Goal: Task Accomplishment & Management: Manage account settings

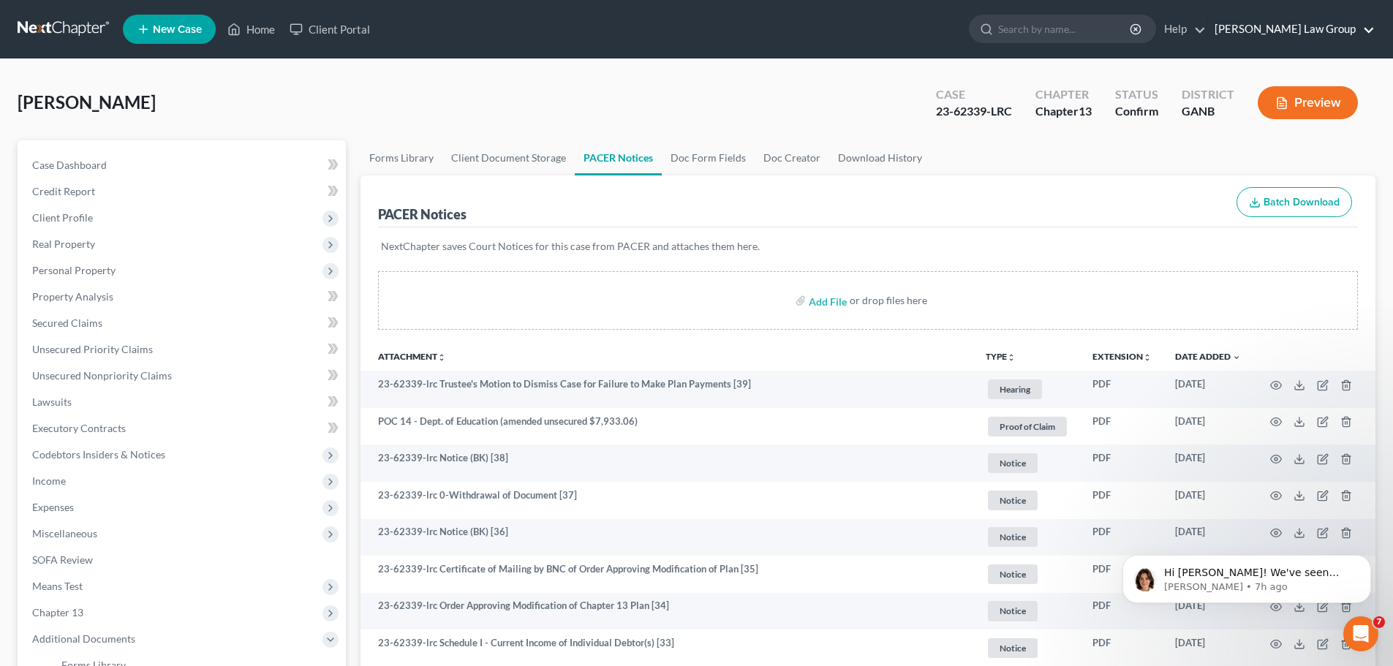
click at [1343, 26] on link "[PERSON_NAME] Law Group" at bounding box center [1290, 29] width 167 height 26
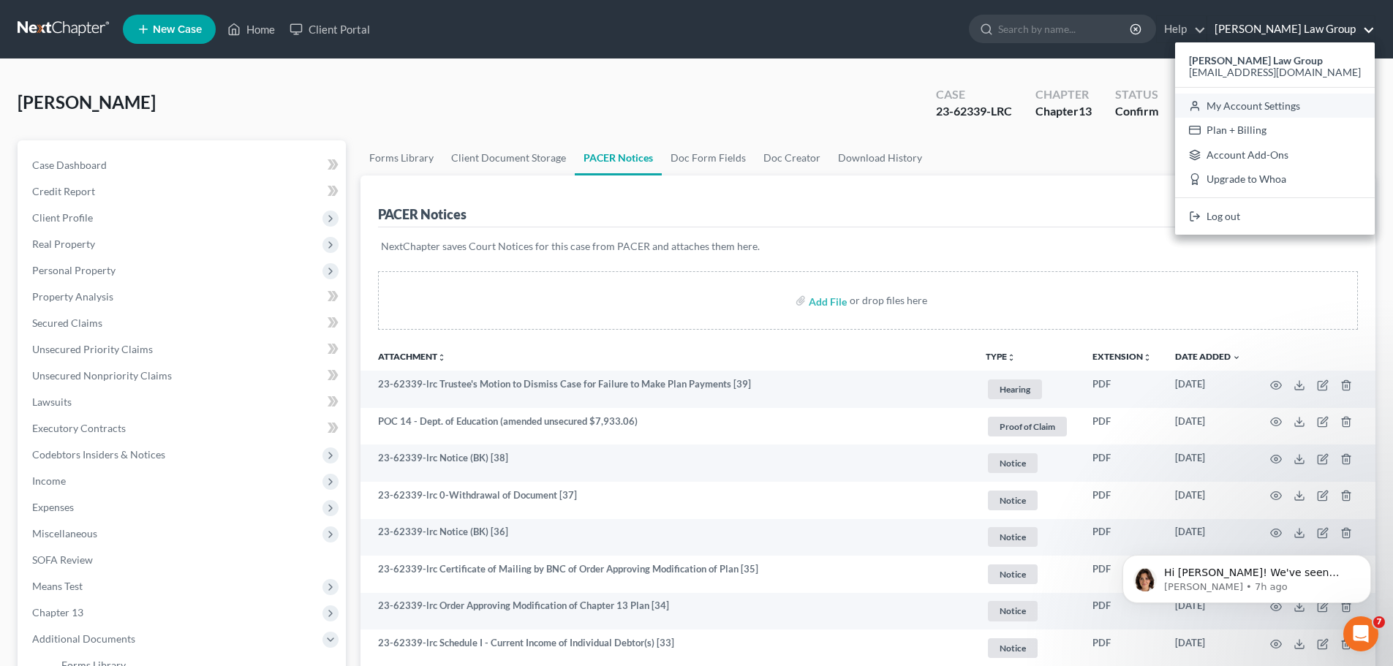
click at [1308, 110] on link "My Account Settings" at bounding box center [1275, 106] width 200 height 25
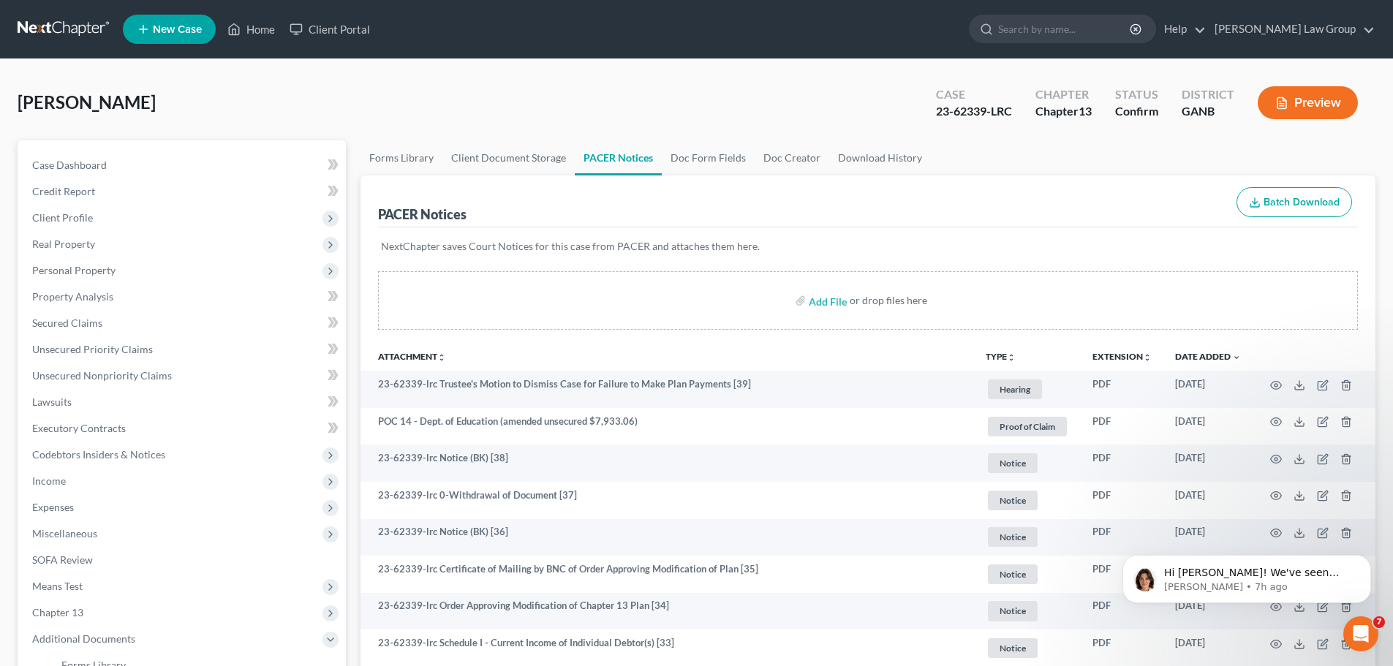
select select "19"
select select "24"
select select "10"
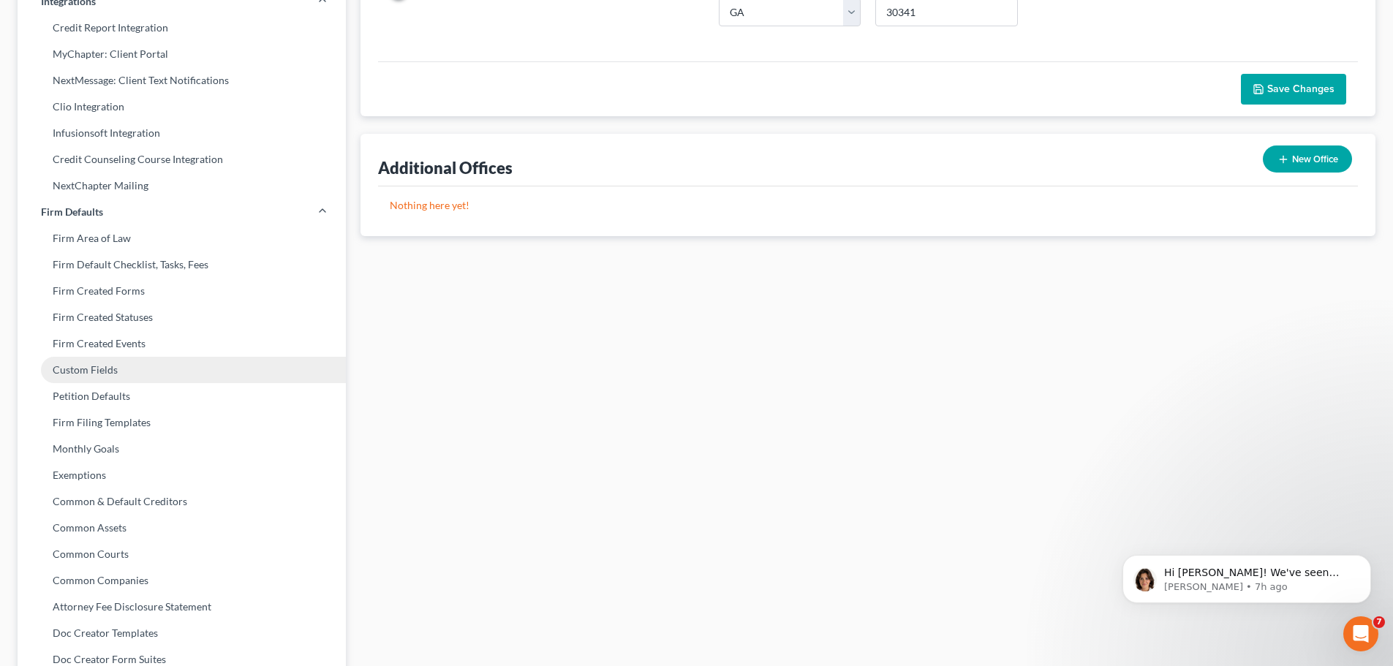
scroll to position [443, 0]
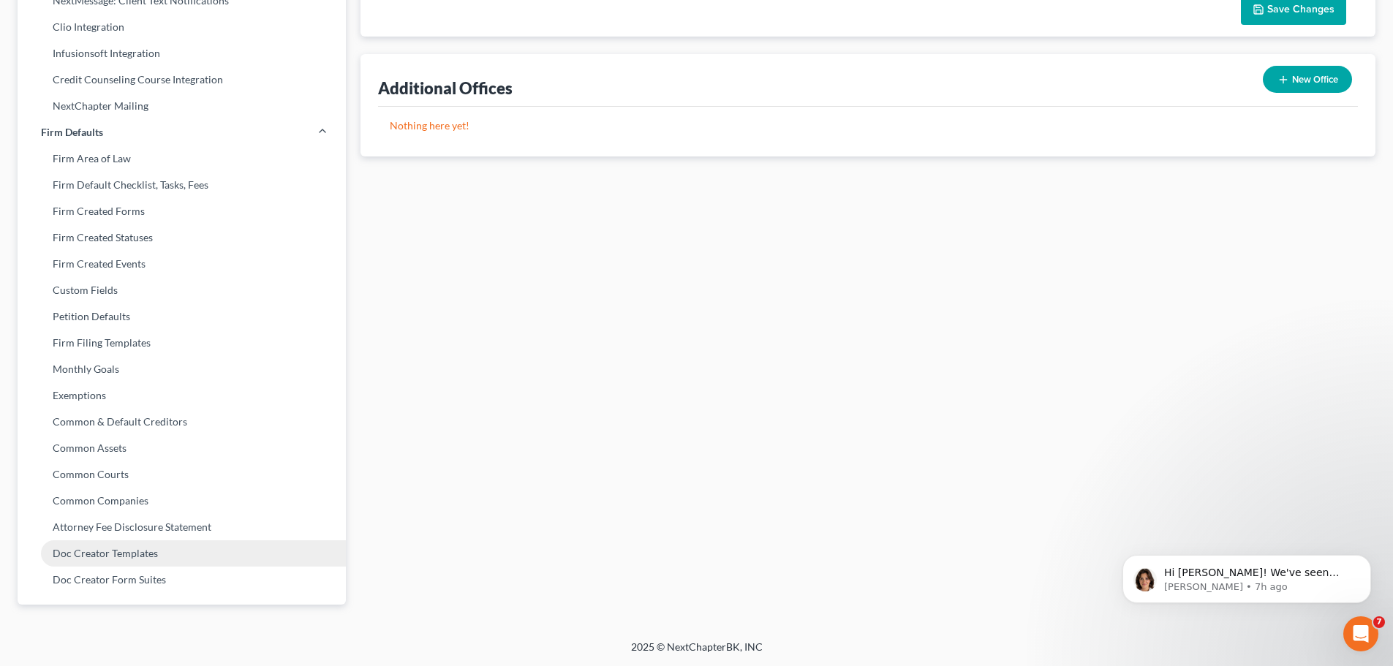
click at [154, 560] on link "Doc Creator Templates" at bounding box center [182, 553] width 328 height 26
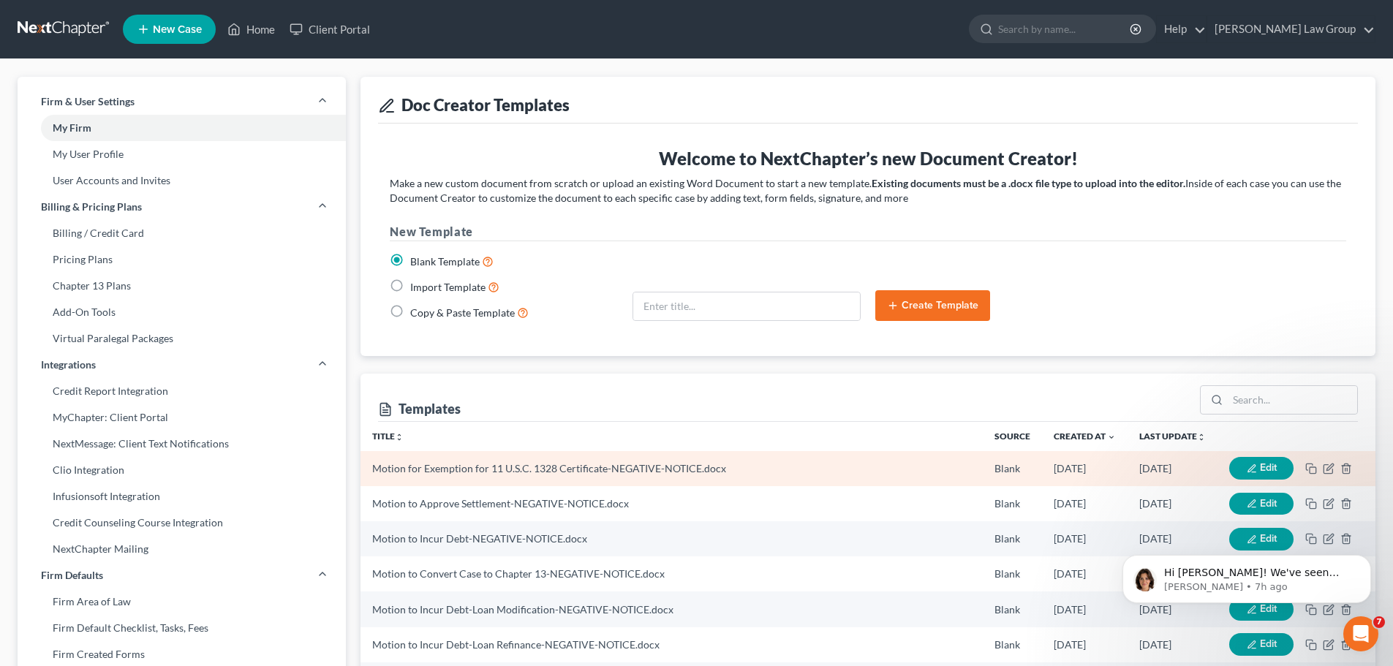
click at [1257, 461] on button "Edit" at bounding box center [1261, 468] width 64 height 23
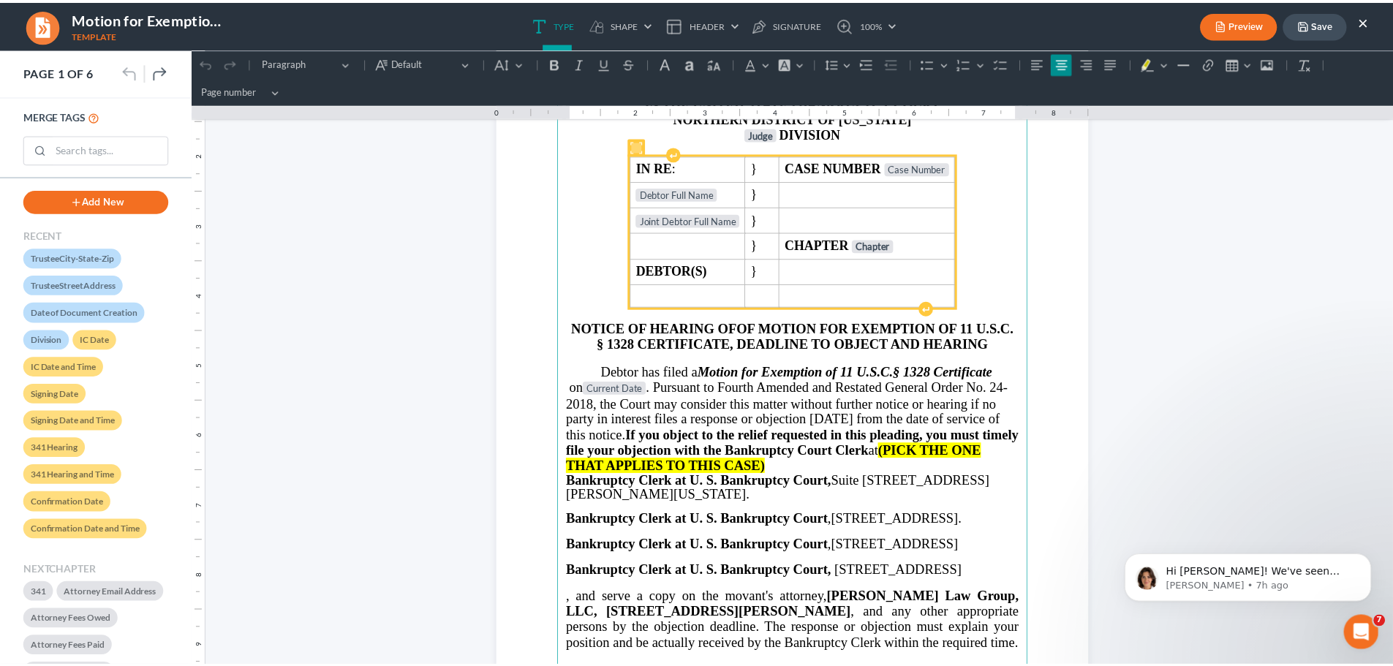
scroll to position [146, 0]
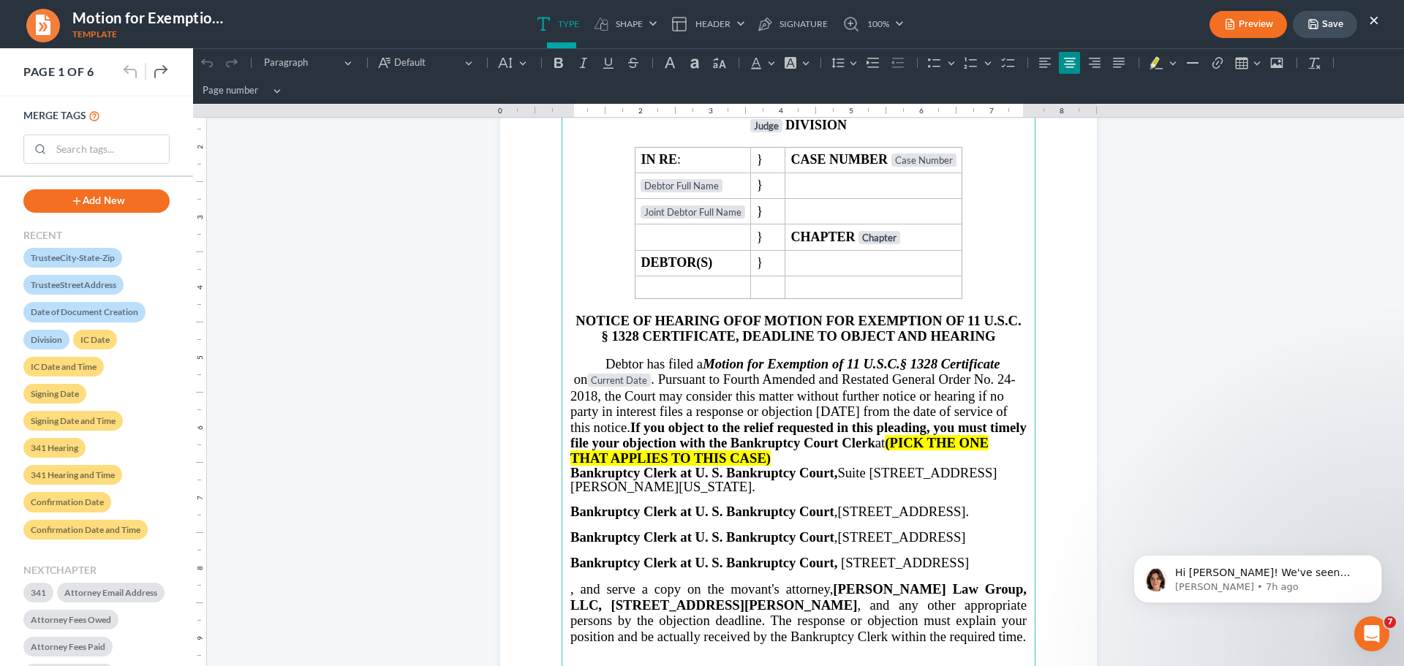
click at [777, 396] on span "on Current Date . Pursuant to Fourth Amended and Restated General Order No. 24-…" at bounding box center [798, 411] width 456 height 79
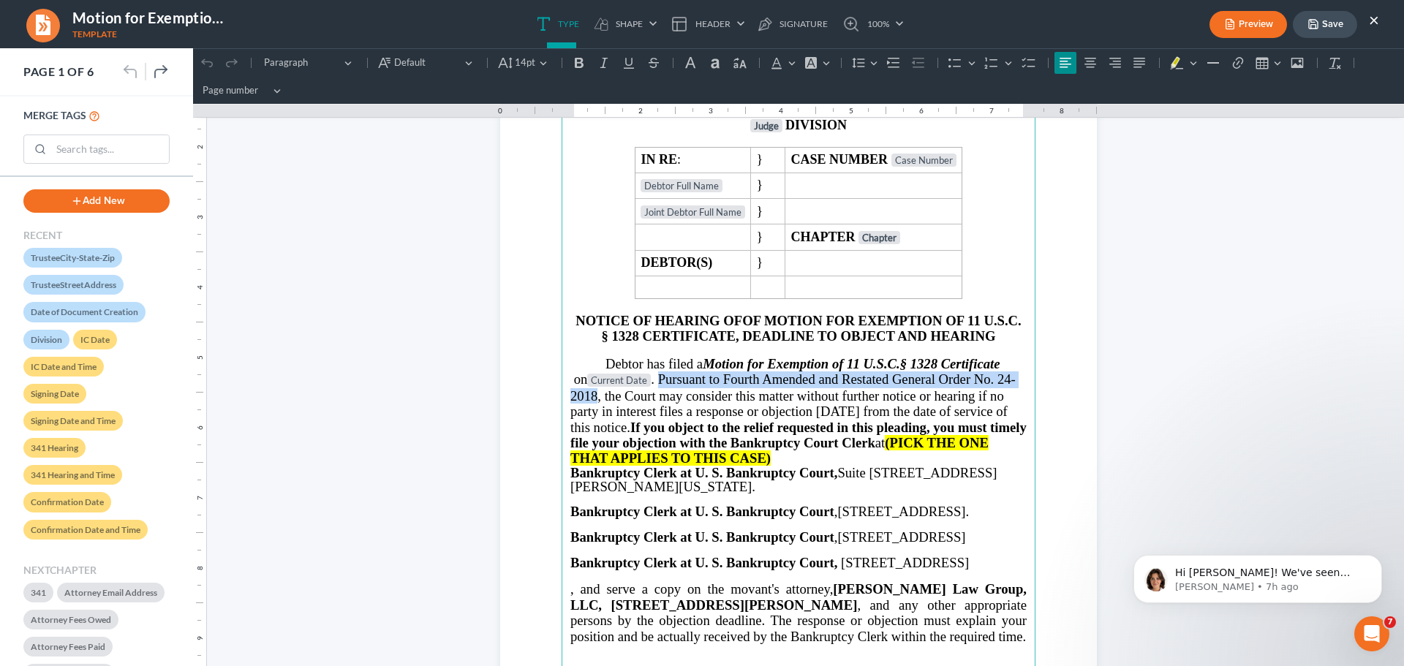
drag, startPoint x: 659, startPoint y: 378, endPoint x: 590, endPoint y: 396, distance: 71.1
click at [590, 396] on span "on Current Date . Pursuant to Fourth Amended and Restated General Order No. 24-…" at bounding box center [798, 411] width 456 height 79
copy span "Pursuant to Fourth Amended and Restated General Order No. 24-2018"
drag, startPoint x: 1343, startPoint y: 319, endPoint x: 1461, endPoint y: 51, distance: 292.7
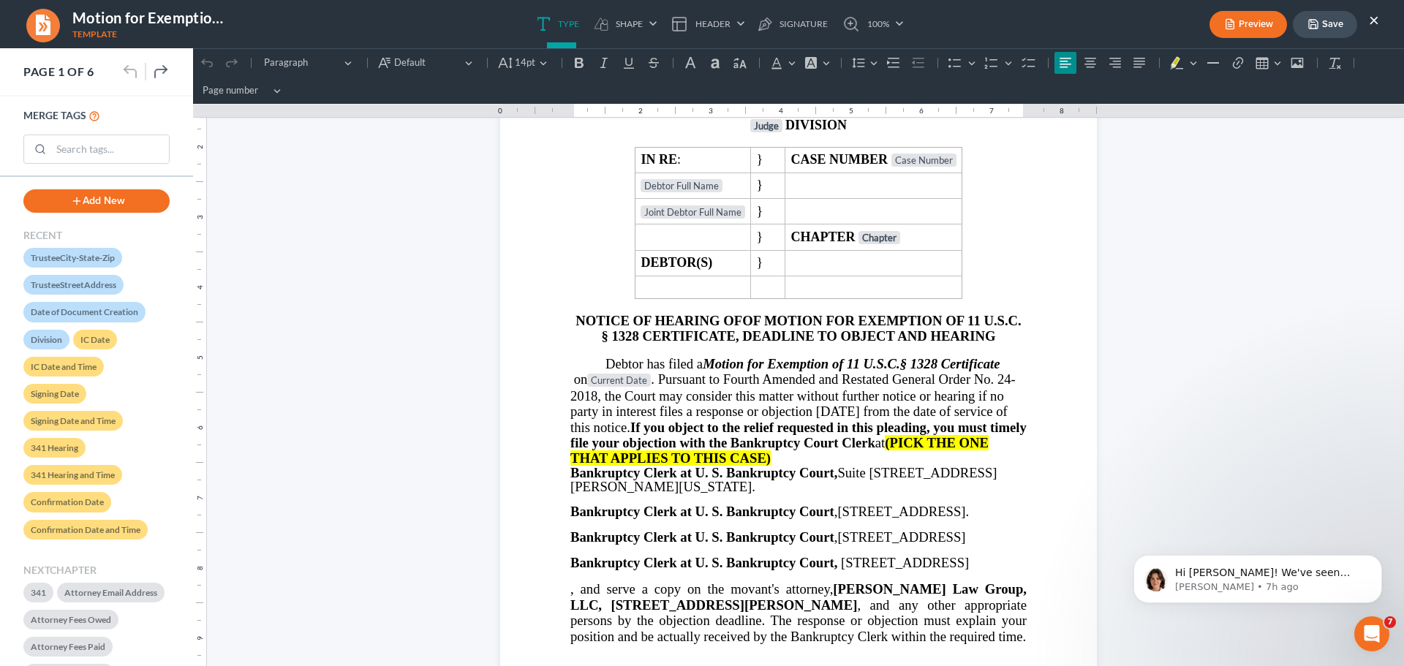
drag, startPoint x: 1375, startPoint y: 19, endPoint x: 505, endPoint y: 43, distance: 870.7
click at [1375, 19] on button "×" at bounding box center [1374, 20] width 10 height 18
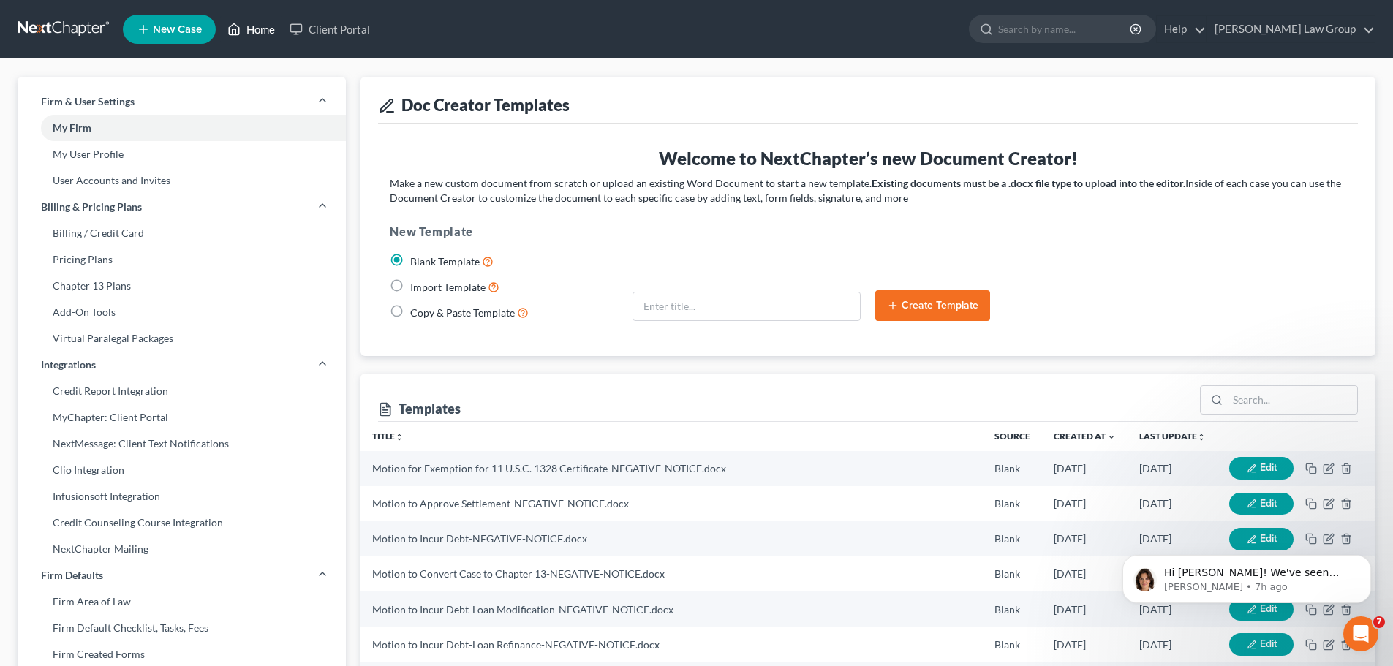
click at [241, 28] on icon at bounding box center [233, 29] width 13 height 18
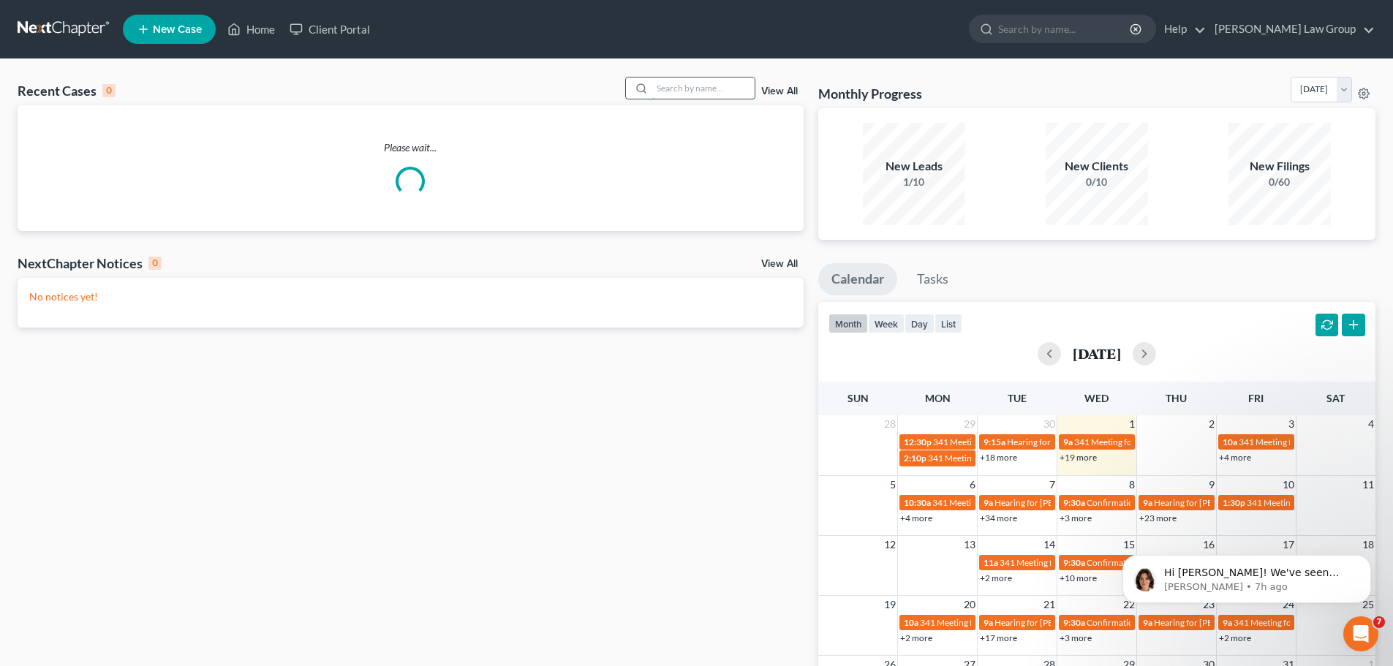
click at [722, 90] on input "search" at bounding box center [703, 88] width 102 height 21
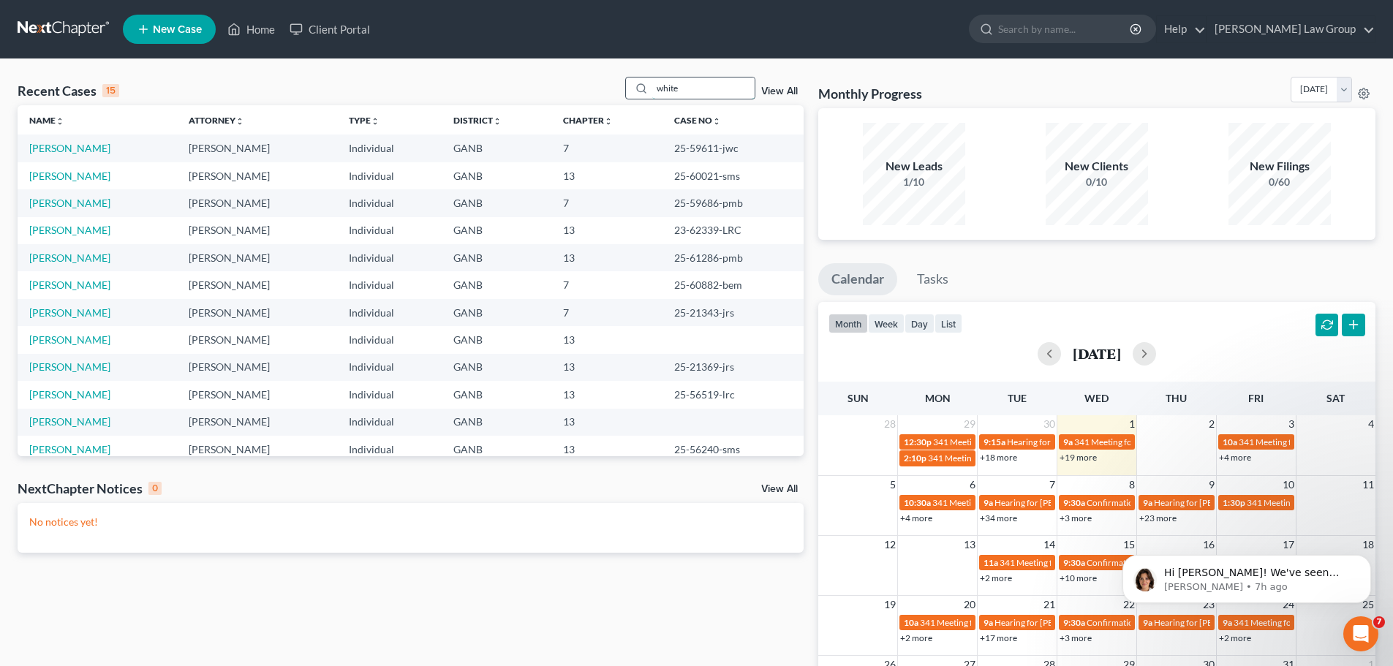
type input "white"
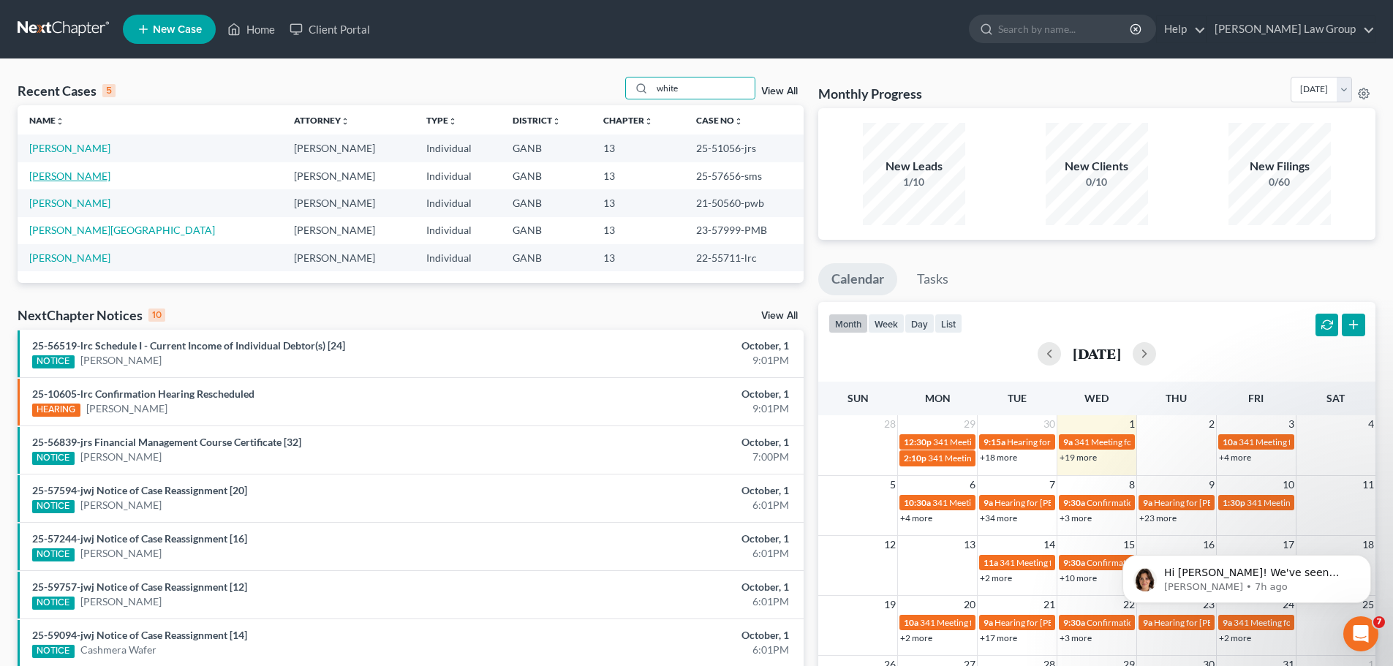
click at [83, 174] on link "[PERSON_NAME]" at bounding box center [69, 176] width 81 height 12
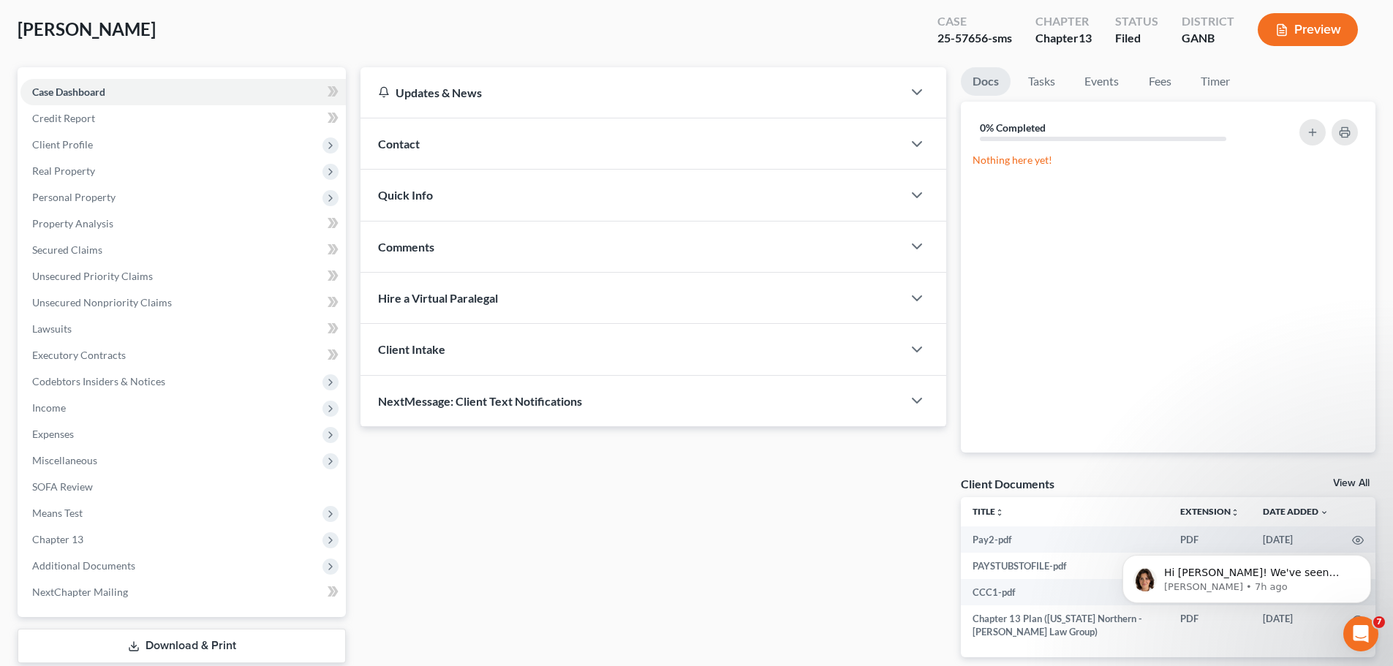
scroll to position [164, 0]
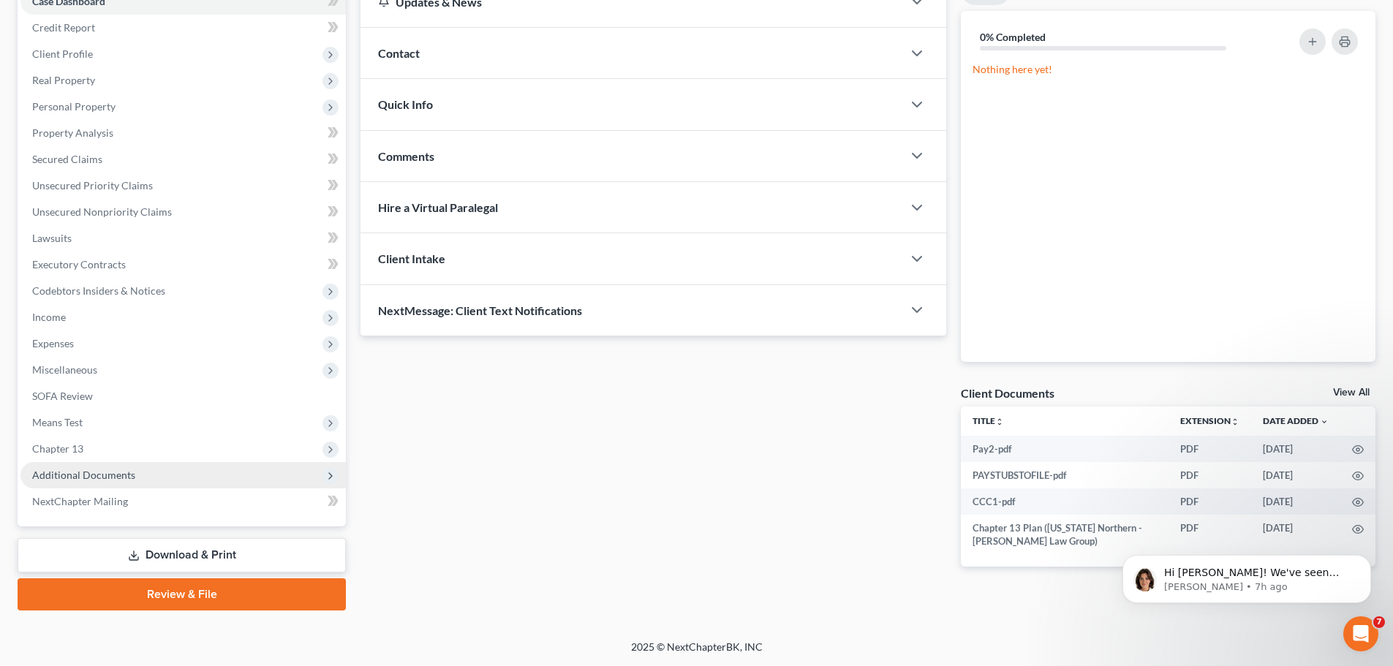
click at [137, 476] on span "Additional Documents" at bounding box center [182, 475] width 325 height 26
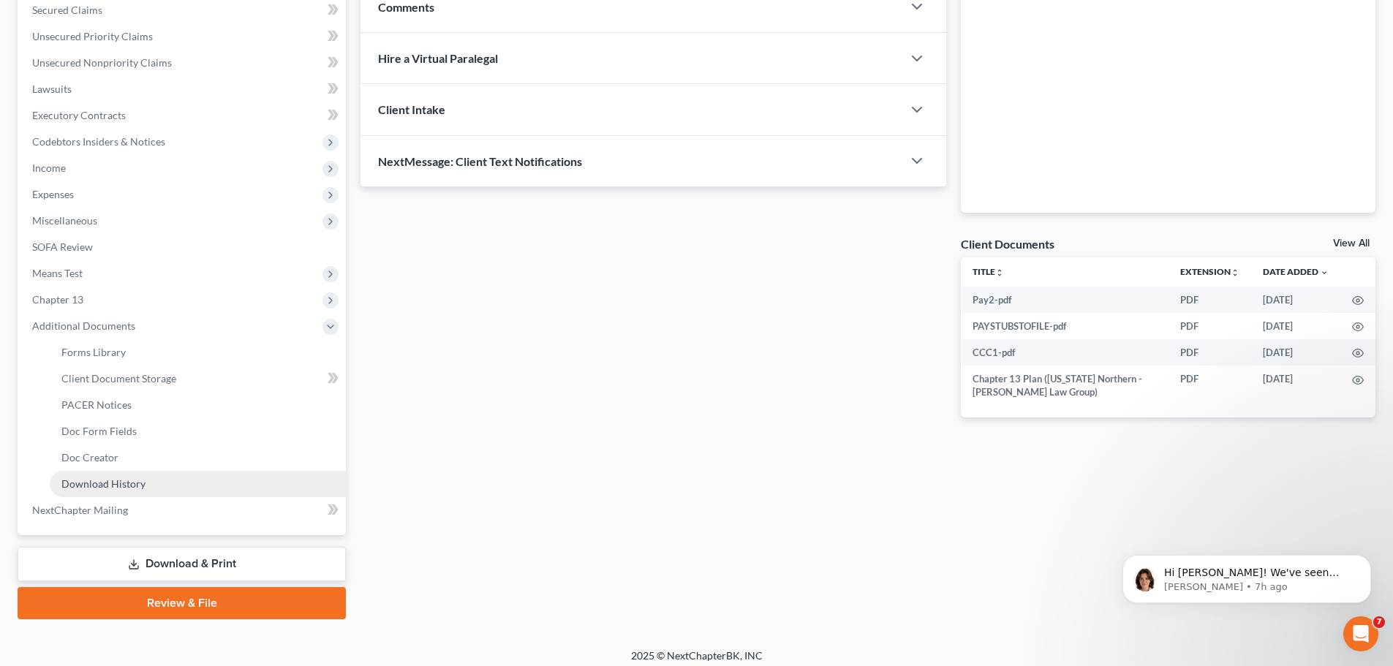
scroll to position [322, 0]
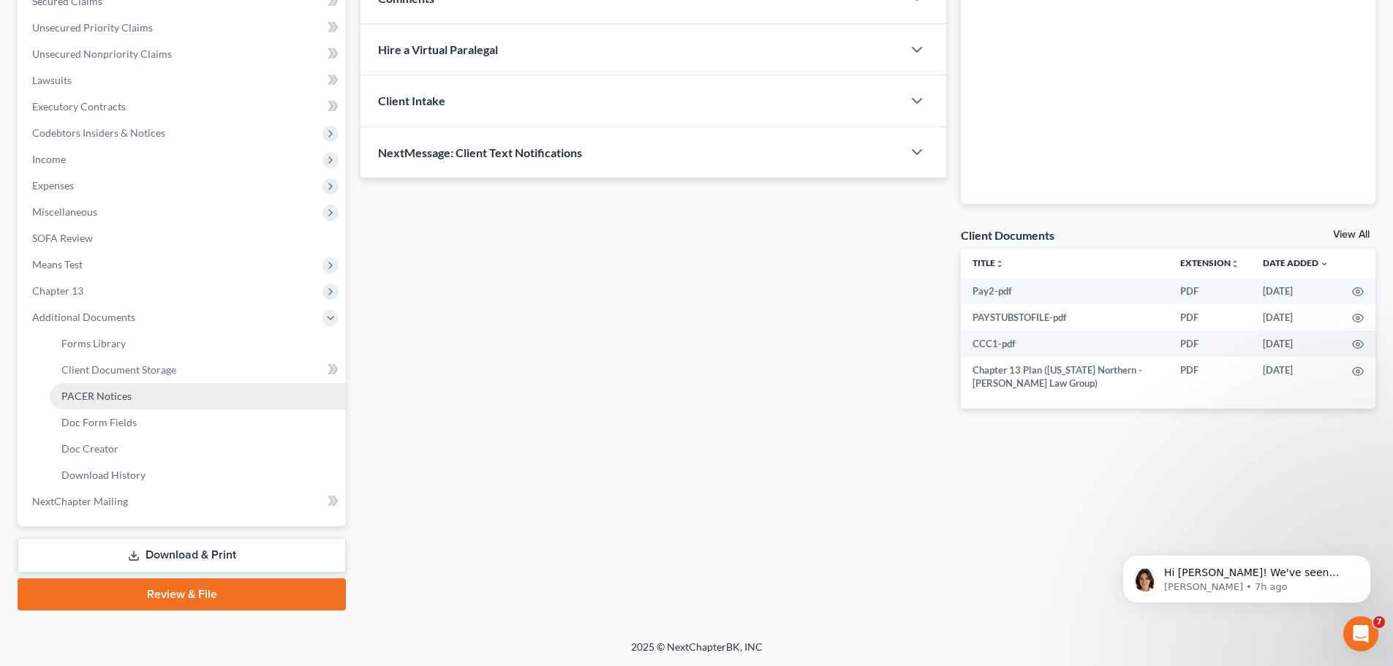
click at [130, 391] on link "PACER Notices" at bounding box center [198, 396] width 296 height 26
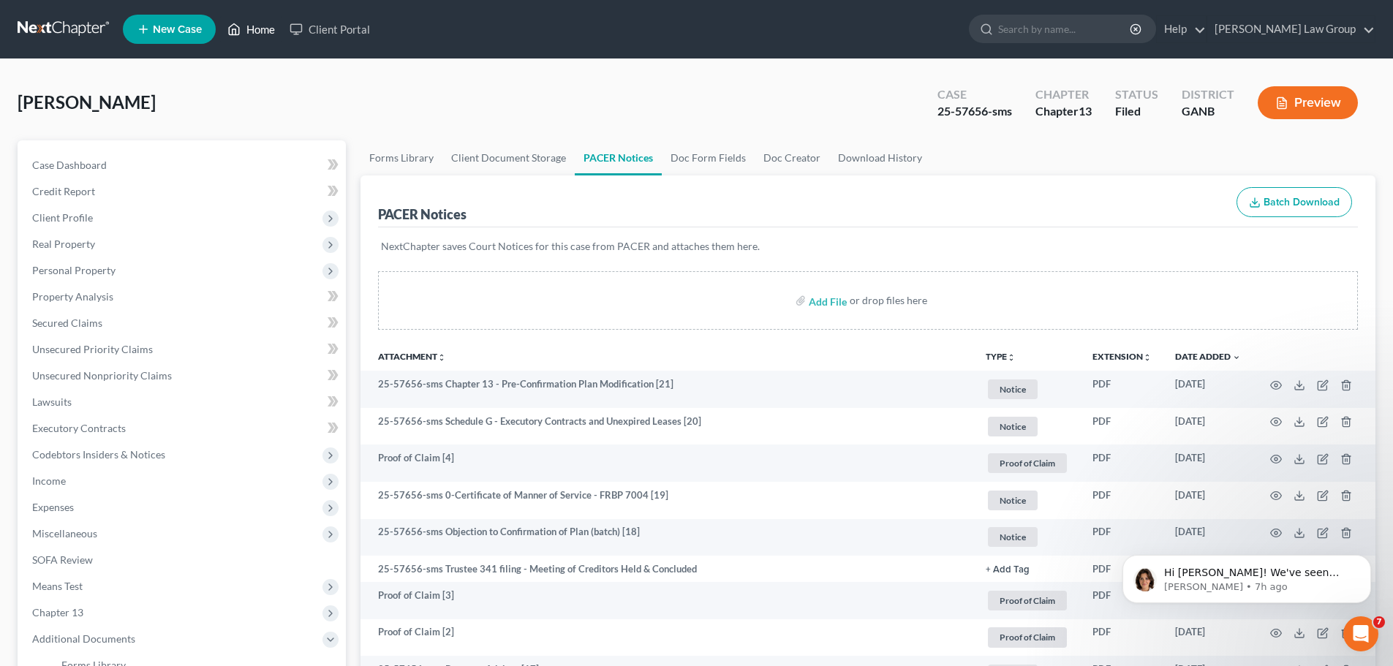
drag, startPoint x: 268, startPoint y: 22, endPoint x: 766, endPoint y: 110, distance: 505.9
click at [268, 22] on link "Home" at bounding box center [251, 29] width 62 height 26
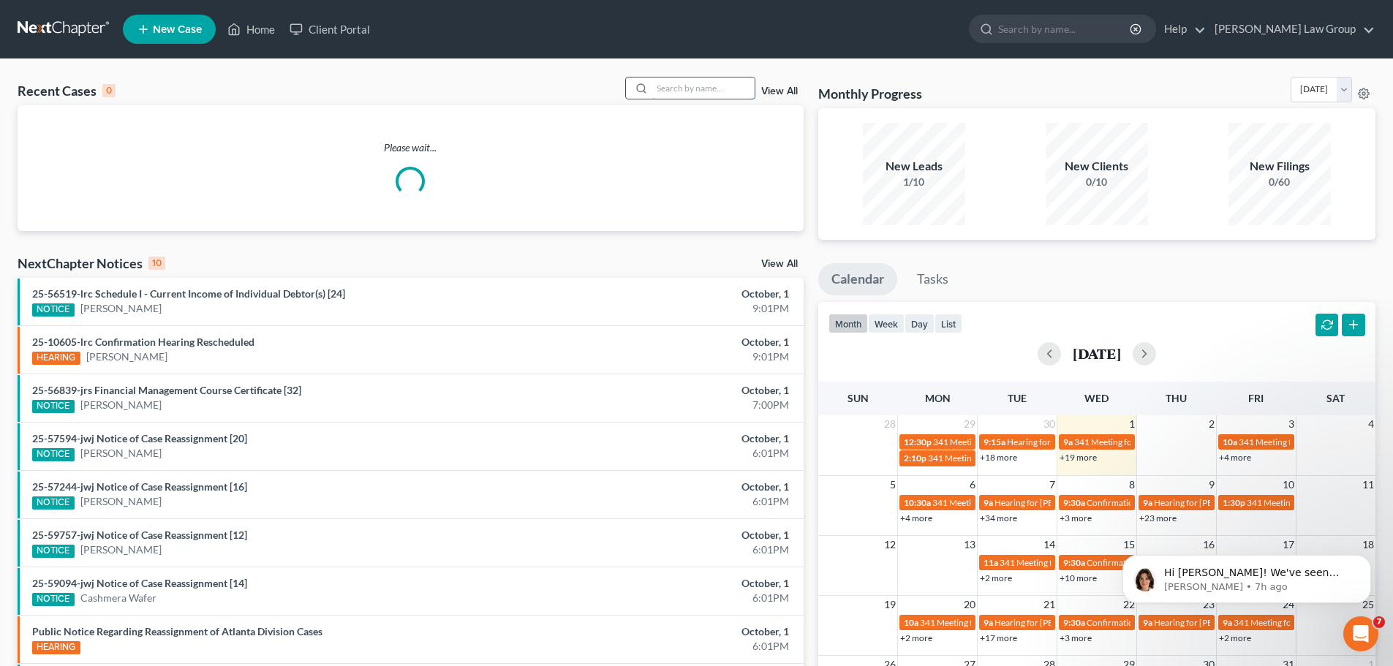
click at [724, 89] on input "search" at bounding box center [703, 88] width 102 height 21
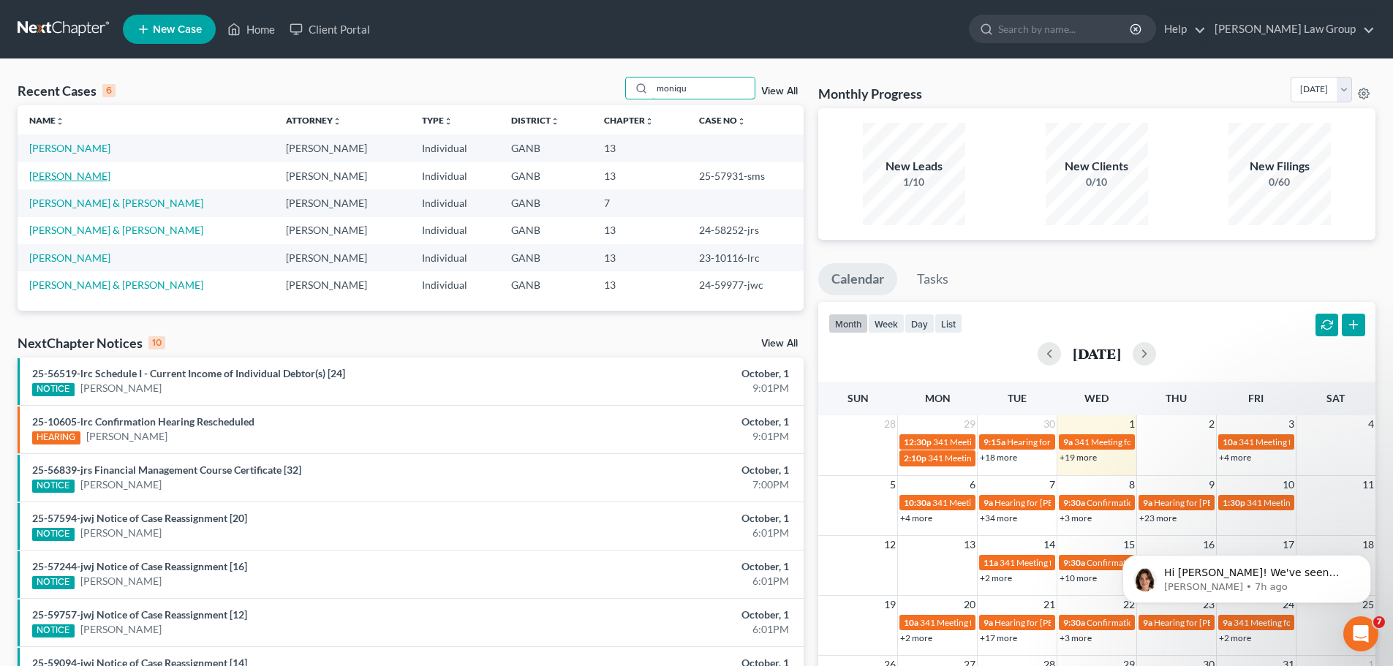
type input "moniqu"
click at [64, 173] on link "[PERSON_NAME]" at bounding box center [69, 176] width 81 height 12
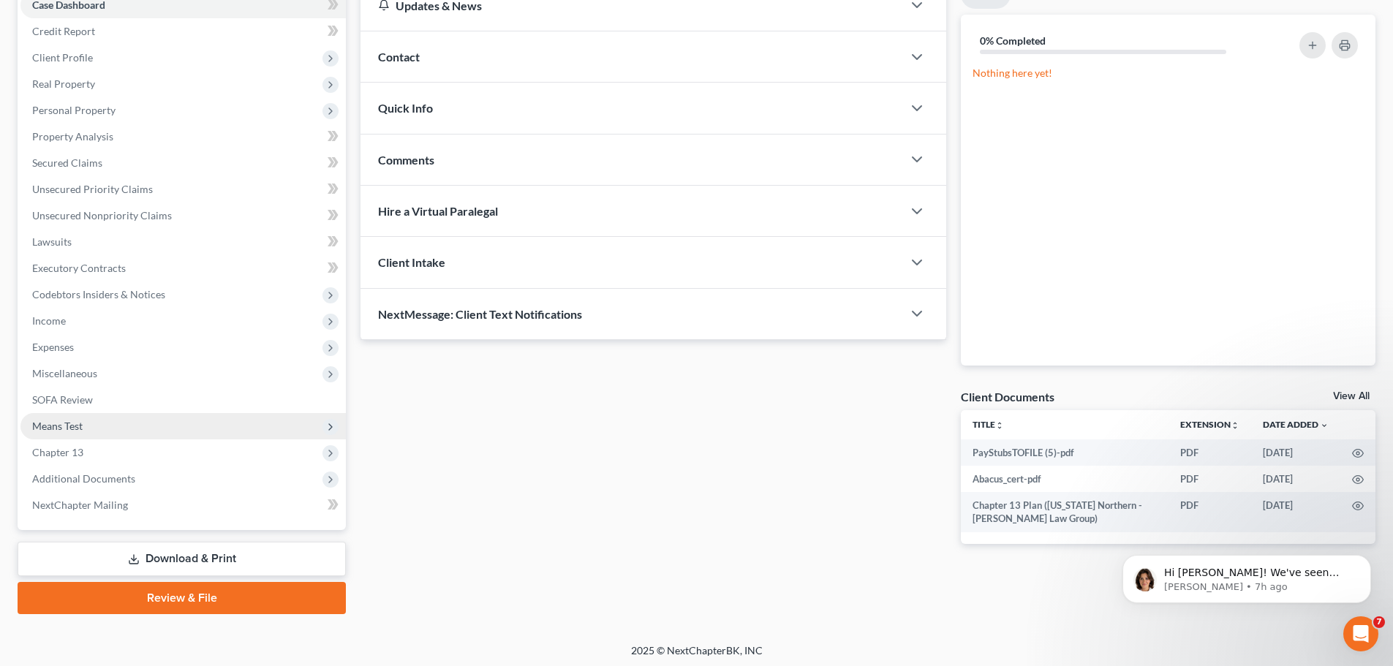
scroll to position [164, 0]
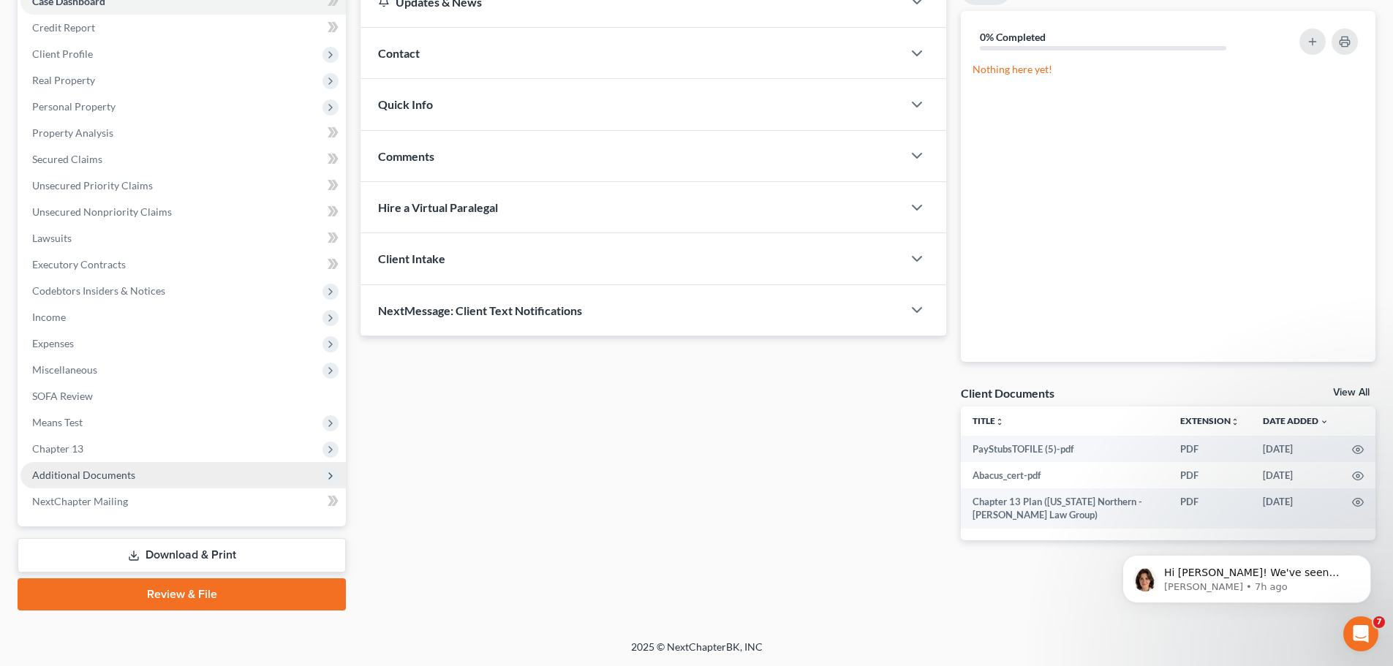
click at [129, 478] on span "Additional Documents" at bounding box center [83, 475] width 103 height 12
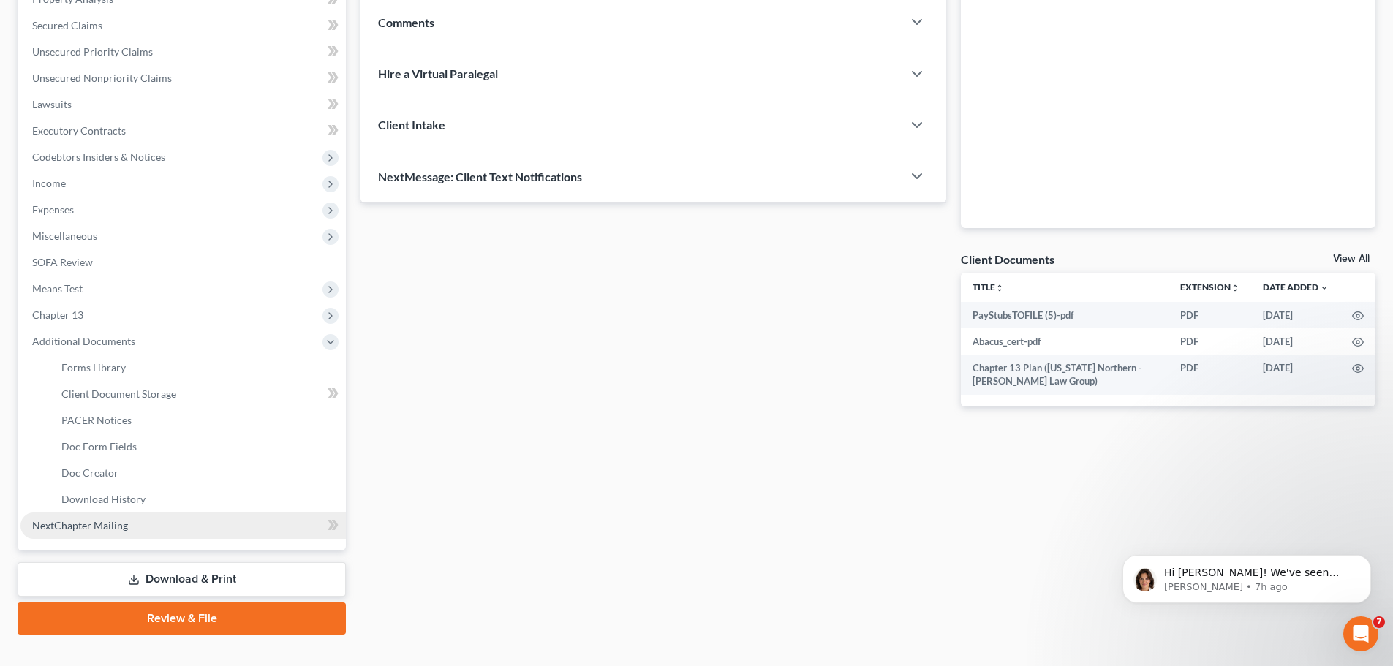
scroll to position [310, 0]
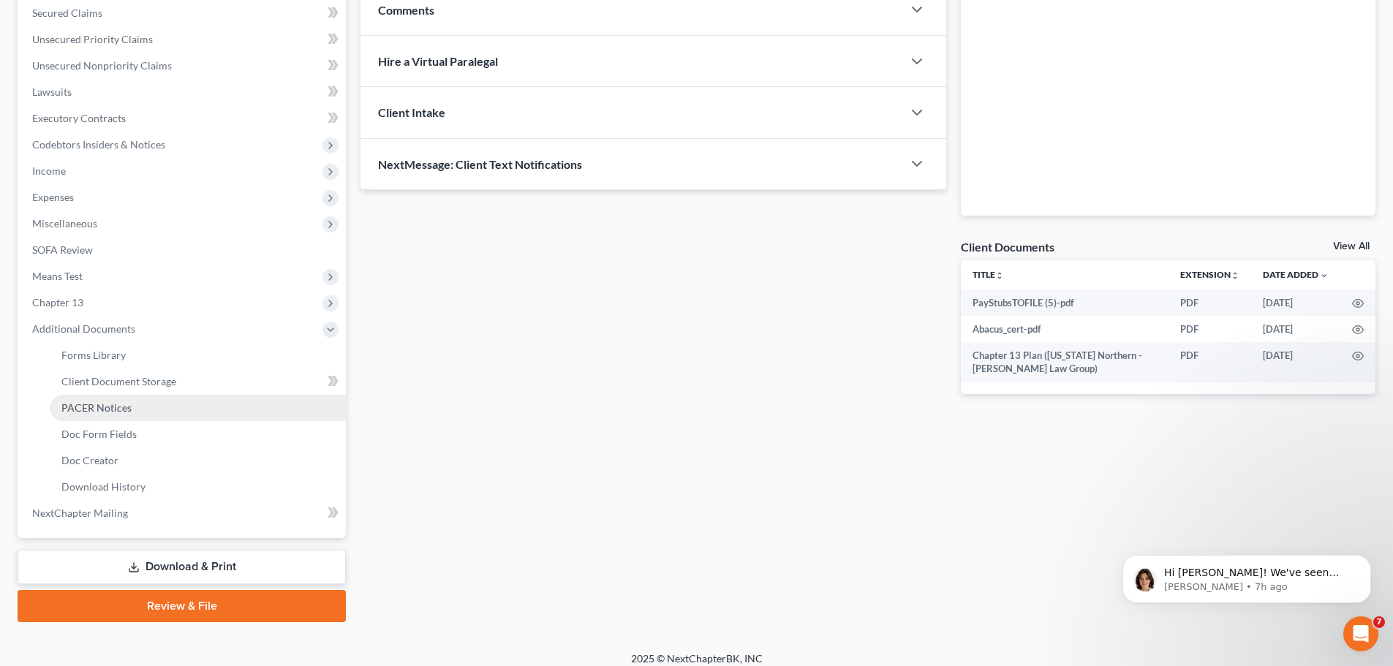
click at [108, 410] on span "PACER Notices" at bounding box center [96, 408] width 70 height 12
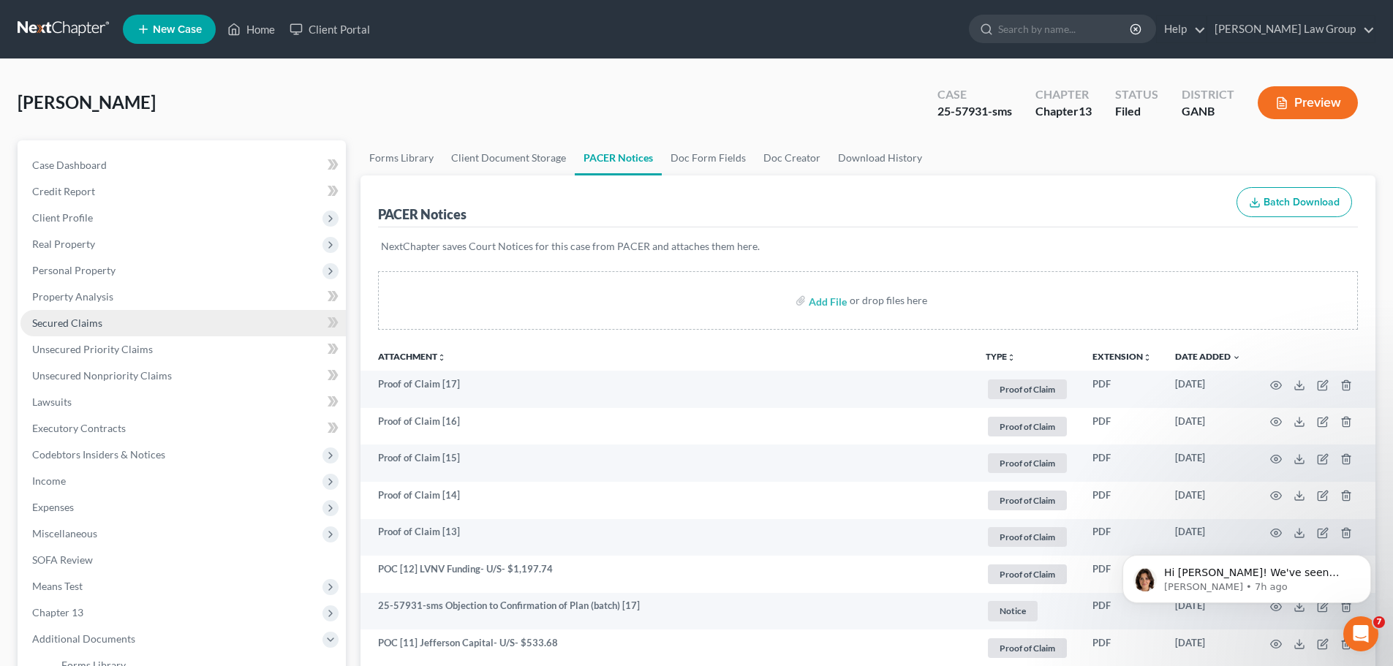
click at [91, 322] on span "Secured Claims" at bounding box center [67, 323] width 70 height 12
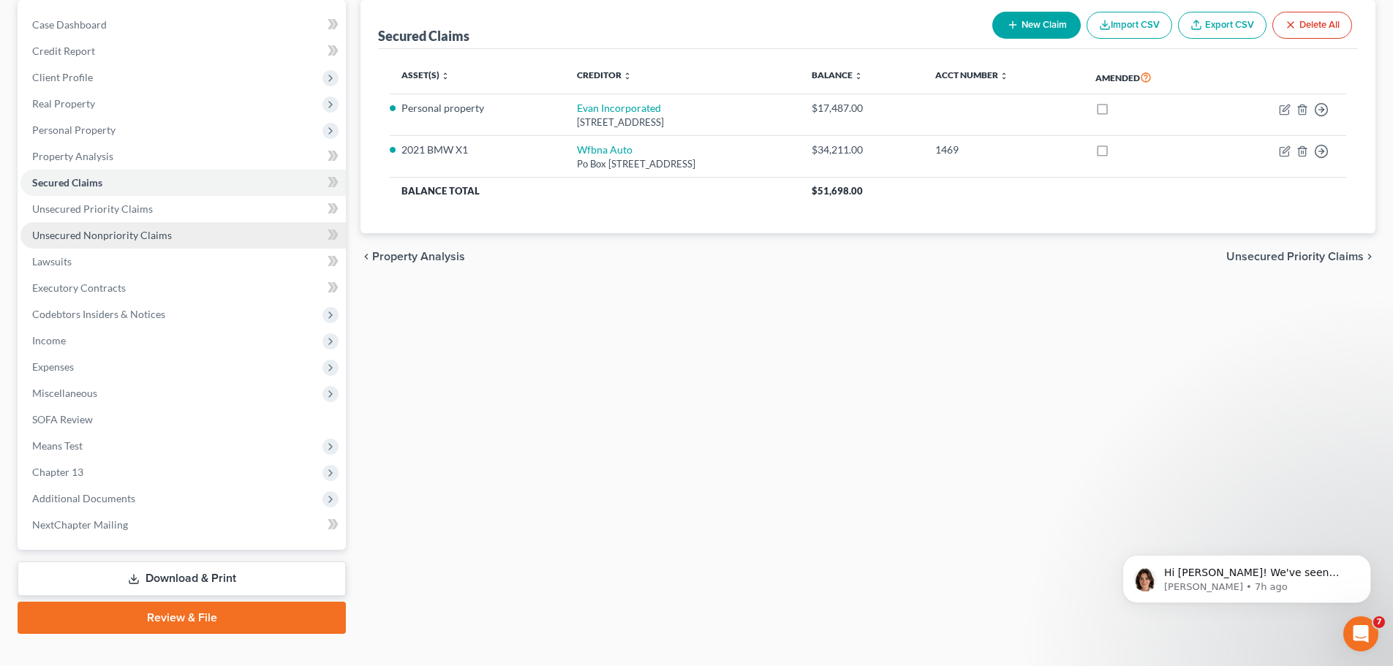
scroll to position [146, 0]
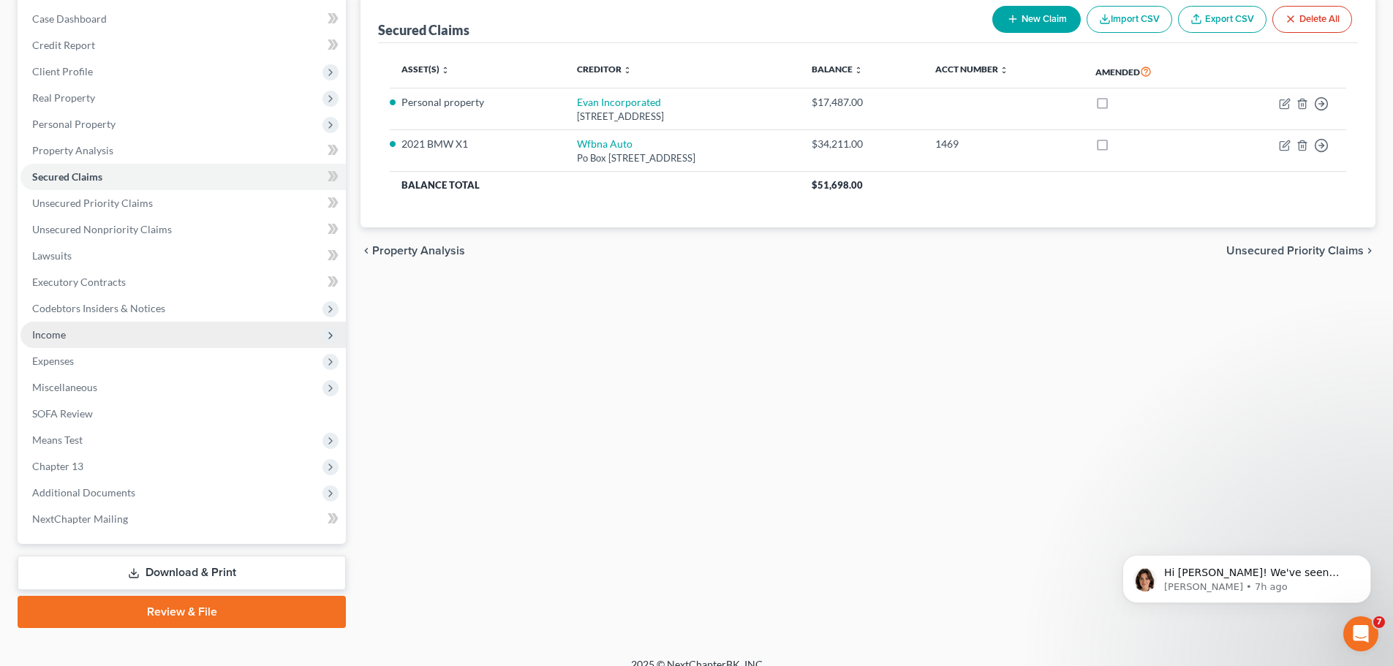
click at [99, 325] on span "Income" at bounding box center [182, 335] width 325 height 26
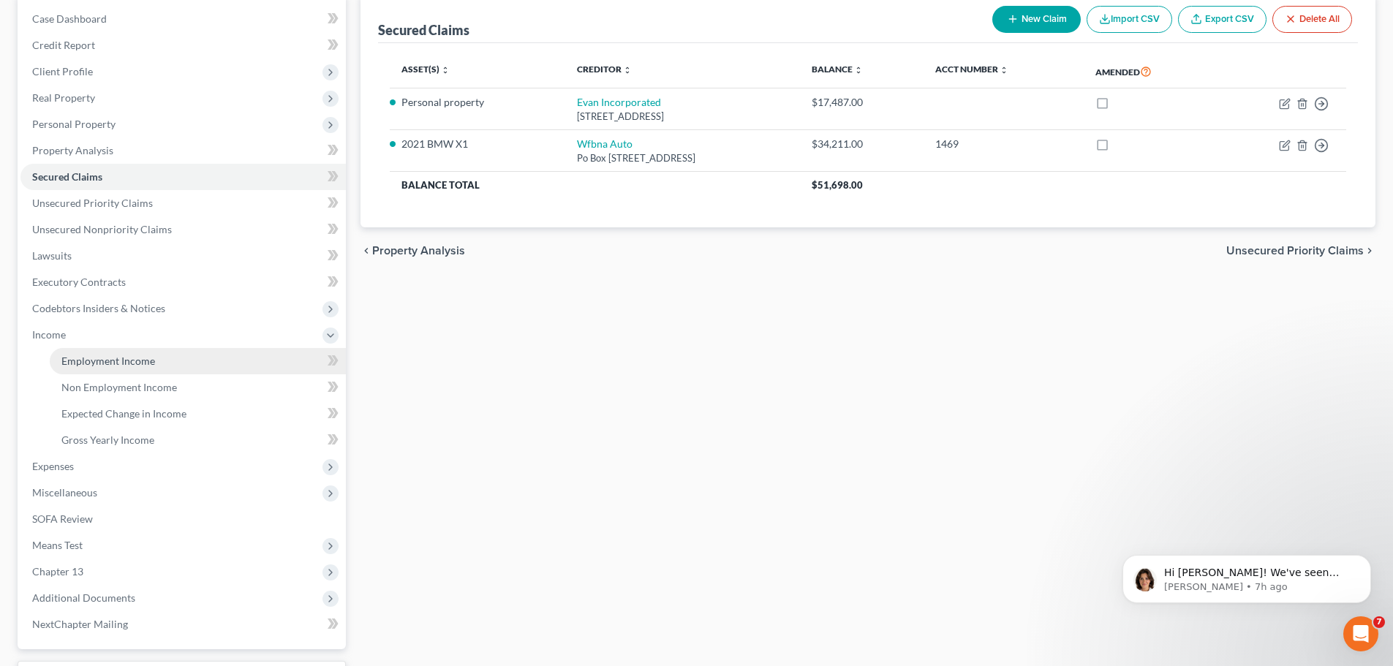
click at [139, 355] on span "Employment Income" at bounding box center [108, 361] width 94 height 12
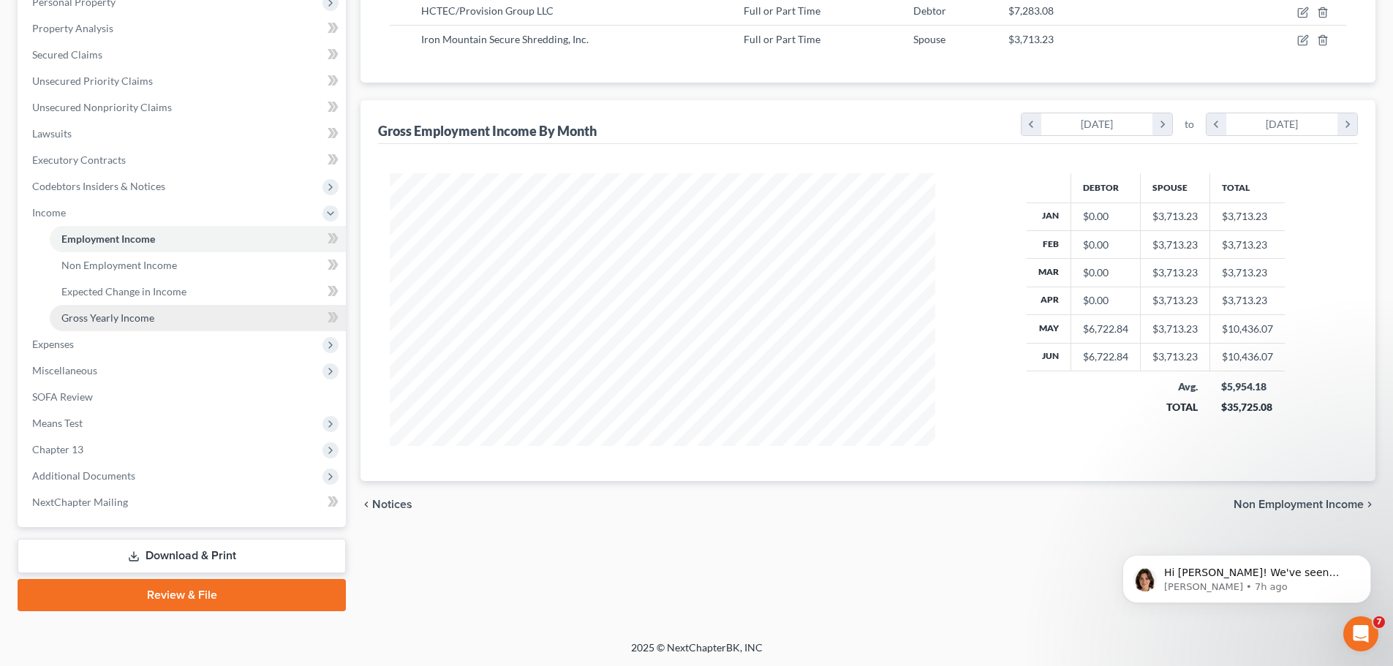
scroll to position [269, 0]
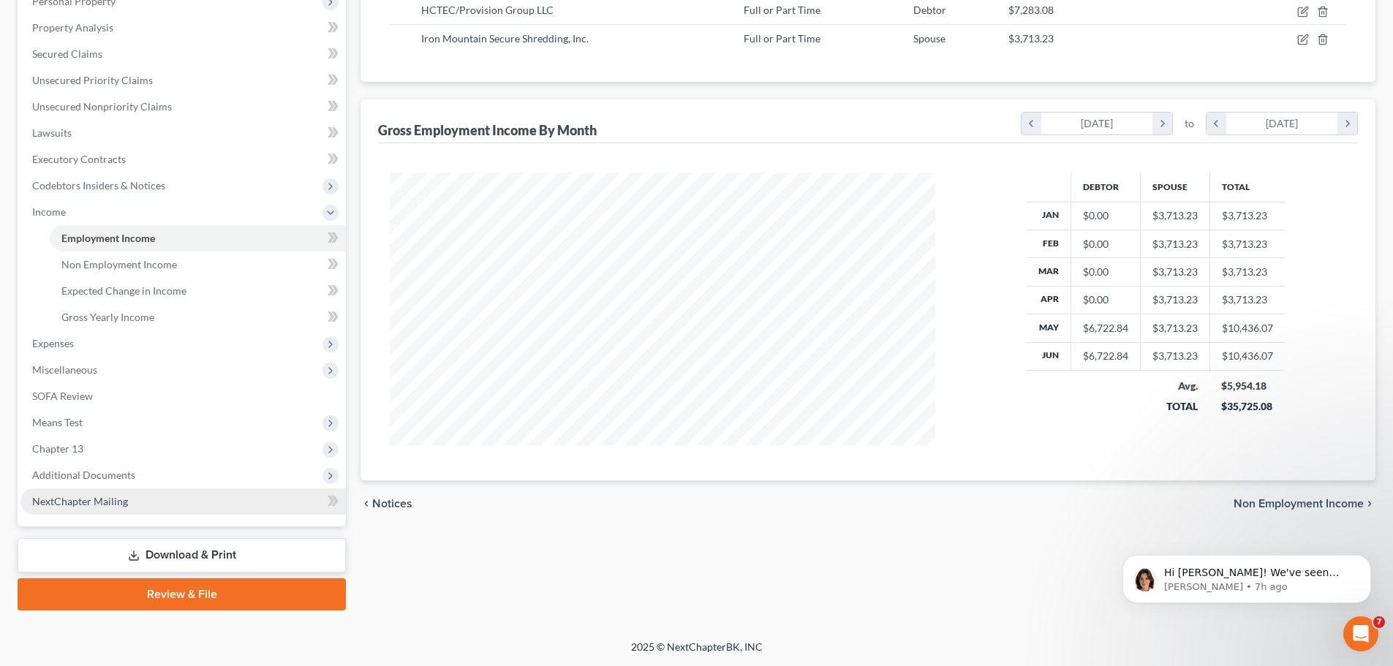
drag, startPoint x: 186, startPoint y: 473, endPoint x: 236, endPoint y: 512, distance: 63.6
click at [186, 473] on span "Additional Documents" at bounding box center [182, 475] width 325 height 26
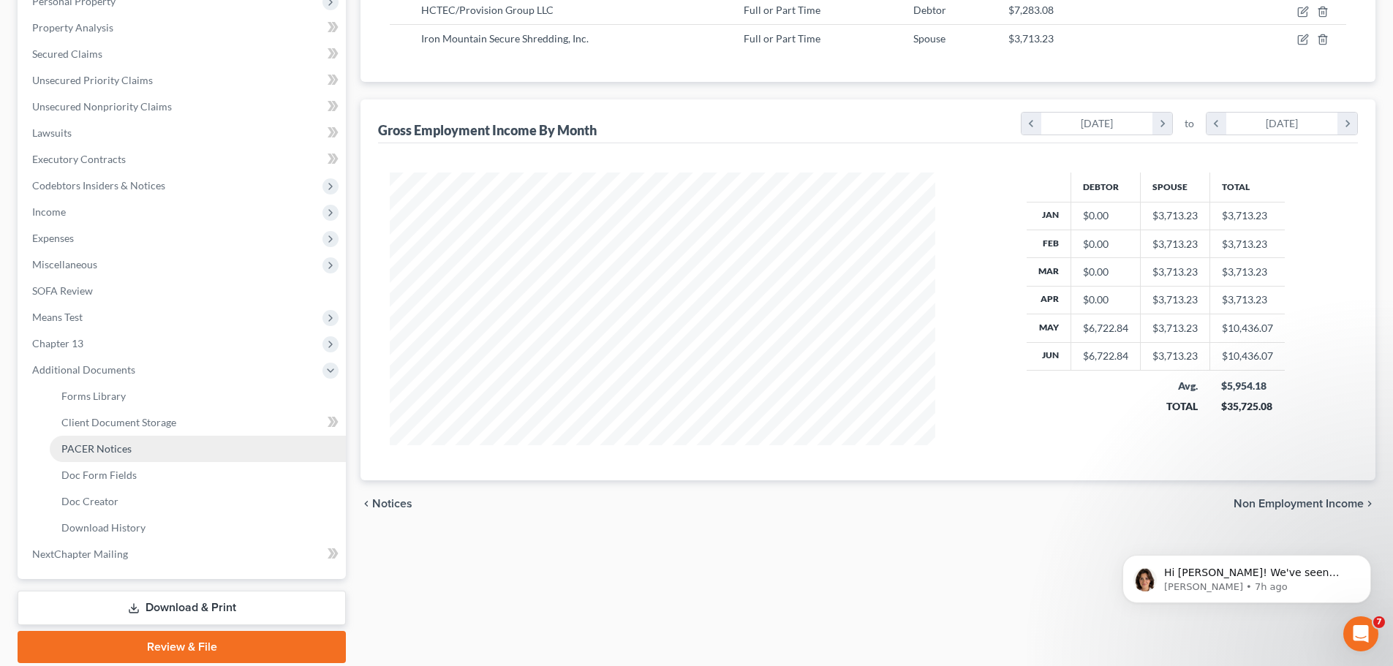
click at [149, 447] on link "PACER Notices" at bounding box center [198, 449] width 296 height 26
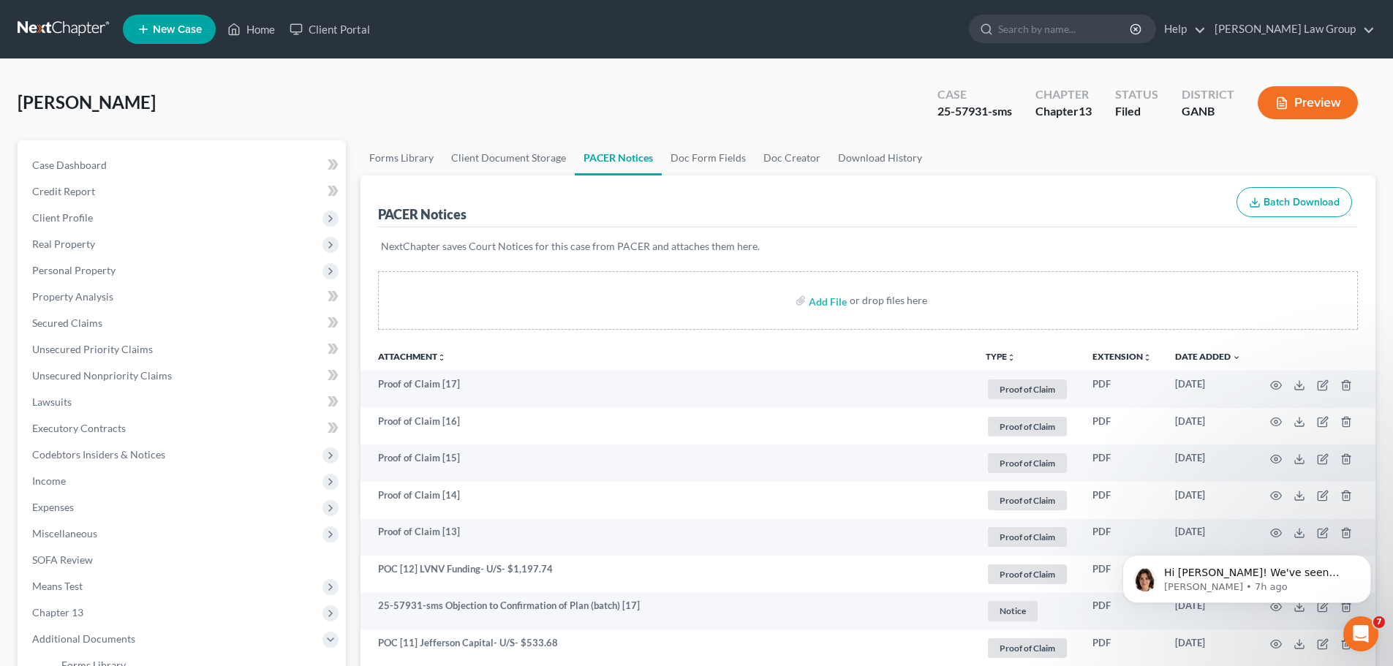
click at [1002, 359] on button "TYPE unfold_more" at bounding box center [1001, 358] width 30 height 10
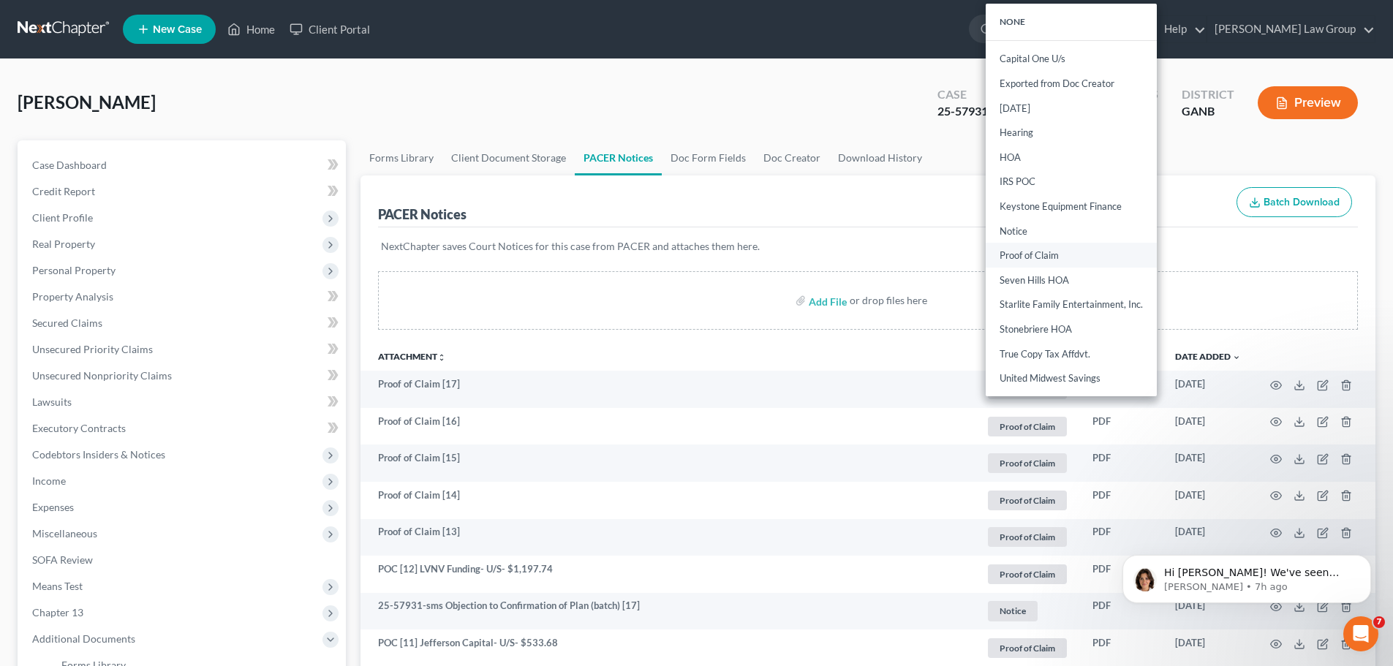
click at [1042, 257] on link "Proof of Claim" at bounding box center [1071, 256] width 171 height 25
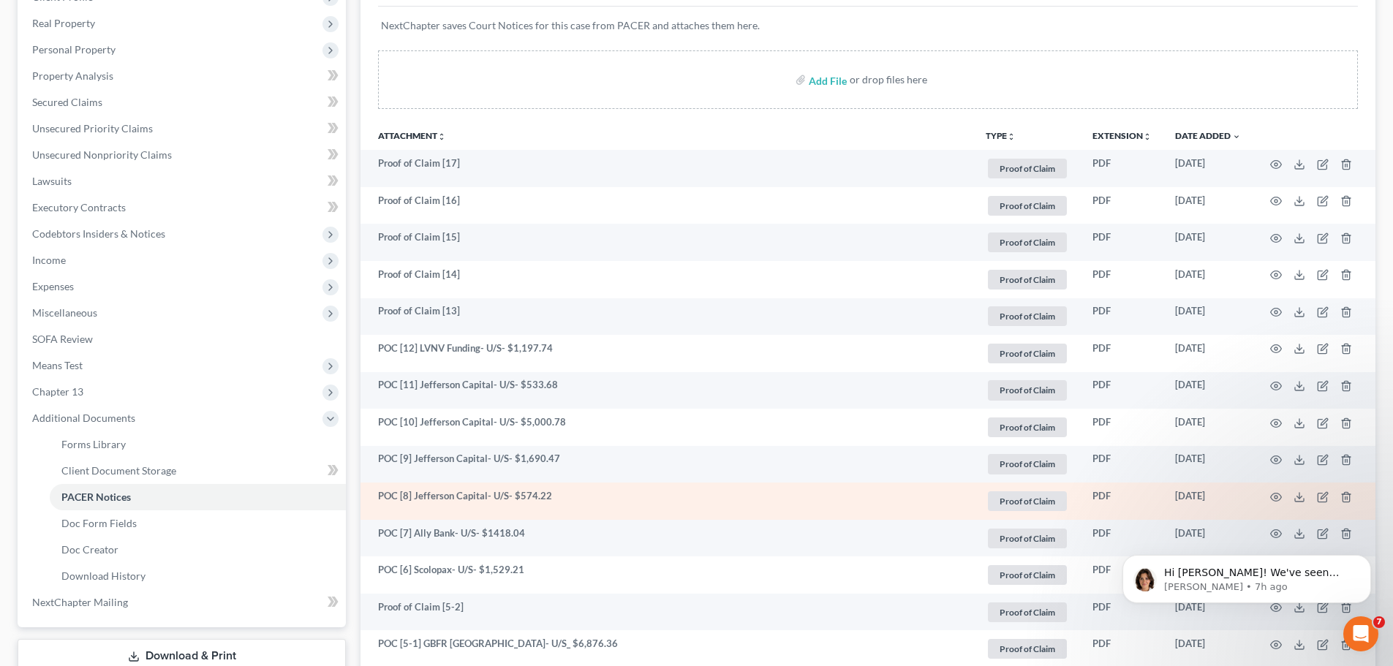
scroll to position [219, 0]
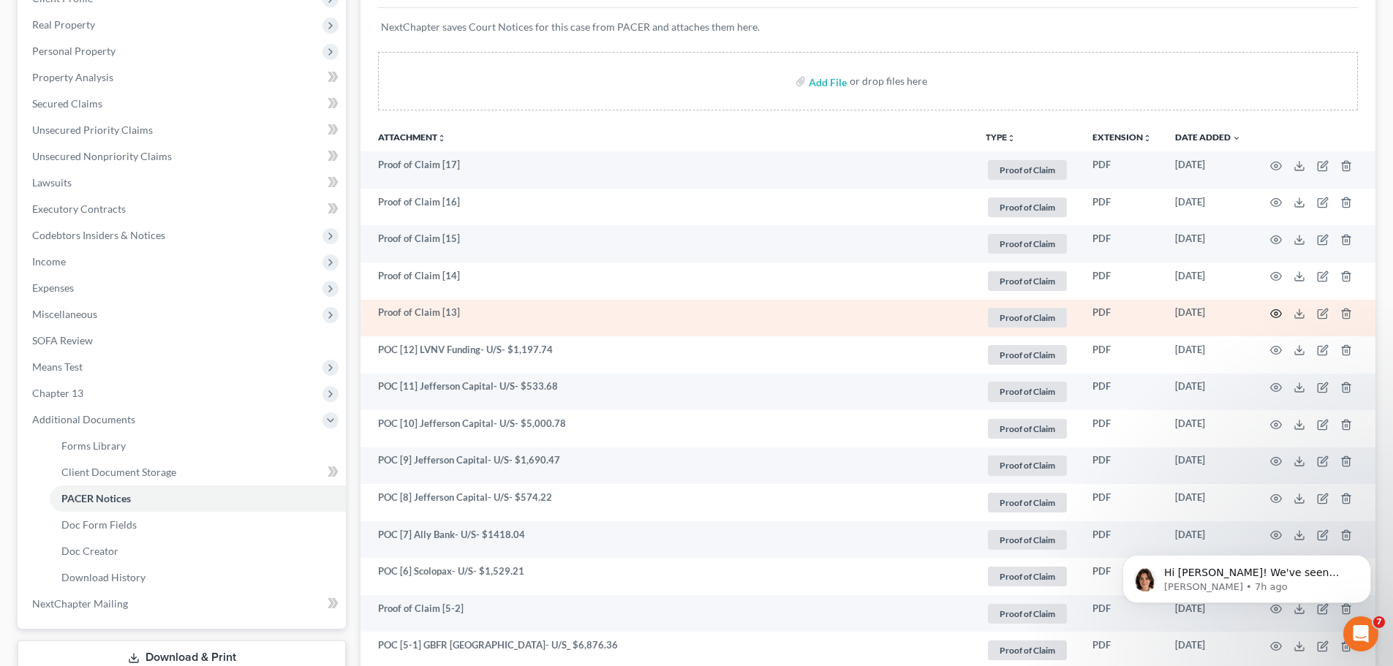
click at [1274, 310] on icon "button" at bounding box center [1276, 314] width 11 height 8
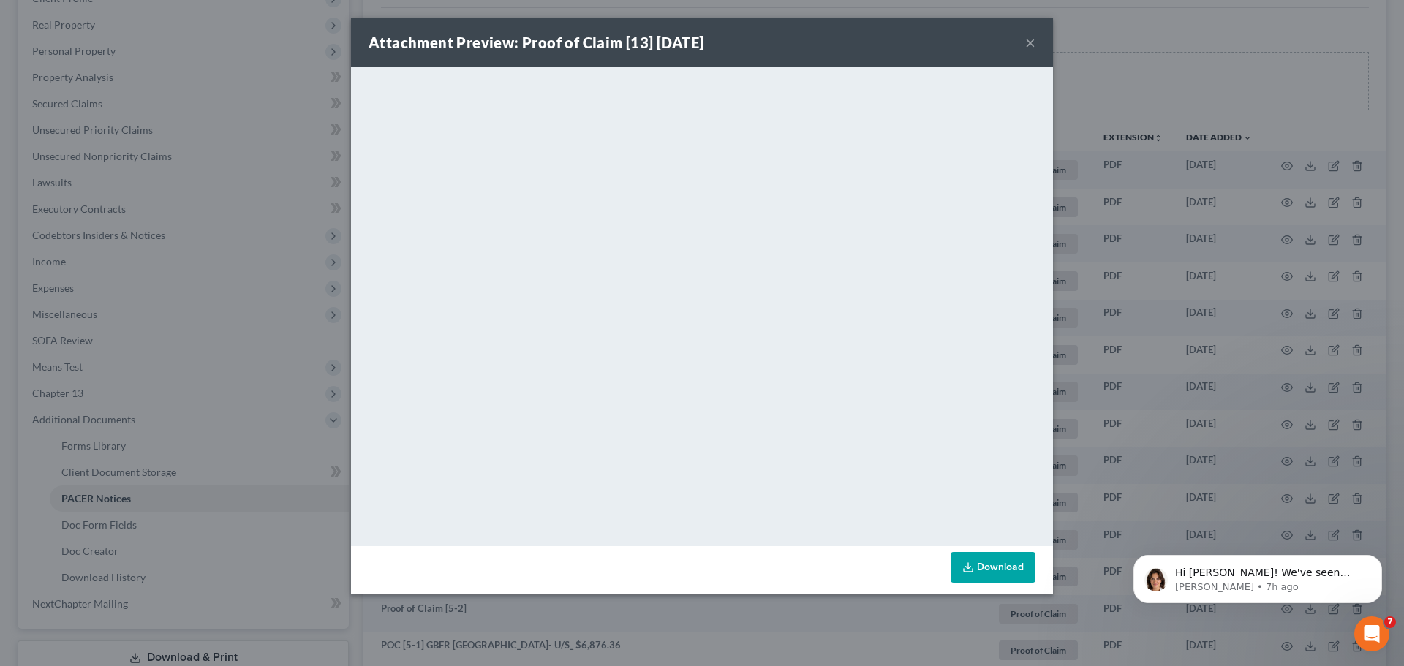
click at [1029, 39] on button "×" at bounding box center [1030, 43] width 10 height 18
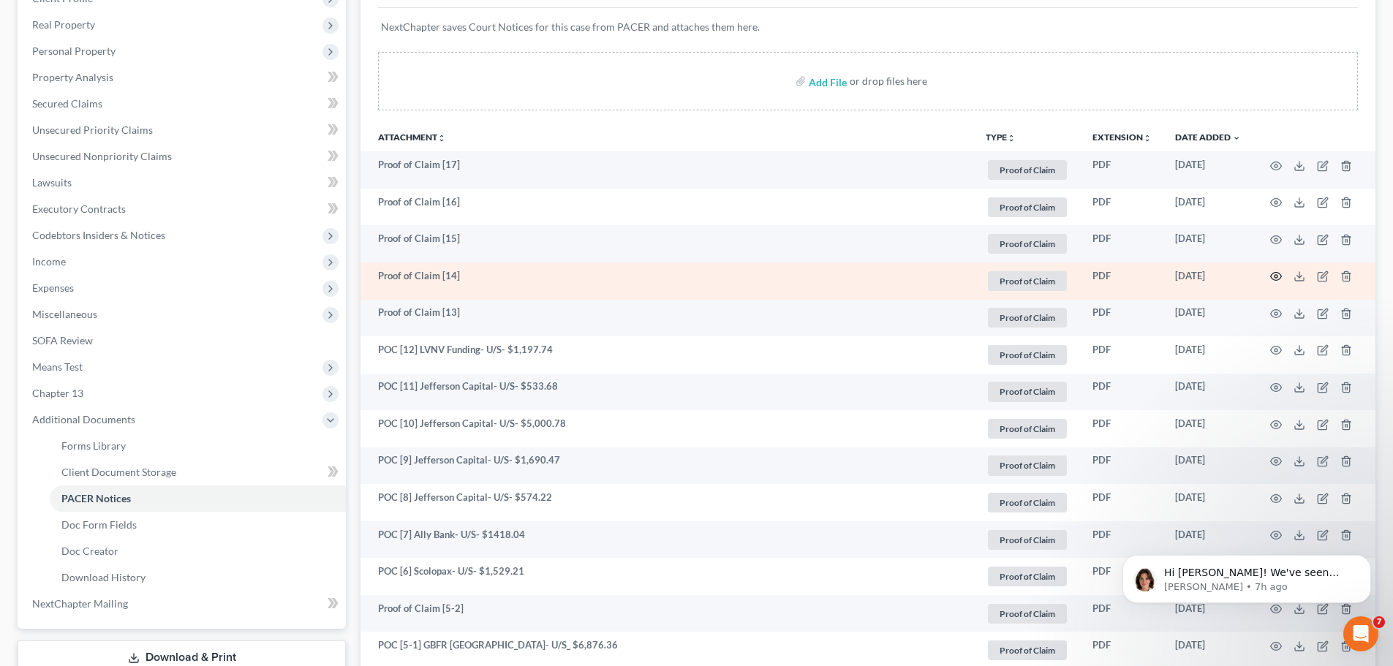
click at [1273, 273] on icon "button" at bounding box center [1276, 277] width 12 height 12
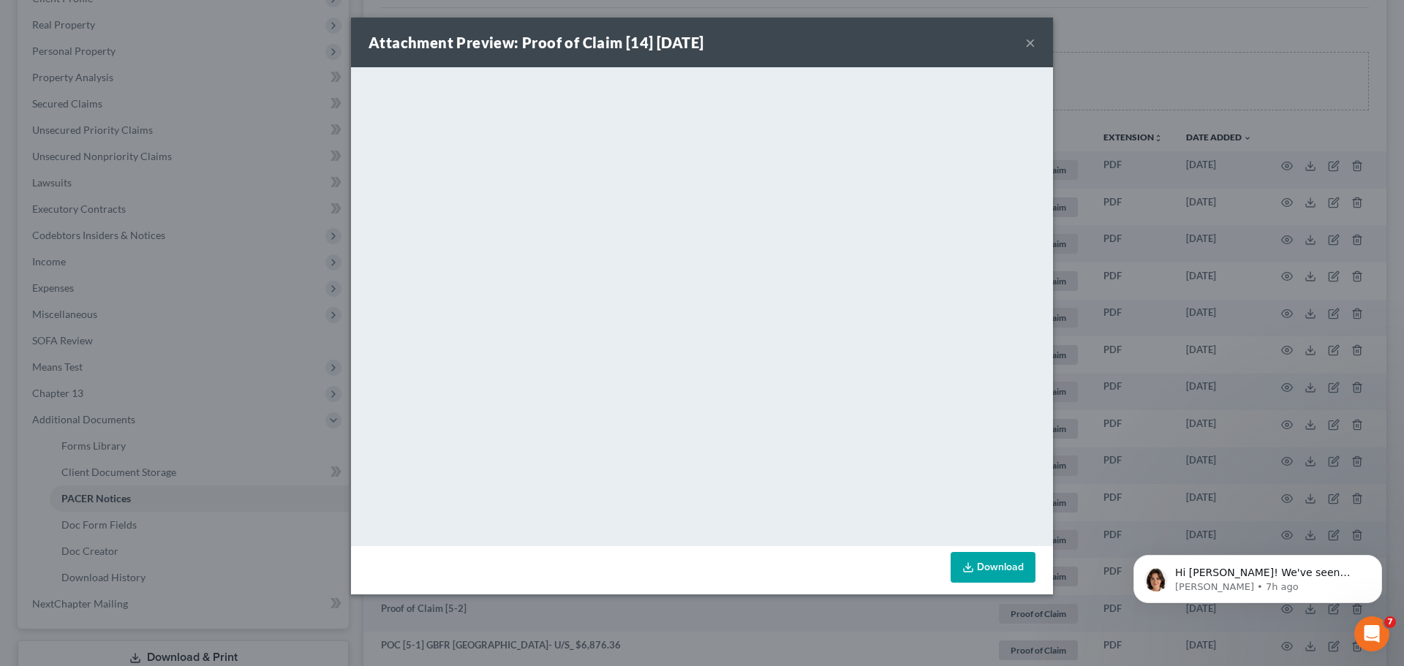
click at [1030, 39] on button "×" at bounding box center [1030, 43] width 10 height 18
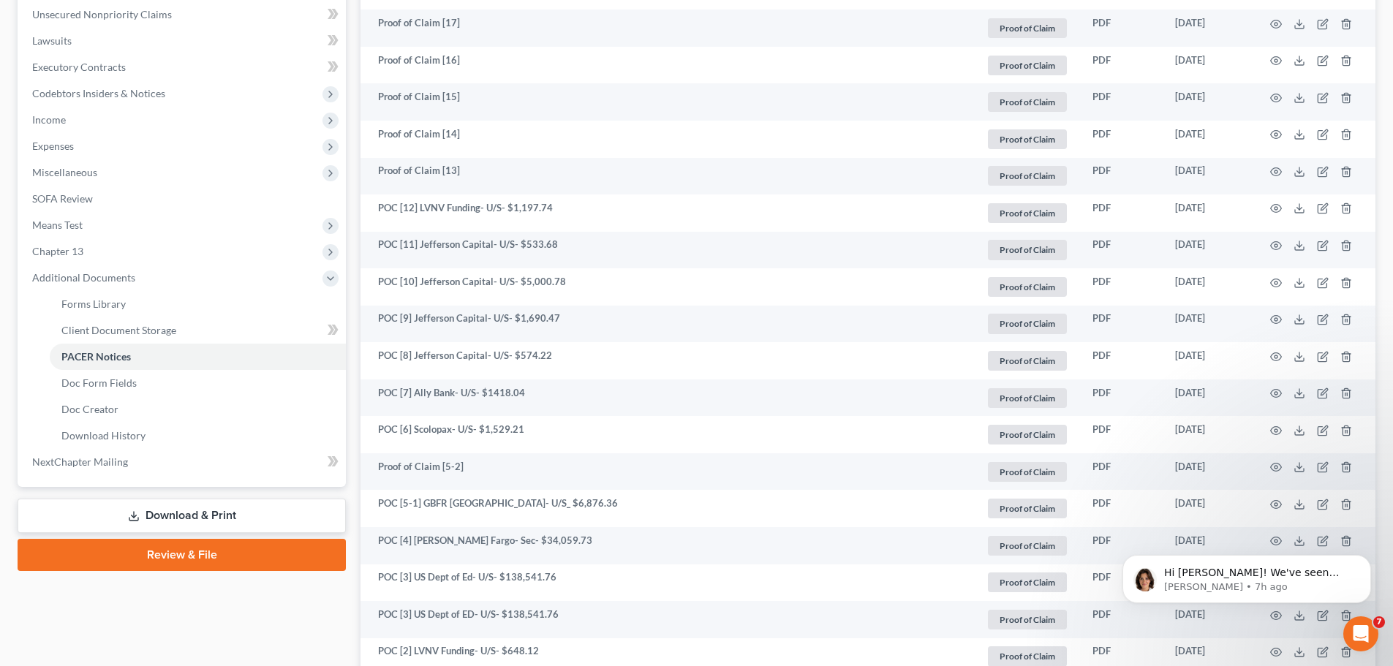
scroll to position [366, 0]
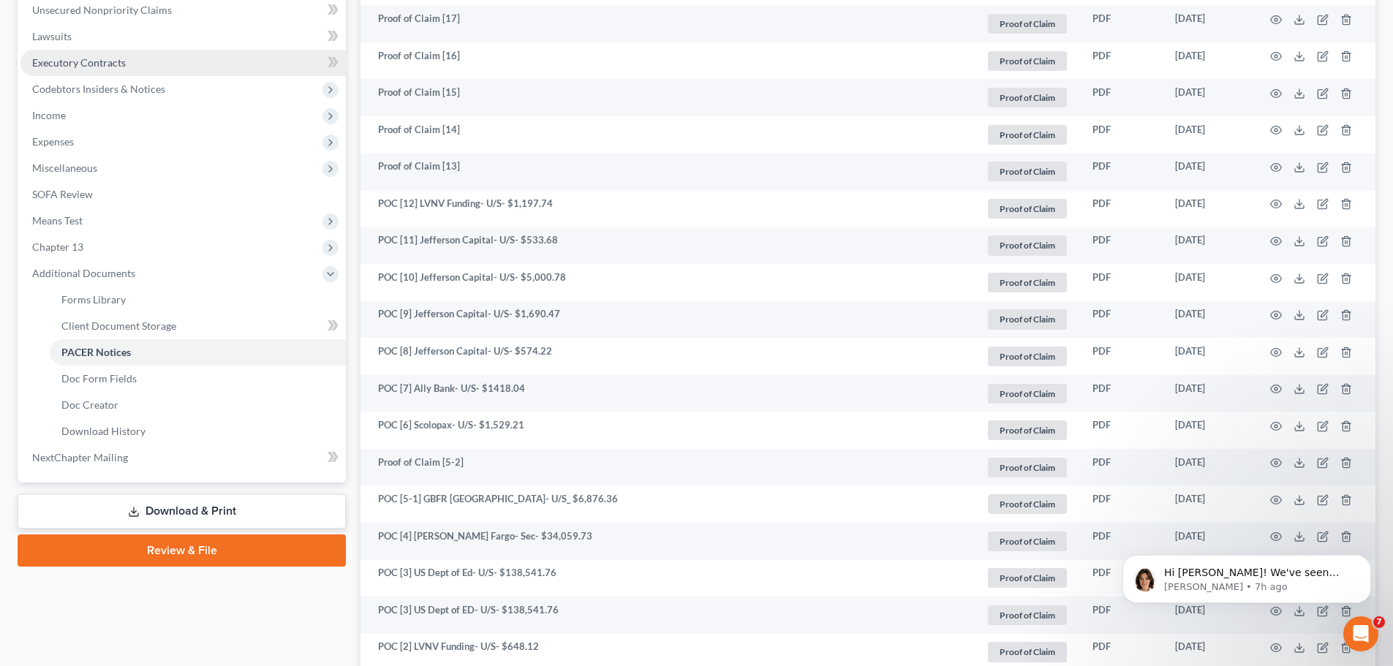
click at [125, 66] on link "Executory Contracts" at bounding box center [182, 63] width 325 height 26
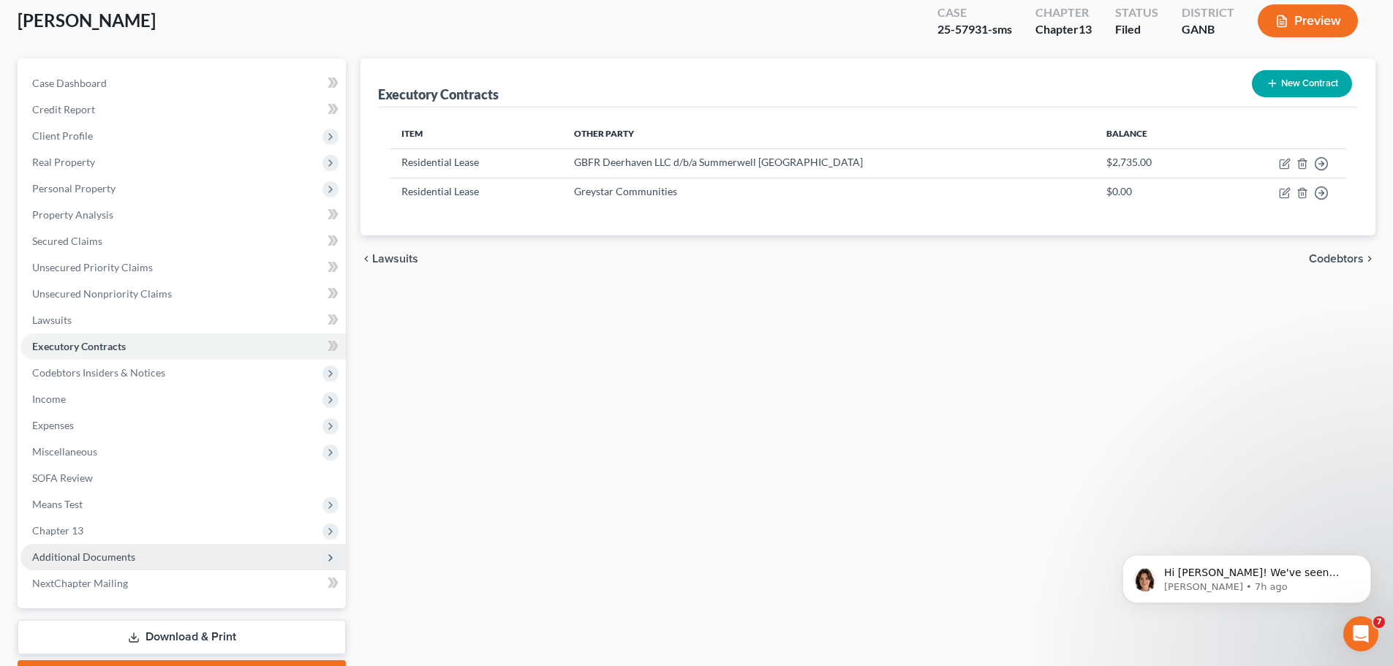
scroll to position [164, 0]
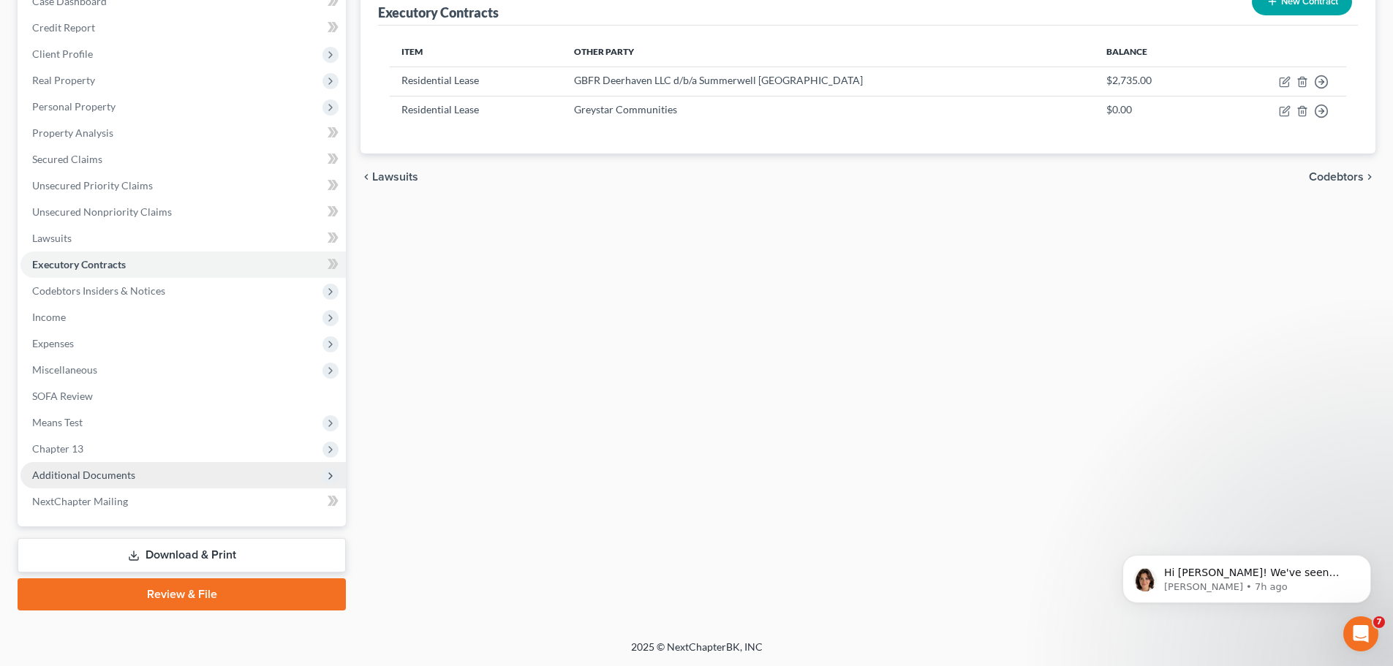
click at [200, 480] on span "Additional Documents" at bounding box center [182, 475] width 325 height 26
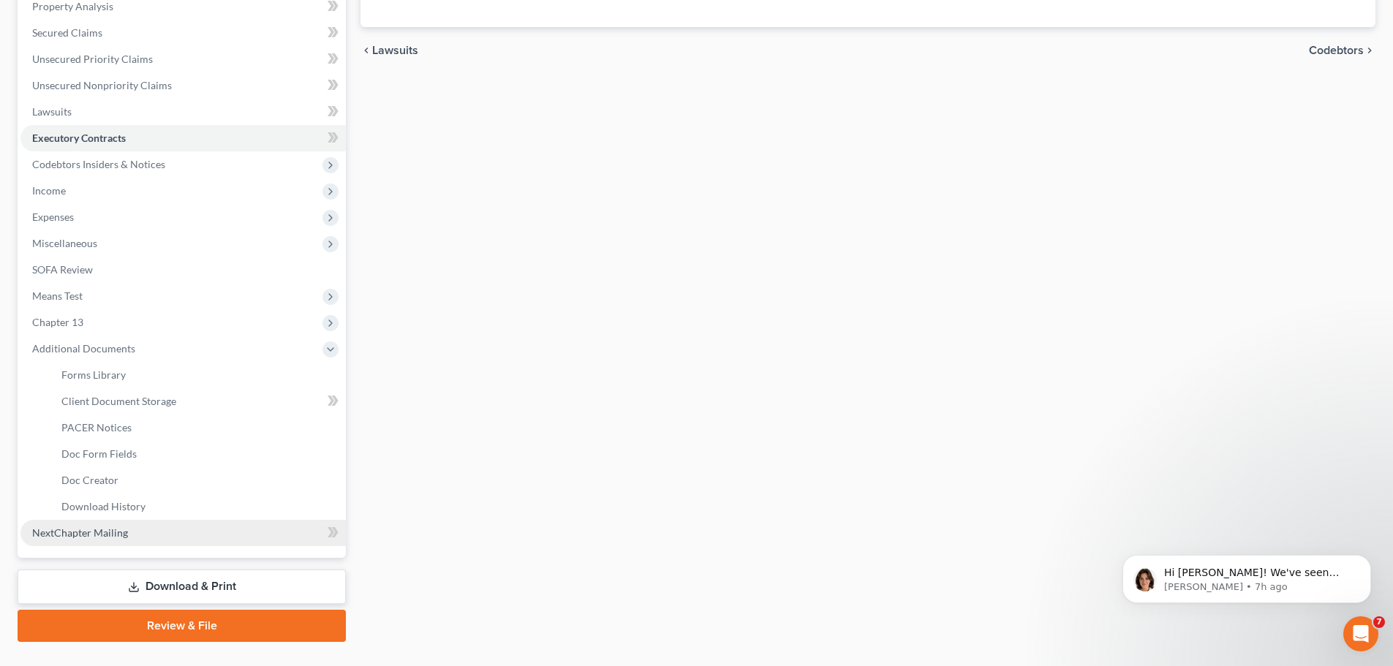
scroll to position [310, 0]
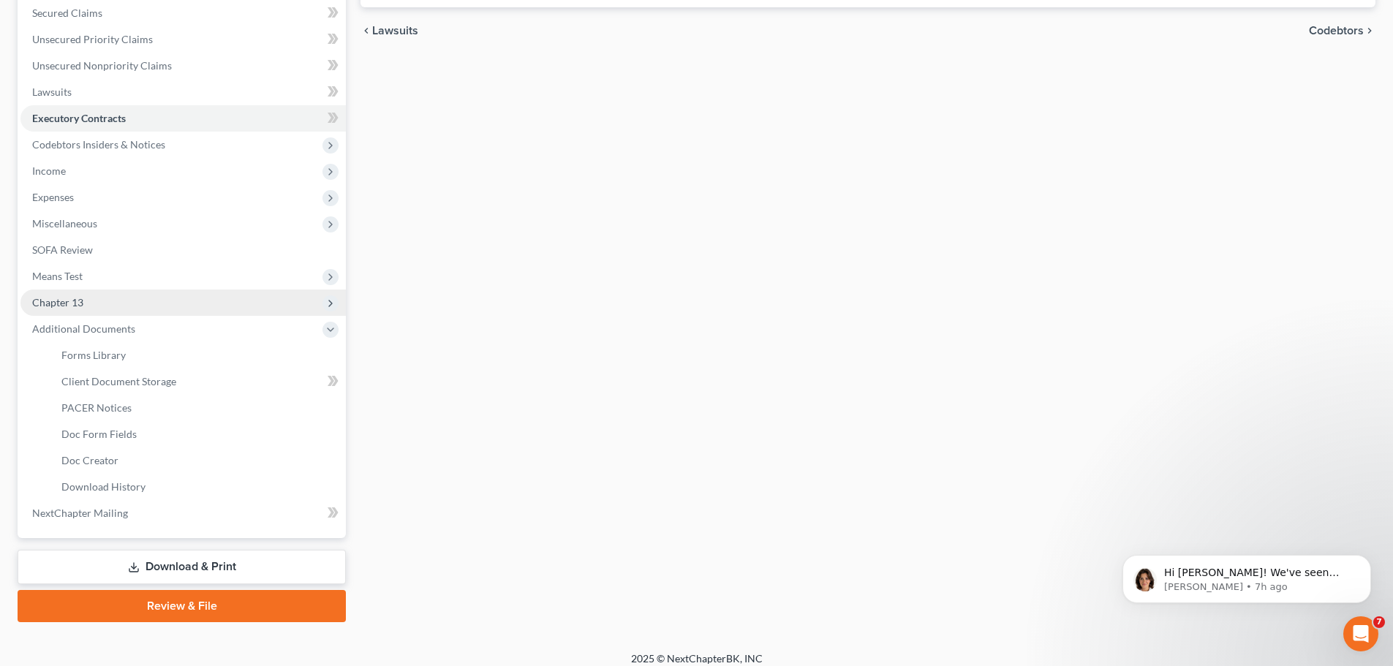
click at [110, 307] on span "Chapter 13" at bounding box center [182, 303] width 325 height 26
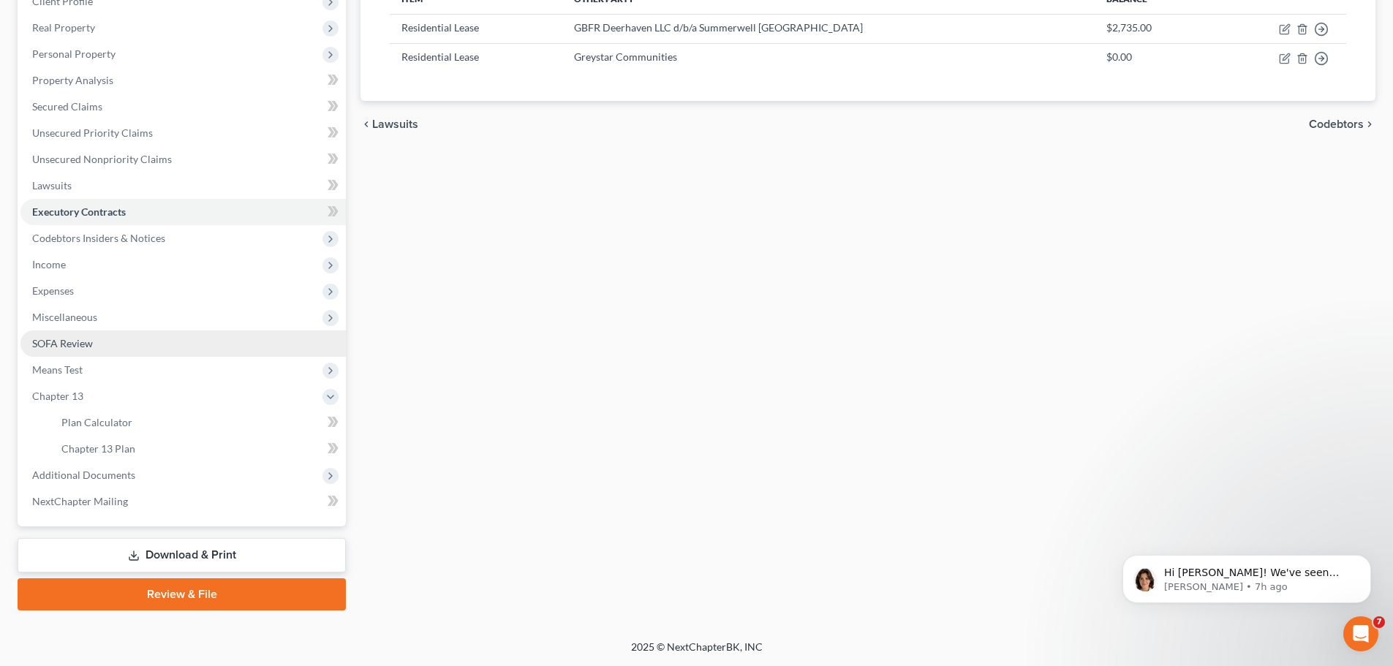
scroll to position [216, 0]
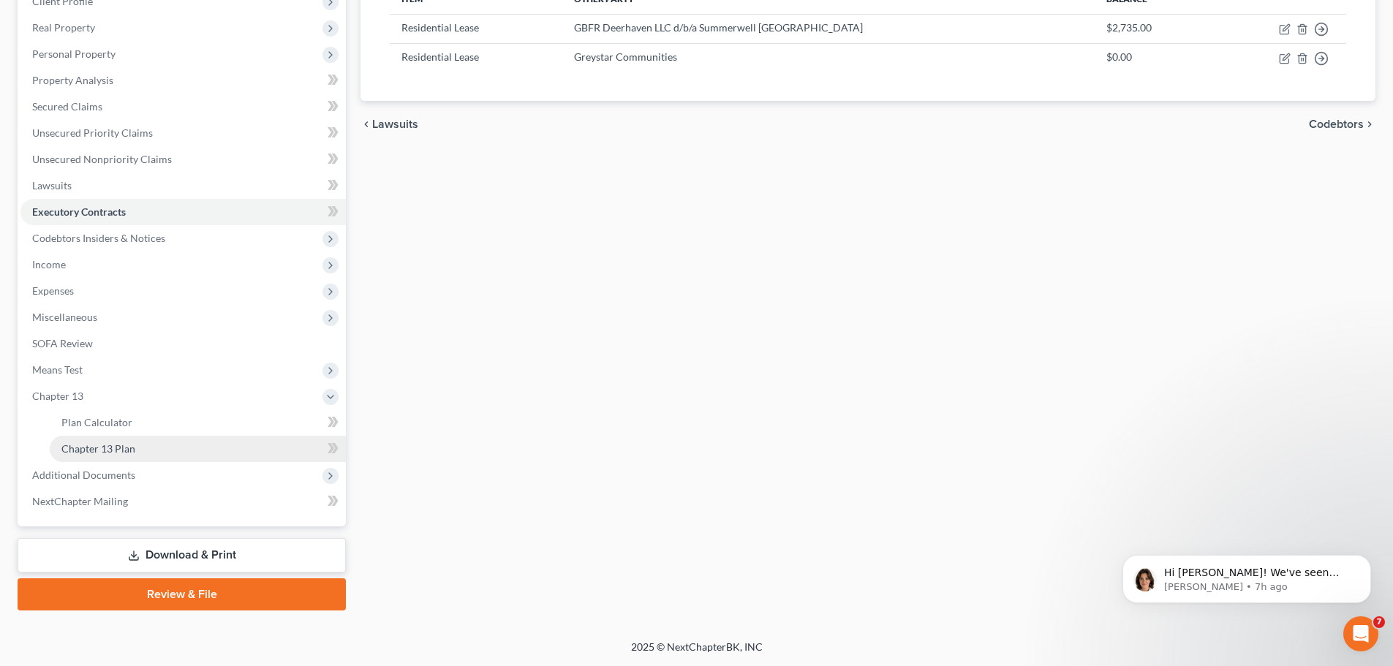
click at [249, 445] on link "Chapter 13 Plan" at bounding box center [198, 449] width 296 height 26
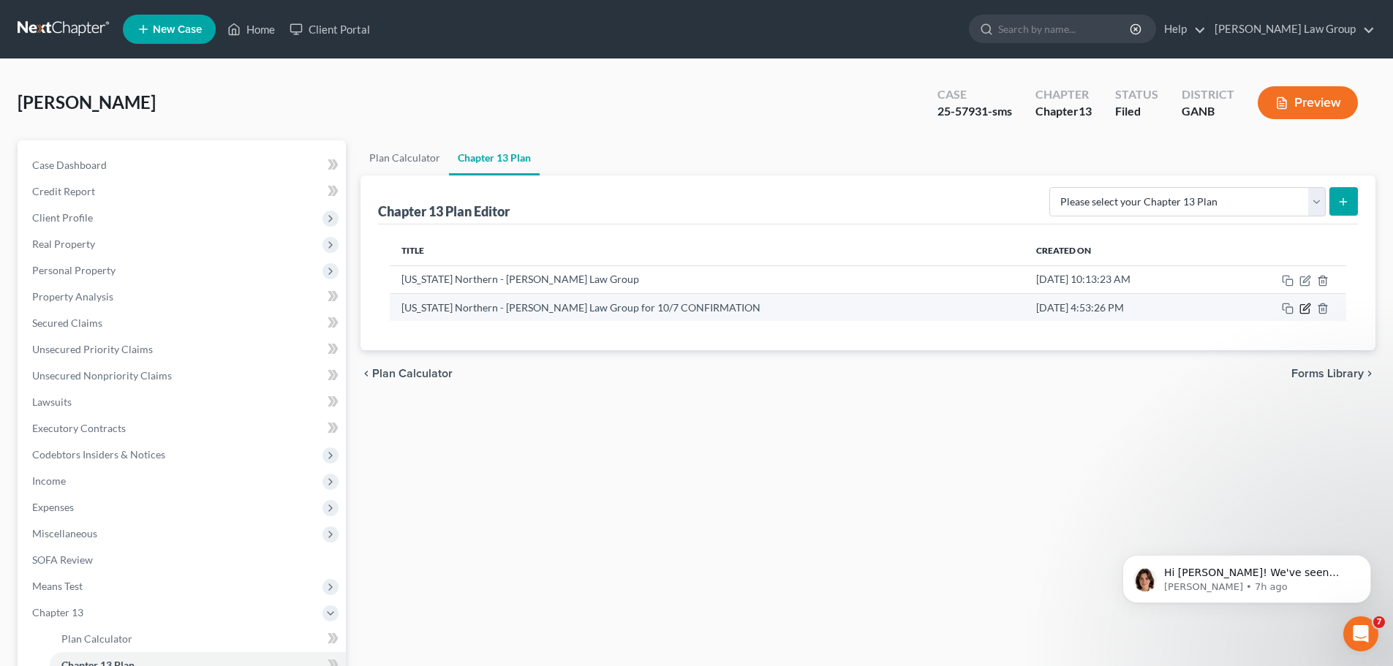
click at [1302, 309] on icon "button" at bounding box center [1306, 309] width 12 height 12
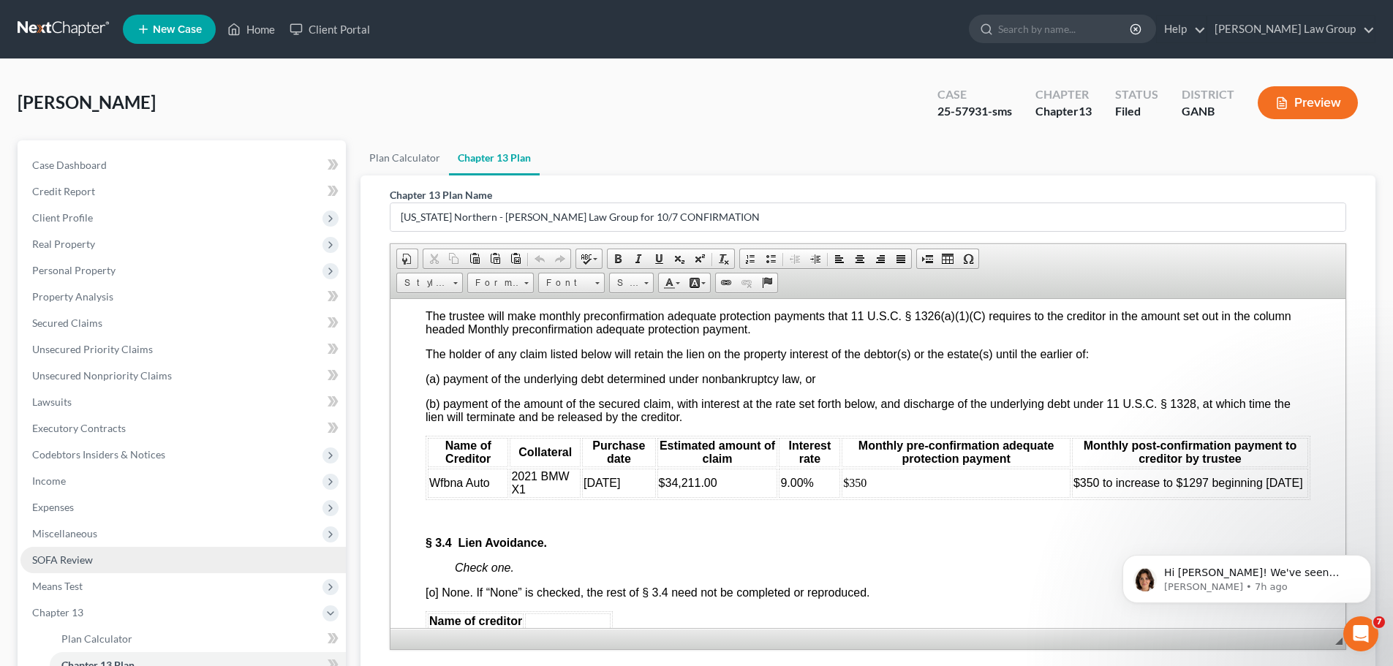
scroll to position [216, 0]
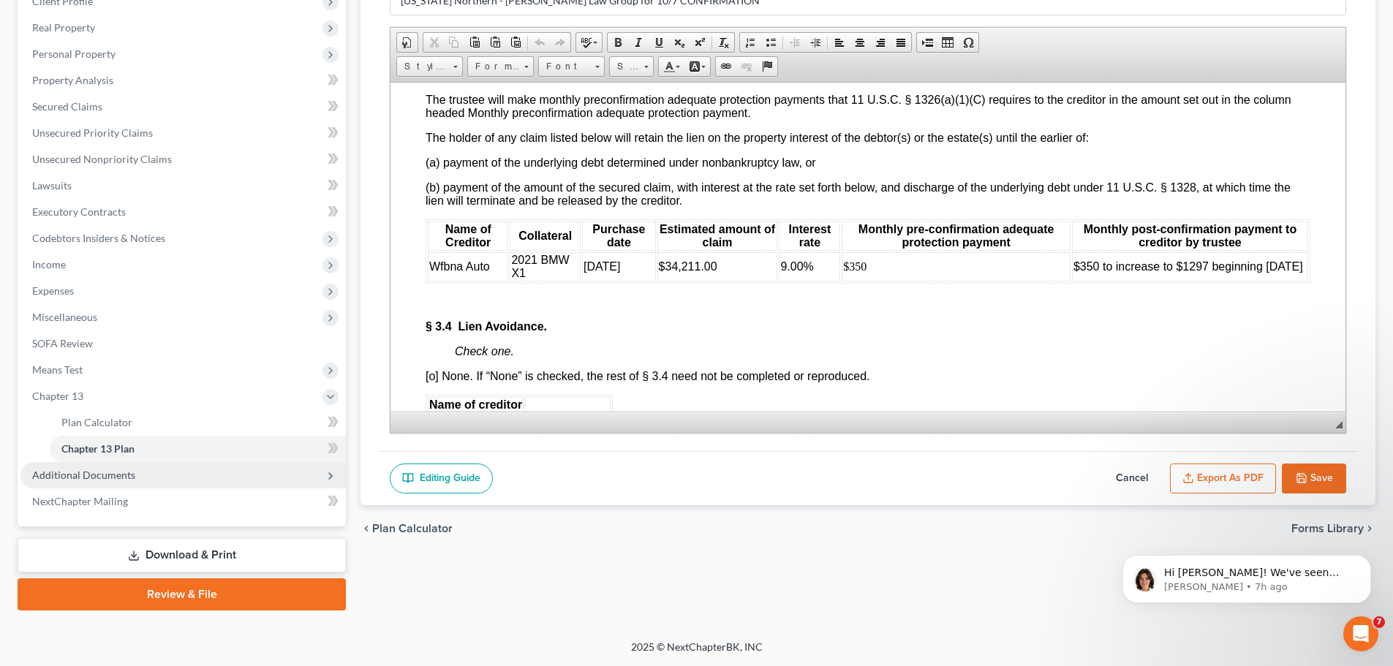
click at [220, 478] on span "Additional Documents" at bounding box center [182, 475] width 325 height 26
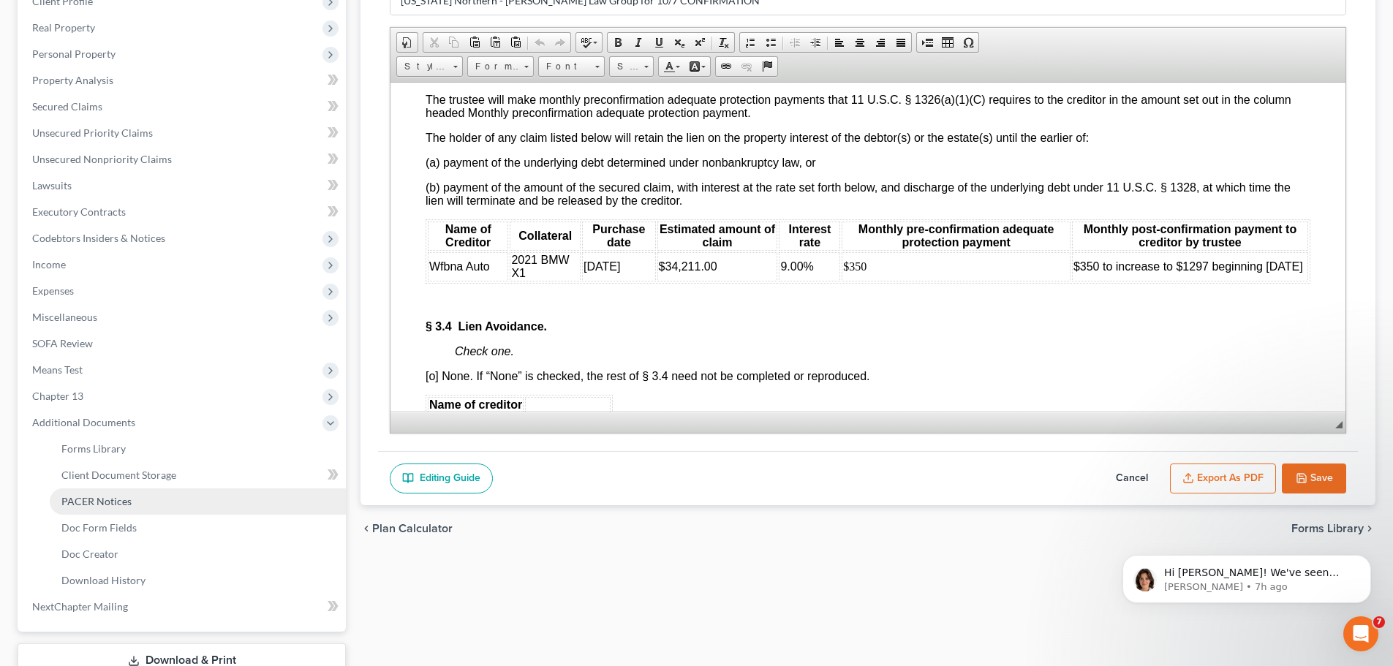
click at [169, 502] on link "PACER Notices" at bounding box center [198, 502] width 296 height 26
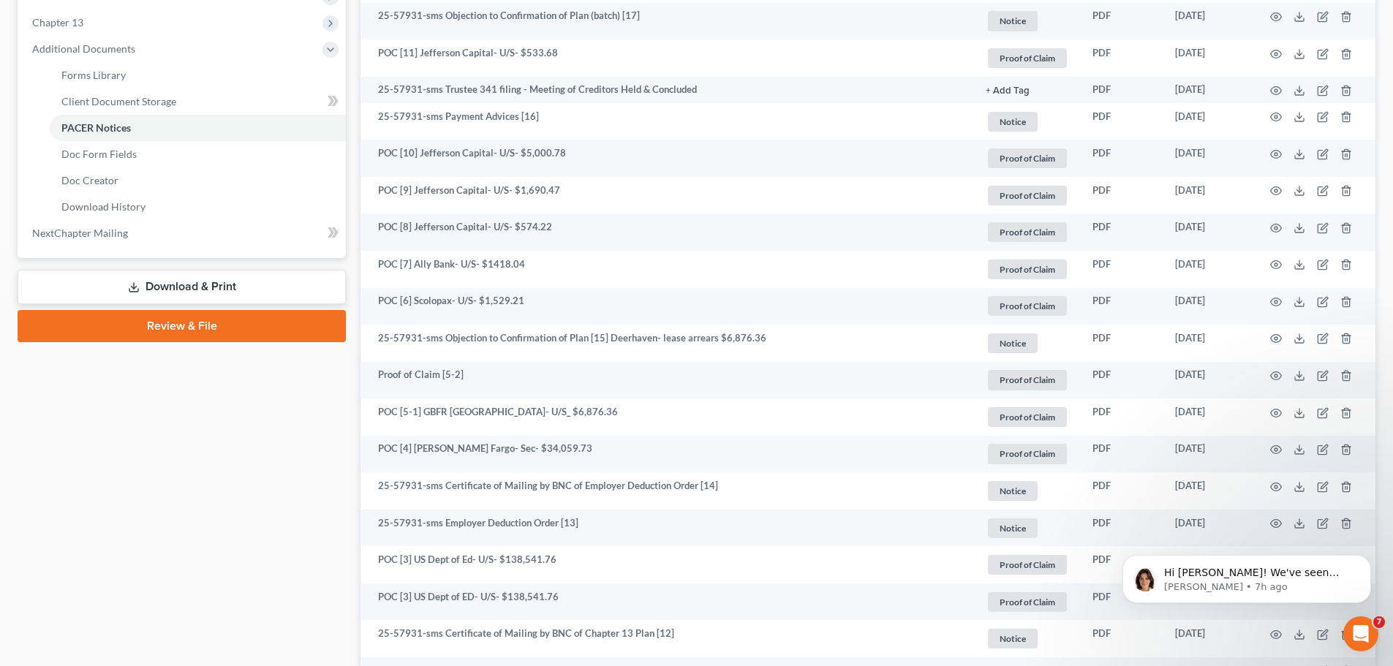
scroll to position [585, 0]
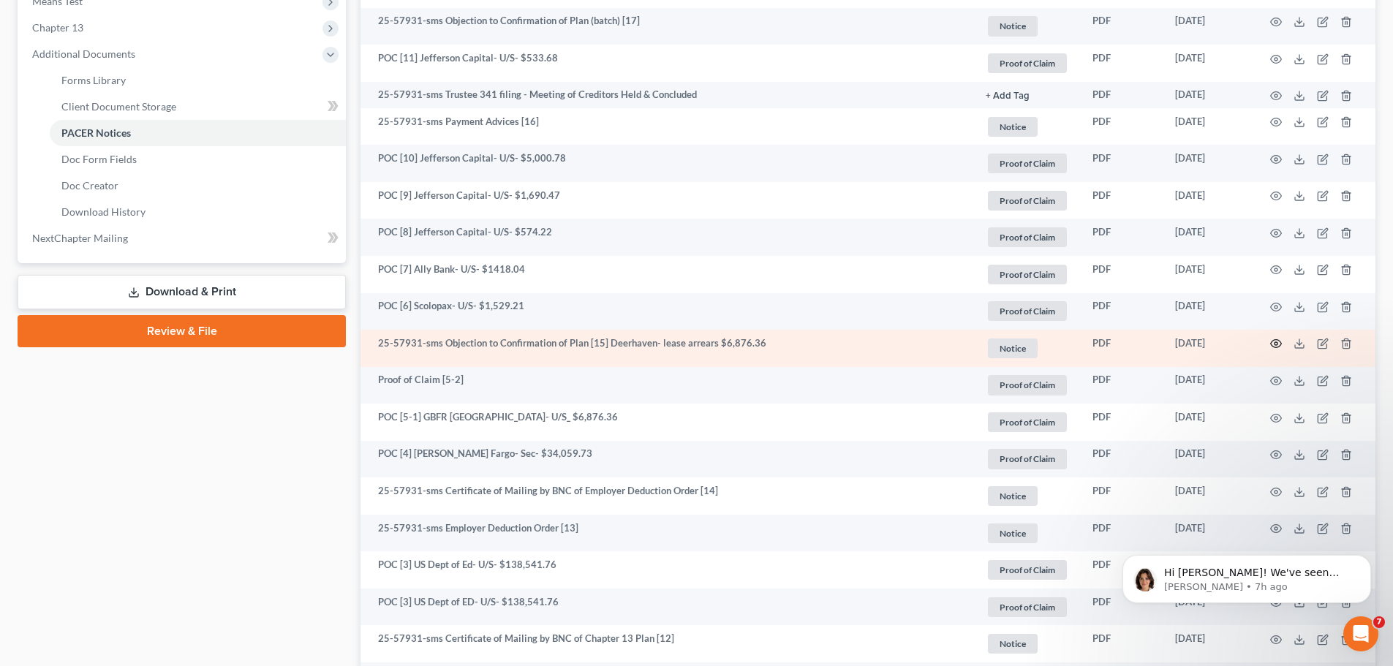
click at [1277, 341] on icon "button" at bounding box center [1276, 344] width 12 height 12
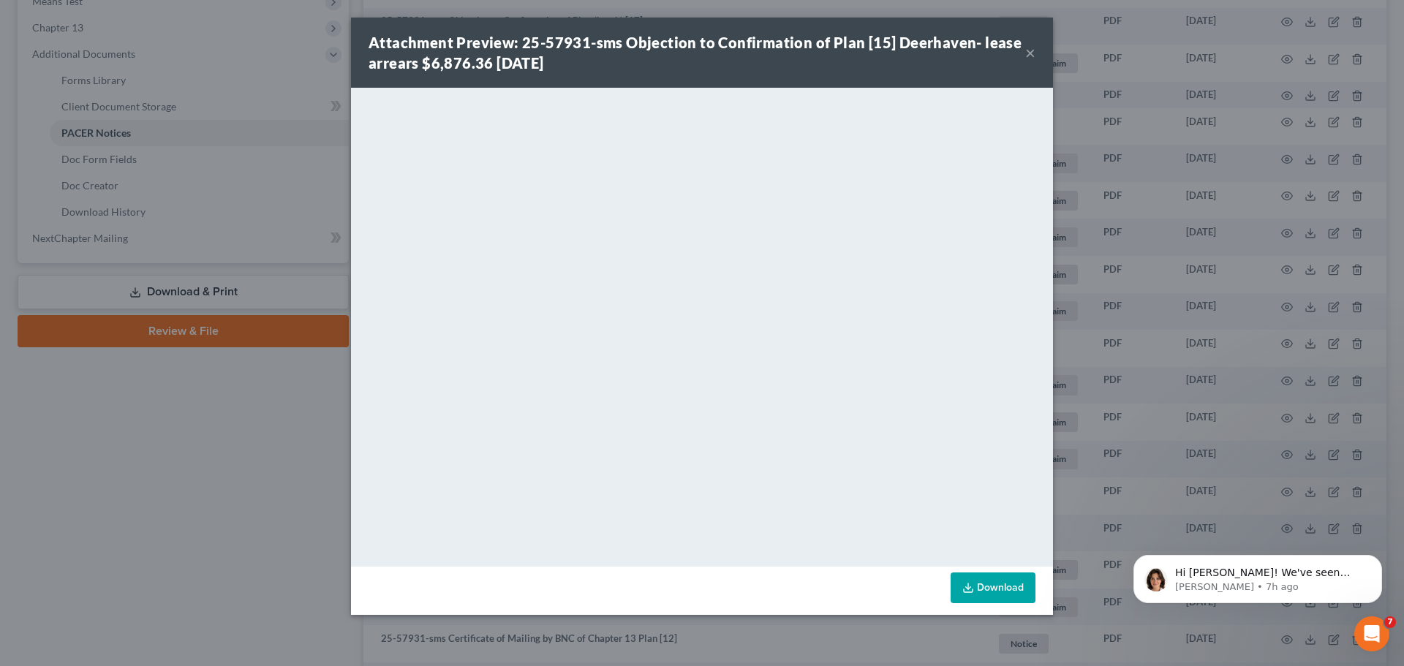
click at [1031, 47] on button "×" at bounding box center [1030, 53] width 10 height 18
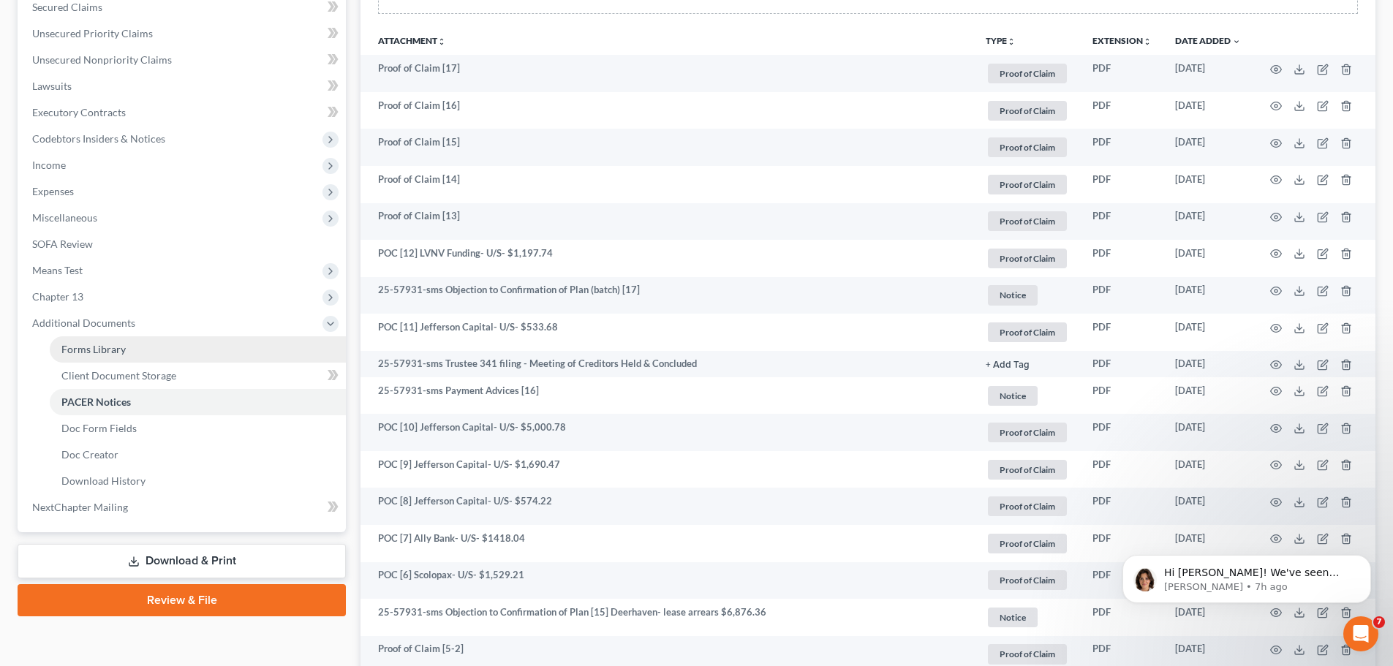
scroll to position [293, 0]
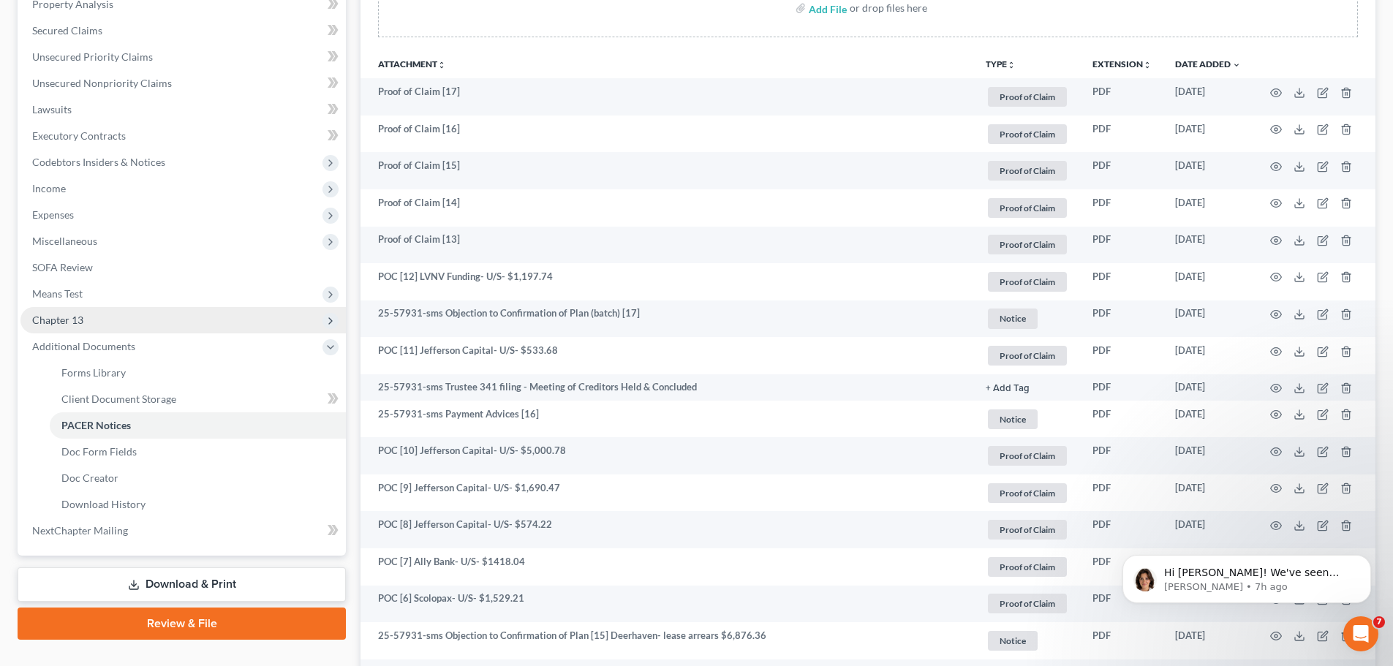
click at [165, 323] on span "Chapter 13" at bounding box center [182, 320] width 325 height 26
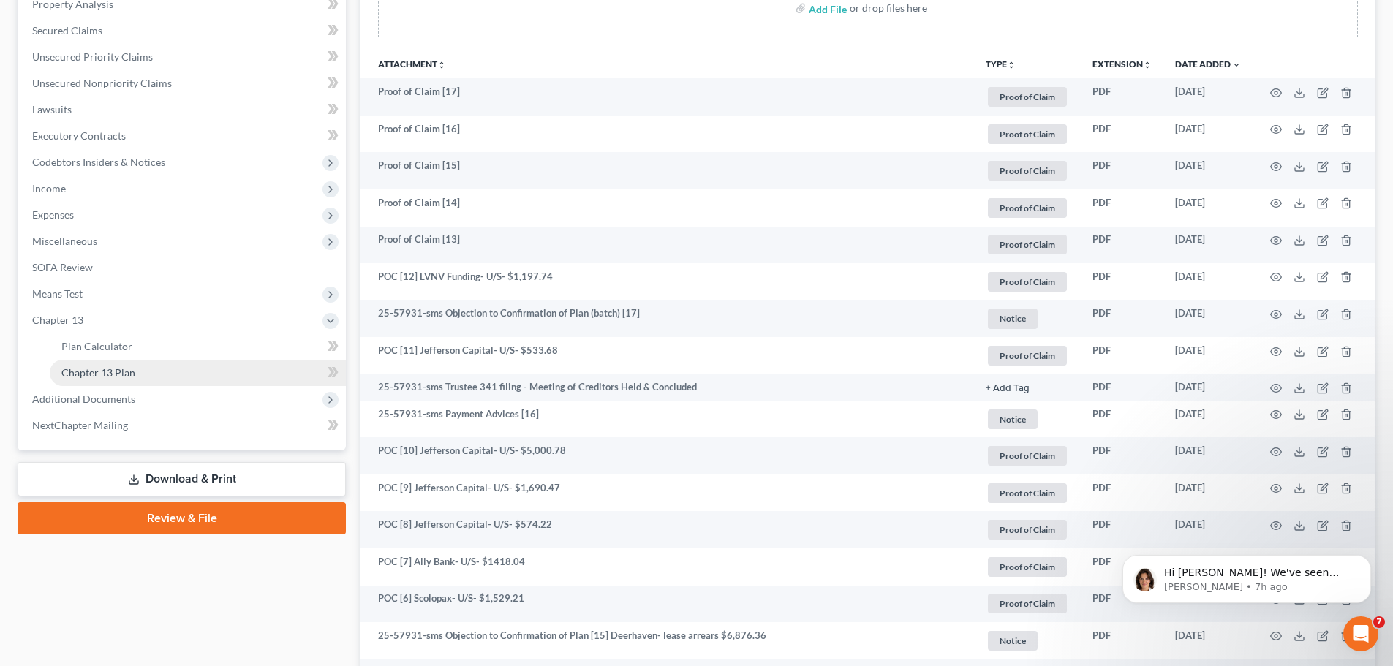
click at [207, 380] on link "Chapter 13 Plan" at bounding box center [198, 373] width 296 height 26
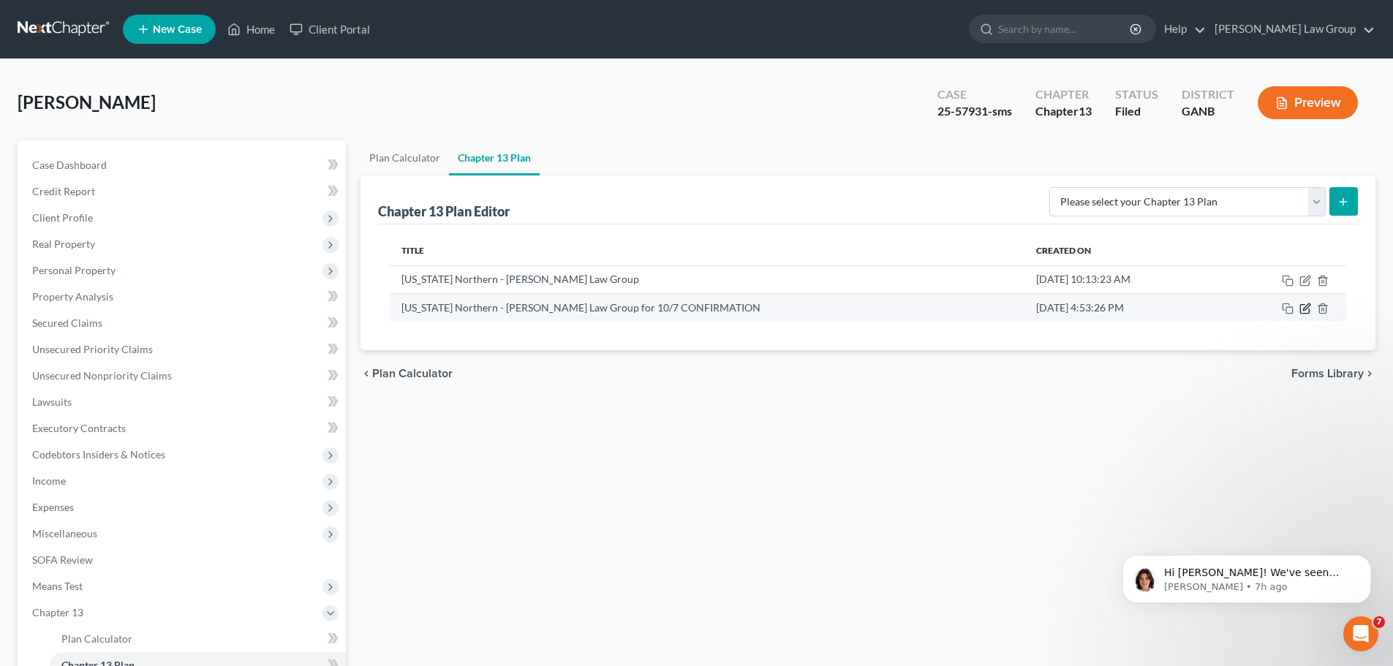
click at [1308, 309] on icon "button" at bounding box center [1306, 309] width 12 height 12
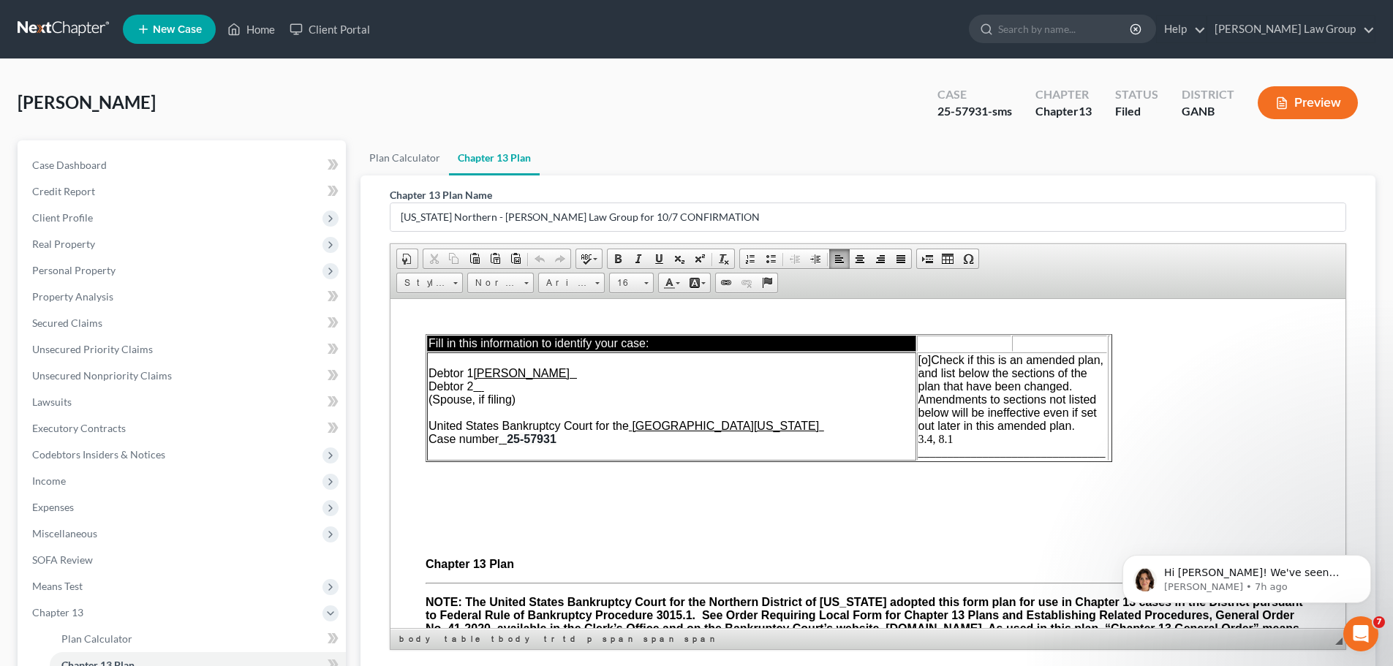
click at [917, 437] on td "[o] Check if this is an amended plan, and list below the sections of the plan t…" at bounding box center [1012, 406] width 190 height 108
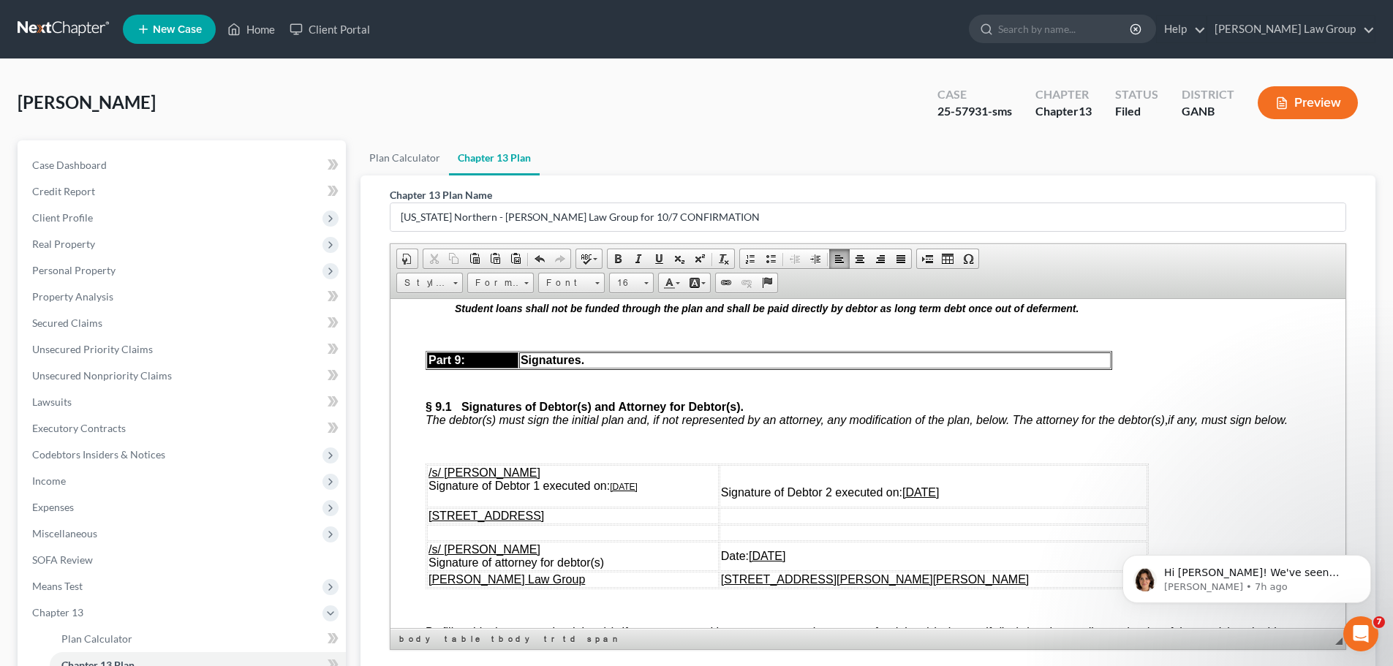
scroll to position [6443, 0]
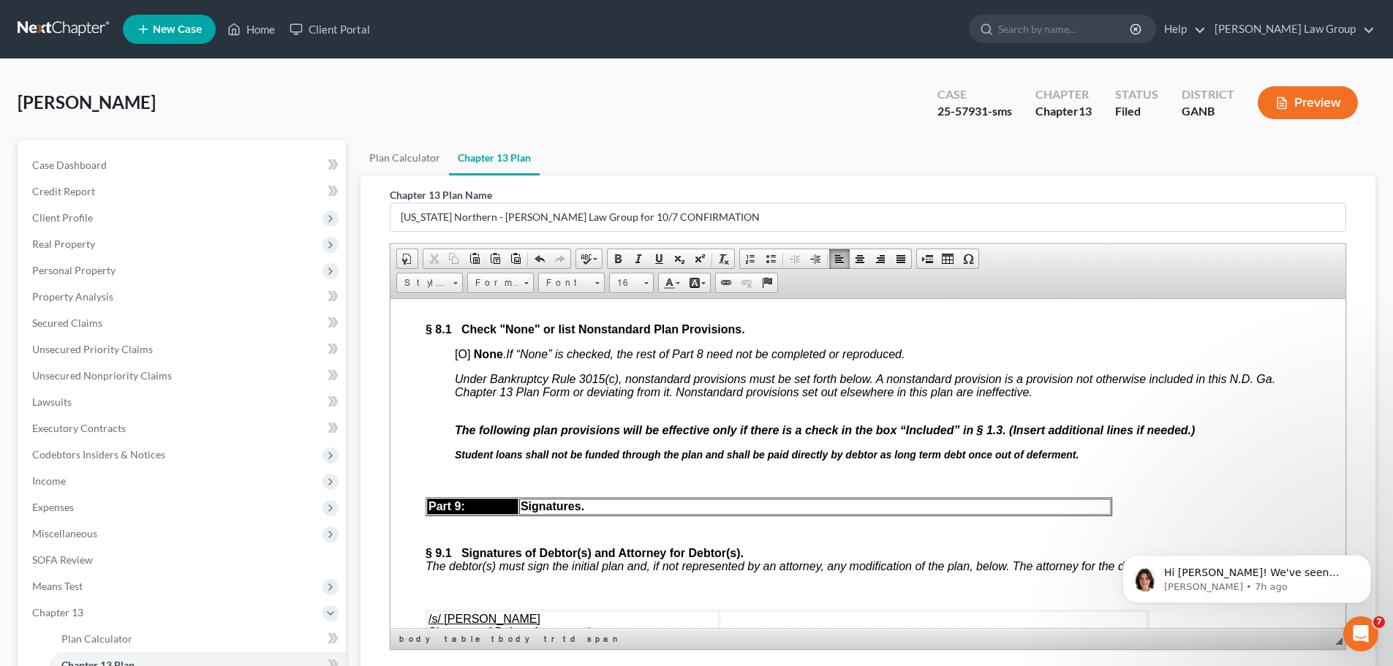
click at [474, 360] on strong "None" at bounding box center [488, 353] width 29 height 12
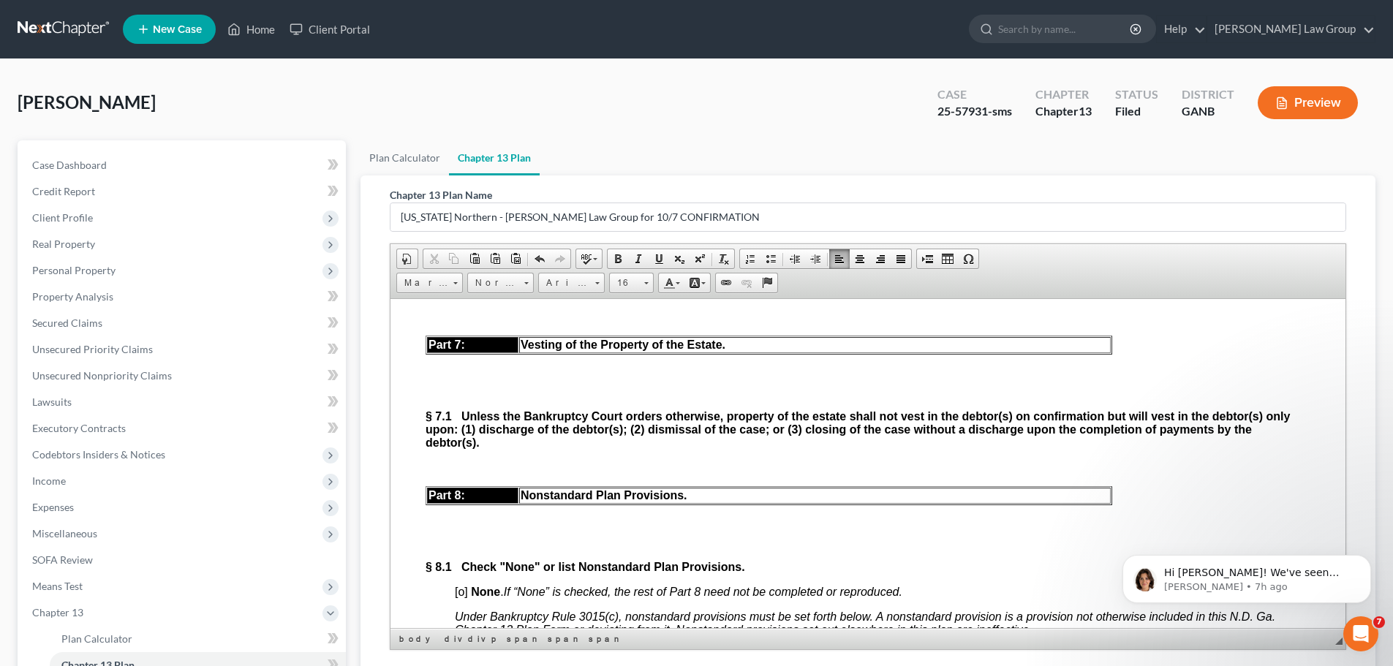
scroll to position [6077, 0]
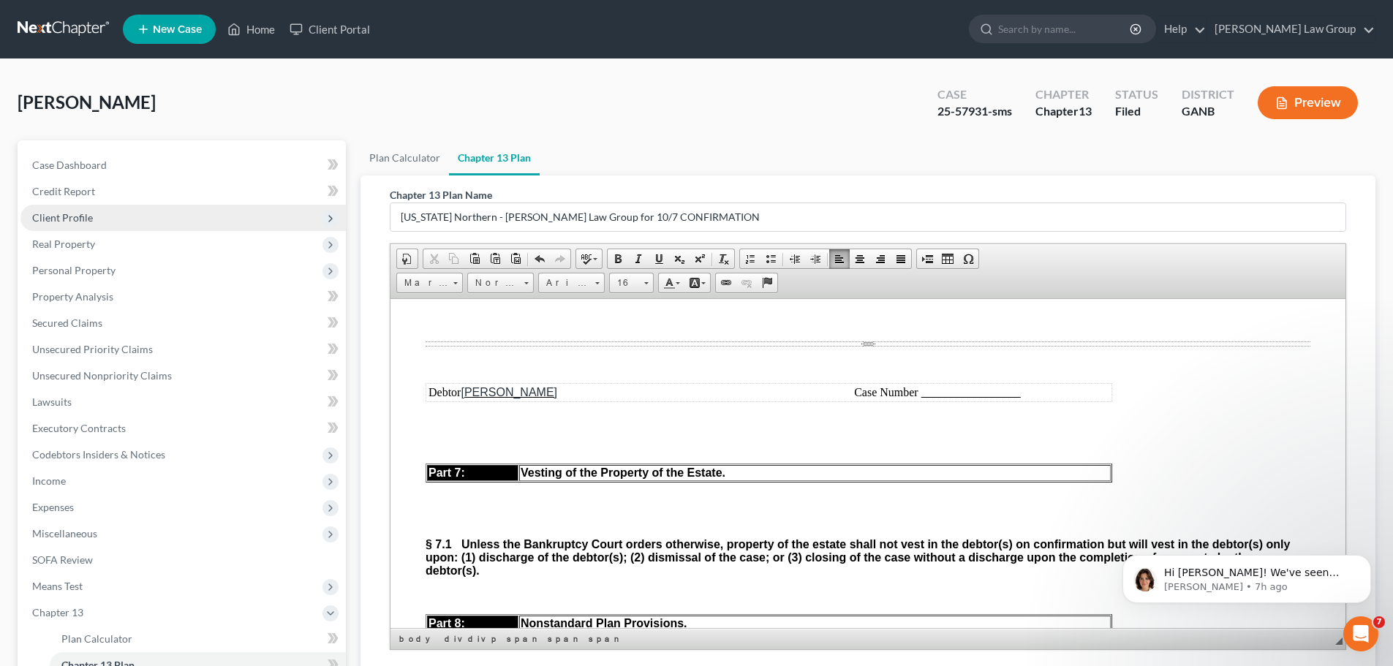
click at [95, 211] on span "Client Profile" at bounding box center [182, 218] width 325 height 26
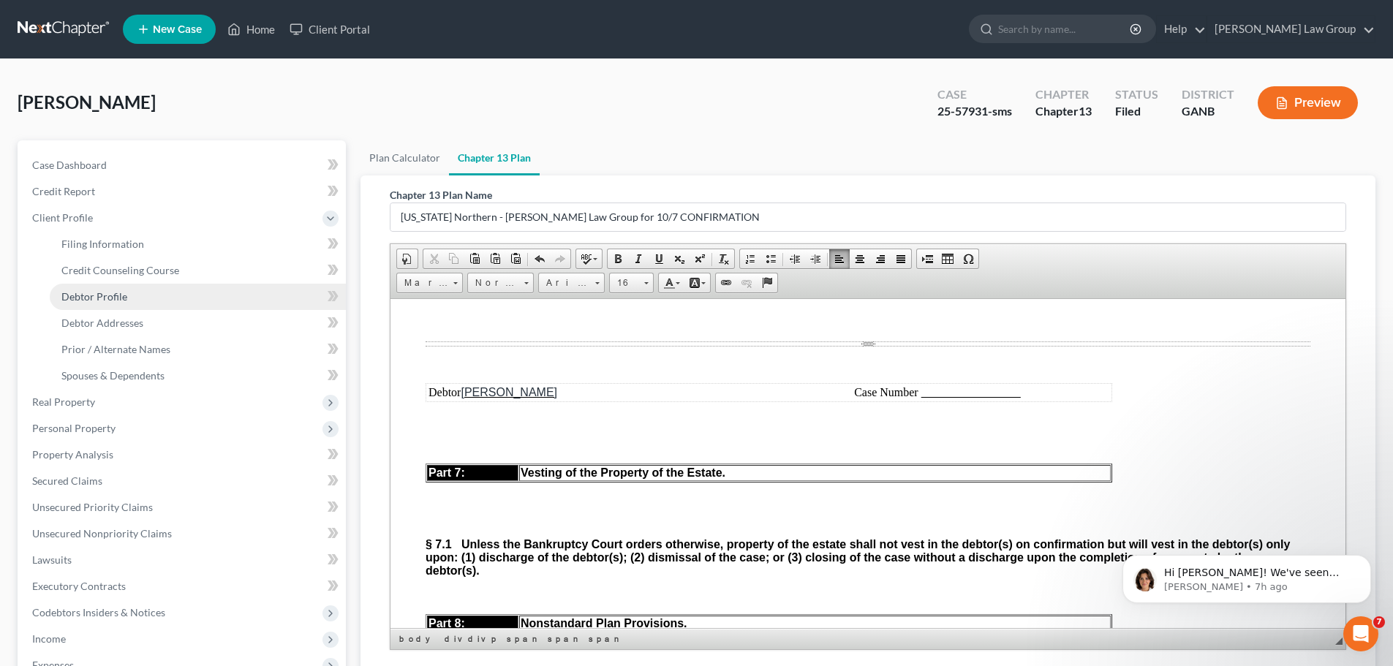
click at [103, 287] on link "Debtor Profile" at bounding box center [198, 297] width 296 height 26
select select "1"
select select "3"
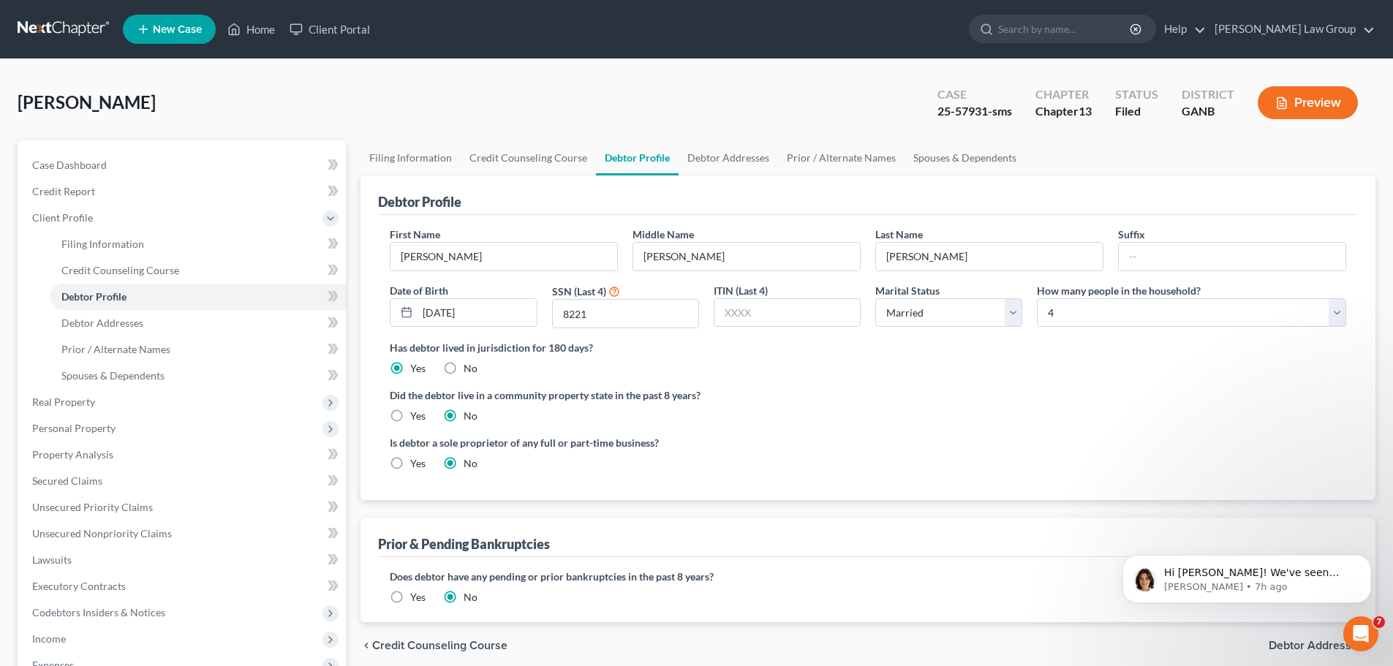
radio input "true"
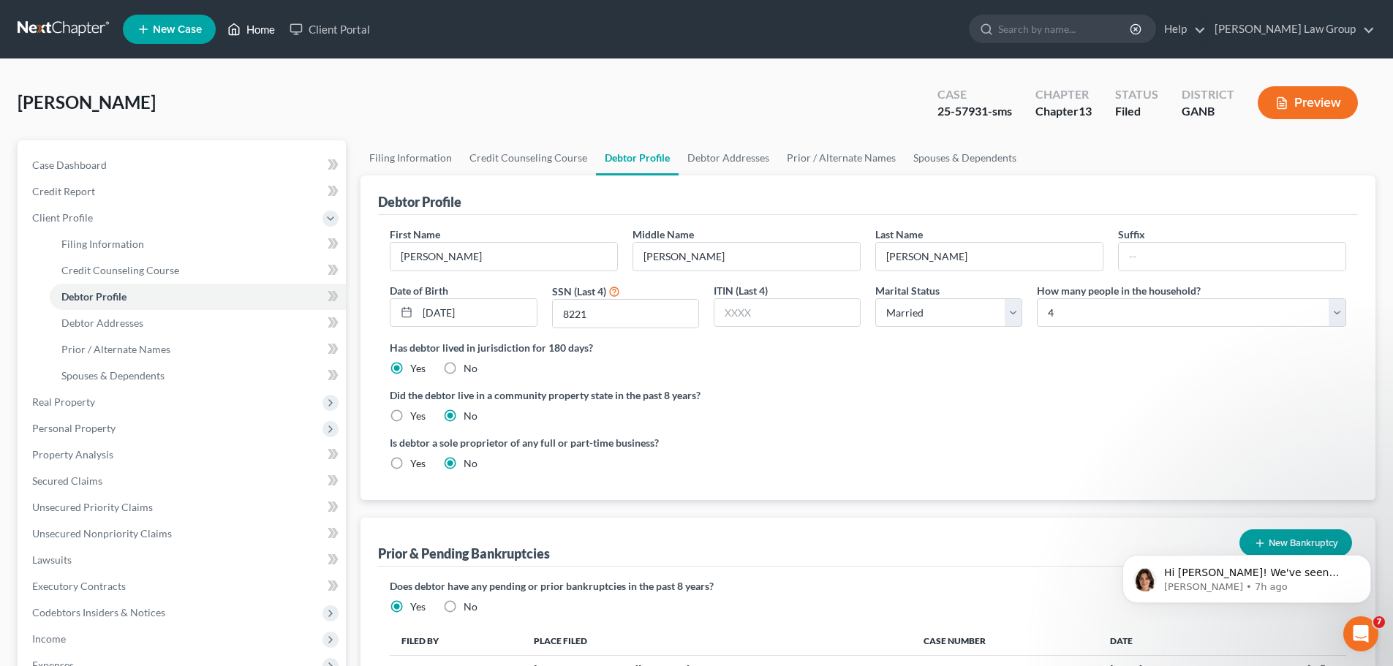
click at [261, 28] on link "Home" at bounding box center [251, 29] width 62 height 26
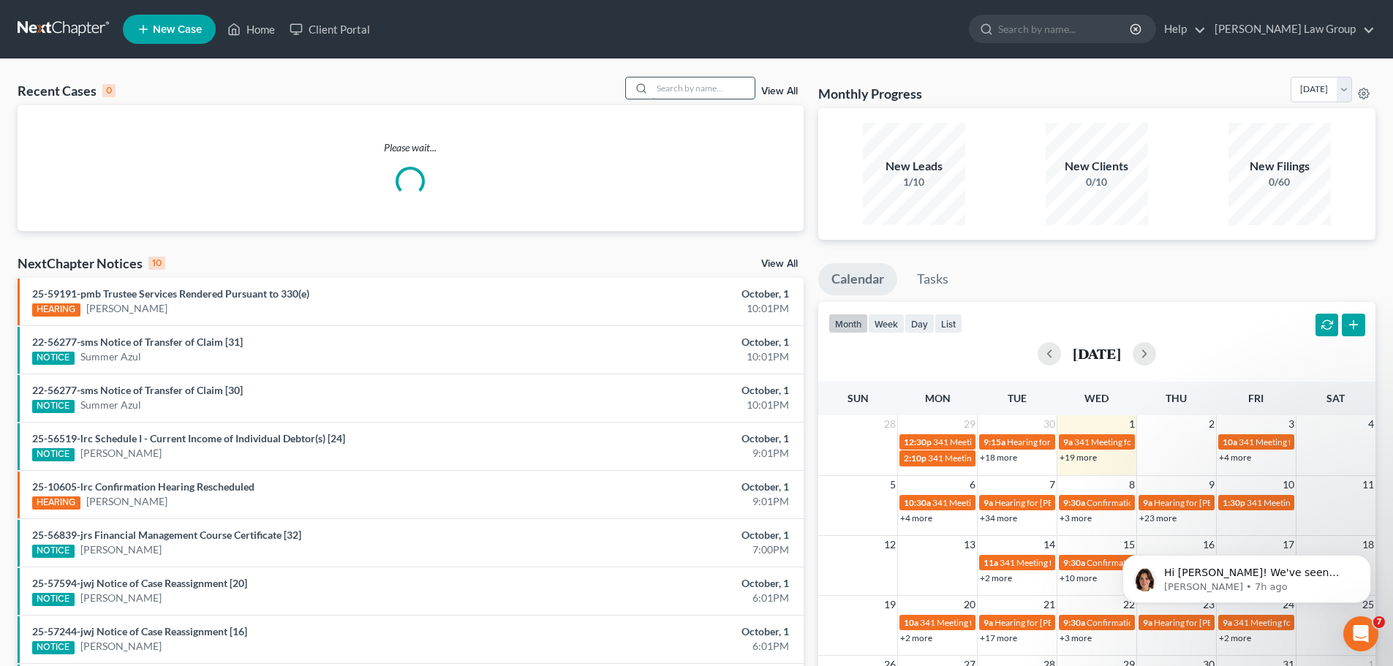
click at [705, 86] on input "search" at bounding box center [703, 88] width 102 height 21
type input "[PERSON_NAME]"
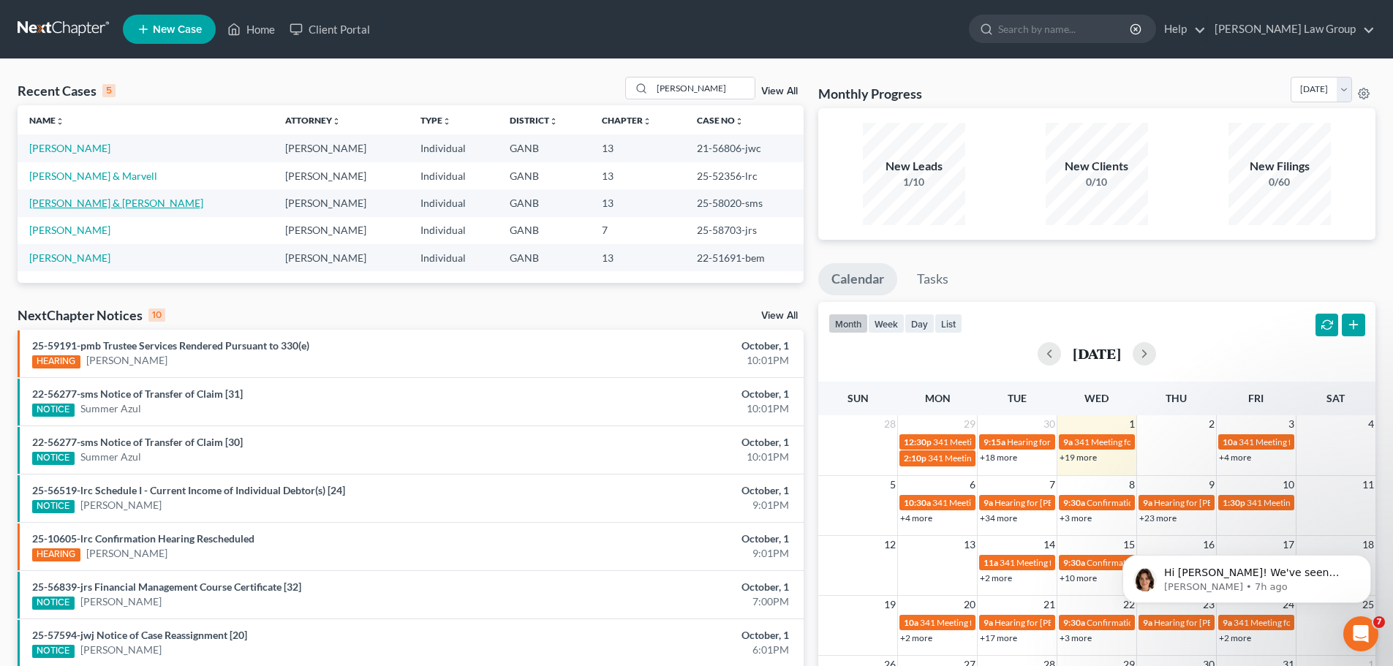
click at [72, 203] on link "[PERSON_NAME] & [PERSON_NAME]" at bounding box center [116, 203] width 174 height 12
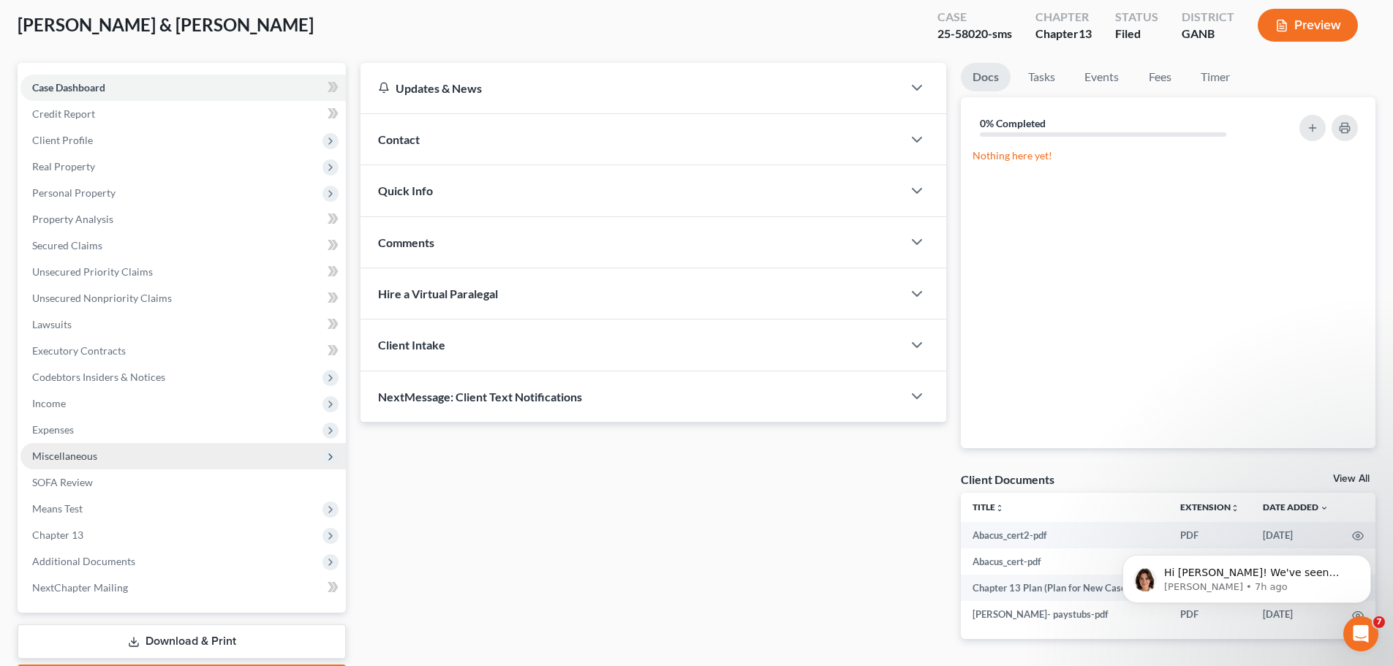
scroll to position [164, 0]
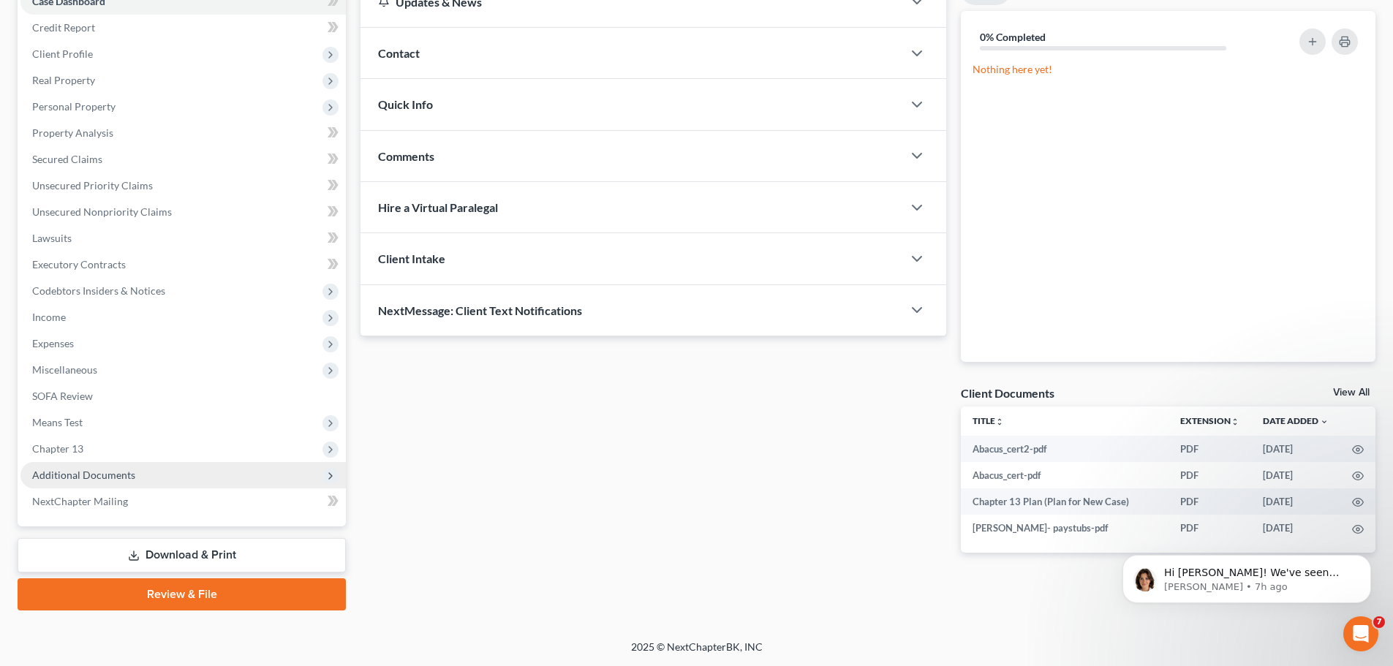
click at [179, 478] on span "Additional Documents" at bounding box center [182, 475] width 325 height 26
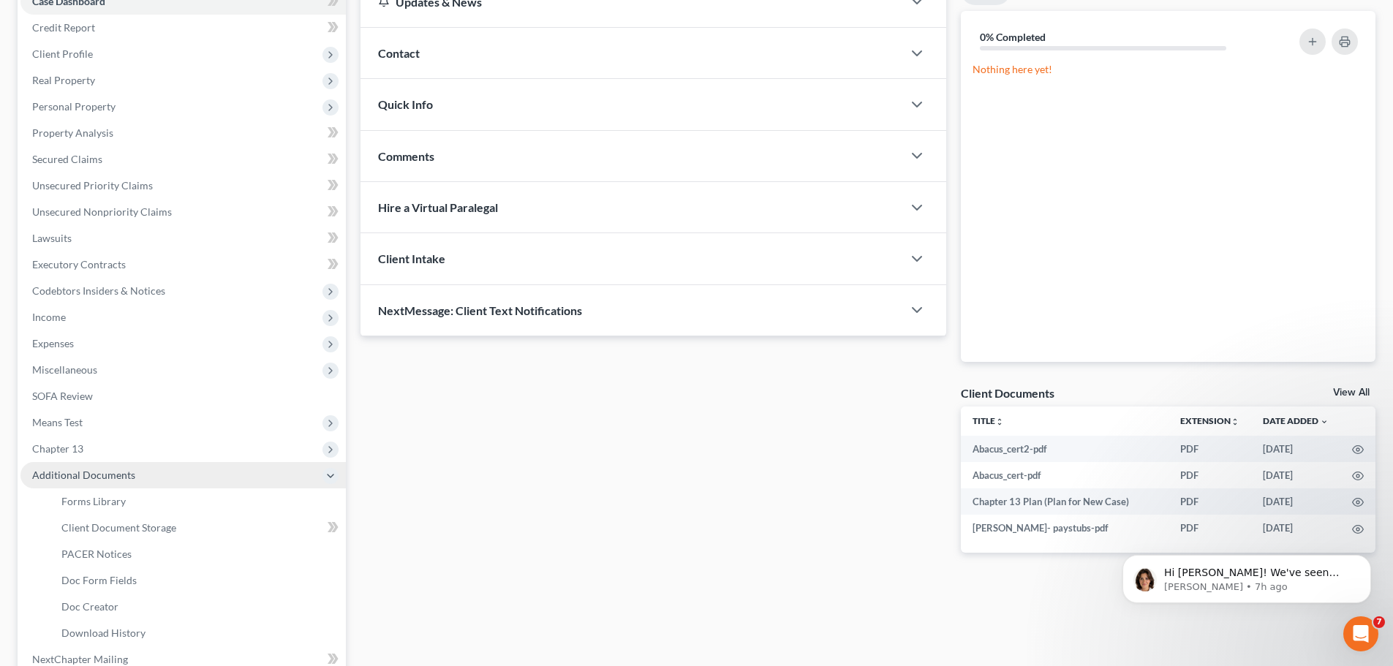
drag, startPoint x: 140, startPoint y: 445, endPoint x: 195, endPoint y: 474, distance: 61.5
click at [140, 445] on span "Chapter 13" at bounding box center [182, 449] width 325 height 26
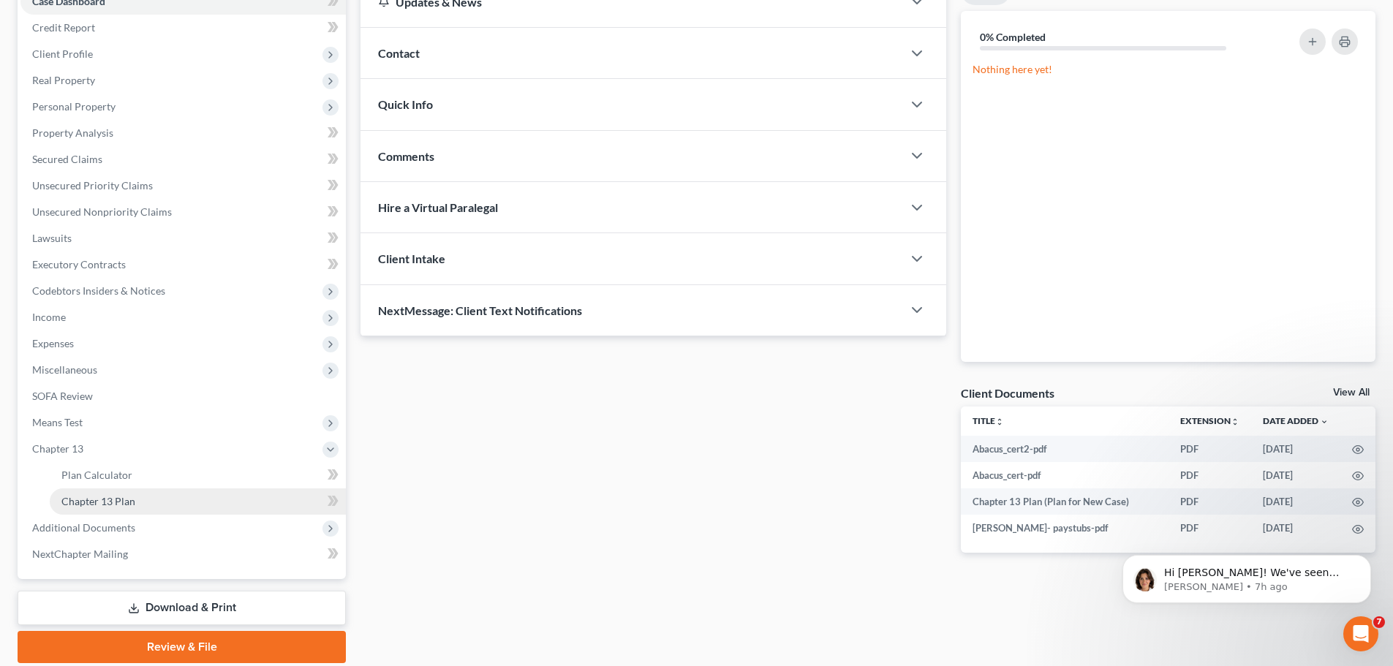
click at [186, 498] on link "Chapter 13 Plan" at bounding box center [198, 502] width 296 height 26
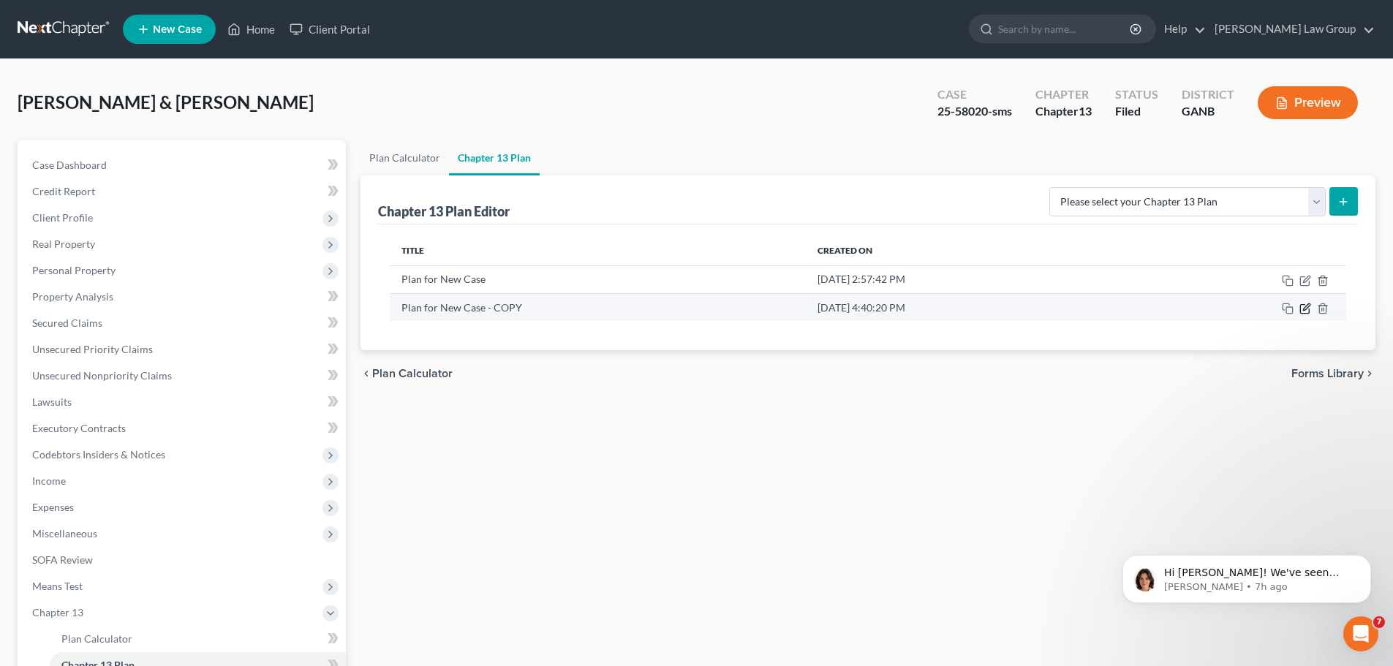
click at [1306, 310] on icon "button" at bounding box center [1306, 307] width 7 height 7
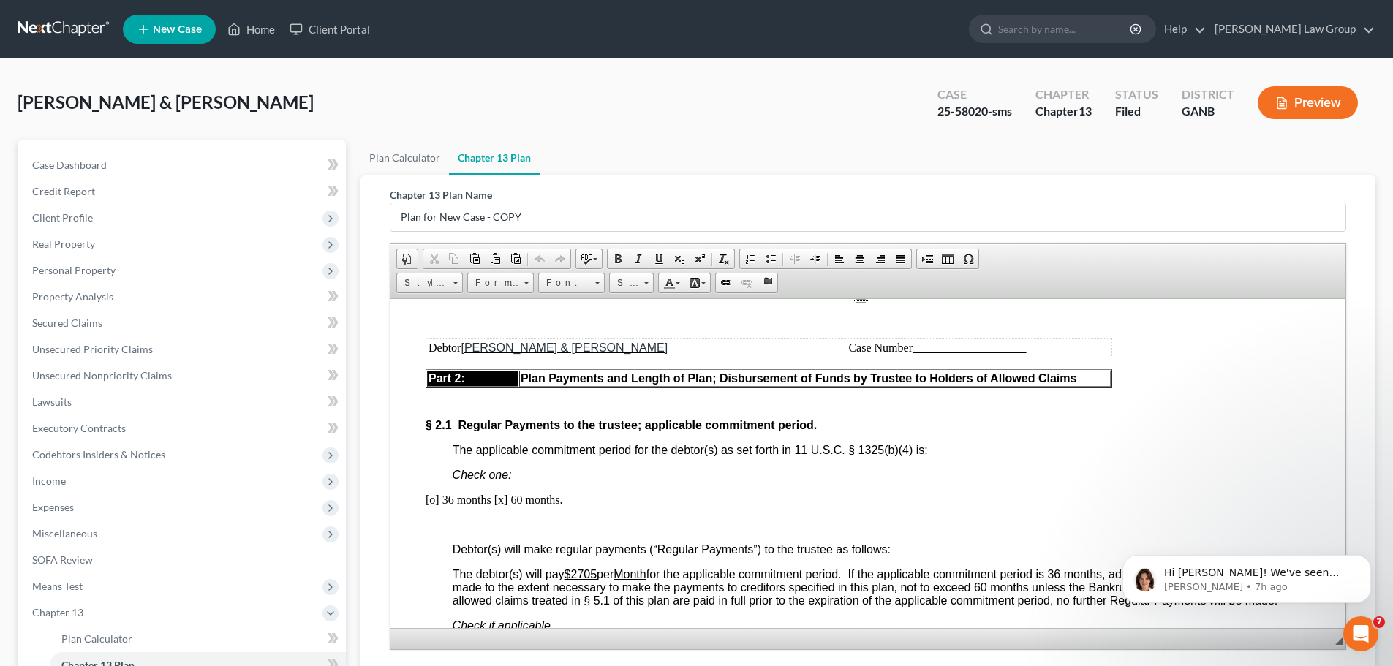
scroll to position [1243, 0]
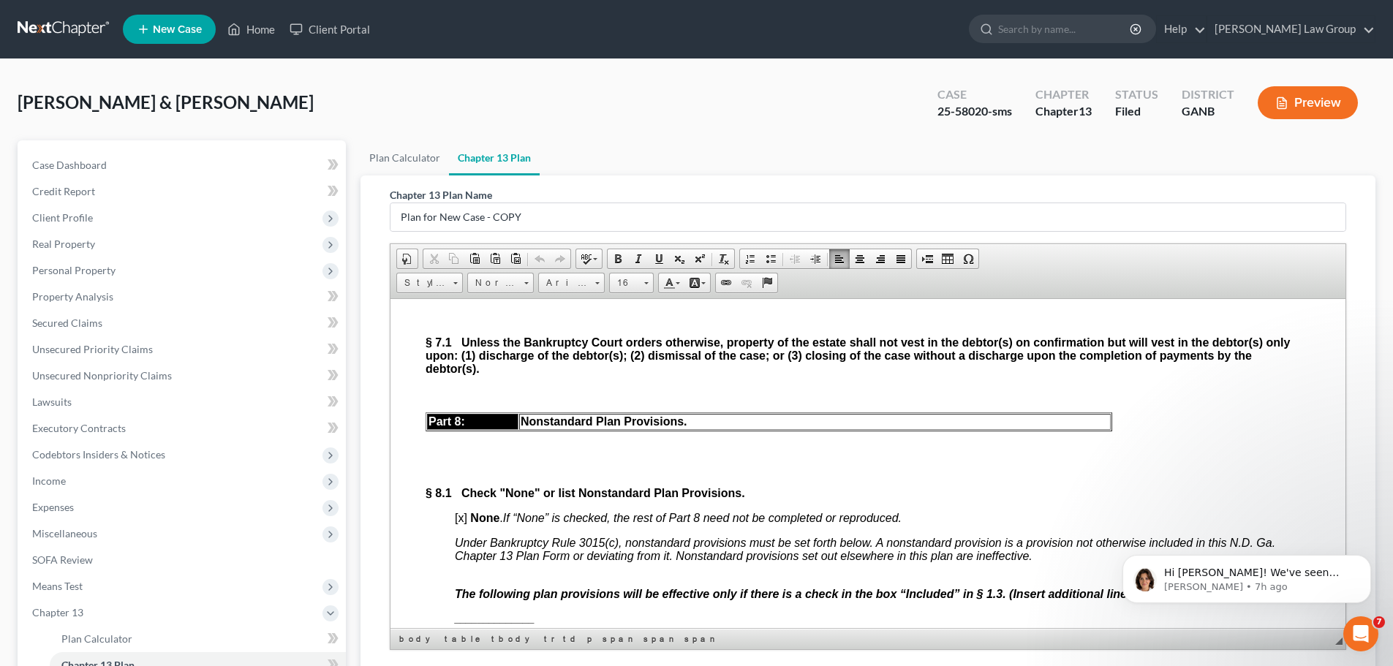
drag, startPoint x: 1337, startPoint y: 366, endPoint x: 399, endPoint y: 364, distance: 938.4
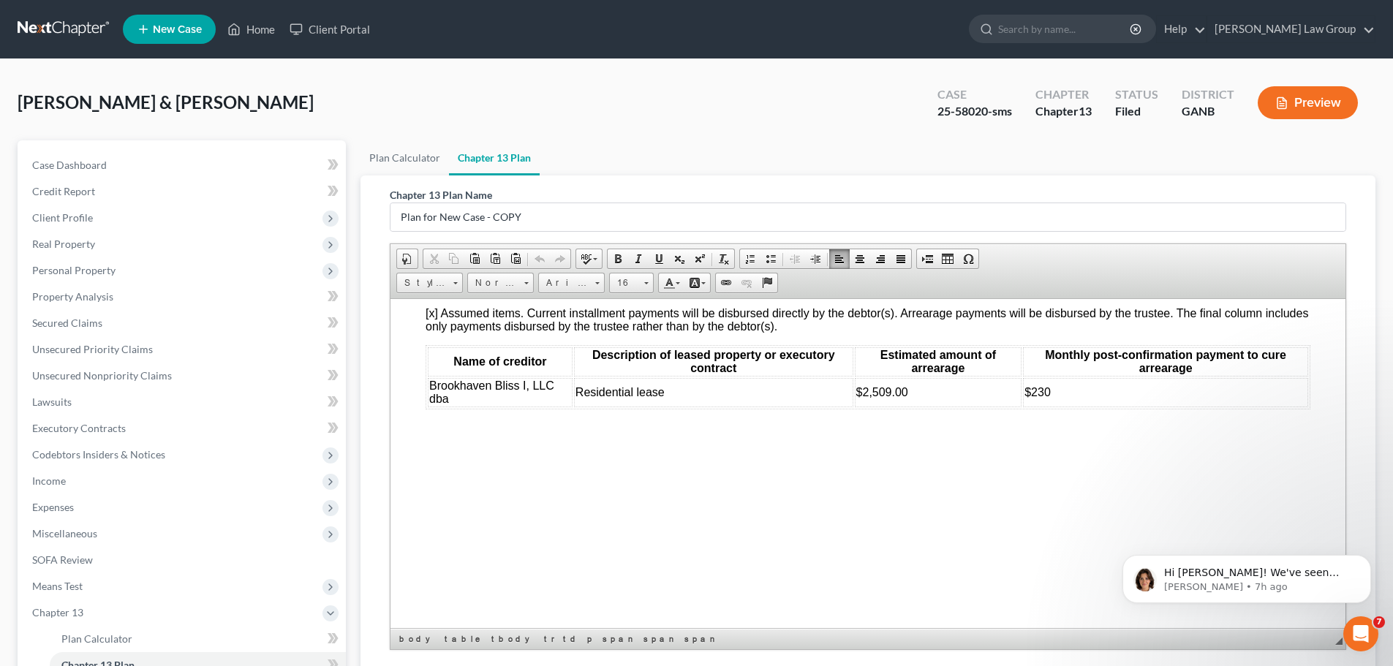
scroll to position [6073, 0]
click at [524, 530] on div "Debtor [PERSON_NAME] & [PERSON_NAME] Case Number Part 5: Treatment Nonpriority …" at bounding box center [868, 603] width 885 height 2120
click at [432, 295] on span "[o] None. If “None” is checked, the rest of § 6.1 need not be completed or repr…" at bounding box center [648, 288] width 444 height 12
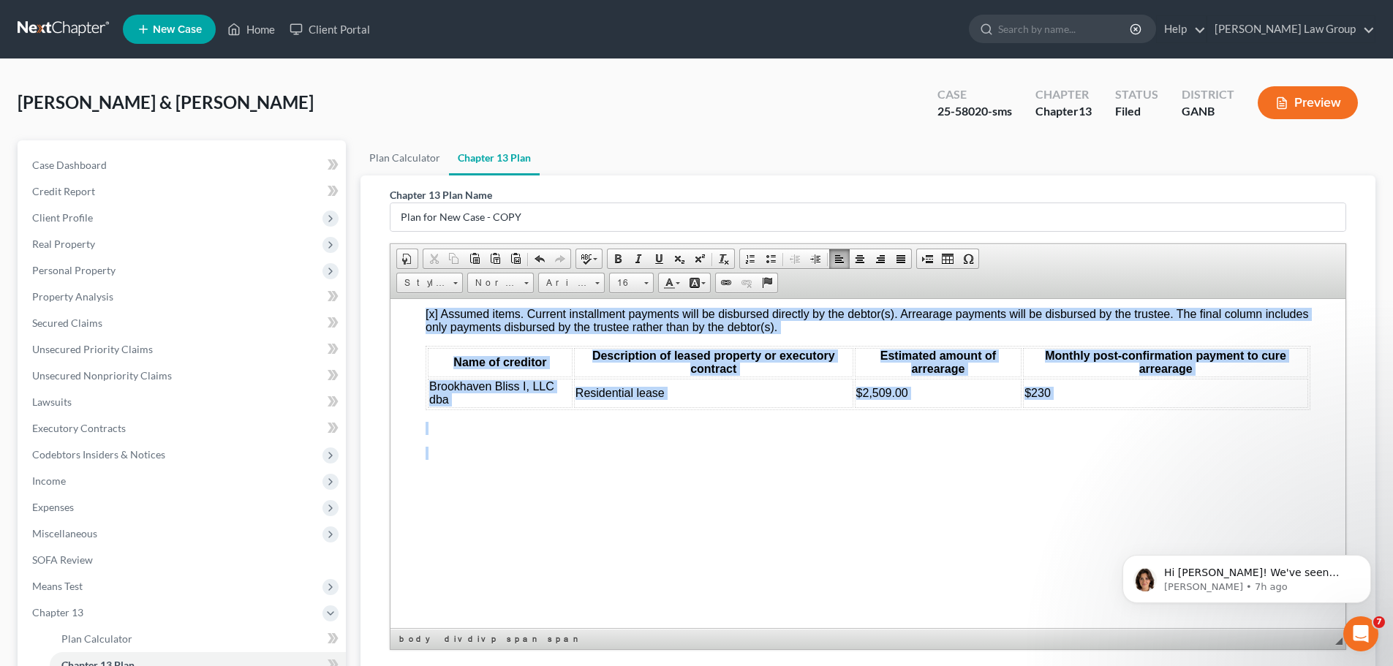
drag, startPoint x: 418, startPoint y: 425, endPoint x: 794, endPoint y: 559, distance: 398.4
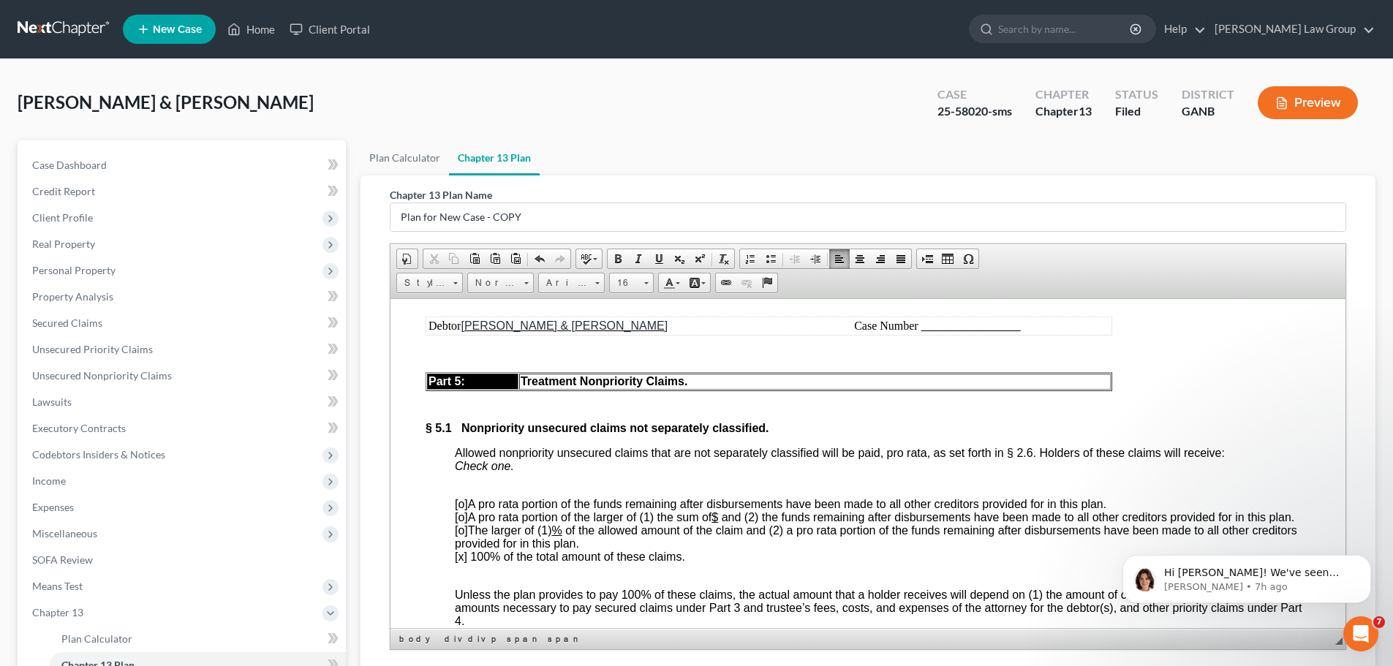
scroll to position [5122, 0]
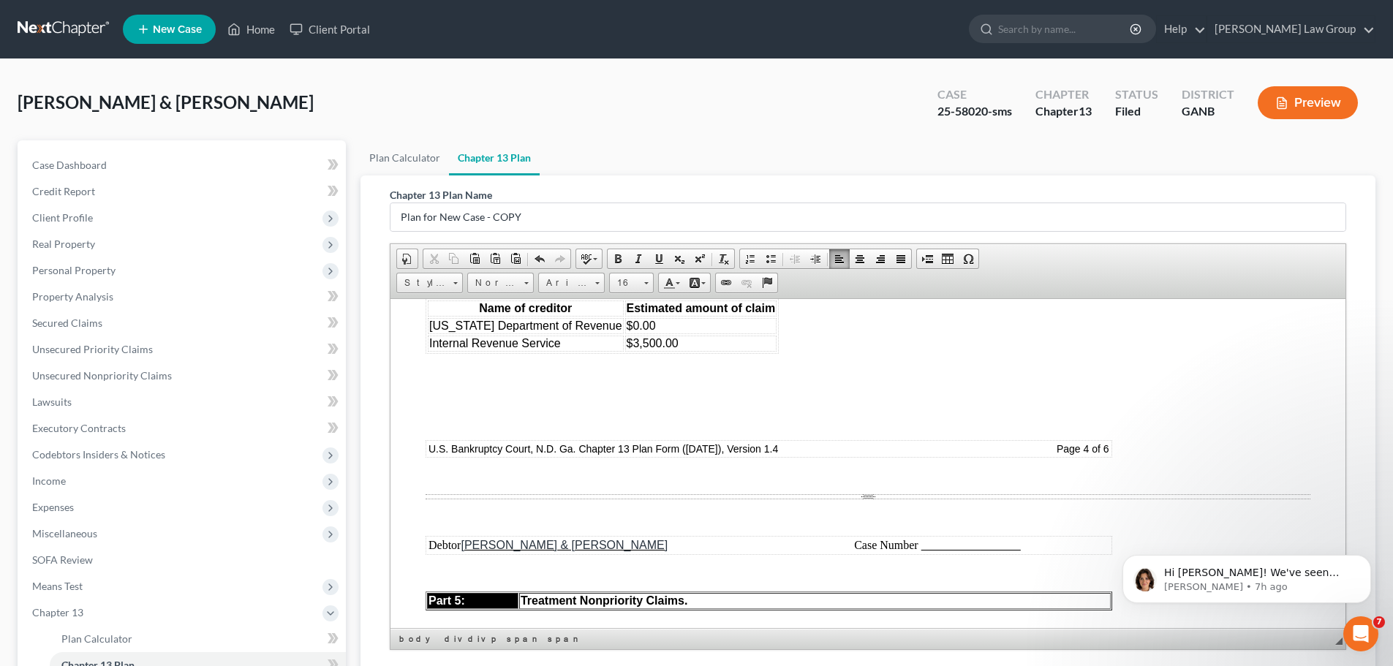
drag, startPoint x: 1334, startPoint y: 518, endPoint x: 1340, endPoint y: 349, distance: 169.0
click at [1340, 524] on html "Hi [PERSON_NAME]! We've seen users experience this when filing attempts are too…" at bounding box center [1247, 575] width 293 height 102
drag, startPoint x: 1331, startPoint y: 530, endPoint x: 1341, endPoint y: 326, distance: 204.3
click at [1341, 524] on html "Hi [PERSON_NAME]! We've seen users experience this when filing attempts are too…" at bounding box center [1247, 575] width 293 height 102
drag, startPoint x: 1330, startPoint y: 509, endPoint x: 1313, endPoint y: 320, distance: 189.5
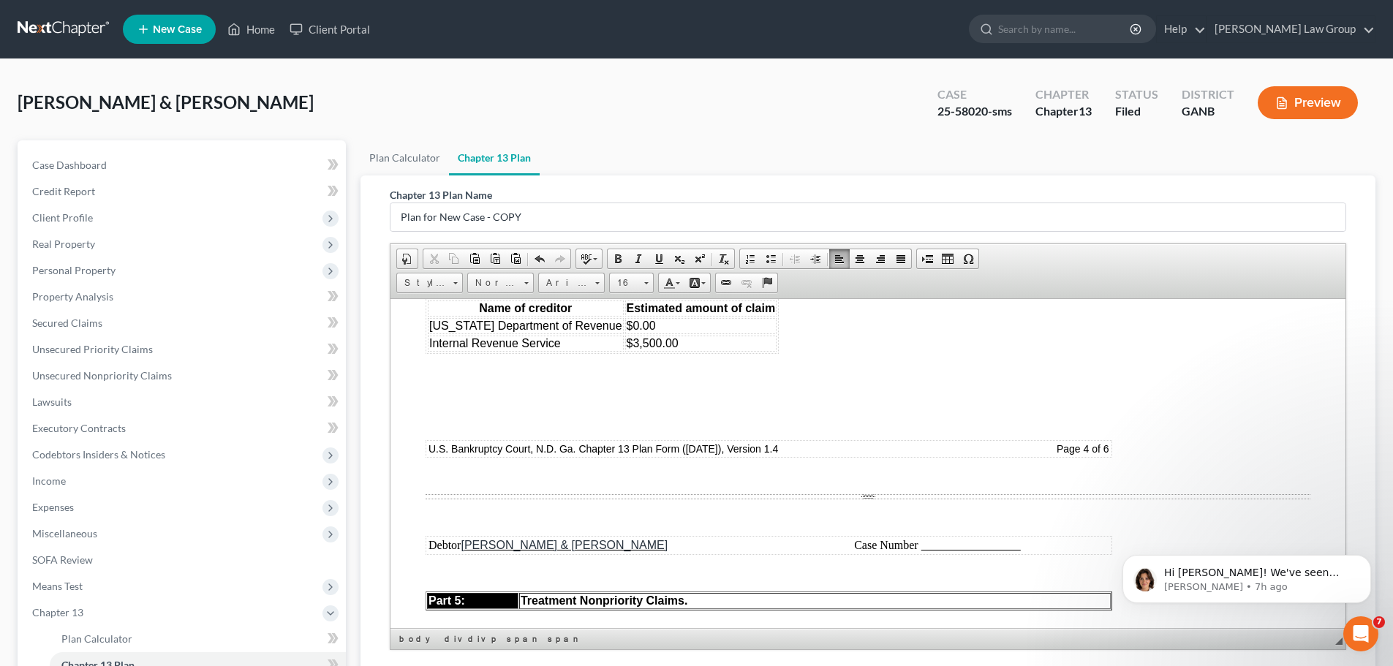
click at [1313, 524] on html "Hi [PERSON_NAME]! We've seen users experience this when filing attempts are too…" at bounding box center [1247, 575] width 293 height 102
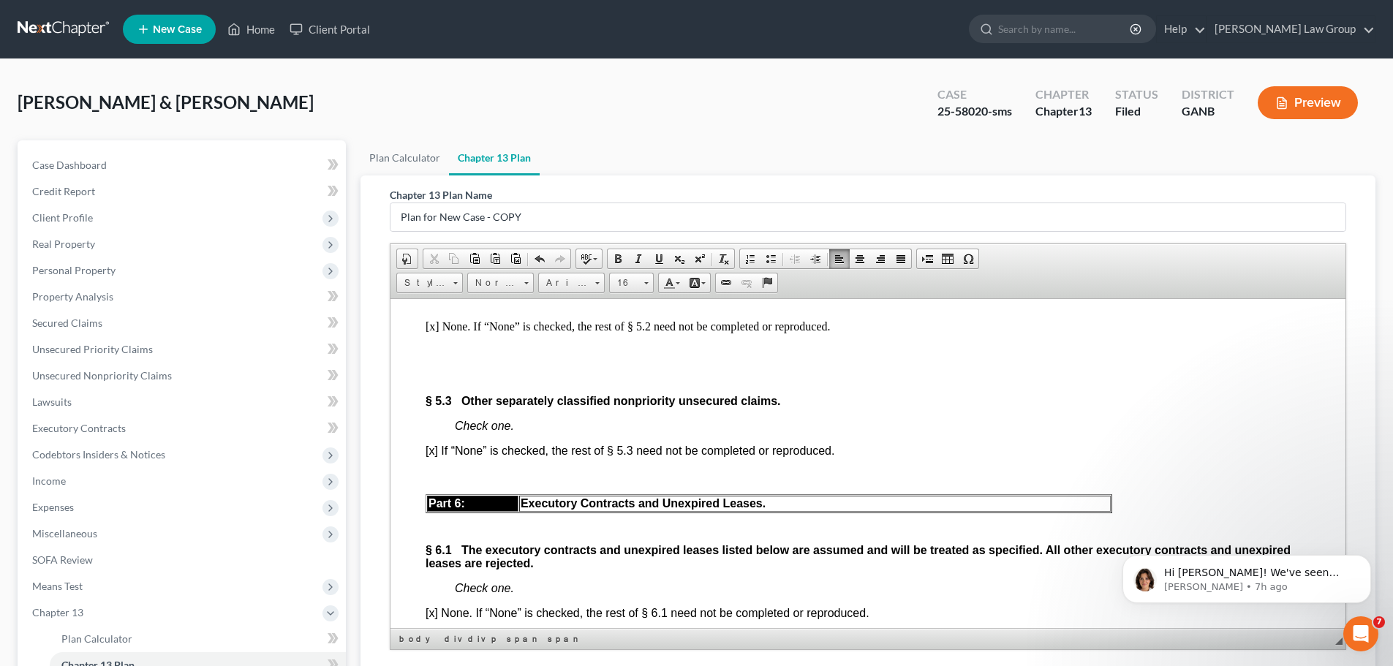
scroll to position [5474, 0]
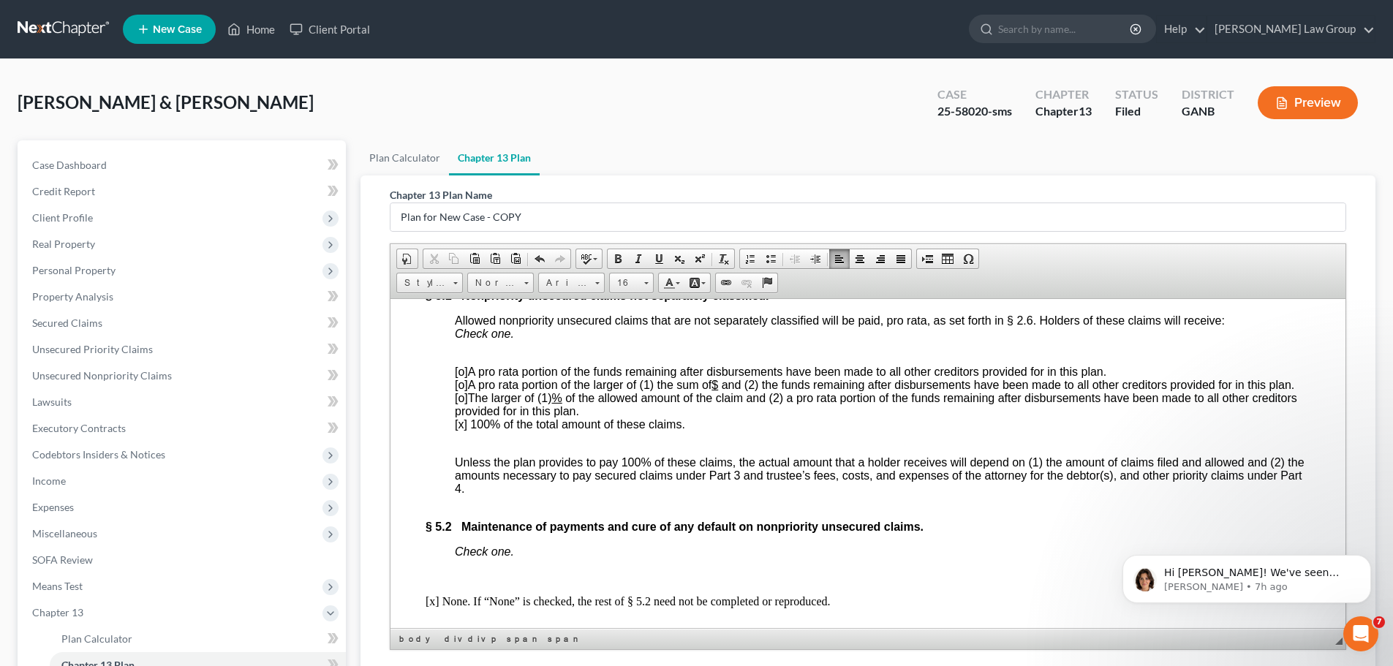
drag, startPoint x: 1329, startPoint y: 542, endPoint x: 2051, endPoint y: 728, distance: 745.4
click at [1338, 524] on html "Hi [PERSON_NAME]! We've seen users experience this when filing attempts are too…" at bounding box center [1247, 575] width 293 height 102
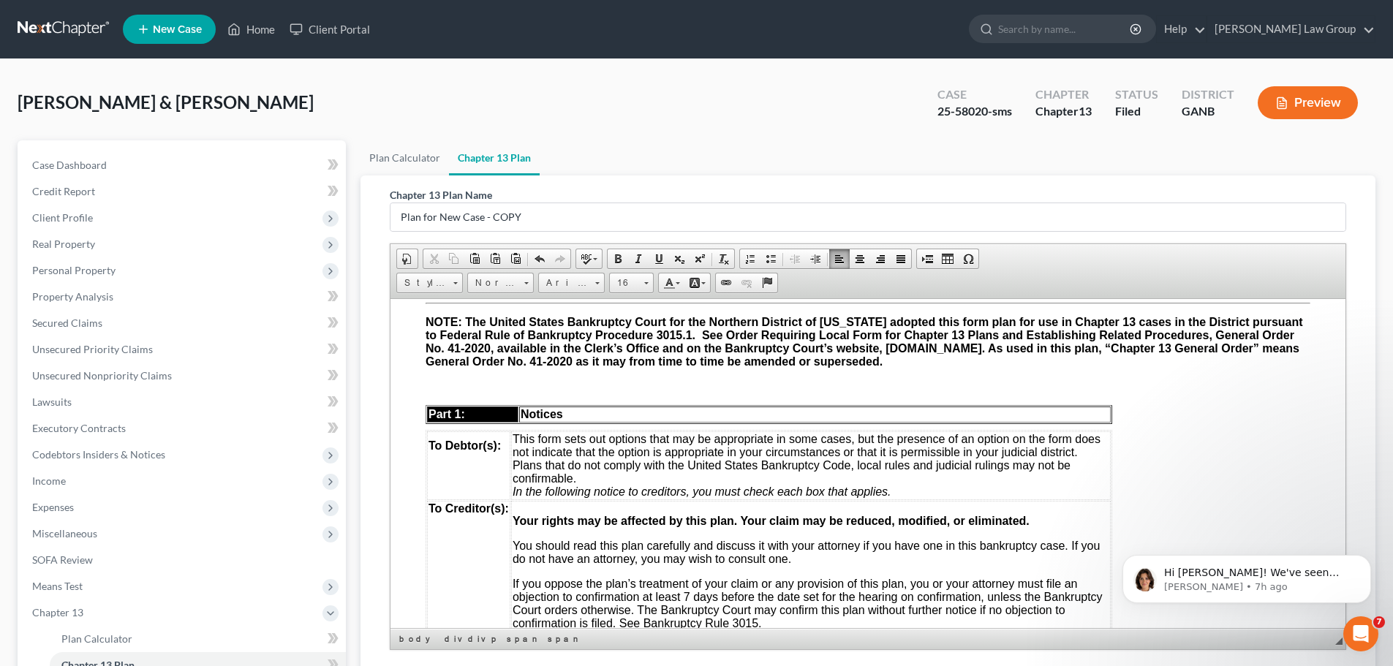
scroll to position [0, 0]
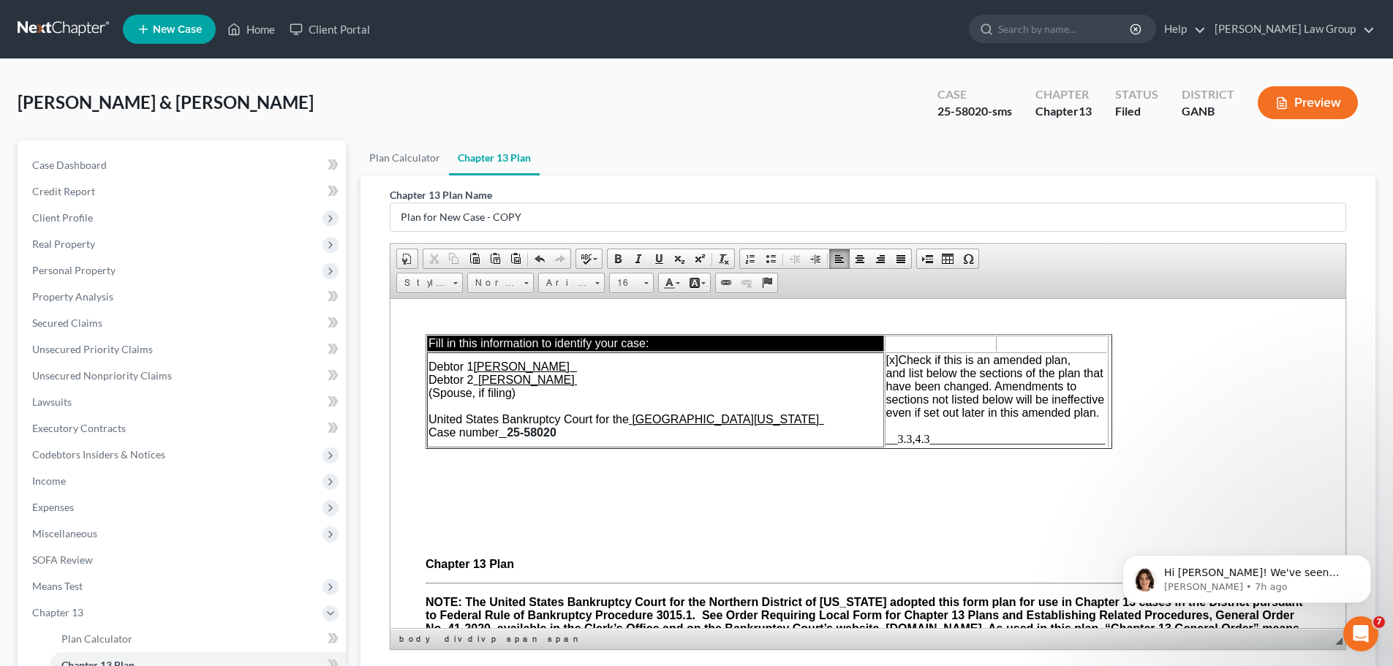
click at [927, 440] on span "__3.3,4.3______________________________" at bounding box center [995, 438] width 219 height 12
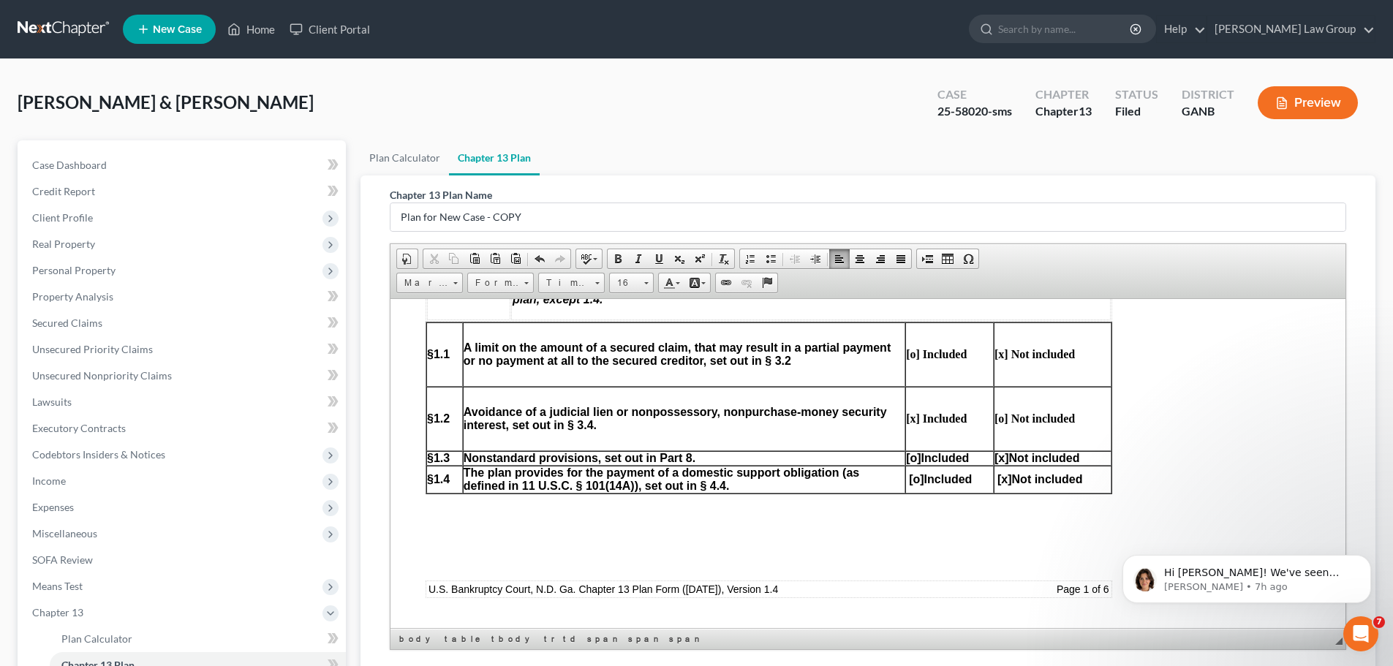
scroll to position [731, 0]
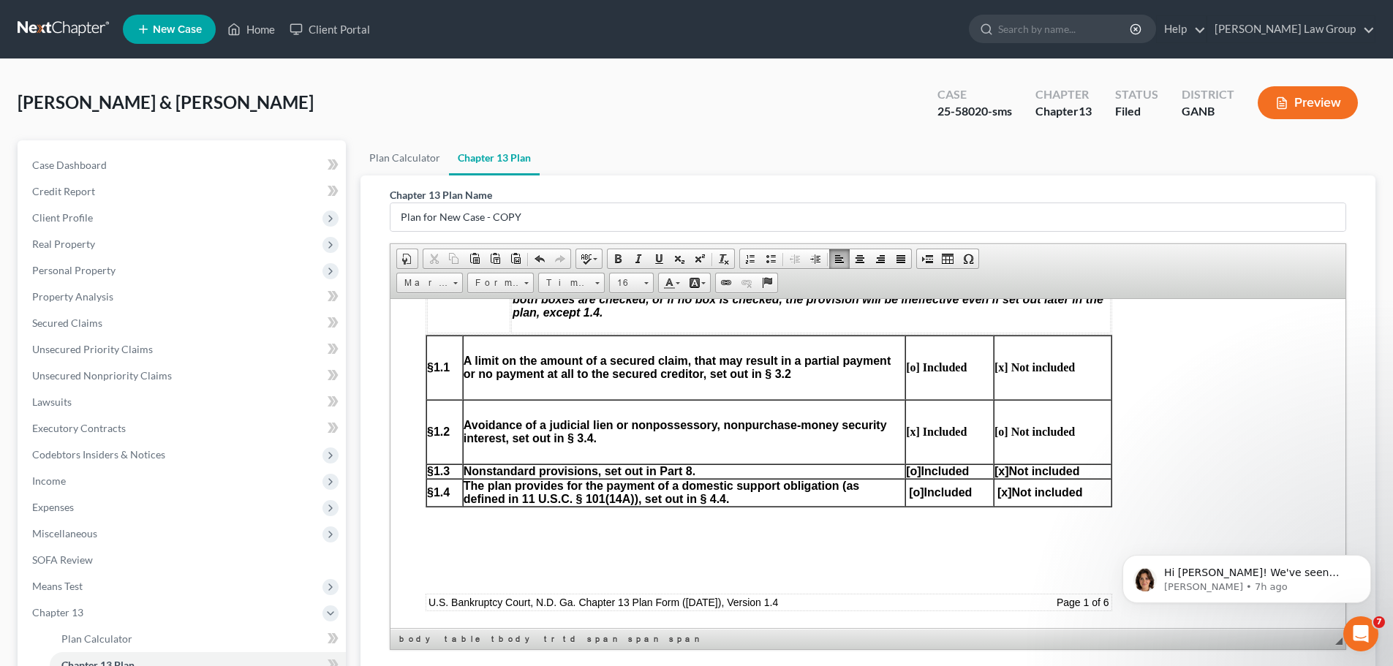
click at [913, 491] on span "[o]" at bounding box center [916, 492] width 15 height 12
drag, startPoint x: 1003, startPoint y: 486, endPoint x: 1036, endPoint y: 491, distance: 33.3
click at [1003, 486] on span "[x]" at bounding box center [1005, 492] width 15 height 12
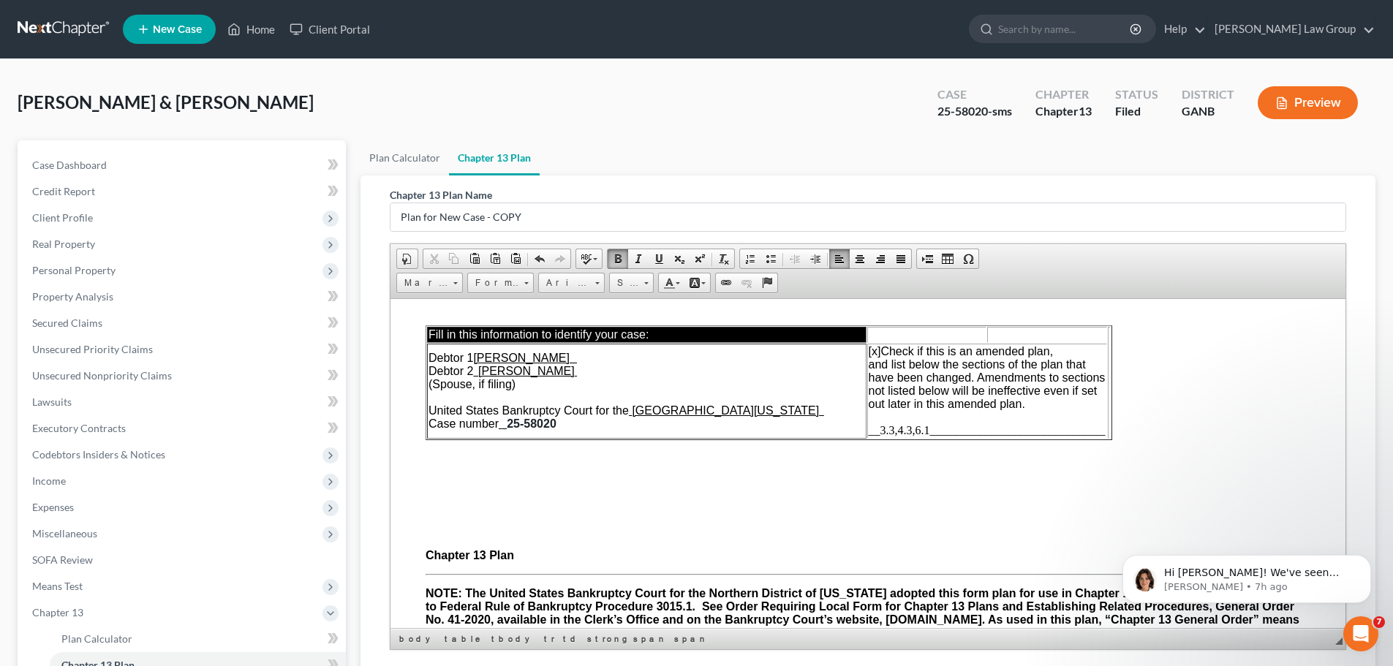
scroll to position [0, 0]
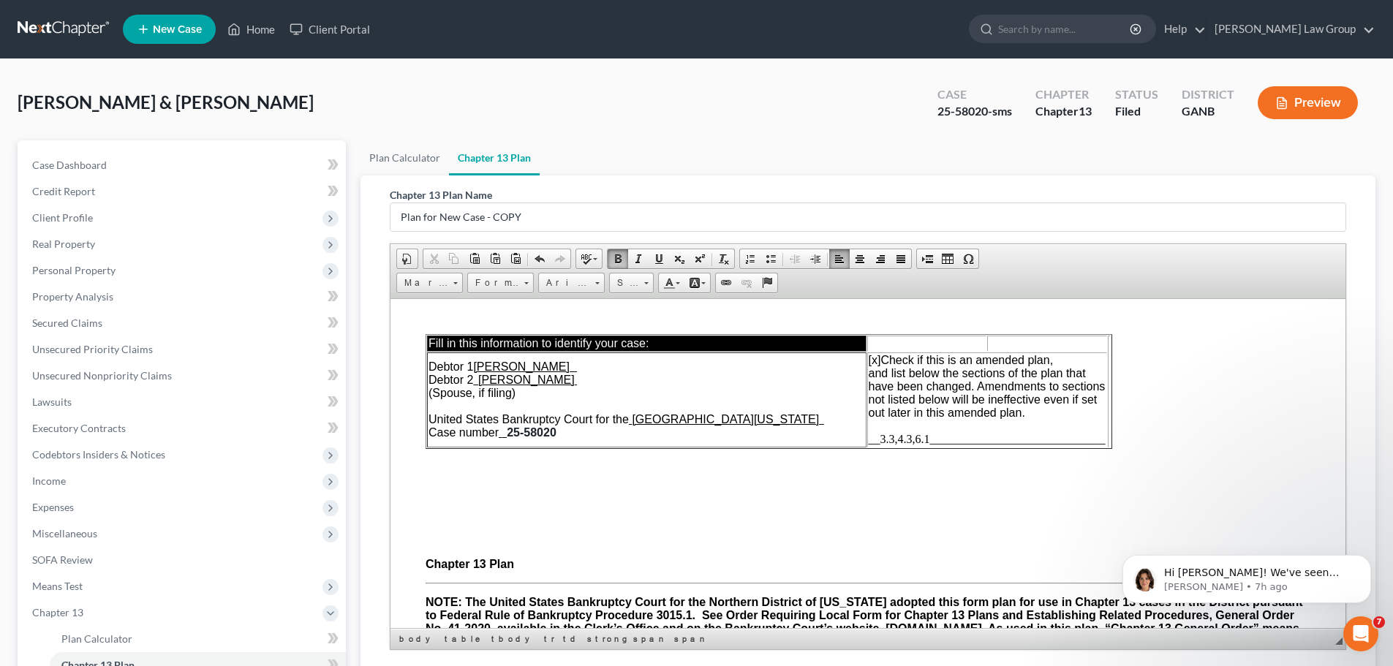
click at [881, 442] on span "__3.3,4.3,6.1______________________________" at bounding box center [987, 438] width 237 height 12
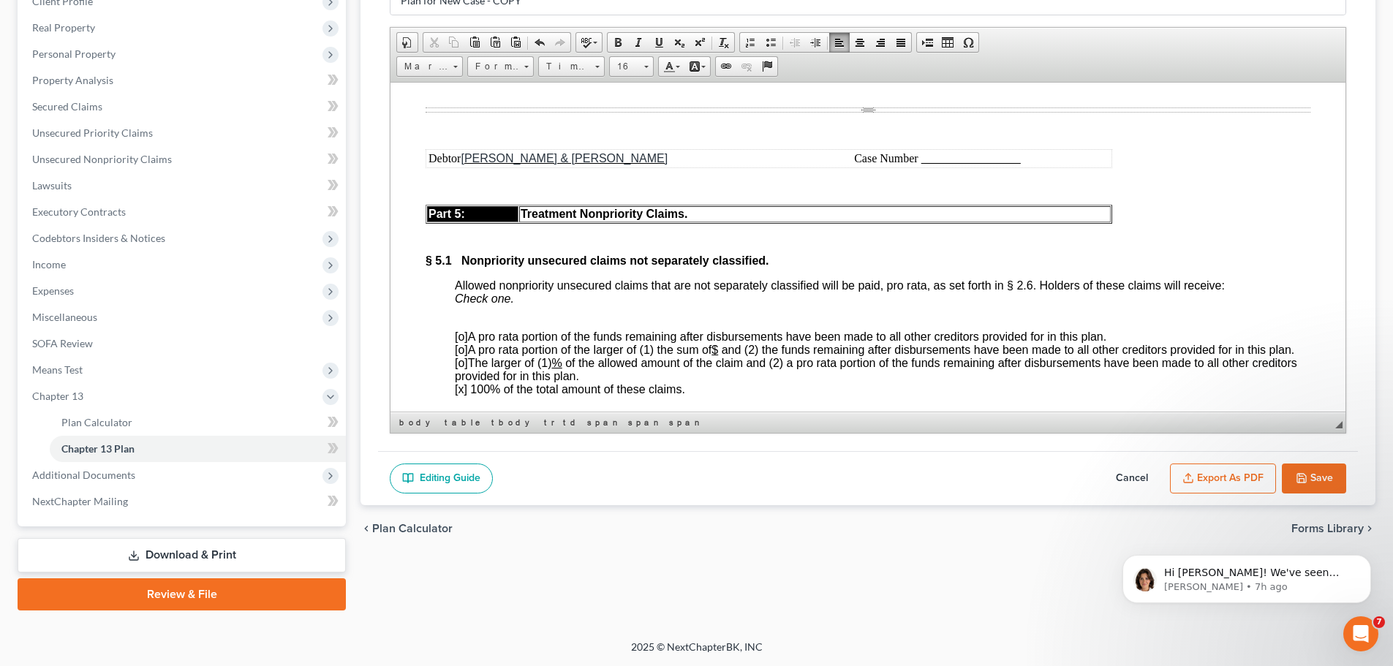
scroll to position [7129, 0]
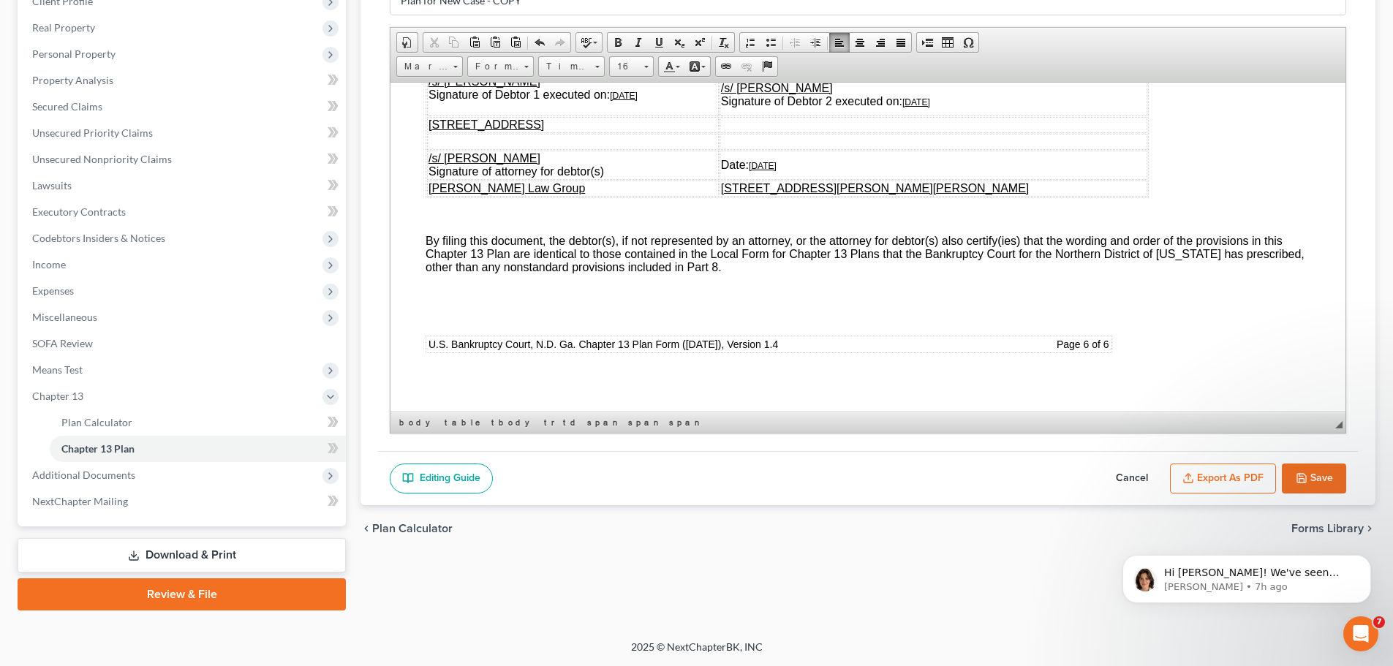
click at [1312, 480] on button "Save" at bounding box center [1314, 479] width 64 height 31
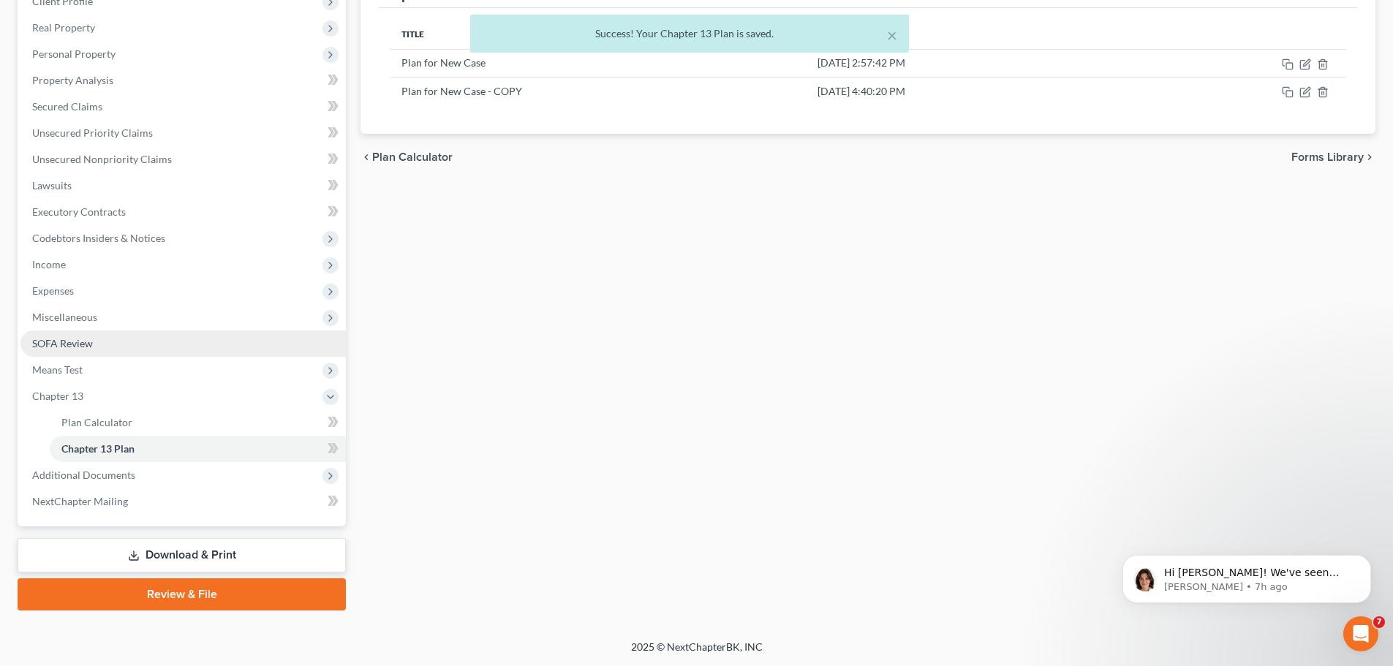
click at [100, 331] on link "SOFA Review" at bounding box center [182, 344] width 325 height 26
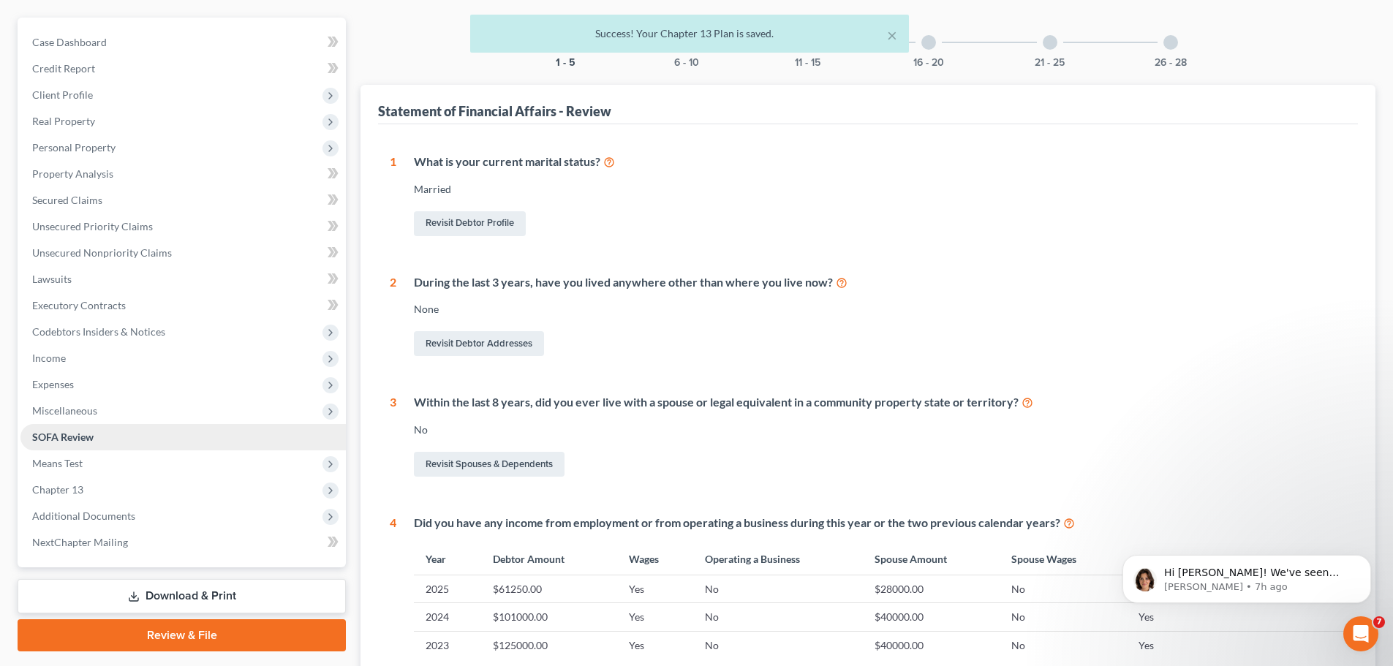
scroll to position [146, 0]
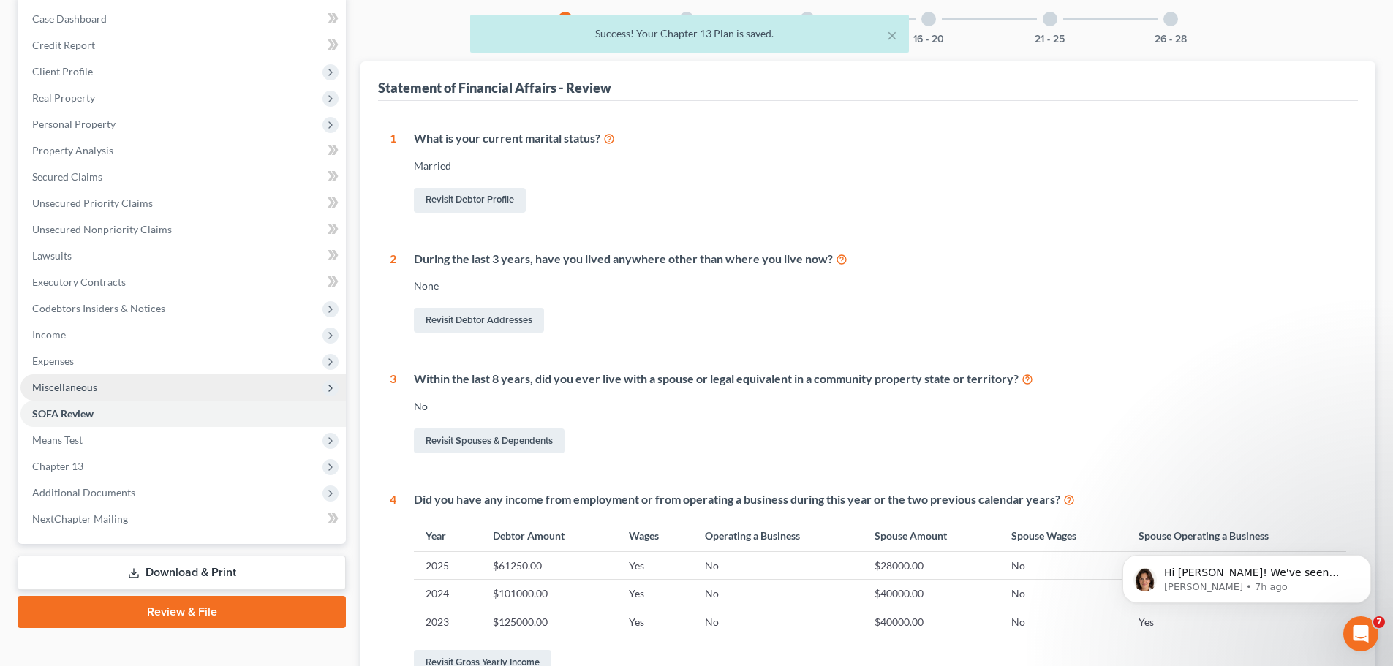
click at [115, 380] on span "Miscellaneous" at bounding box center [182, 387] width 325 height 26
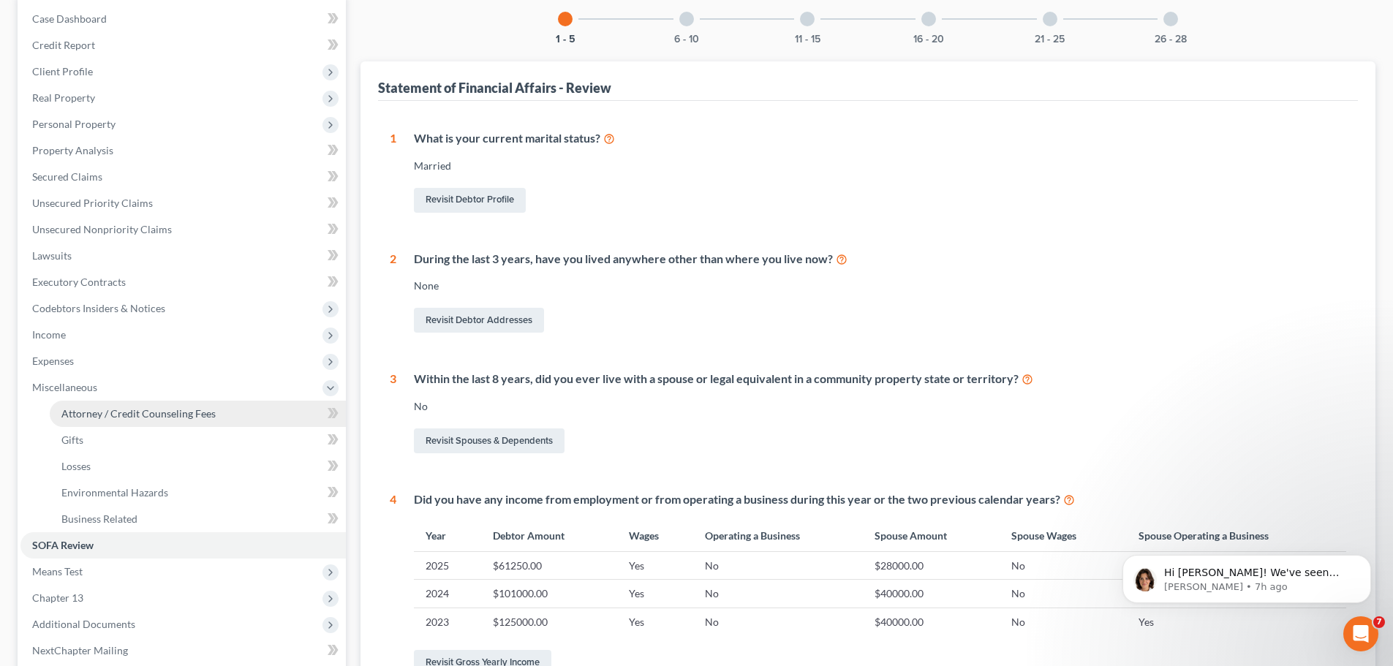
click at [195, 415] on span "Attorney / Credit Counseling Fees" at bounding box center [138, 413] width 154 height 12
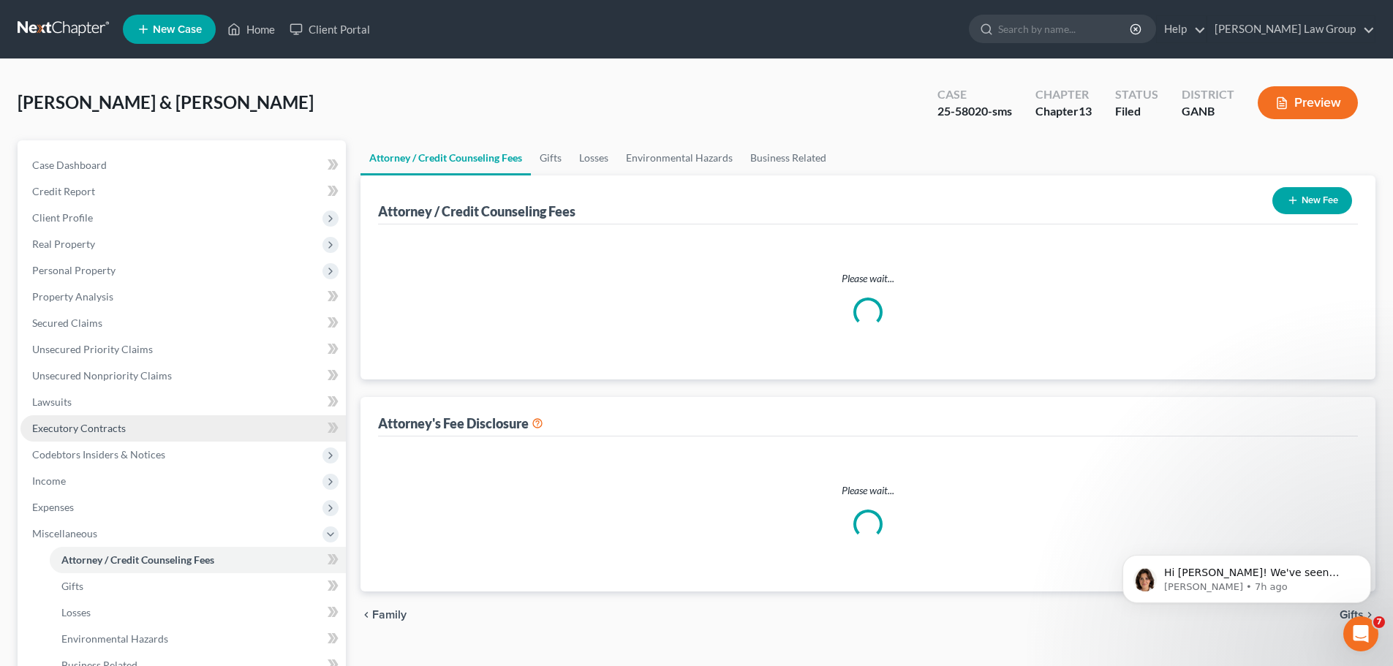
select select "1"
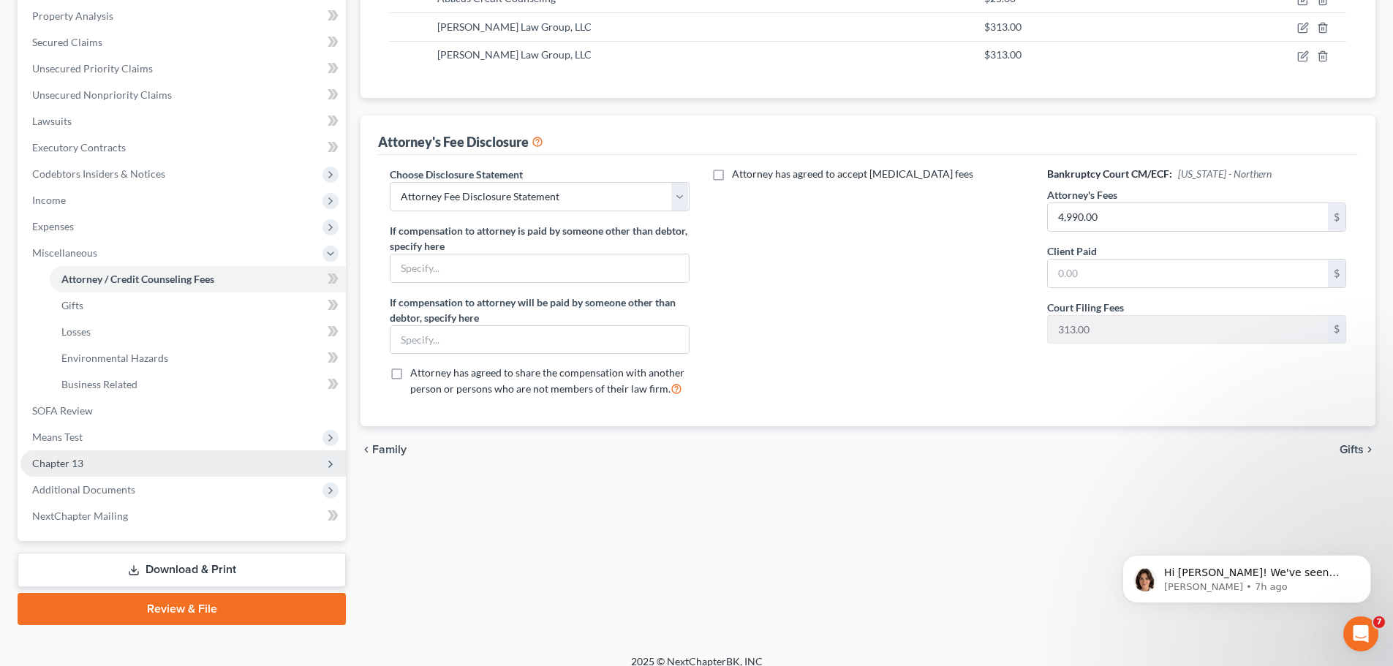
scroll to position [293, 0]
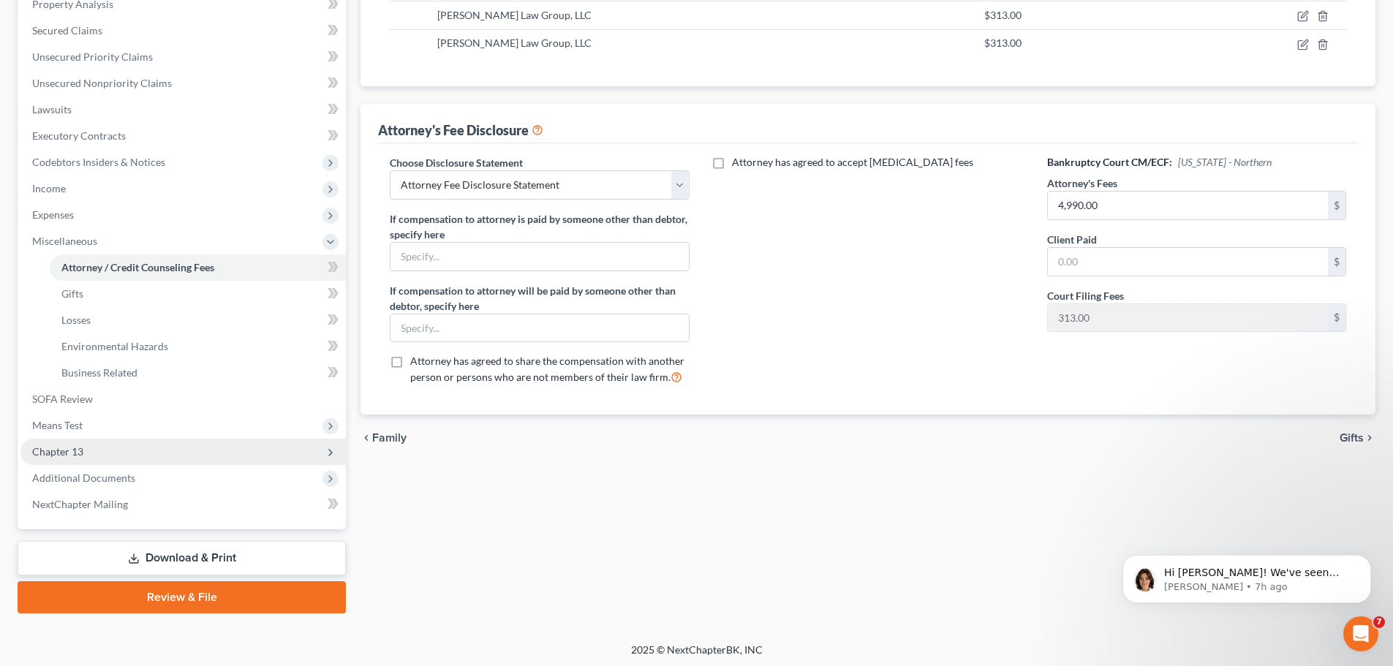
click at [159, 459] on span "Chapter 13" at bounding box center [182, 452] width 325 height 26
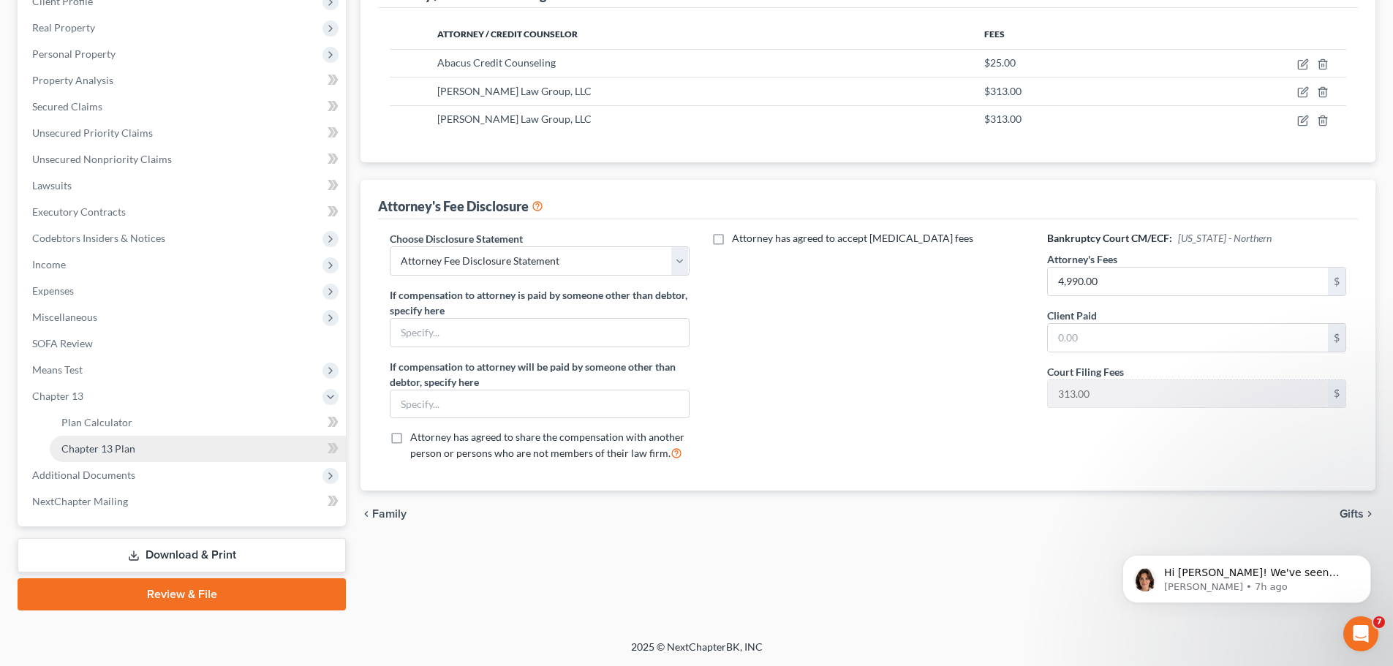
scroll to position [216, 0]
click at [204, 440] on link "Chapter 13 Plan" at bounding box center [198, 449] width 296 height 26
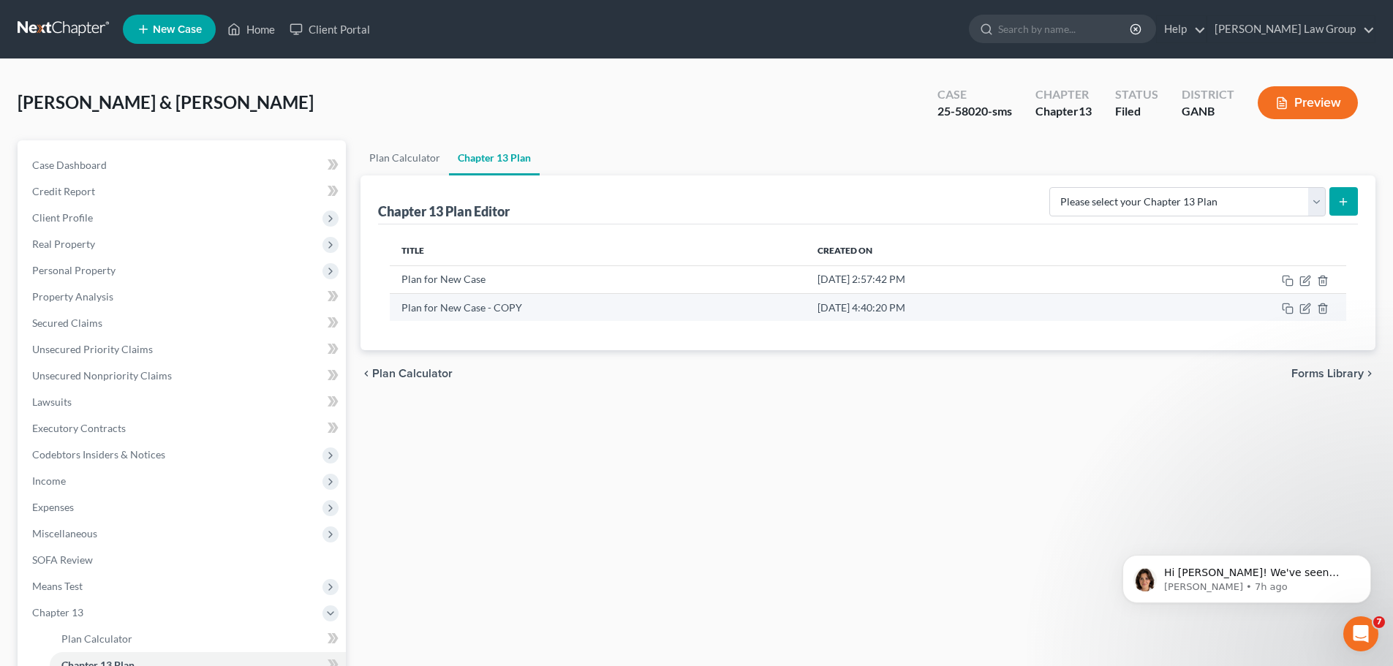
click at [1301, 315] on td at bounding box center [1236, 307] width 219 height 28
click at [1307, 308] on icon "button" at bounding box center [1306, 309] width 12 height 12
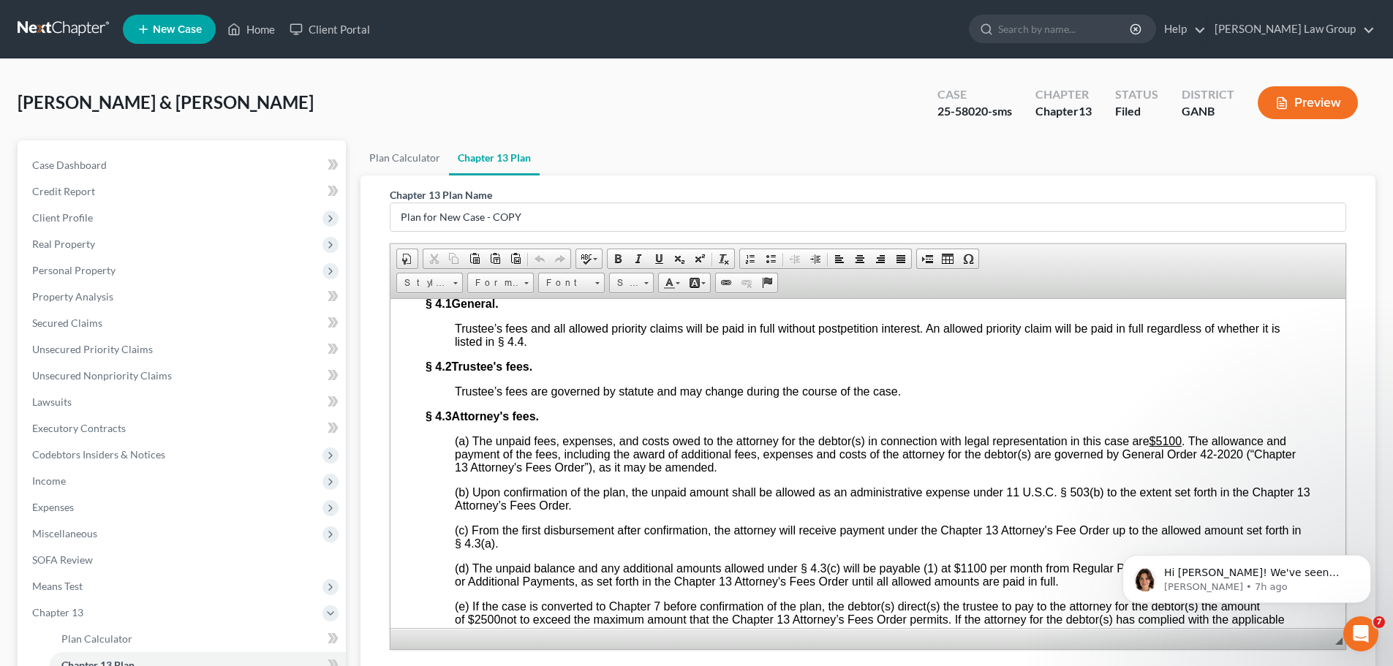
scroll to position [4461, 0]
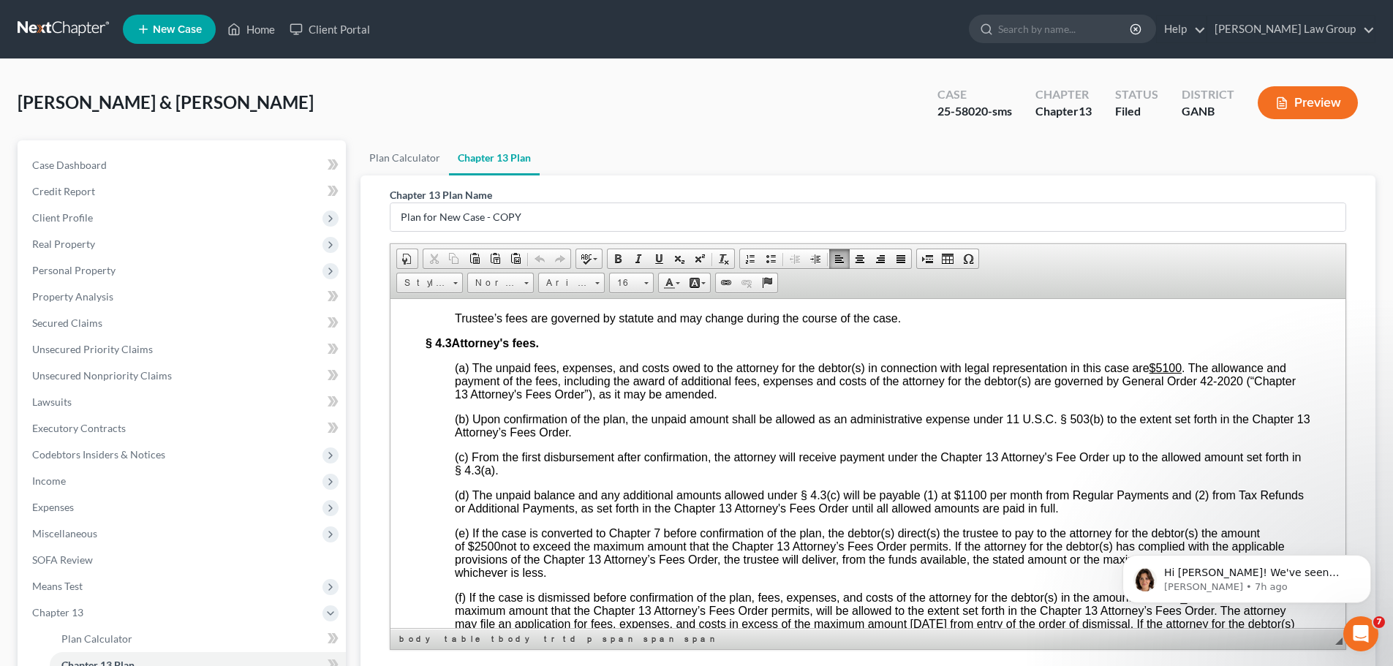
drag, startPoint x: 1186, startPoint y: 449, endPoint x: 1159, endPoint y: 451, distance: 27.1
click at [1159, 374] on span "(a) The unpaid fees, expenses, and costs owed to the attorney for the debtor(s)…" at bounding box center [820, 367] width 731 height 12
click at [1178, 374] on u "$5100" at bounding box center [1166, 367] width 33 height 12
drag, startPoint x: 1183, startPoint y: 453, endPoint x: 1160, endPoint y: 456, distance: 23.6
click at [1160, 374] on u "$5100" at bounding box center [1166, 367] width 33 height 12
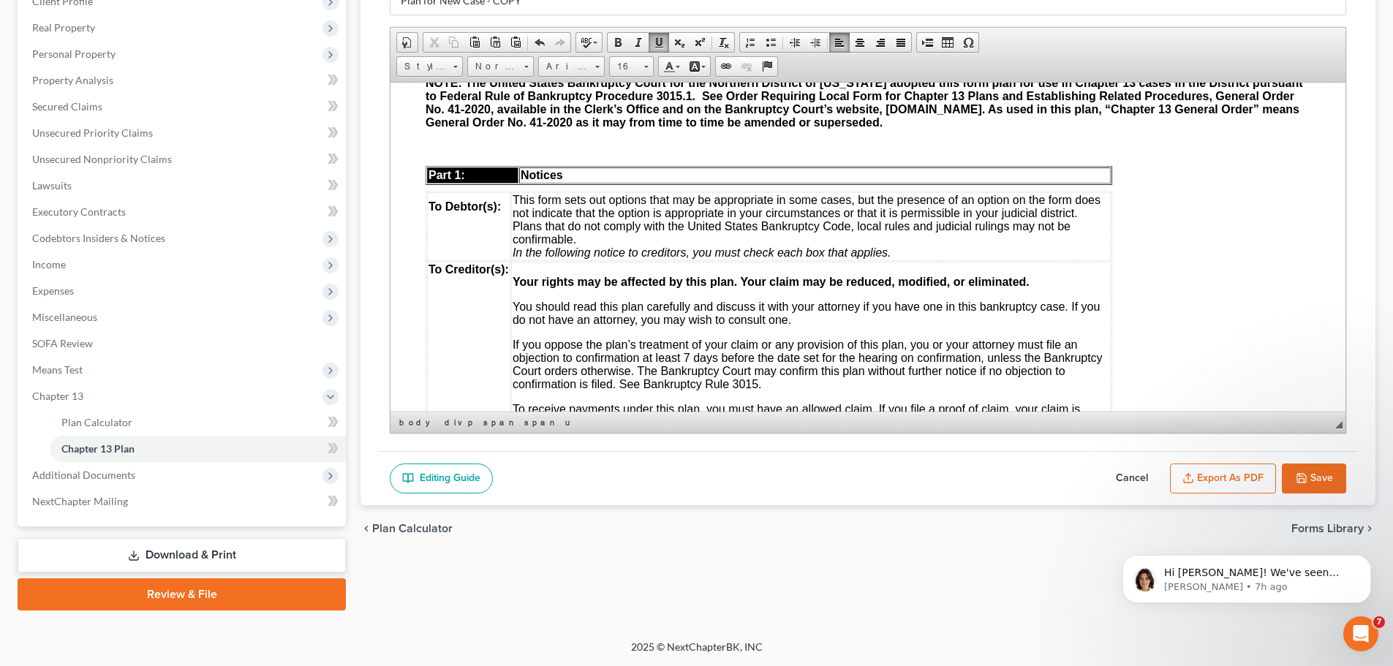
scroll to position [0, 0]
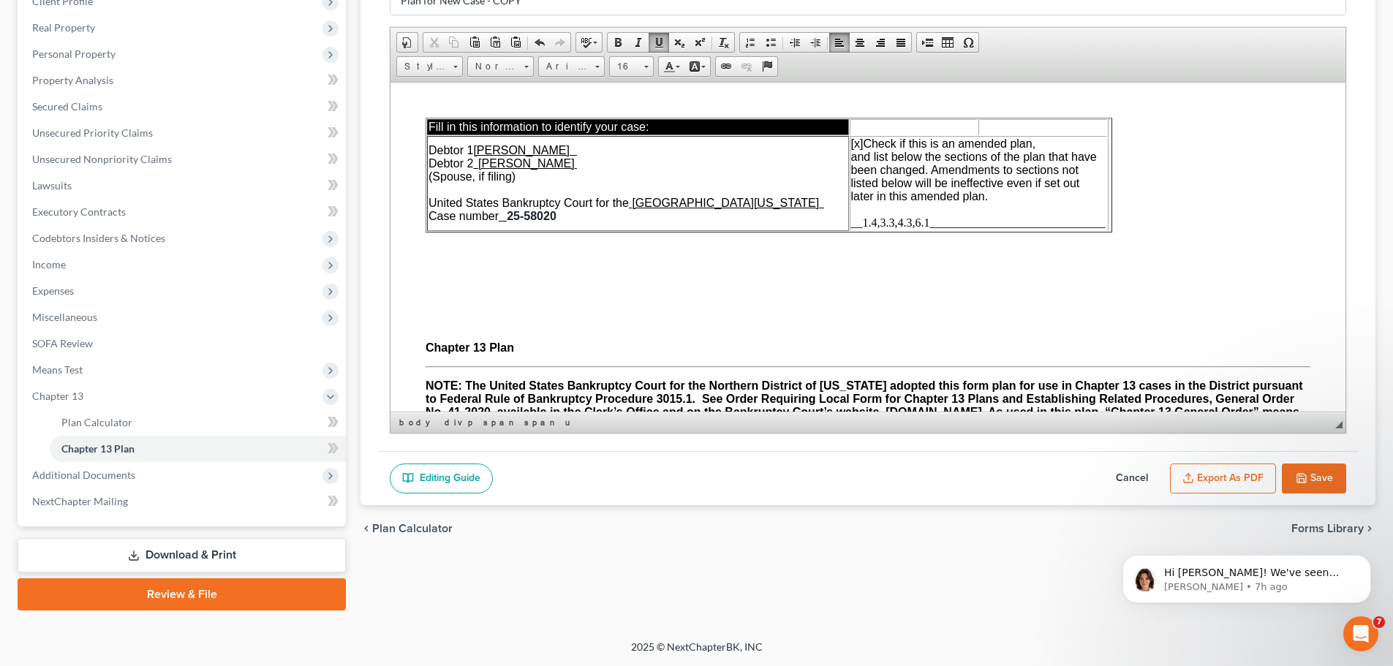
drag, startPoint x: 1343, startPoint y: 282, endPoint x: 1741, endPoint y: 175, distance: 412.7
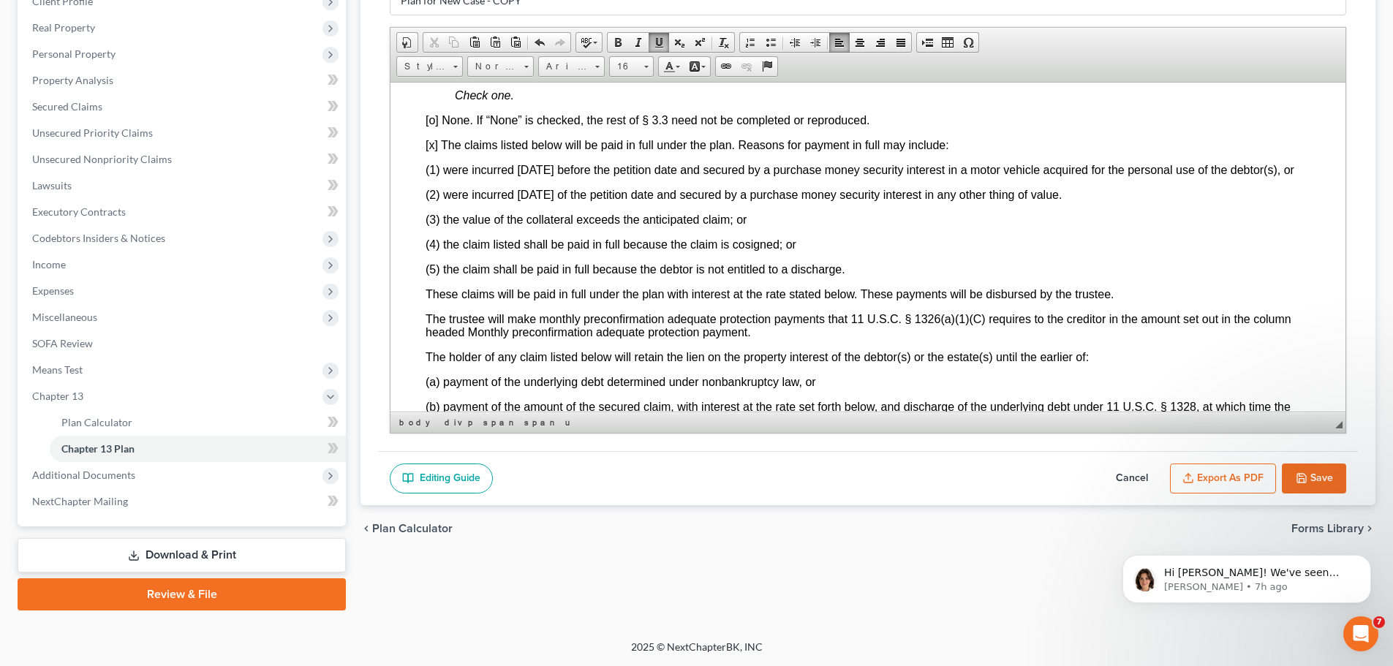
scroll to position [2999, 0]
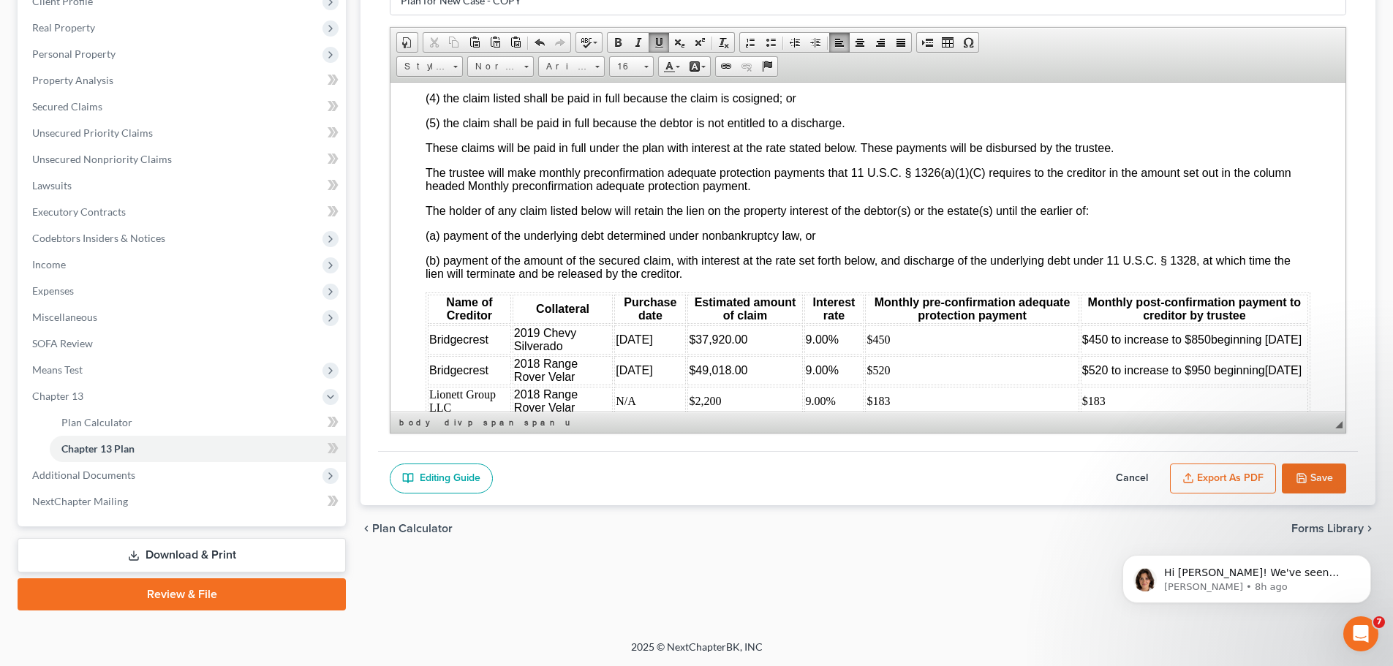
click at [1314, 480] on button "Save" at bounding box center [1314, 479] width 64 height 31
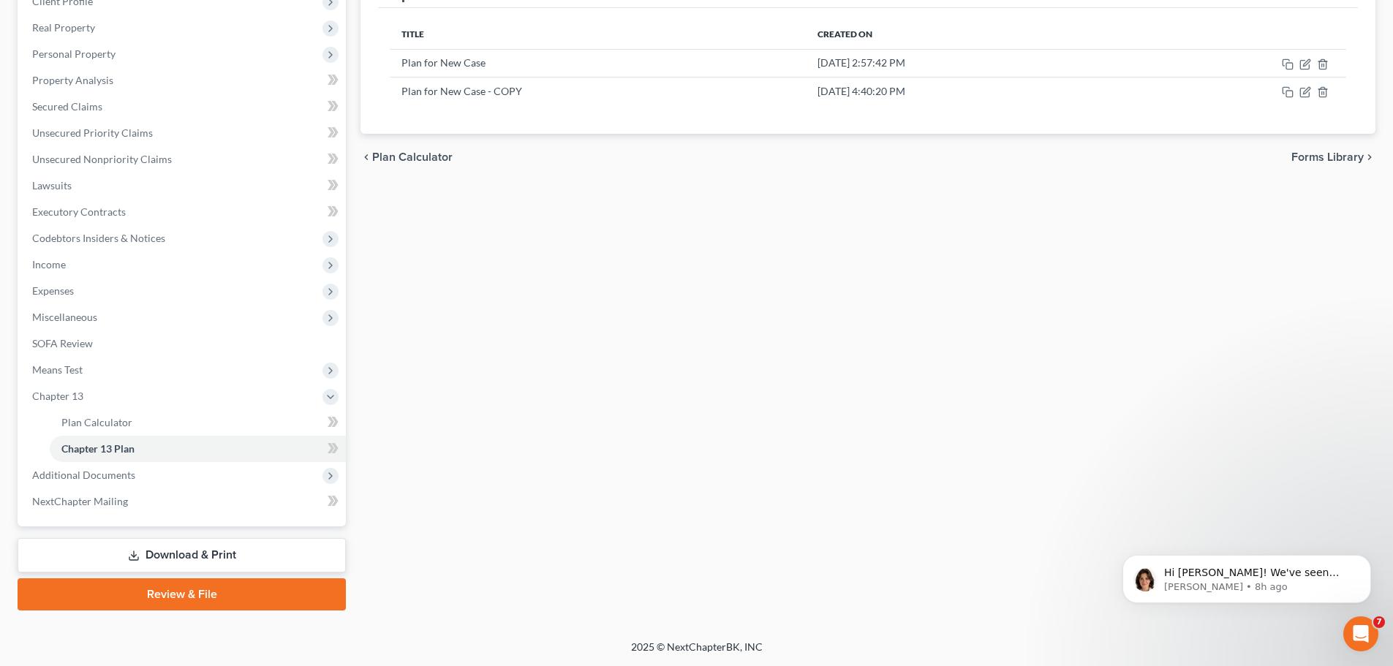
scroll to position [0, 0]
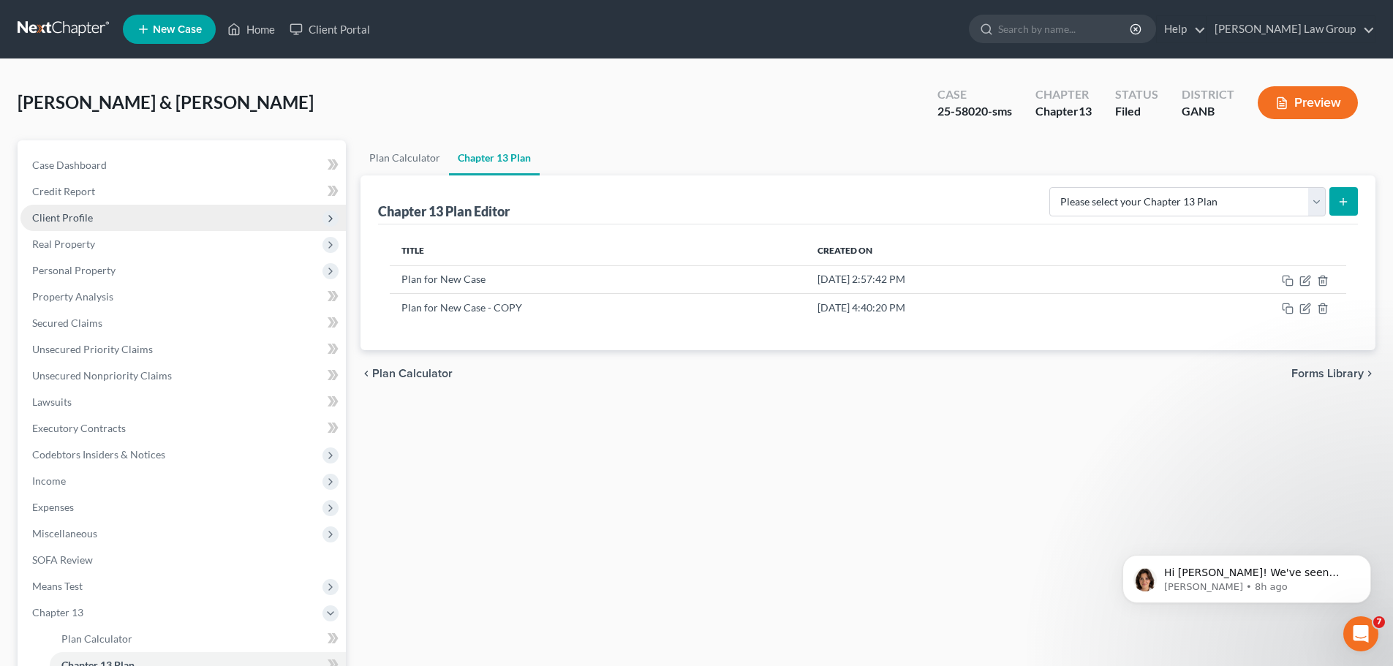
click at [105, 222] on span "Client Profile" at bounding box center [182, 218] width 325 height 26
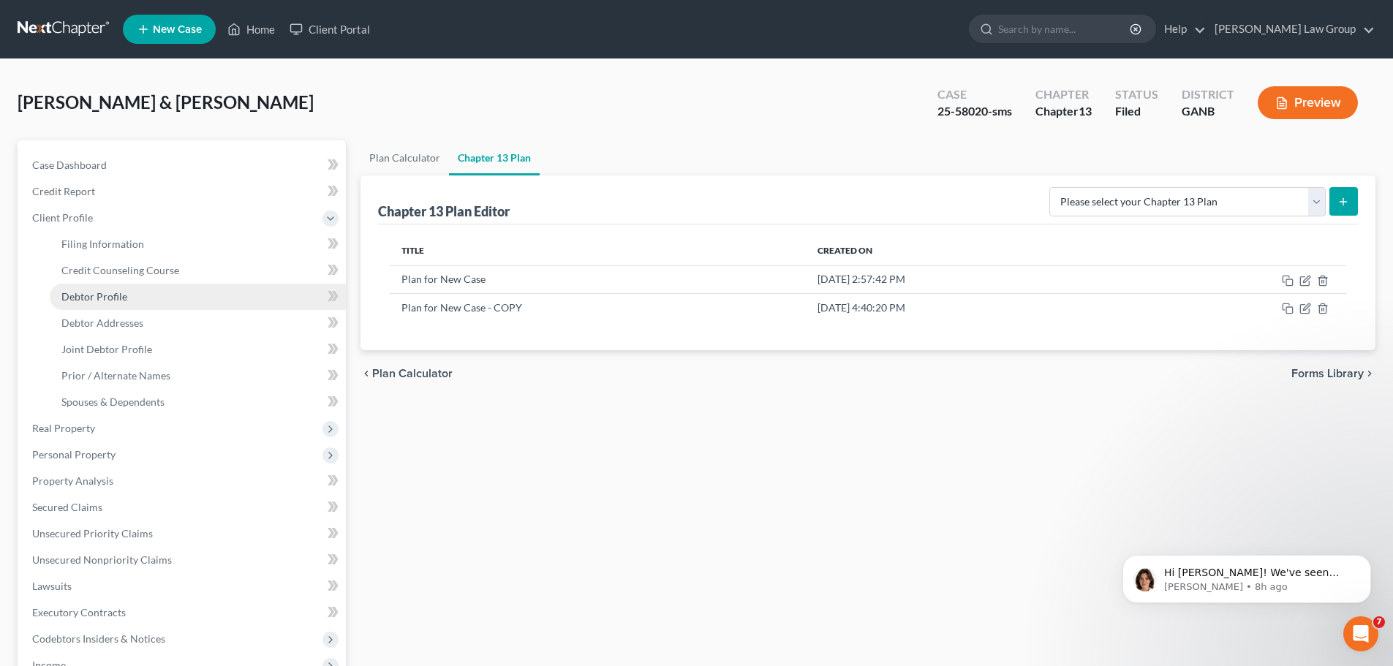
click at [111, 298] on span "Debtor Profile" at bounding box center [94, 296] width 66 height 12
select select "1"
select select "3"
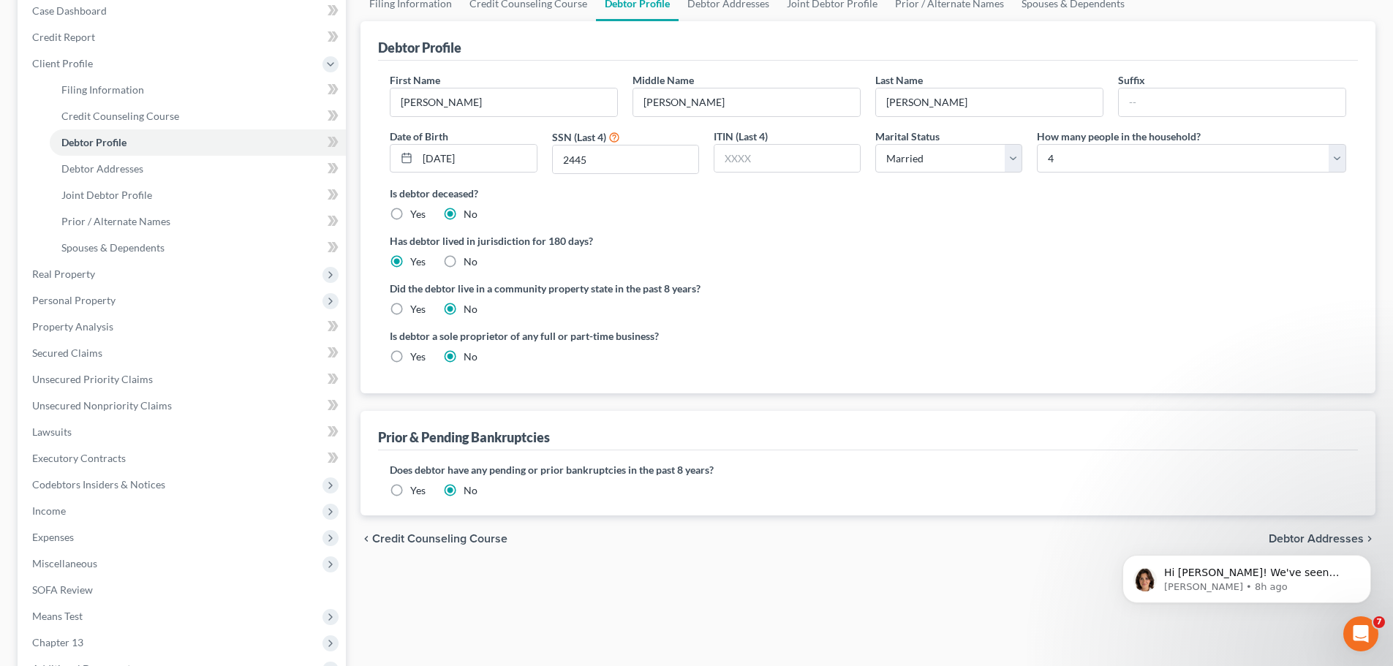
scroll to position [293, 0]
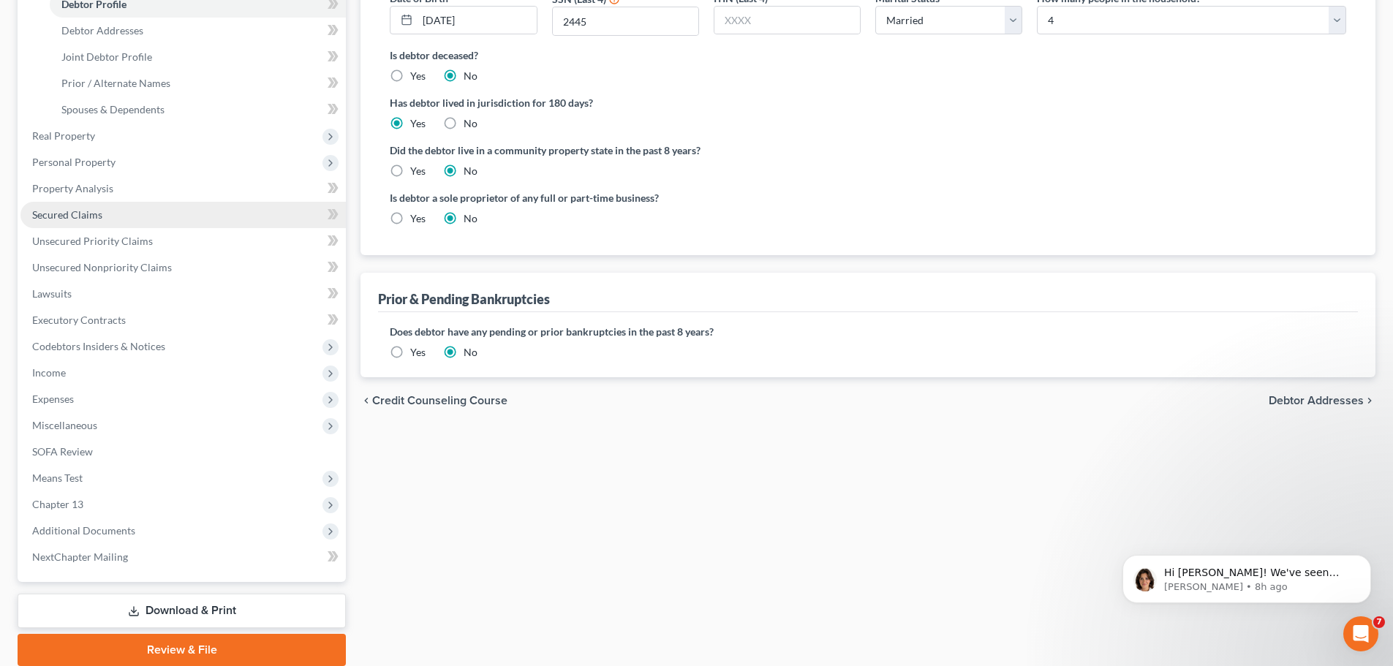
click at [96, 208] on span "Secured Claims" at bounding box center [67, 214] width 70 height 12
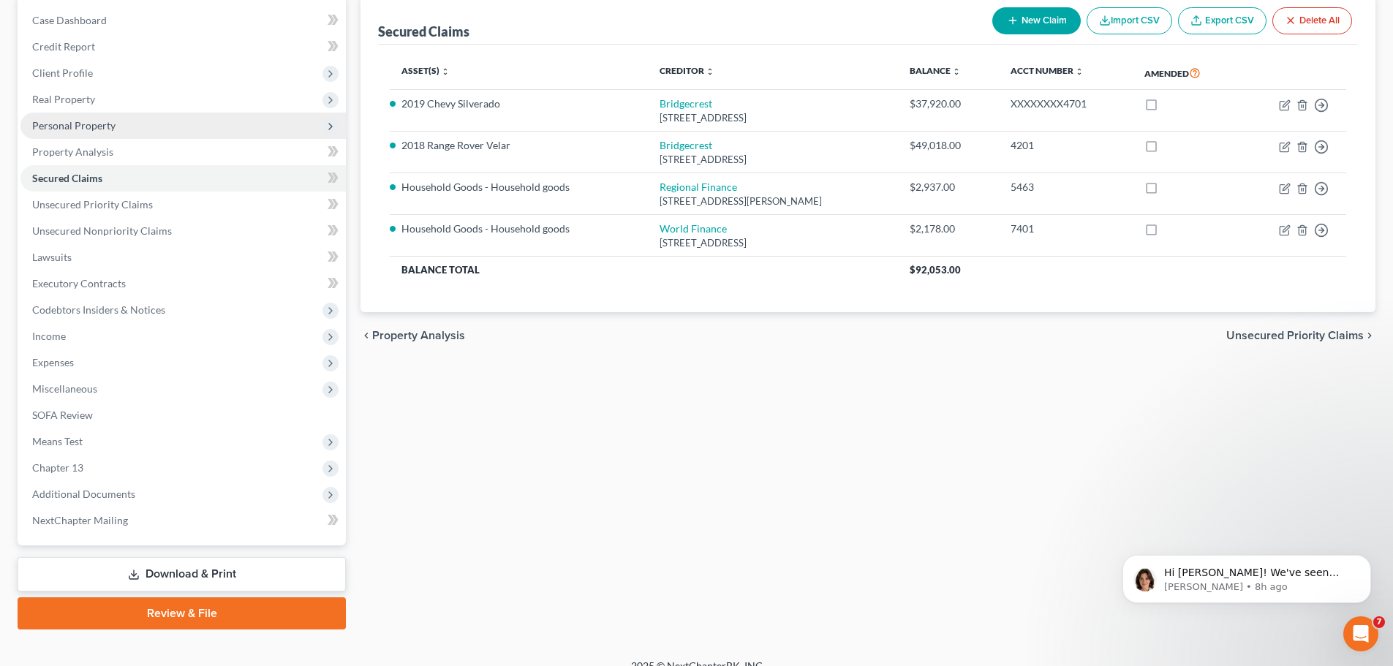
scroll to position [164, 0]
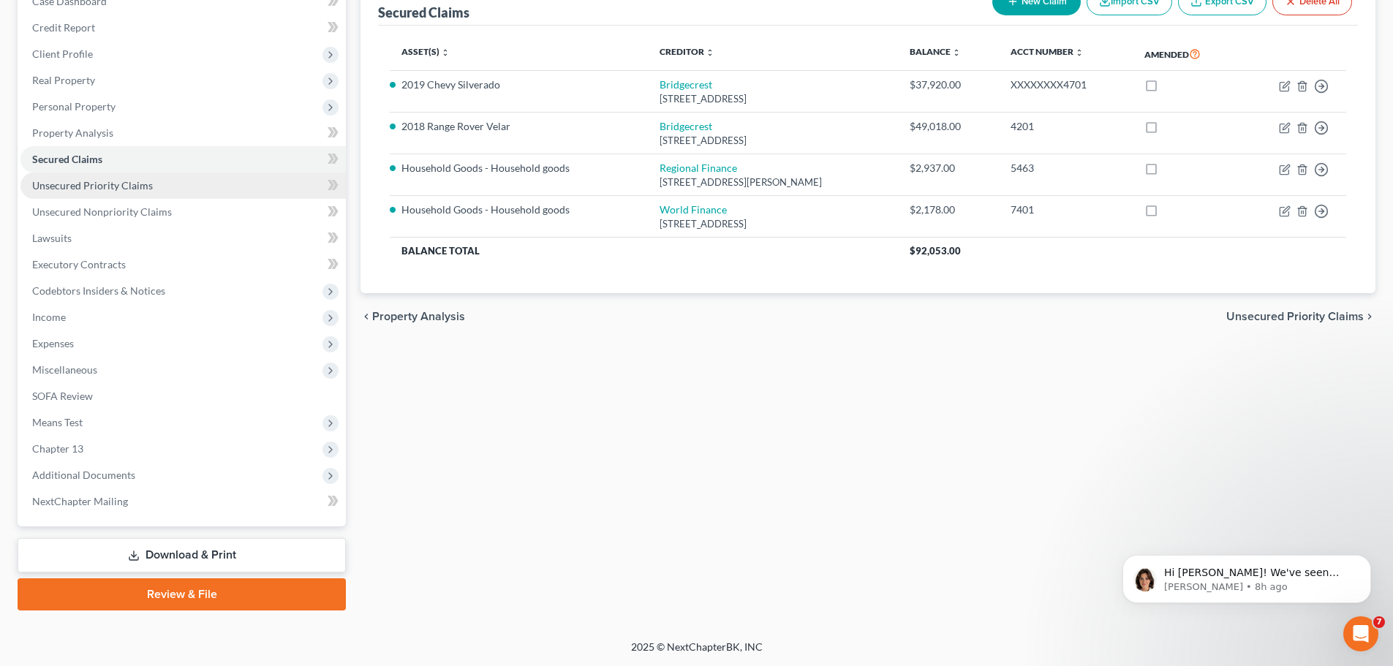
click at [129, 181] on span "Unsecured Priority Claims" at bounding box center [92, 185] width 121 height 12
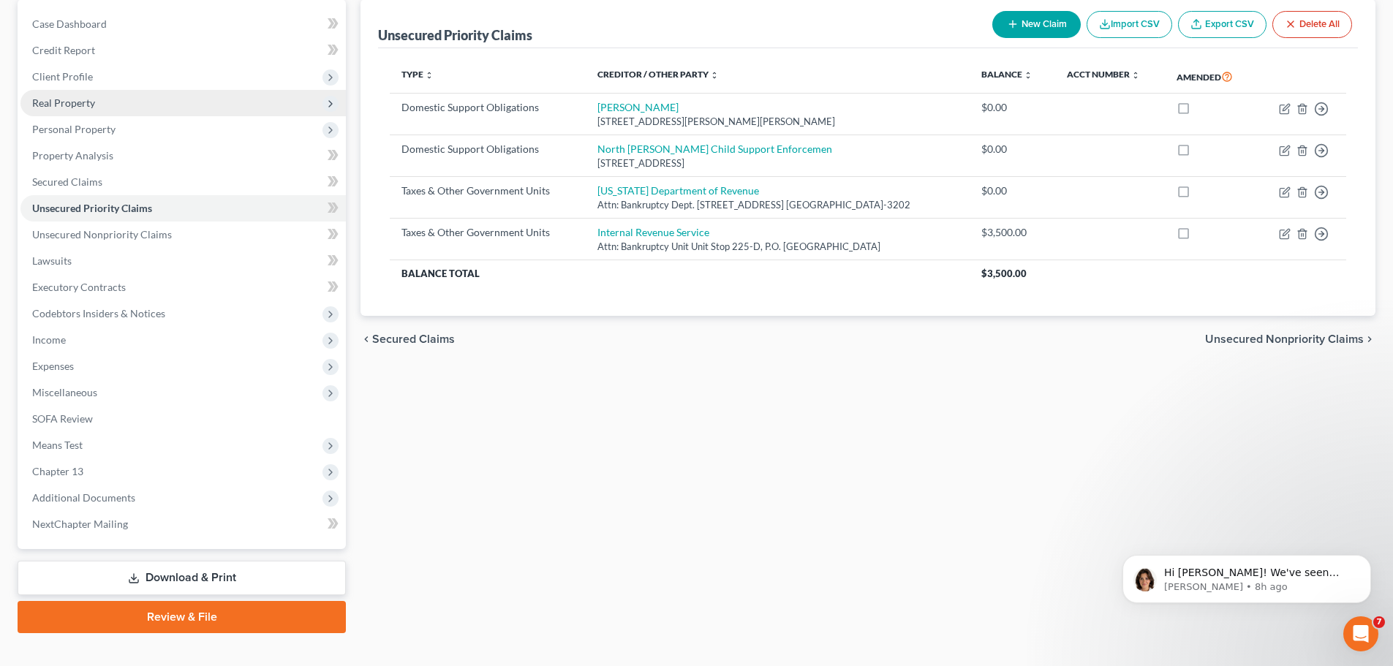
scroll to position [146, 0]
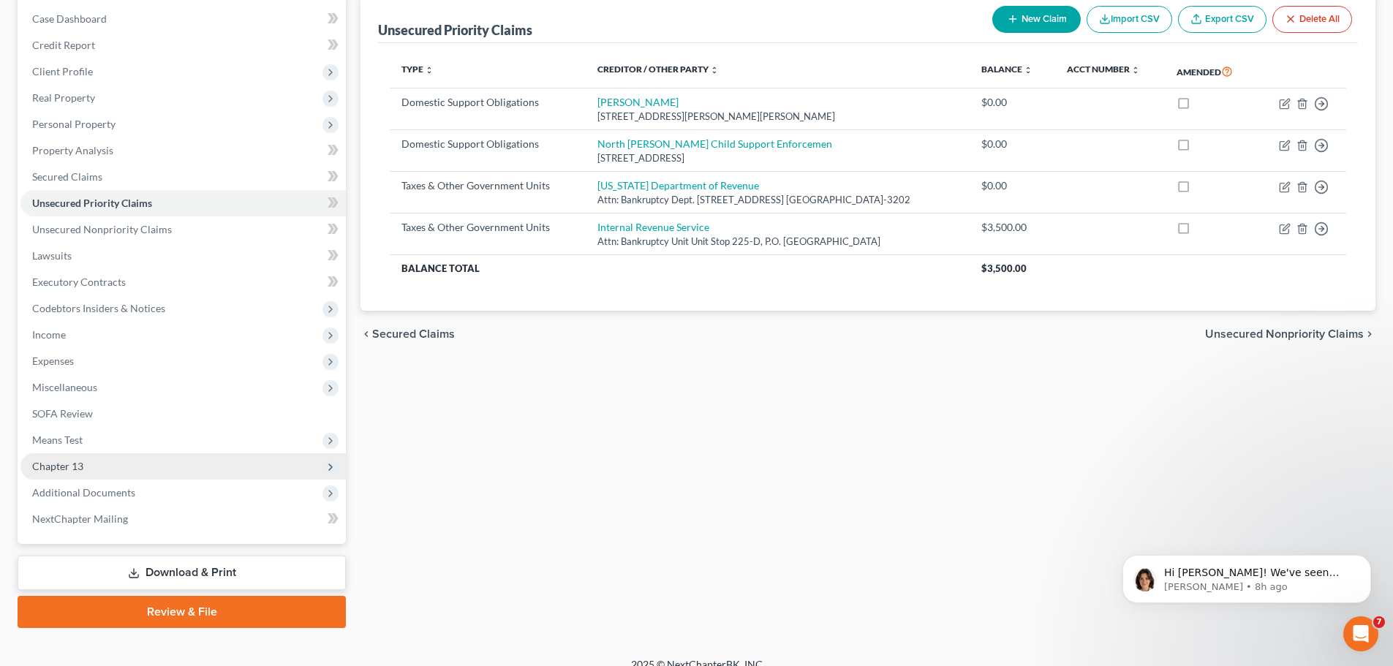
drag, startPoint x: 124, startPoint y: 438, endPoint x: 176, endPoint y: 456, distance: 55.1
click at [122, 438] on span "Means Test" at bounding box center [182, 440] width 325 height 26
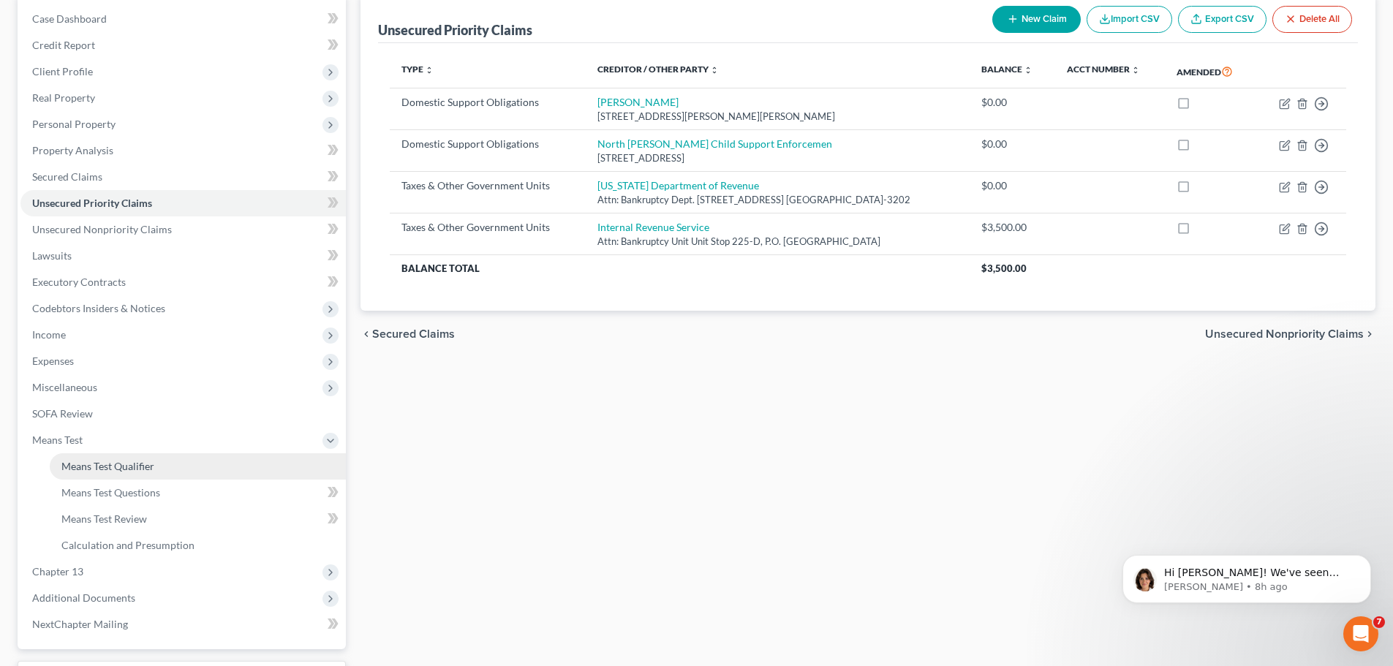
click at [183, 468] on link "Means Test Qualifier" at bounding box center [198, 466] width 296 height 26
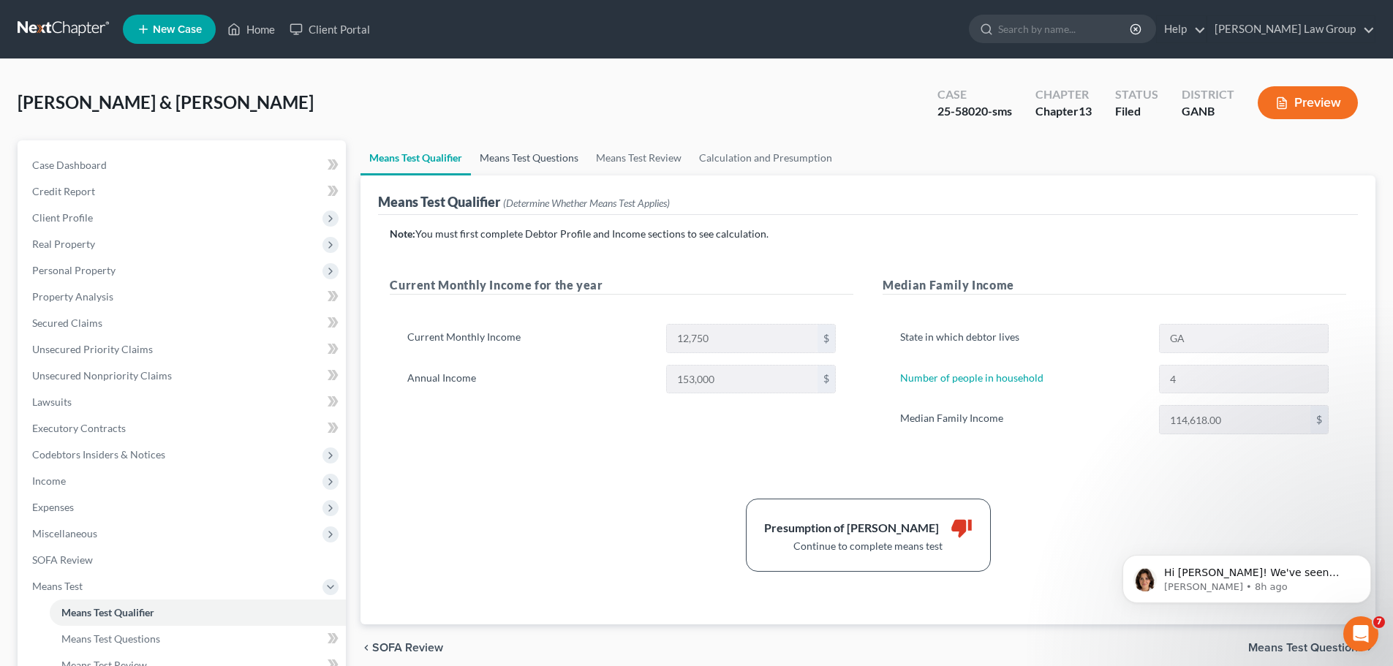
click at [546, 162] on link "Means Test Questions" at bounding box center [529, 157] width 116 height 35
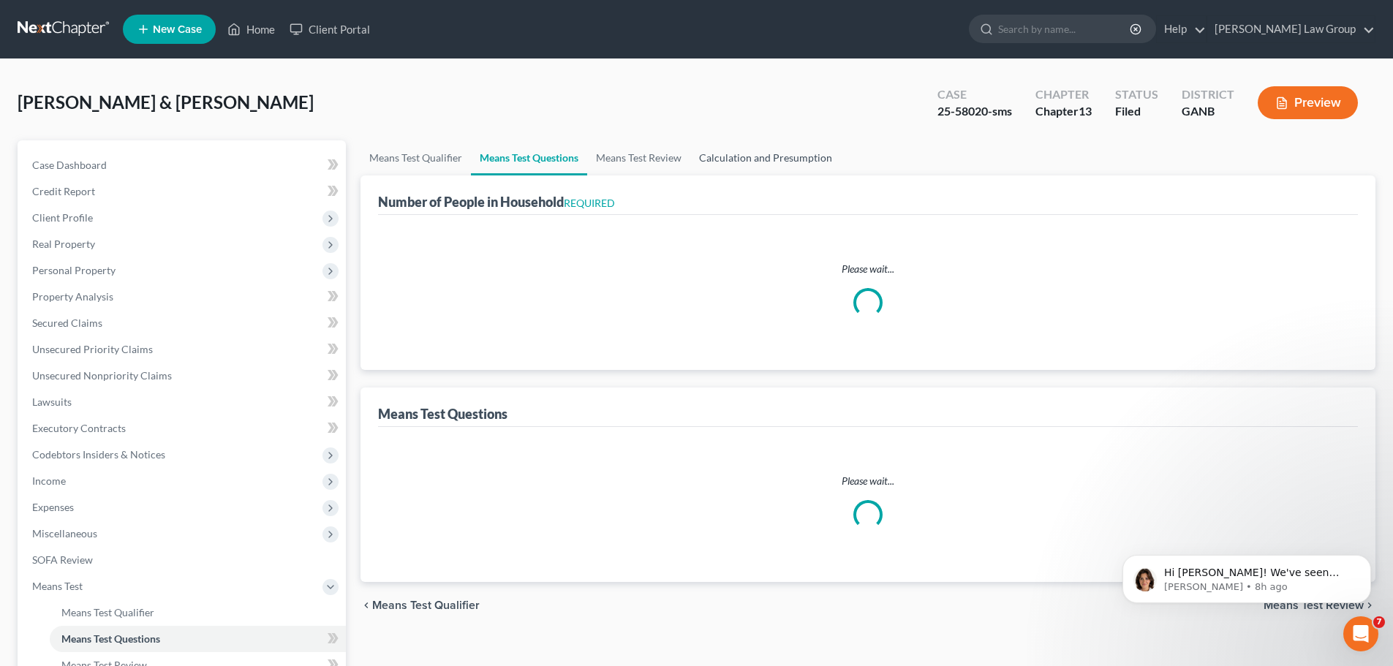
select select "1"
select select "60"
select select "1"
select select "60"
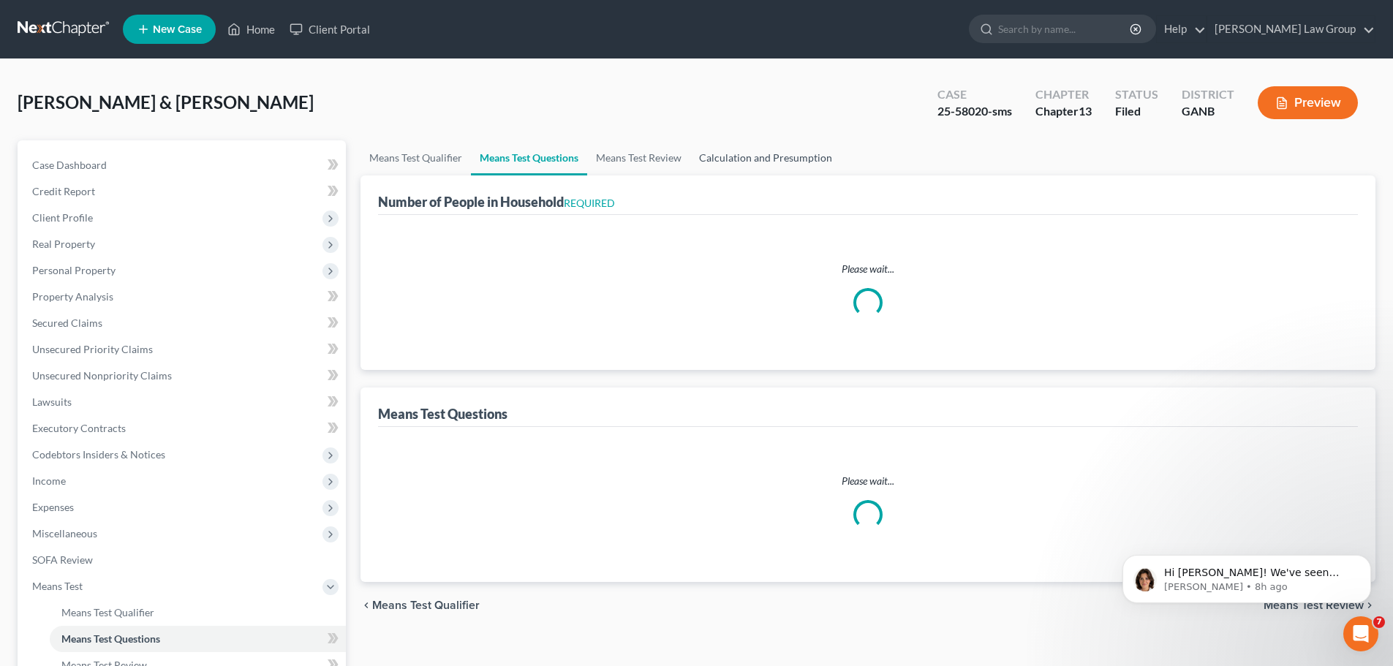
select select "60"
select select "4"
select select "0"
select select "2"
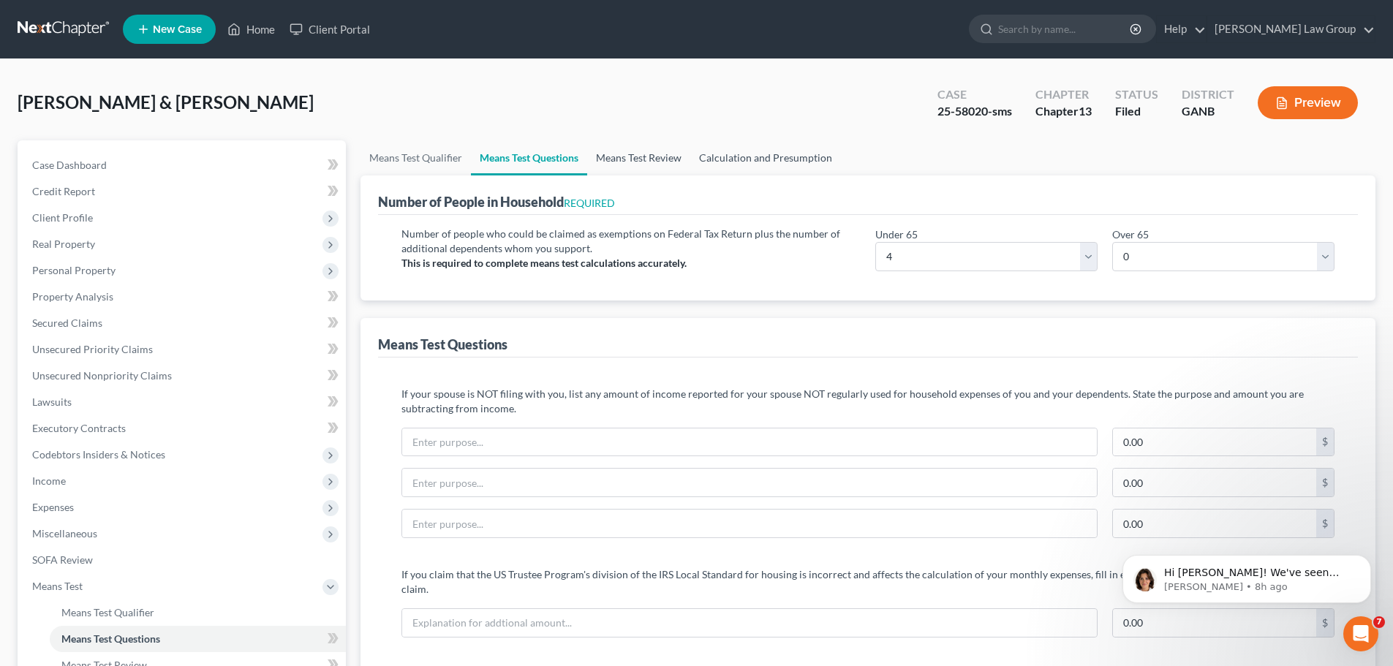
drag, startPoint x: 658, startPoint y: 159, endPoint x: 761, endPoint y: 156, distance: 103.2
click at [656, 160] on link "Means Test Review" at bounding box center [638, 157] width 103 height 35
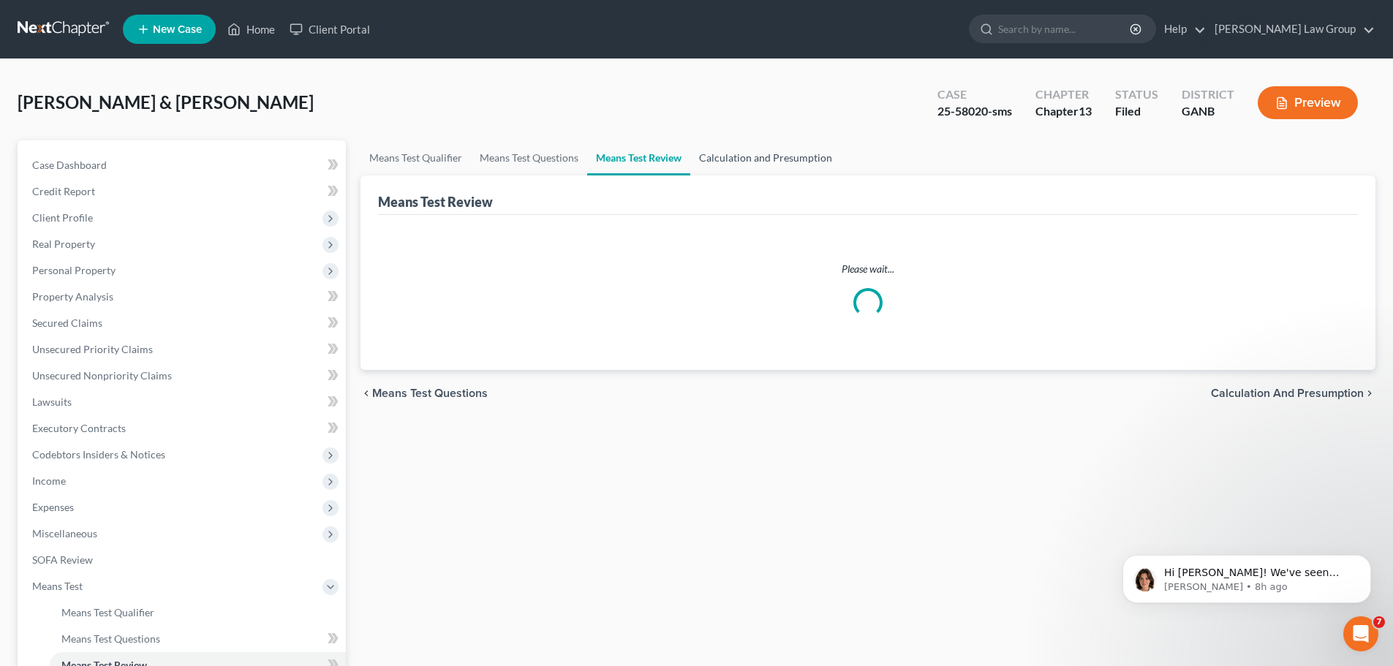
click at [761, 156] on link "Calculation and Presumption" at bounding box center [765, 157] width 151 height 35
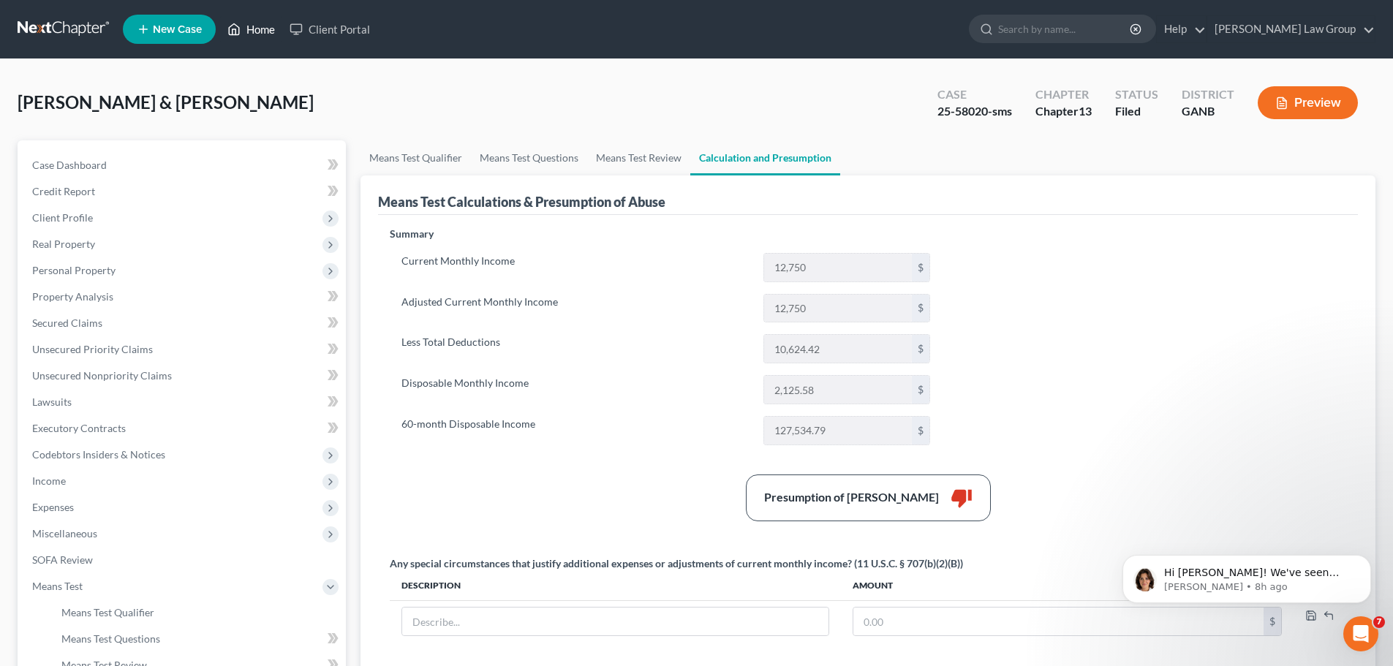
drag, startPoint x: 250, startPoint y: 25, endPoint x: 713, endPoint y: 93, distance: 467.9
click at [250, 25] on link "Home" at bounding box center [251, 29] width 62 height 26
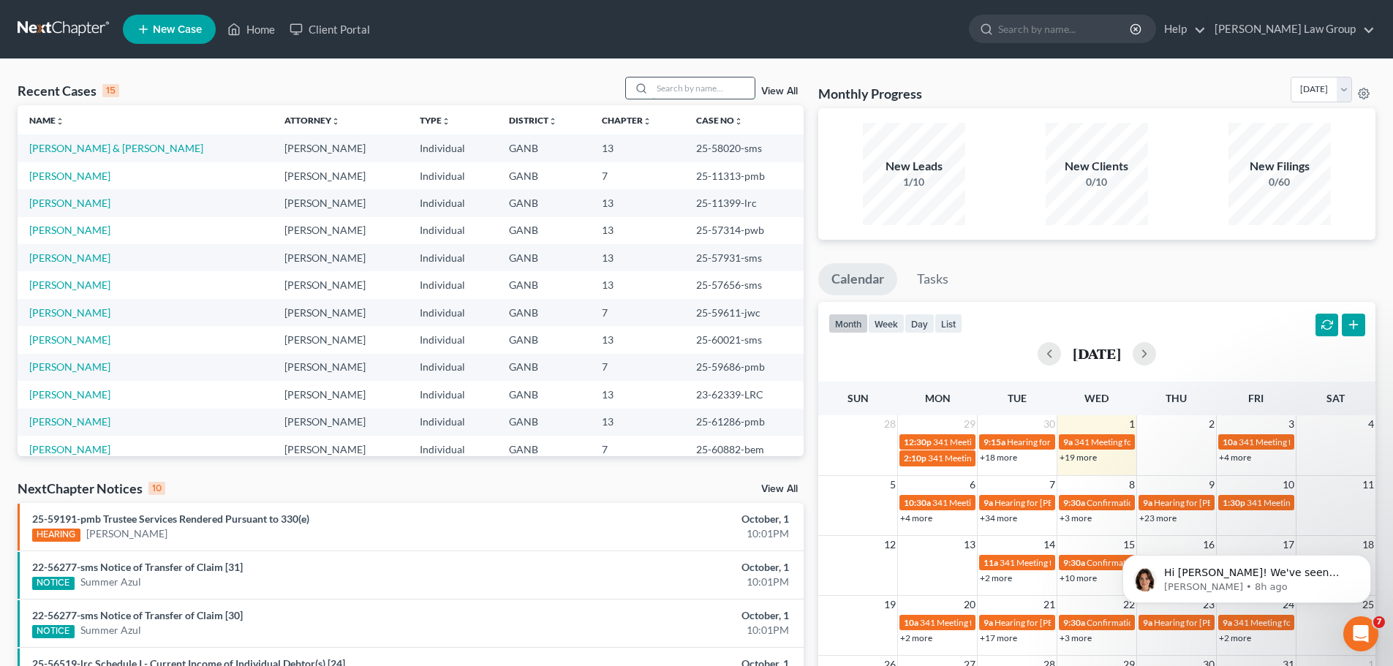
click at [691, 88] on input "search" at bounding box center [703, 88] width 102 height 21
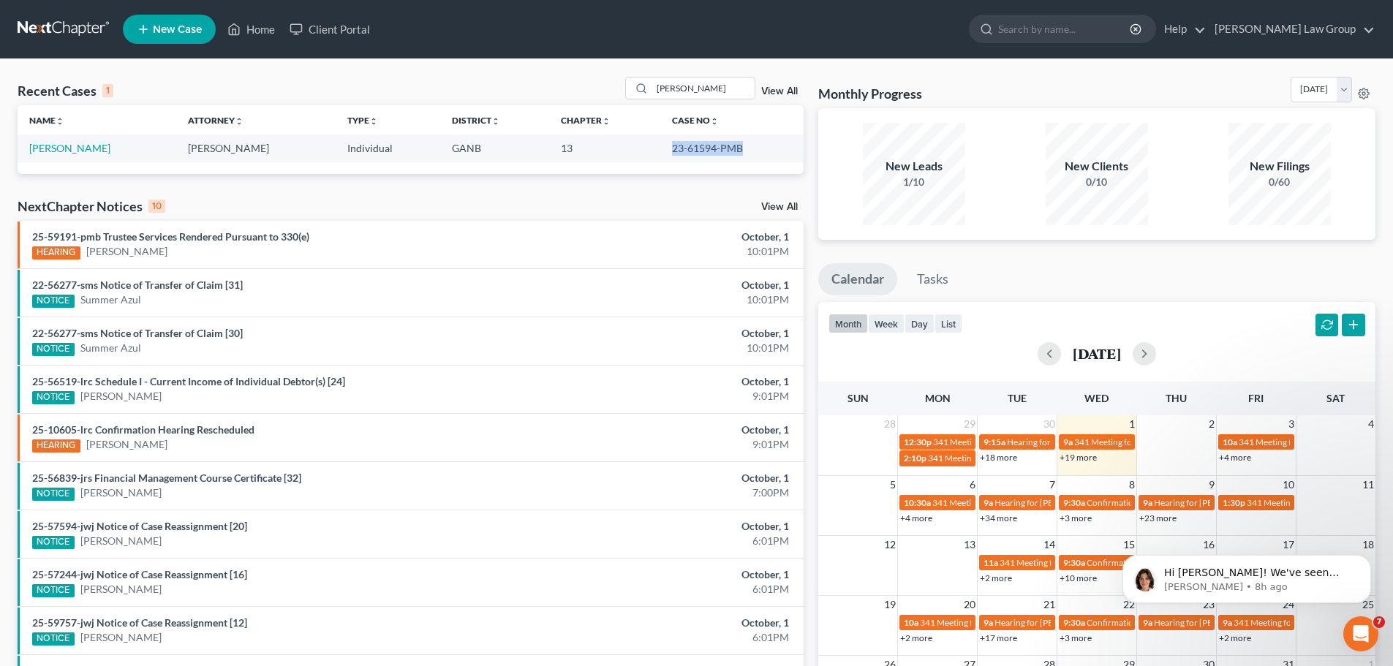
drag, startPoint x: 740, startPoint y: 144, endPoint x: 657, endPoint y: 146, distance: 83.4
click at [660, 146] on td "23-61594-PMB" at bounding box center [731, 148] width 143 height 27
copy td "23-61594-PMB"
drag, startPoint x: 715, startPoint y: 88, endPoint x: 605, endPoint y: 86, distance: 110.4
click at [605, 86] on div "Recent Cases 1 [PERSON_NAME] View All" at bounding box center [411, 91] width 786 height 29
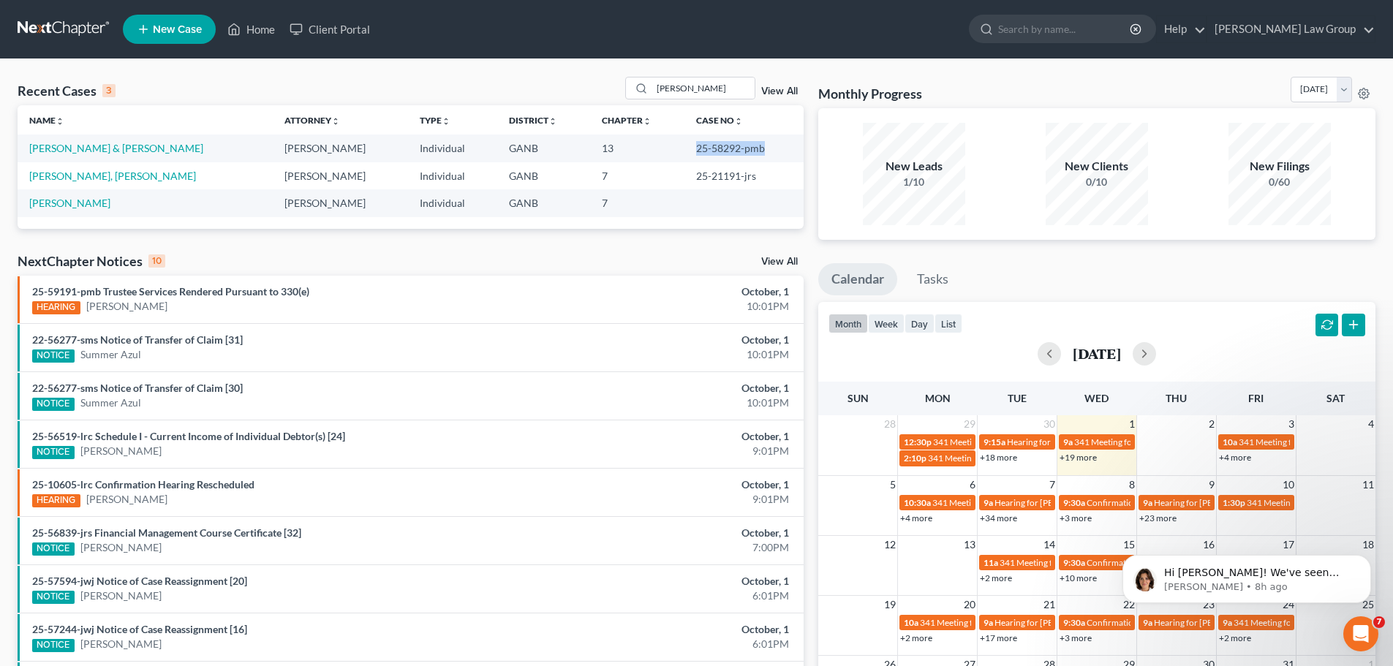
drag, startPoint x: 758, startPoint y: 151, endPoint x: 677, endPoint y: 156, distance: 81.3
click at [685, 156] on td "25-58292-pmb" at bounding box center [744, 148] width 119 height 27
copy td "25-58292-pmb"
drag, startPoint x: 688, startPoint y: 97, endPoint x: 524, endPoint y: 86, distance: 164.9
click at [524, 86] on div "Recent Cases 3 [PERSON_NAME] View All" at bounding box center [411, 91] width 786 height 29
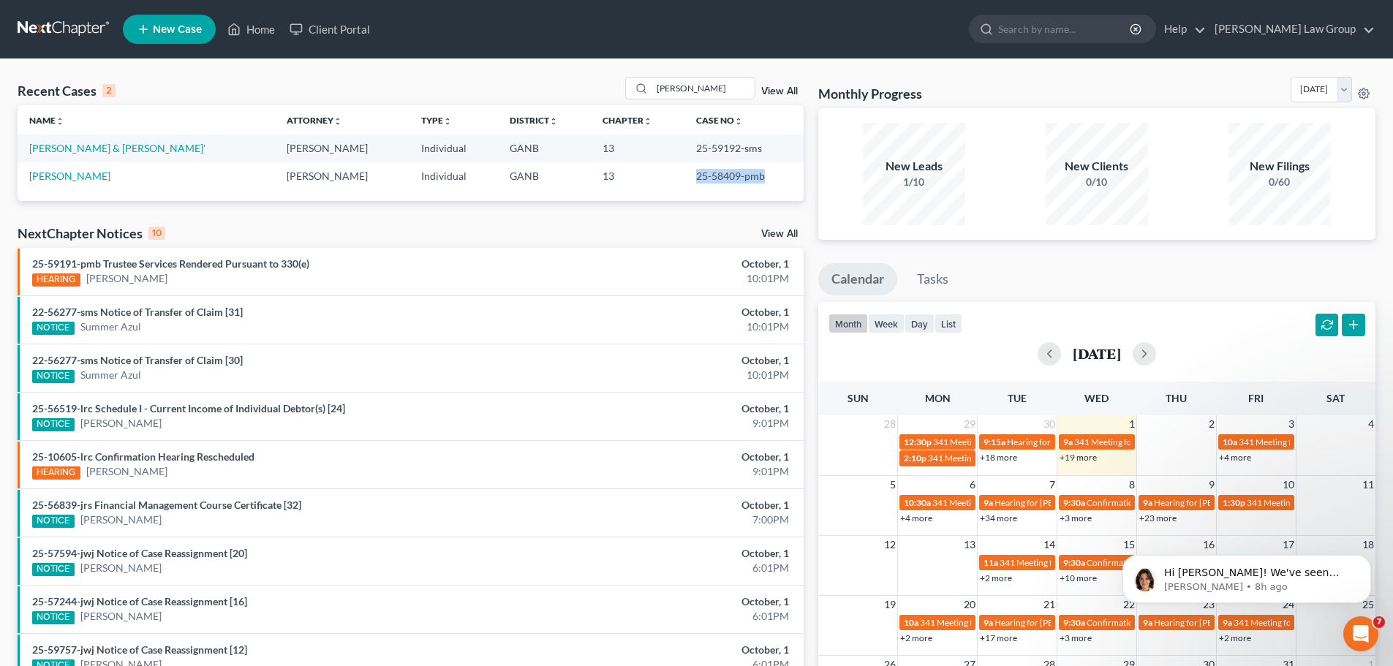
drag, startPoint x: 770, startPoint y: 178, endPoint x: 680, endPoint y: 173, distance: 90.1
click at [685, 173] on td "25-58409-pmb" at bounding box center [744, 175] width 118 height 27
copy td "25-58409-pmb"
drag, startPoint x: 723, startPoint y: 86, endPoint x: 530, endPoint y: 61, distance: 194.7
click at [530, 61] on div "Recent Cases 2 [PERSON_NAME] View All Name unfold_more expand_more expand_less …" at bounding box center [696, 438] width 1393 height 759
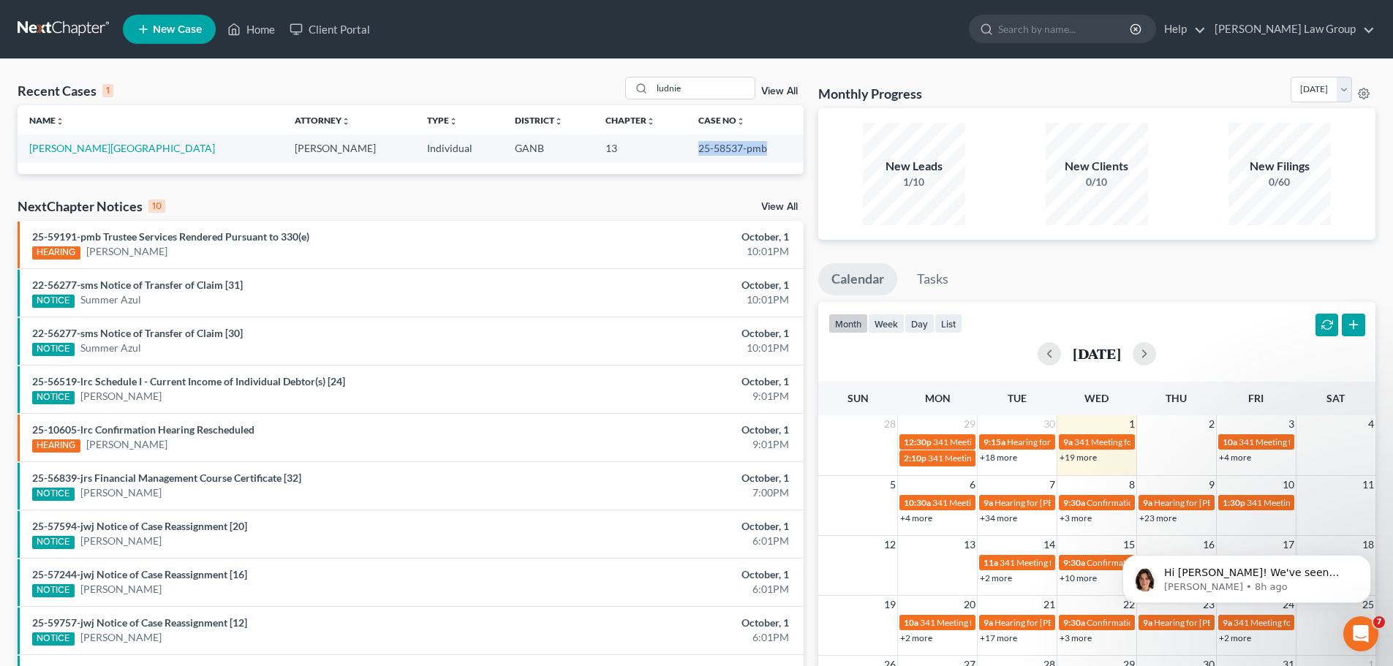
drag, startPoint x: 738, startPoint y: 151, endPoint x: 659, endPoint y: 154, distance: 79.1
click at [687, 154] on td "25-58537-pmb" at bounding box center [745, 148] width 117 height 27
copy td "25-58537-pmb"
click at [694, 92] on input "ludnie" at bounding box center [703, 88] width 102 height 21
drag, startPoint x: 701, startPoint y: 91, endPoint x: 603, endPoint y: 77, distance: 99.0
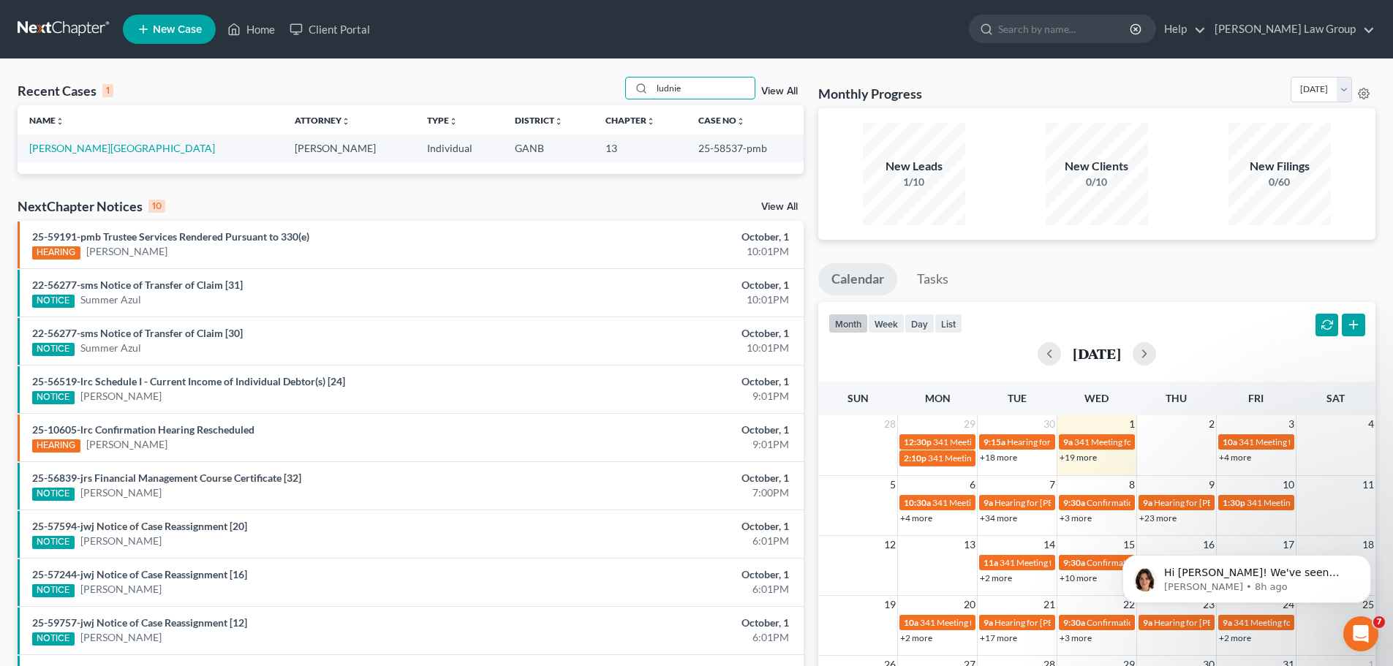
click at [614, 87] on div "Recent Cases 1 ludnie View All" at bounding box center [411, 91] width 786 height 29
drag, startPoint x: 707, startPoint y: 91, endPoint x: 577, endPoint y: 79, distance: 130.8
click at [577, 79] on div "Recent Cases 1 kee View All" at bounding box center [411, 91] width 786 height 29
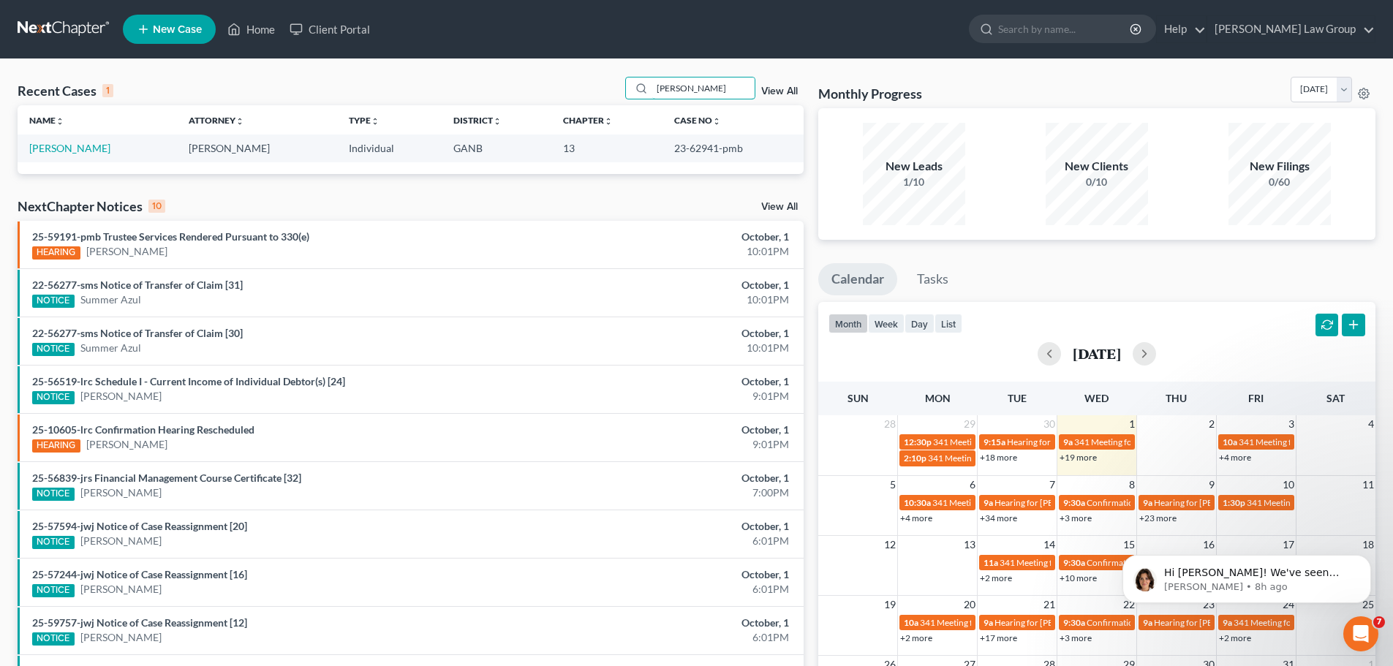
type input "[PERSON_NAME]"
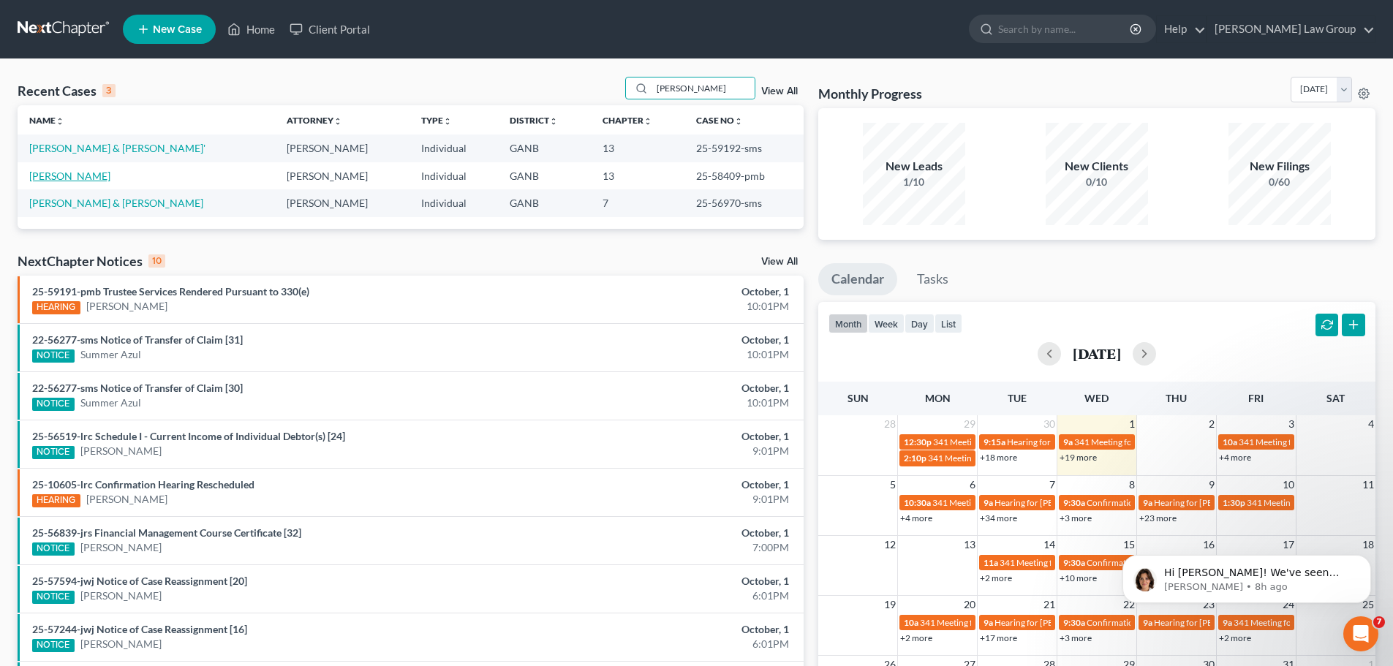
click at [61, 176] on link "[PERSON_NAME]" at bounding box center [69, 176] width 81 height 12
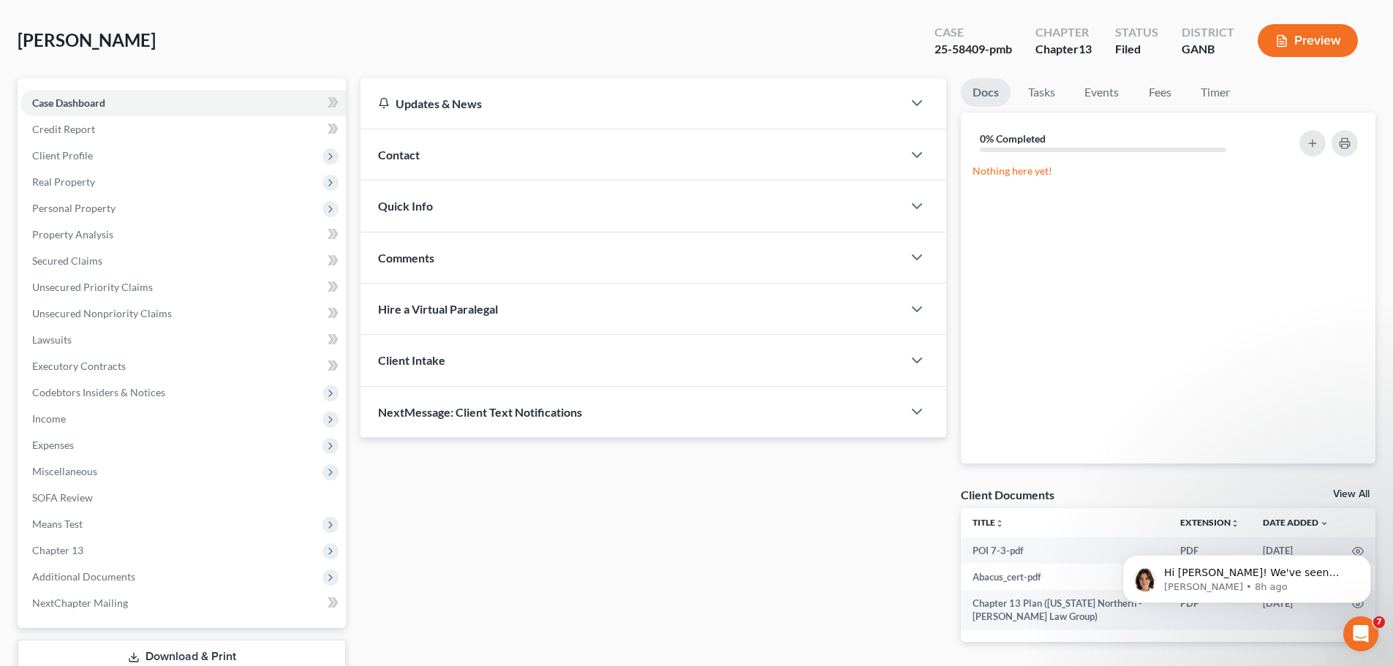
scroll to position [146, 0]
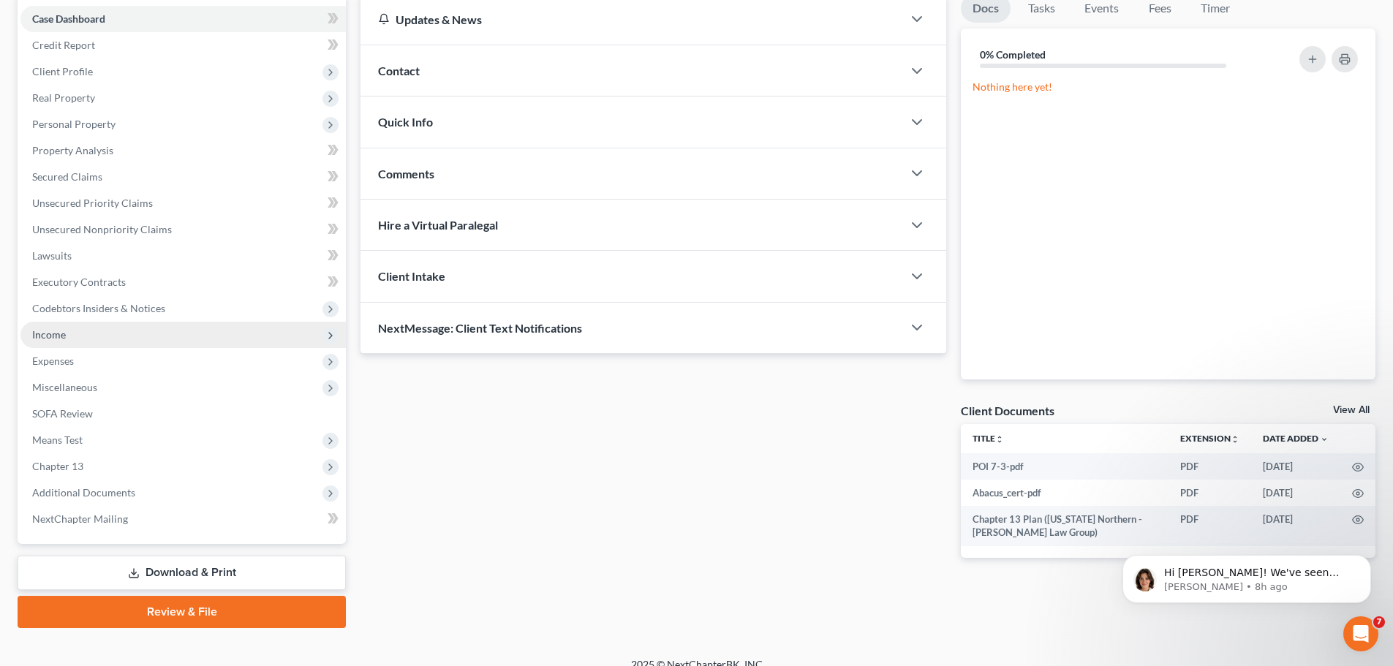
click at [114, 331] on span "Income" at bounding box center [182, 335] width 325 height 26
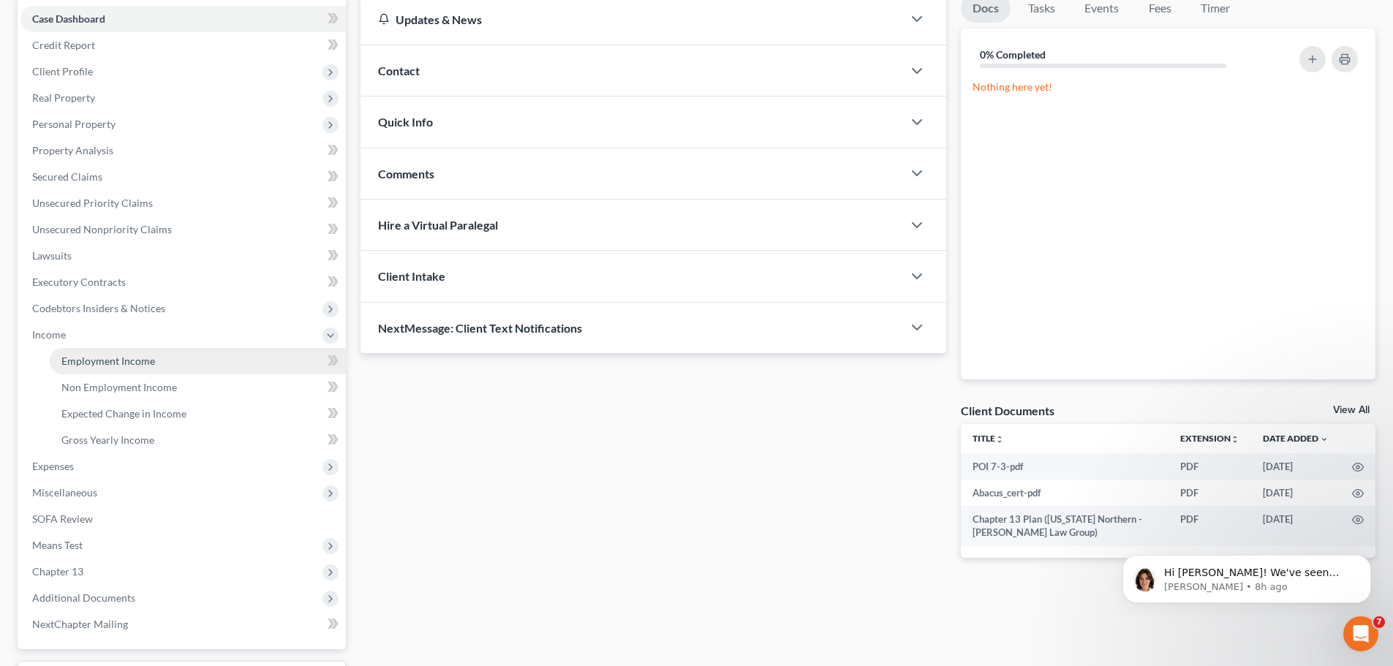
click at [198, 358] on link "Employment Income" at bounding box center [198, 361] width 296 height 26
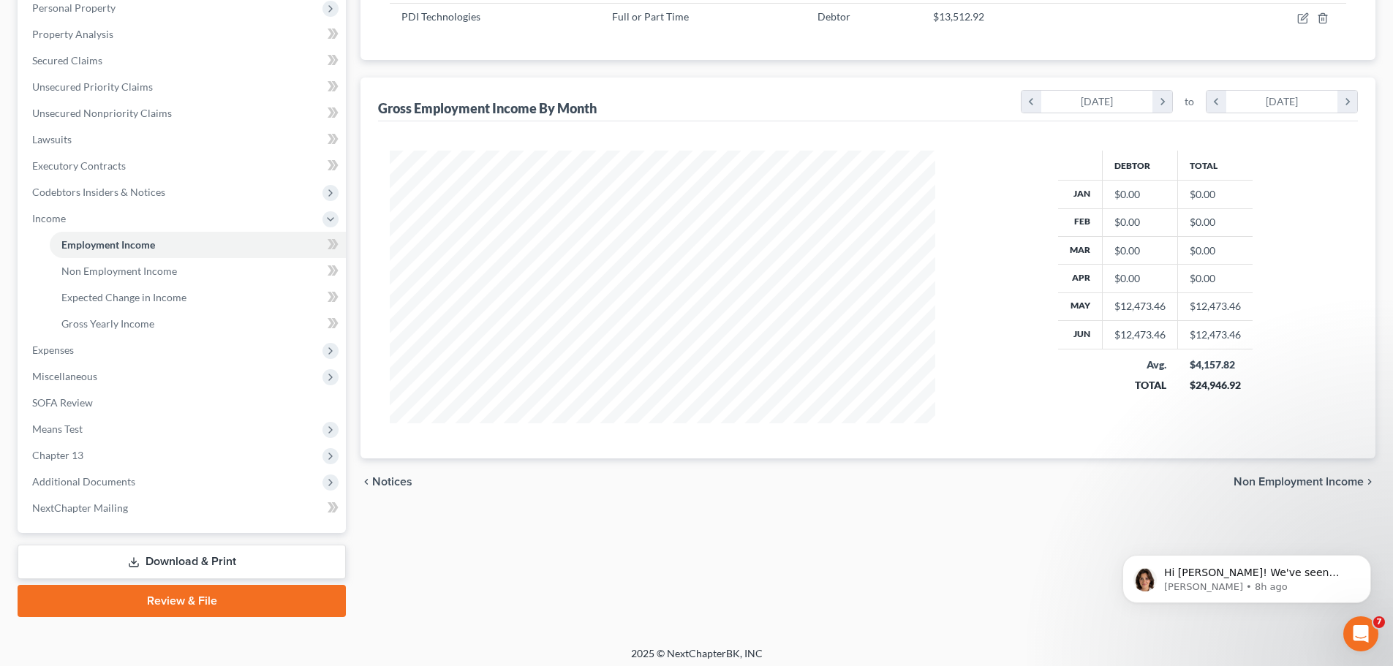
scroll to position [269, 0]
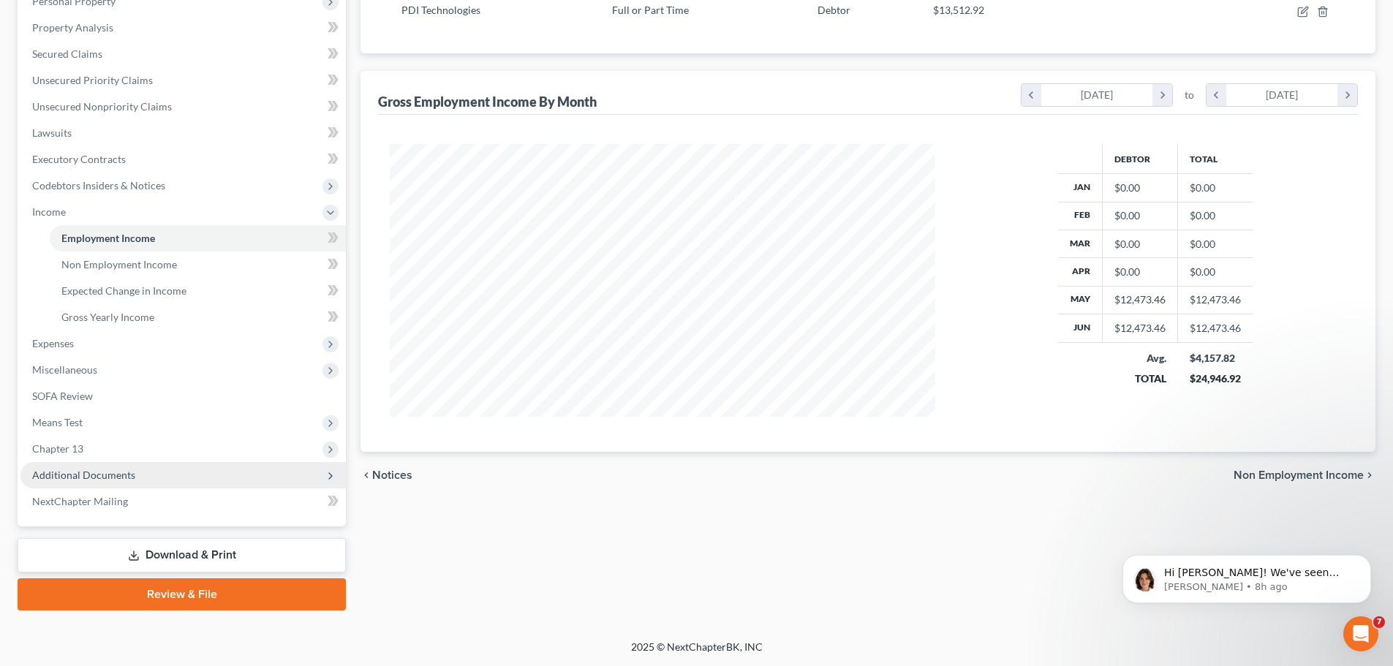
click at [197, 472] on span "Additional Documents" at bounding box center [182, 475] width 325 height 26
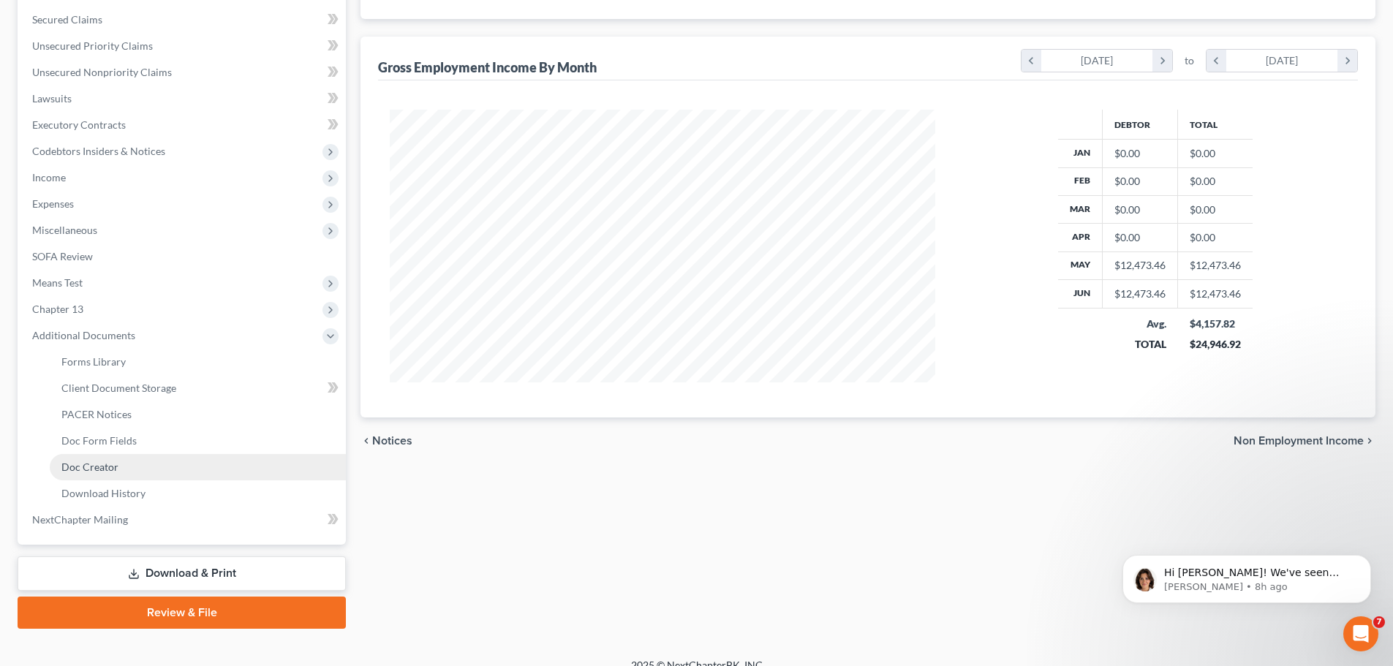
scroll to position [322, 0]
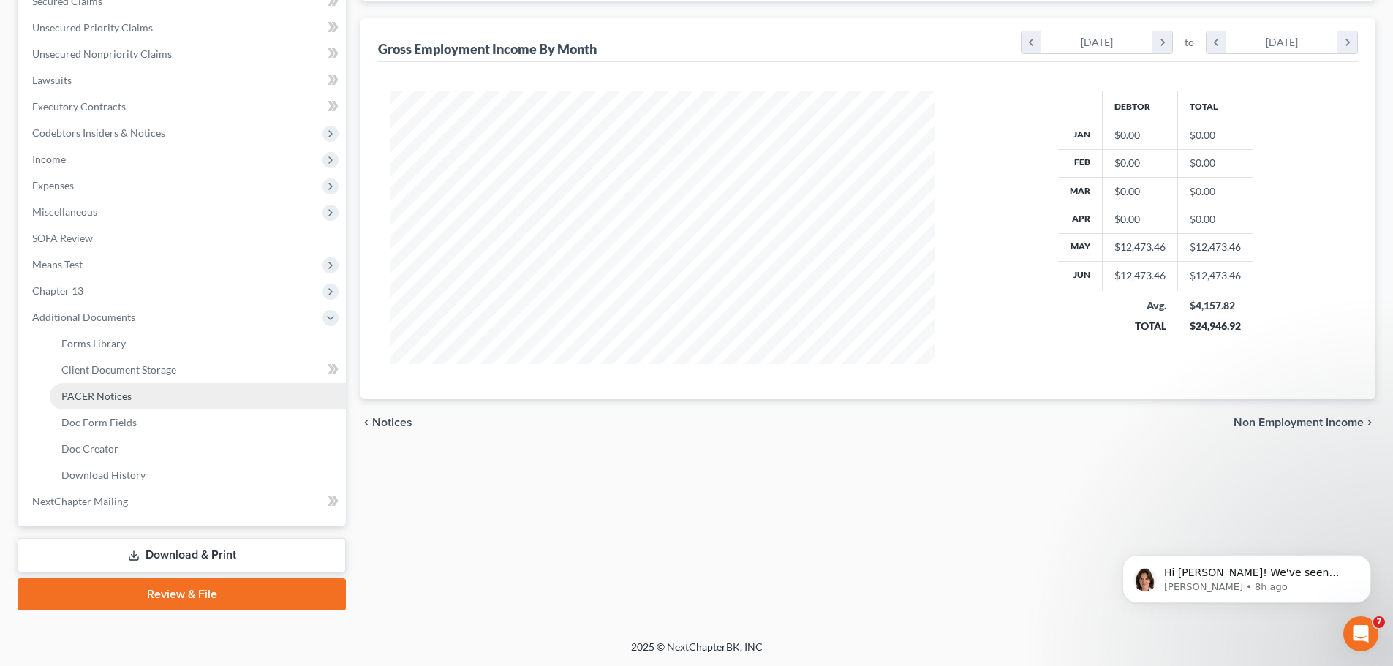
click at [146, 399] on link "PACER Notices" at bounding box center [198, 396] width 296 height 26
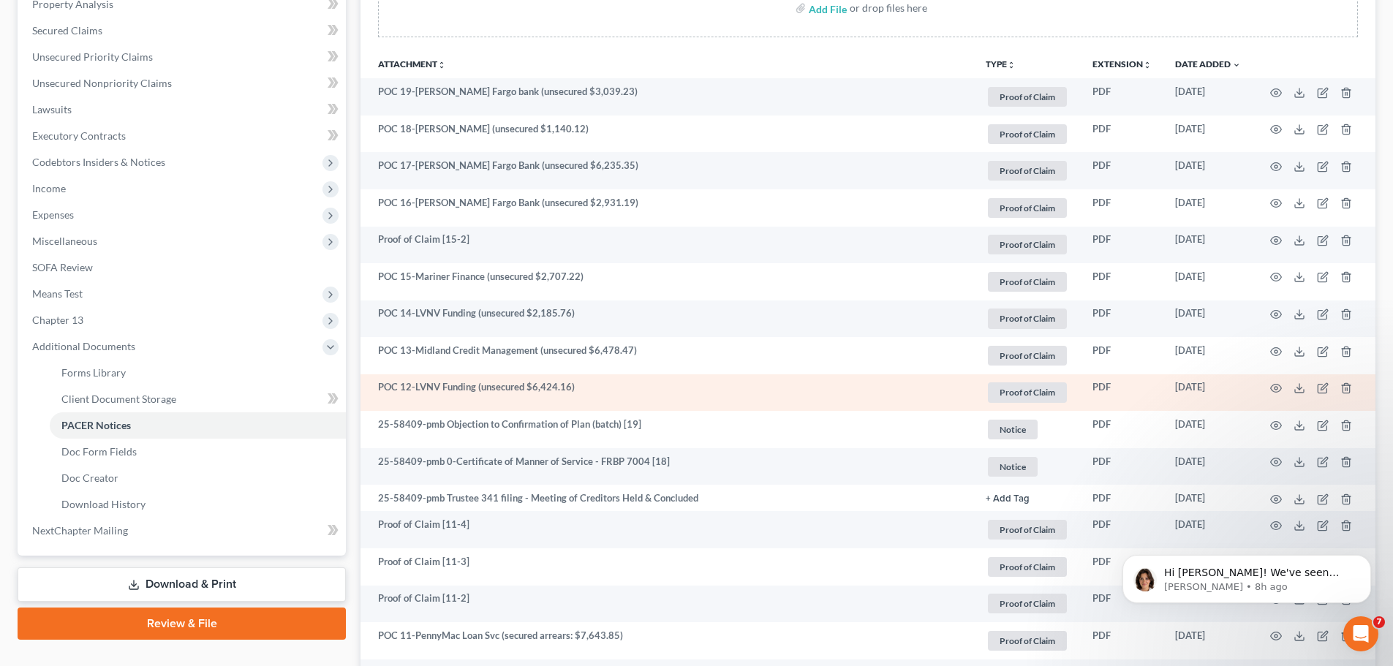
scroll to position [146, 0]
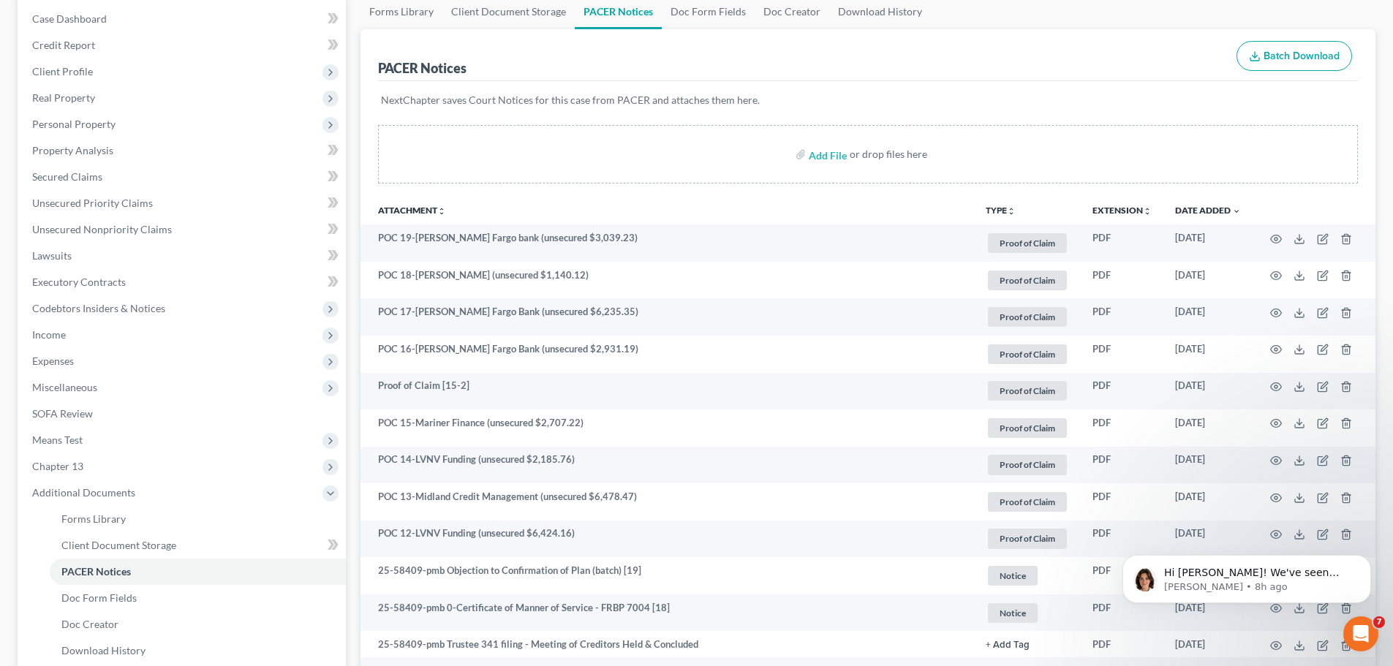
click at [1006, 205] on th "TYPE unfold_more NONE Capital One U/s Exported from Doc Creator [DATE] Hearing …" at bounding box center [1027, 209] width 107 height 29
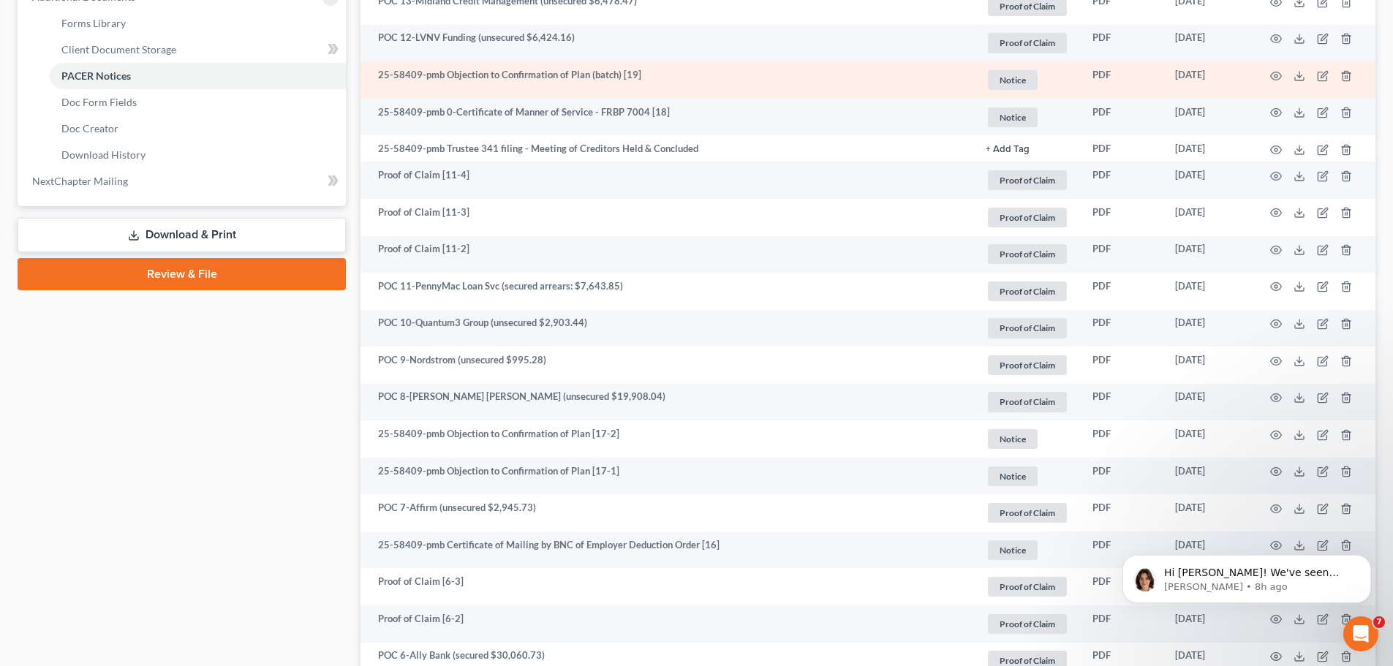
scroll to position [658, 0]
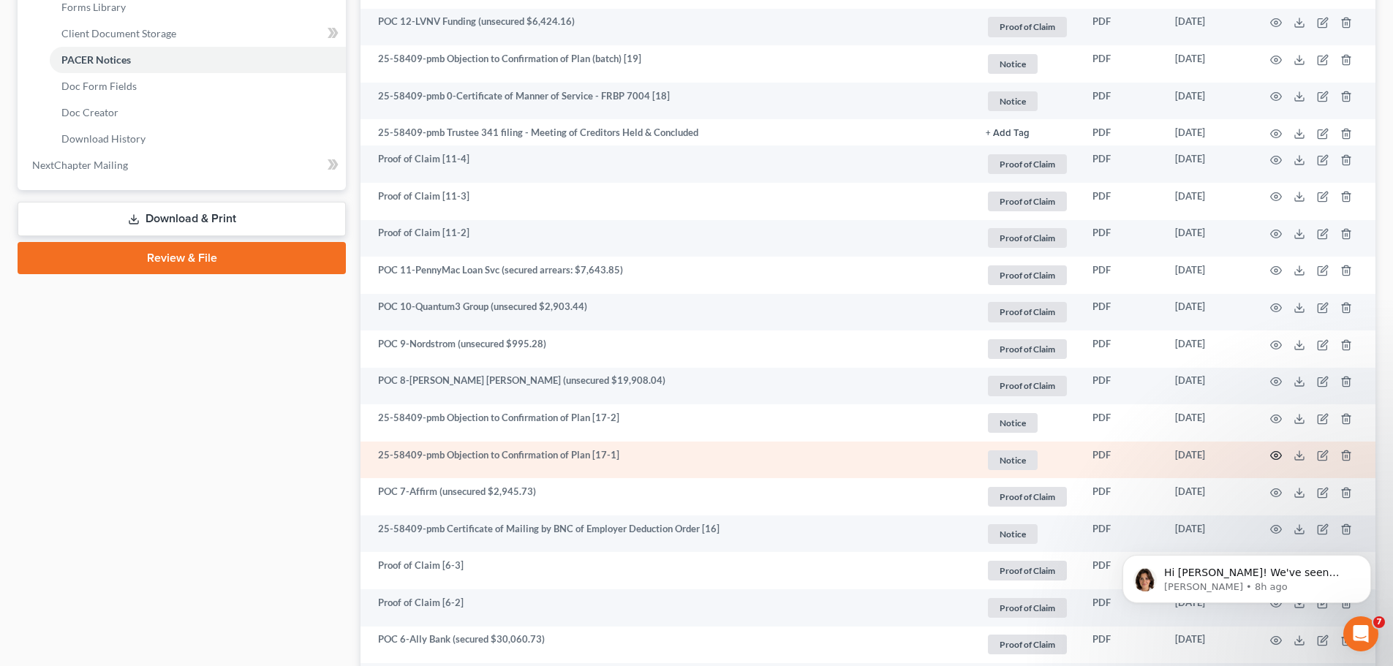
click at [1276, 456] on icon "button" at bounding box center [1276, 456] width 12 height 12
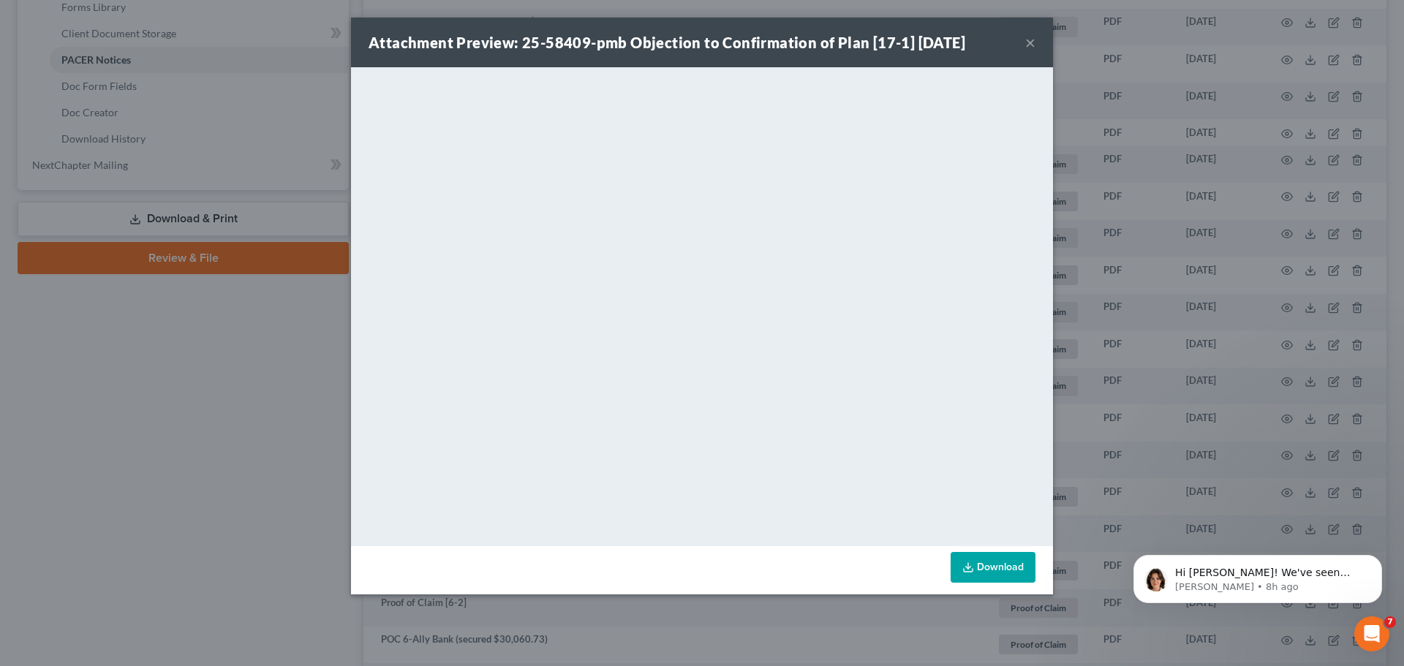
click at [1031, 40] on button "×" at bounding box center [1030, 43] width 10 height 18
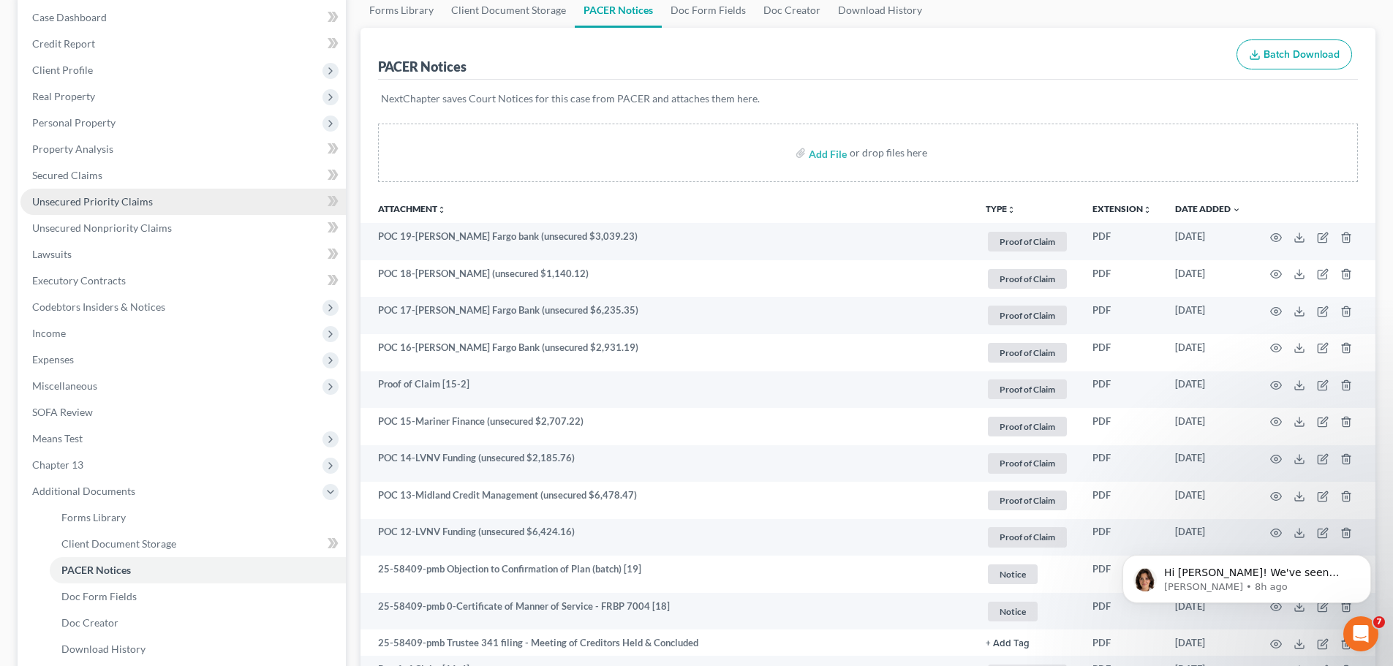
scroll to position [146, 0]
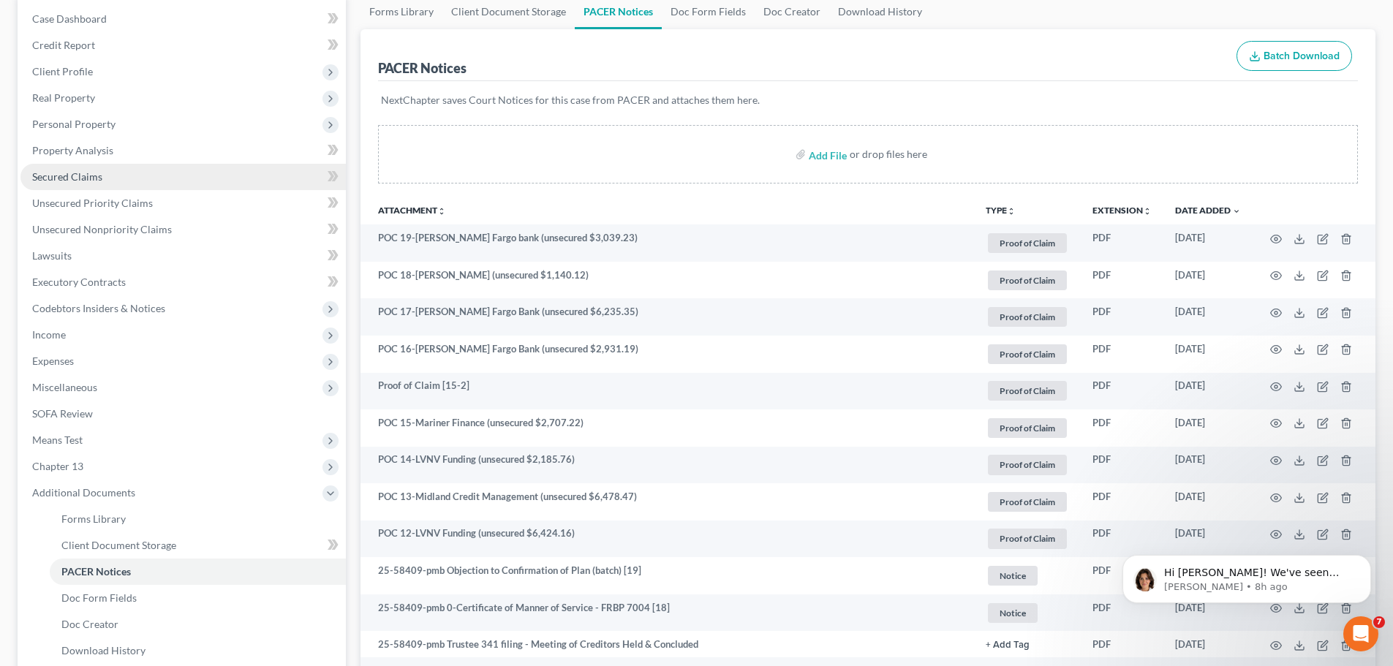
click at [67, 183] on link "Secured Claims" at bounding box center [182, 177] width 325 height 26
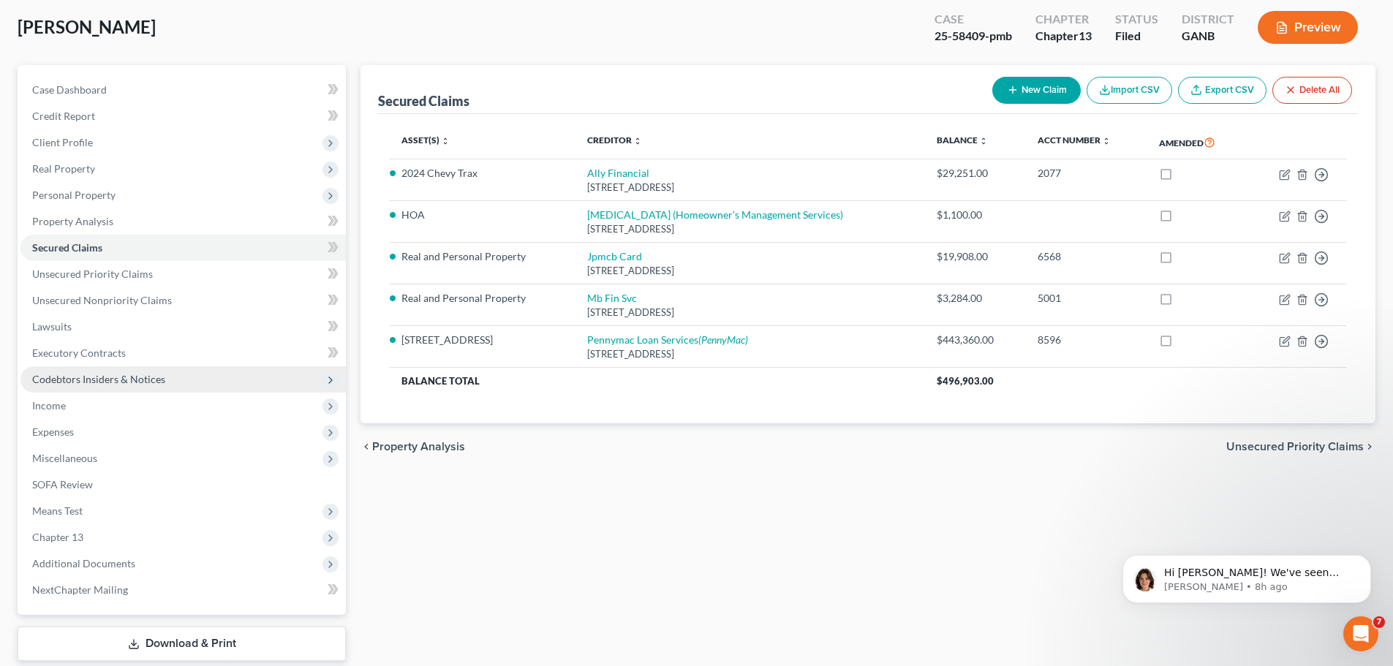
scroll to position [164, 0]
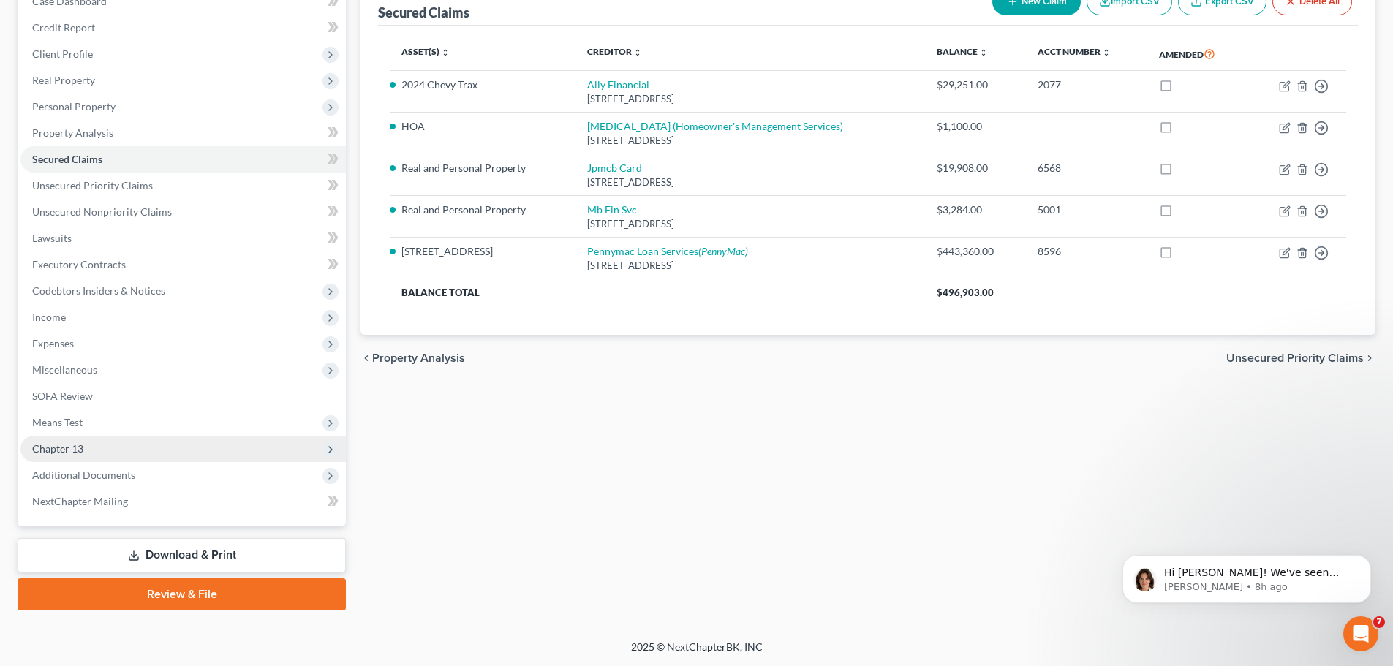
click at [155, 453] on span "Chapter 13" at bounding box center [182, 449] width 325 height 26
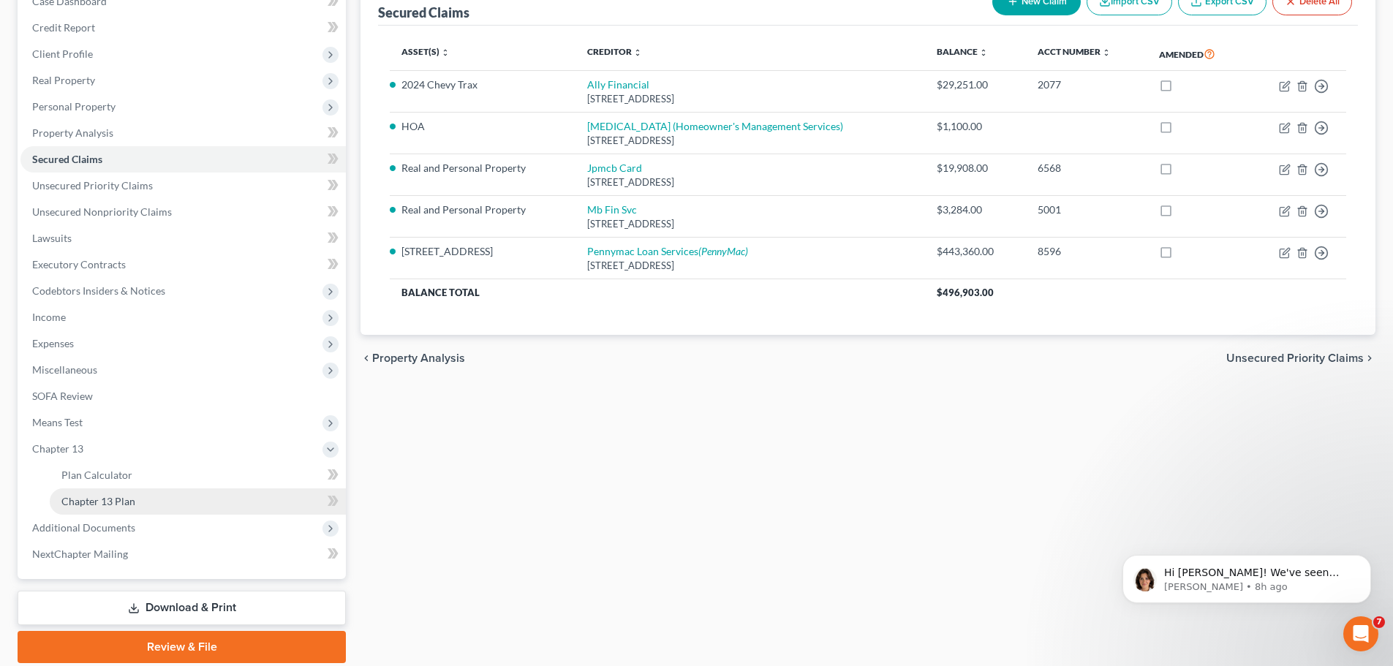
click at [190, 500] on link "Chapter 13 Plan" at bounding box center [198, 502] width 296 height 26
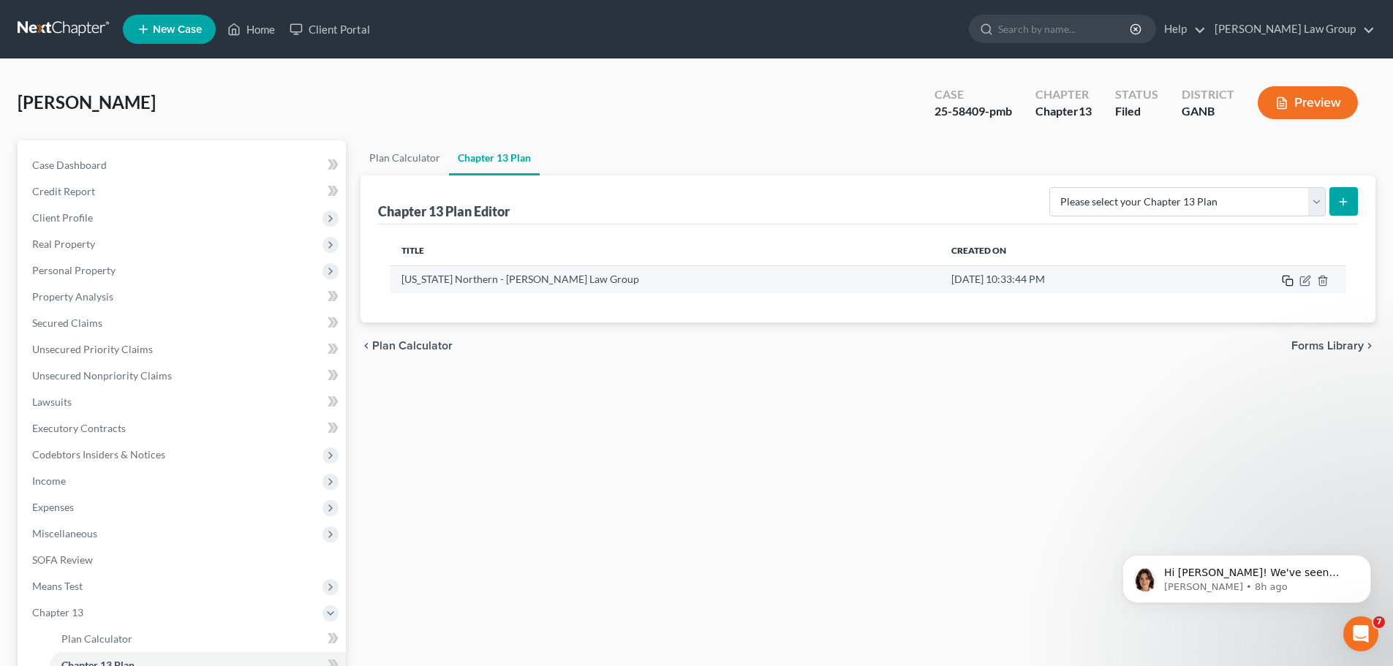
drag, startPoint x: 1277, startPoint y: 279, endPoint x: 1287, endPoint y: 282, distance: 10.5
click at [1280, 280] on td at bounding box center [1266, 279] width 160 height 28
click at [1289, 281] on icon "button" at bounding box center [1288, 281] width 12 height 12
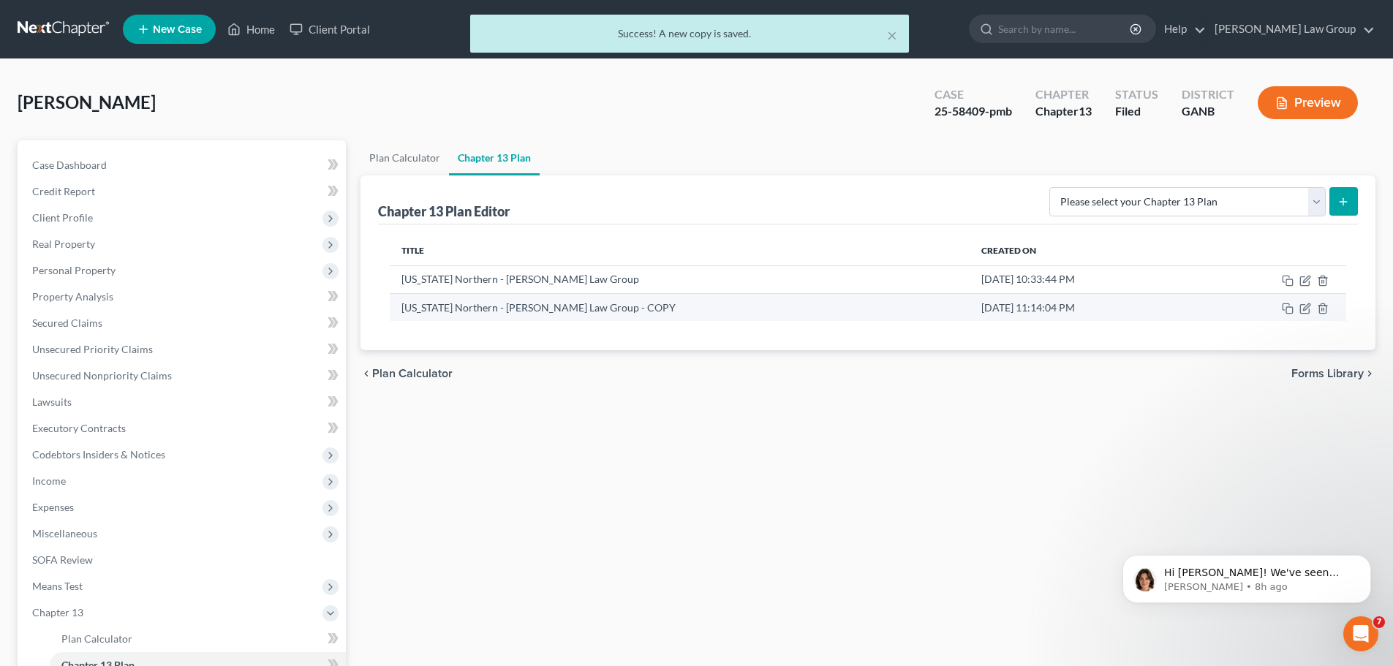
click at [1315, 305] on td at bounding box center [1272, 307] width 148 height 28
click at [1305, 305] on icon "button" at bounding box center [1304, 309] width 9 height 9
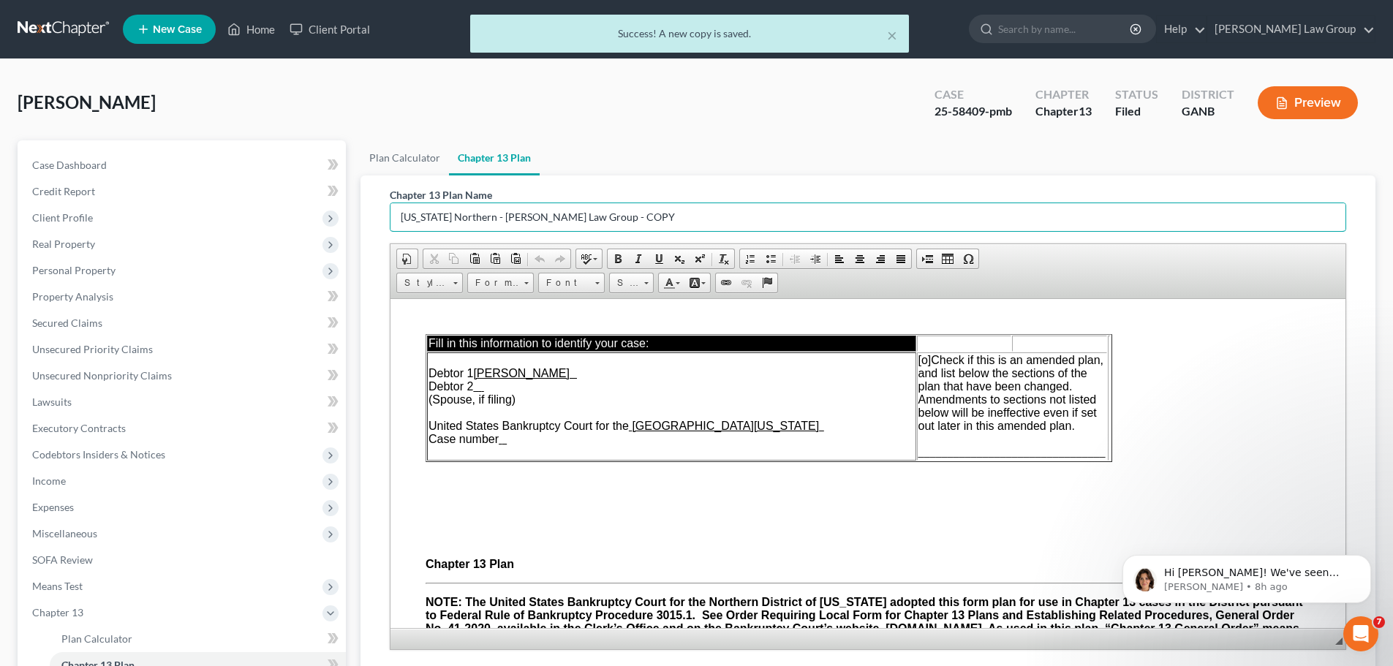
drag, startPoint x: 660, startPoint y: 219, endPoint x: 361, endPoint y: 208, distance: 300.1
click at [361, 208] on div "Chapter 13 Plan Name [US_STATE] Northern - [PERSON_NAME] Law Group - COPY Rich …" at bounding box center [868, 449] width 1015 height 546
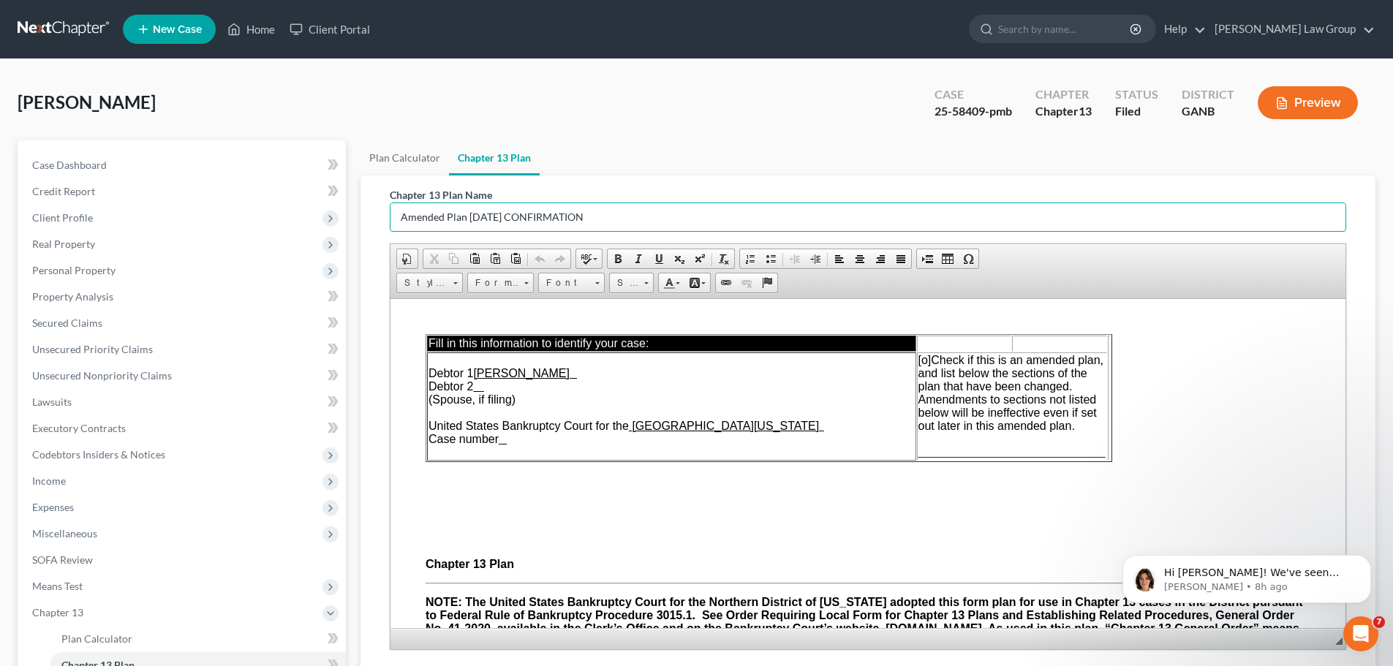
type input "Amended Plan [DATE] CONFIRMATION"
click at [926, 356] on span "[o]" at bounding box center [925, 359] width 13 height 12
drag, startPoint x: 1017, startPoint y: 110, endPoint x: 912, endPoint y: 223, distance: 154.2
click at [925, 121] on div "Case 25-58409-pmb" at bounding box center [973, 104] width 101 height 43
copy div "25-58409-pmb"
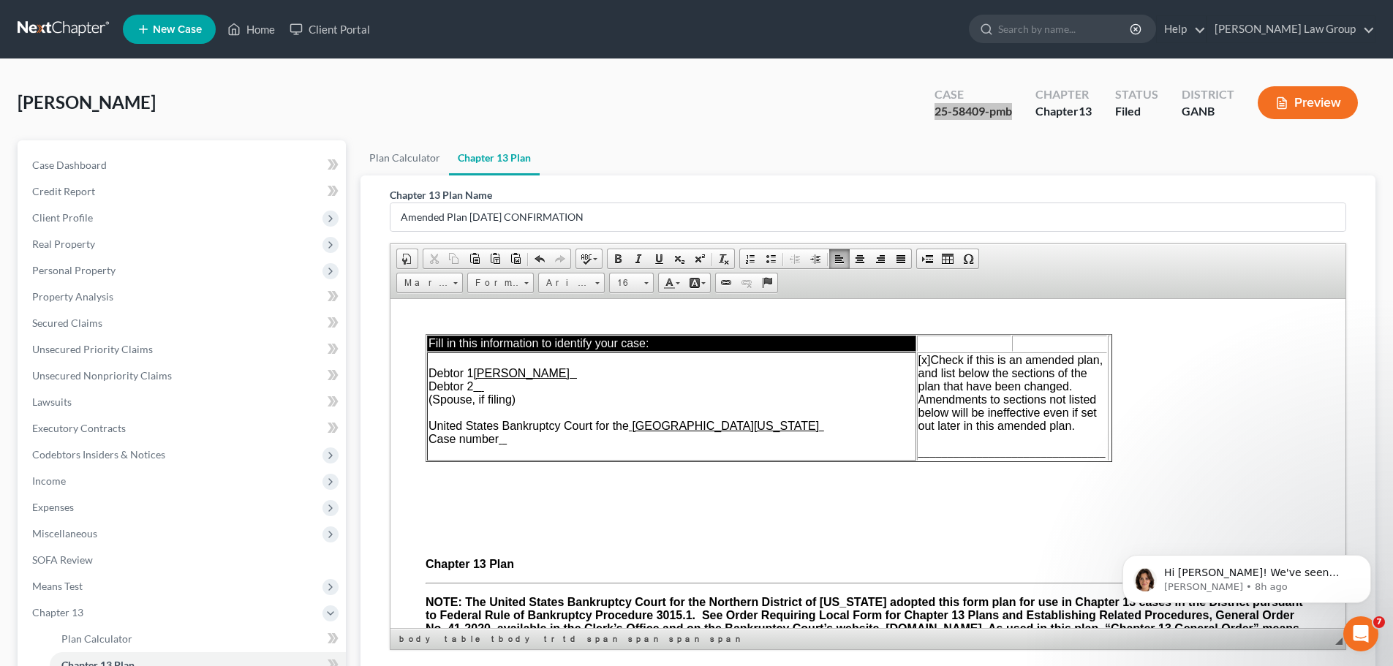
click at [510, 437] on td "Debtor 1 [PERSON_NAME] 2 (Spouse, if filing) United States Bankruptcy Court for…" at bounding box center [671, 406] width 489 height 108
click at [923, 452] on span "________________________________" at bounding box center [1012, 451] width 187 height 12
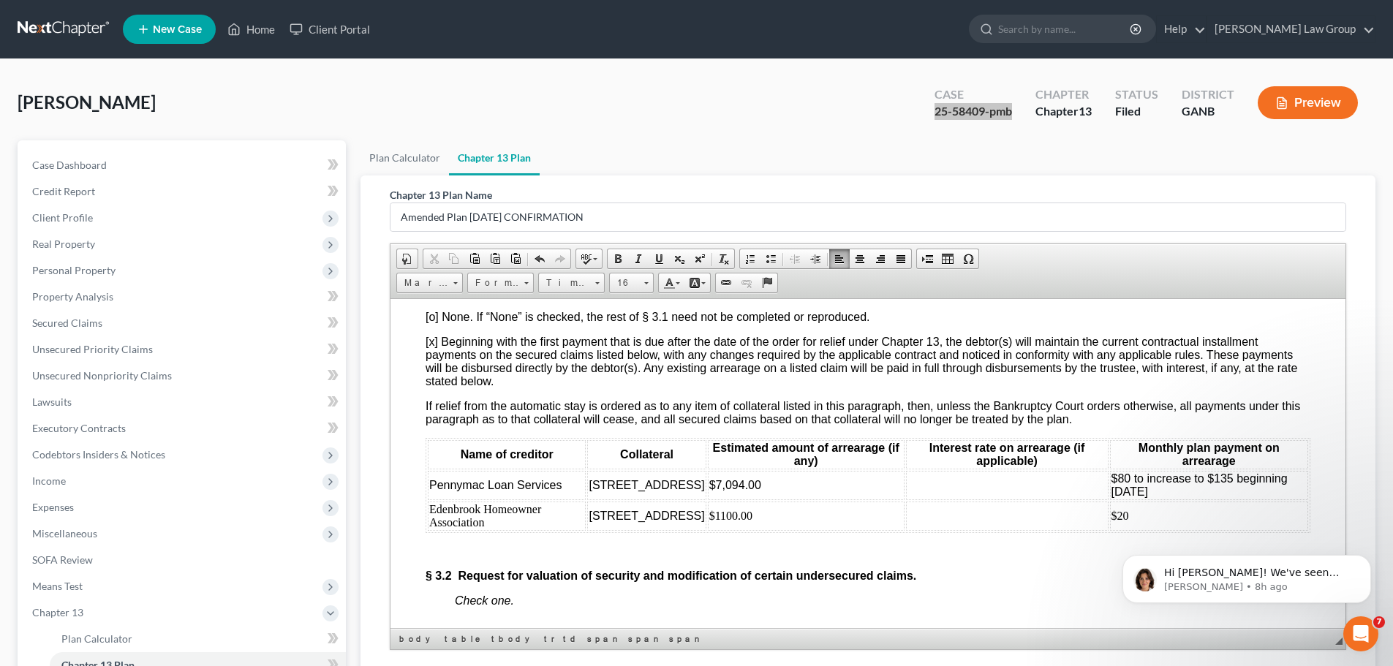
scroll to position [2633, 0]
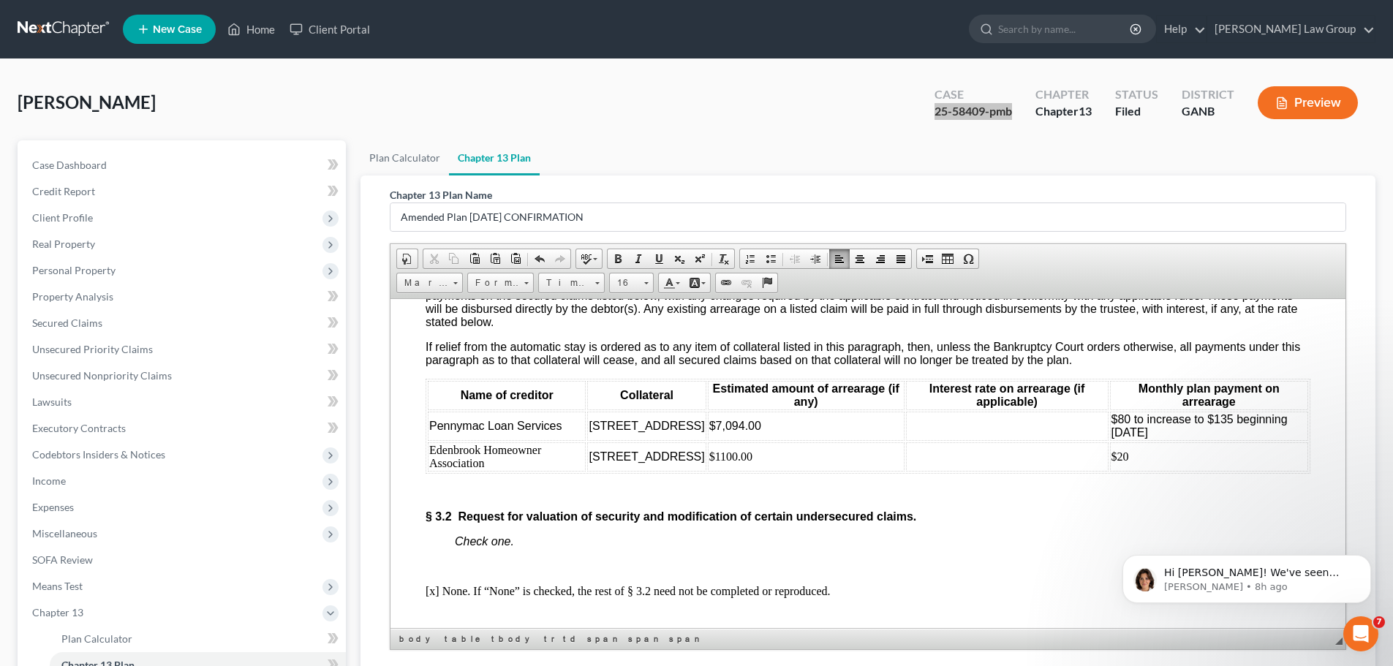
click at [1018, 471] on td at bounding box center [1007, 456] width 203 height 29
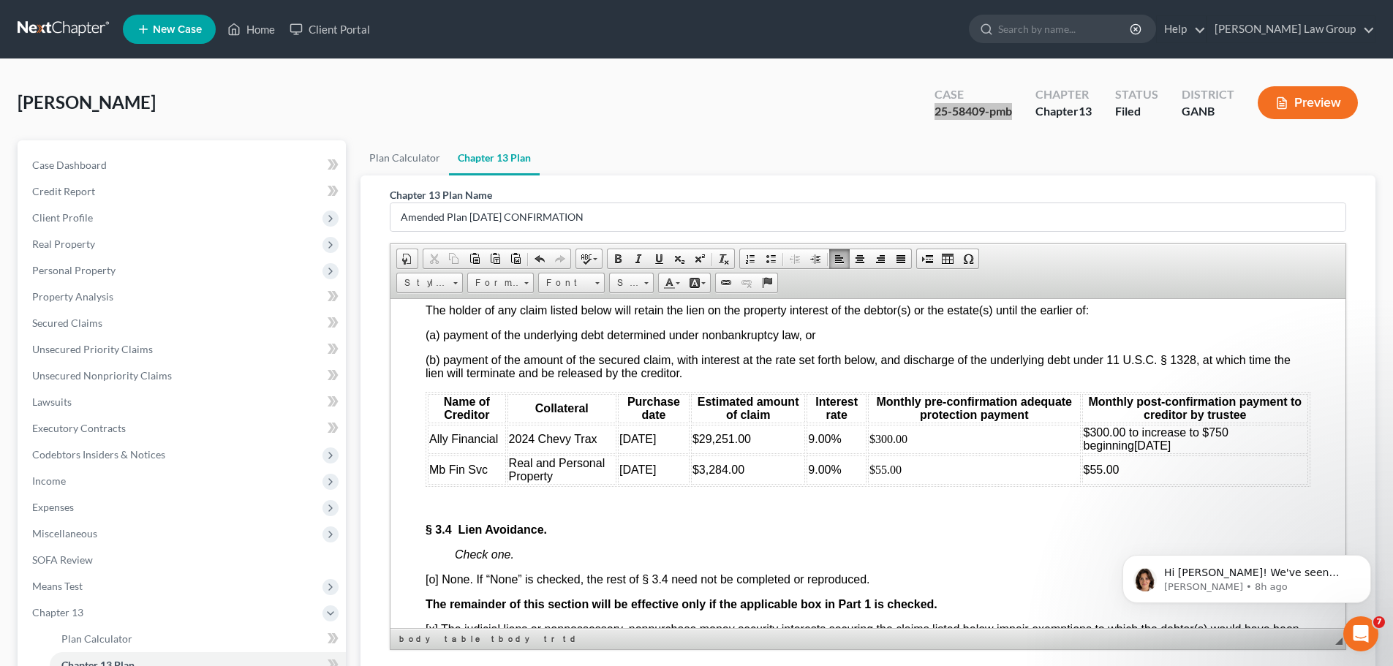
scroll to position [3291, 0]
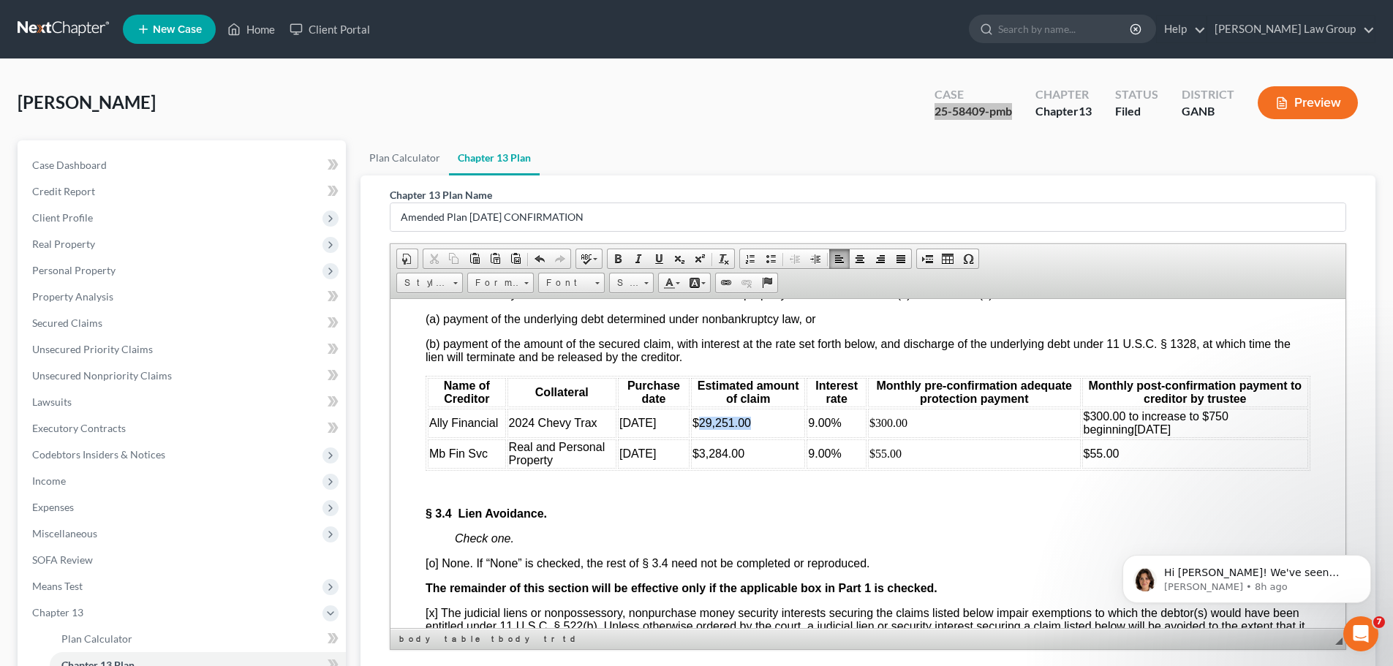
drag, startPoint x: 760, startPoint y: 460, endPoint x: 698, endPoint y: 465, distance: 62.4
click at [698, 437] on td "$29,251.00" at bounding box center [748, 422] width 114 height 29
click at [810, 429] on span "9.00%" at bounding box center [824, 422] width 33 height 12
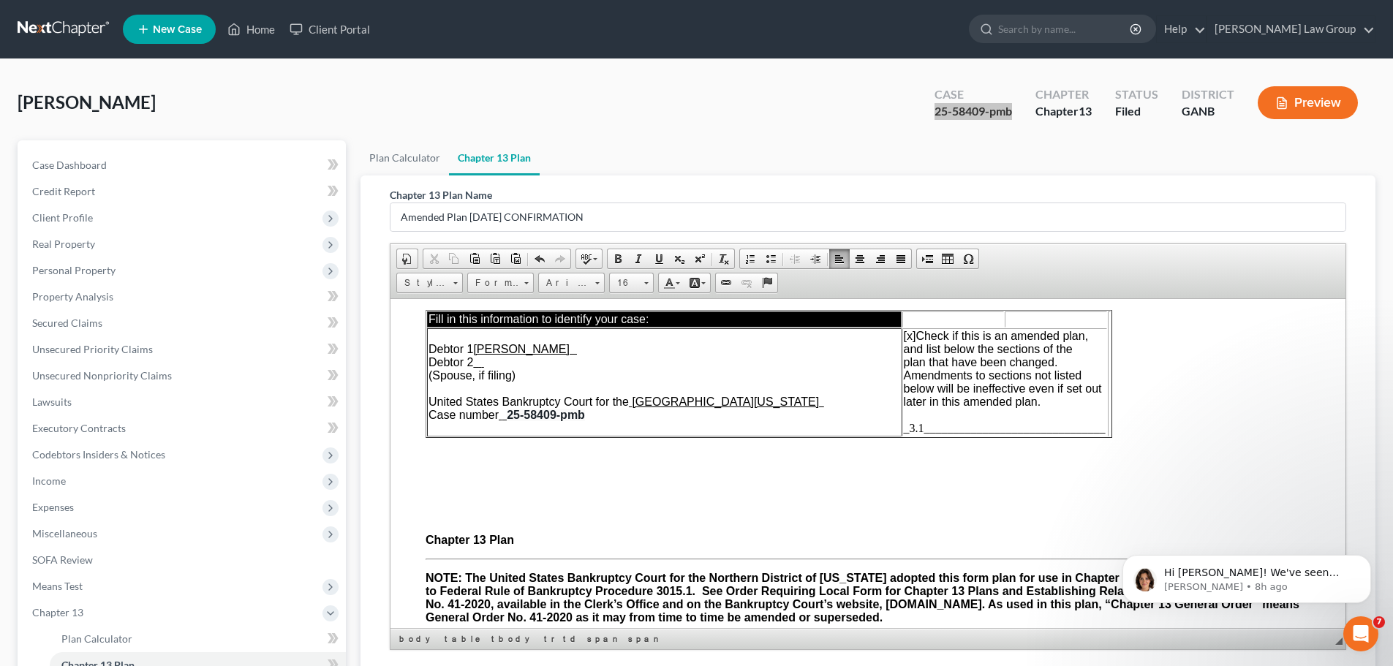
scroll to position [0, 0]
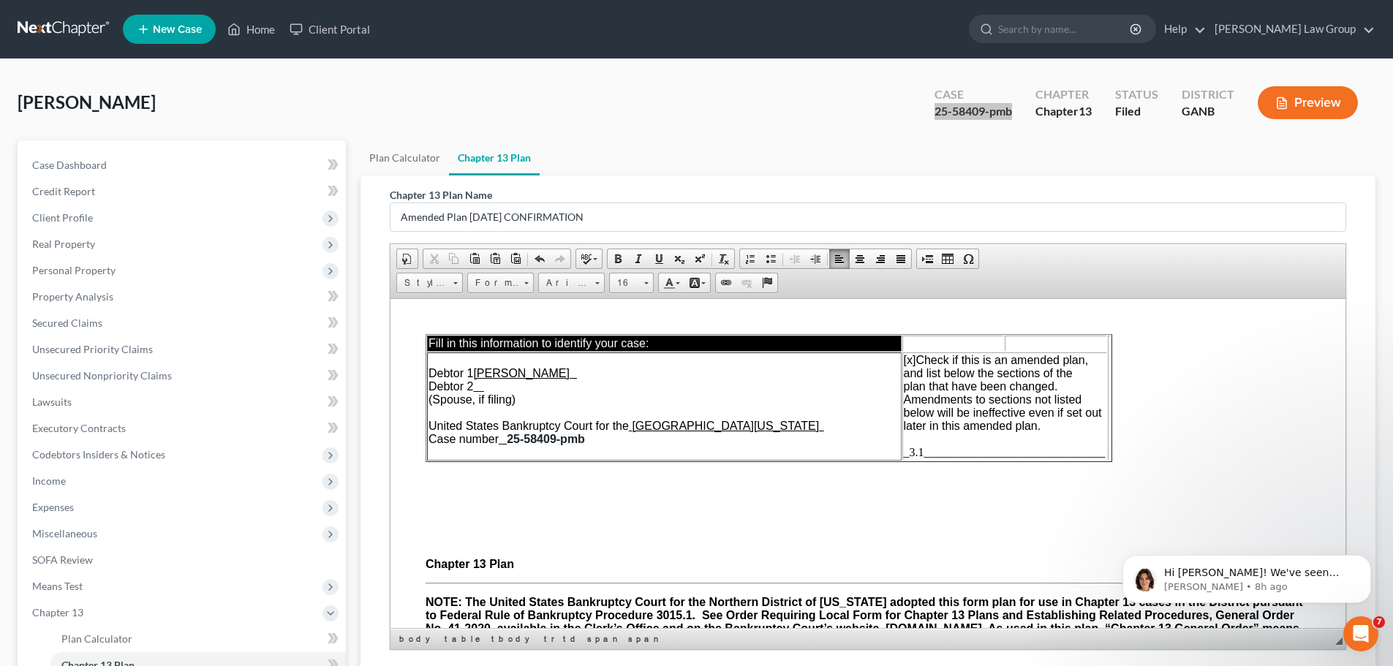
click at [923, 450] on span "_3.1_______________________________" at bounding box center [1005, 451] width 202 height 12
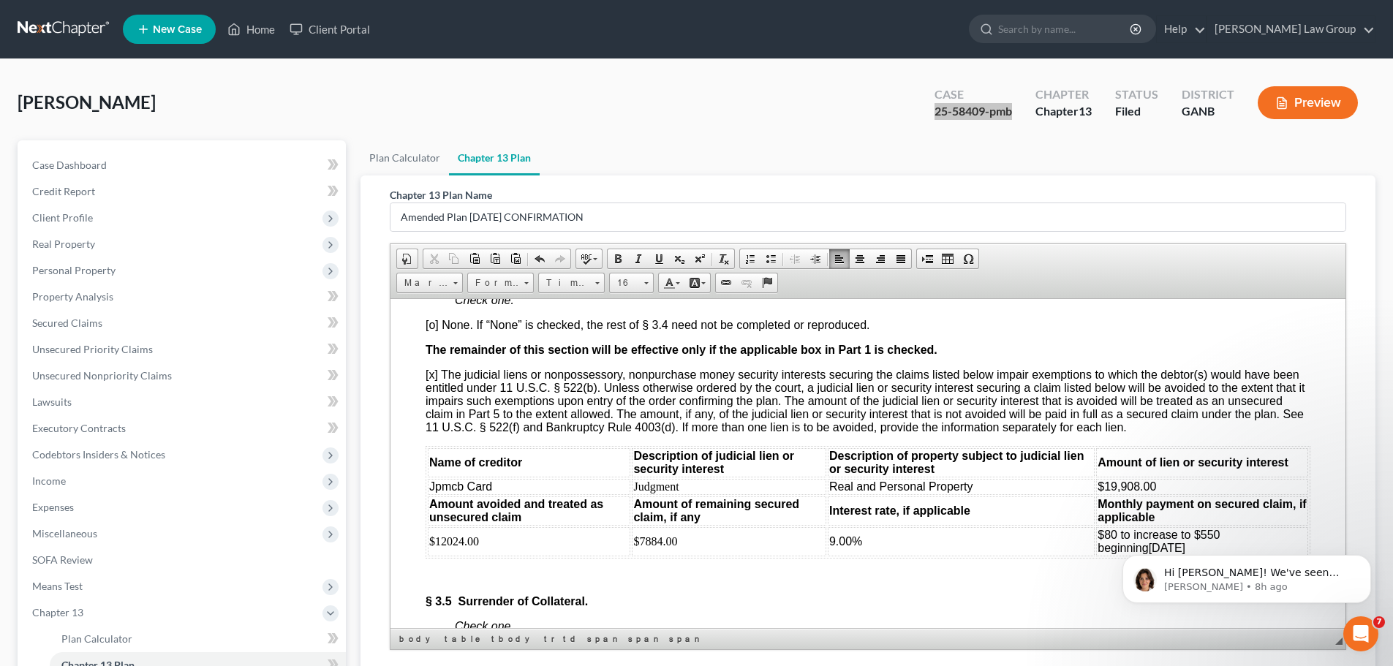
scroll to position [3511, 0]
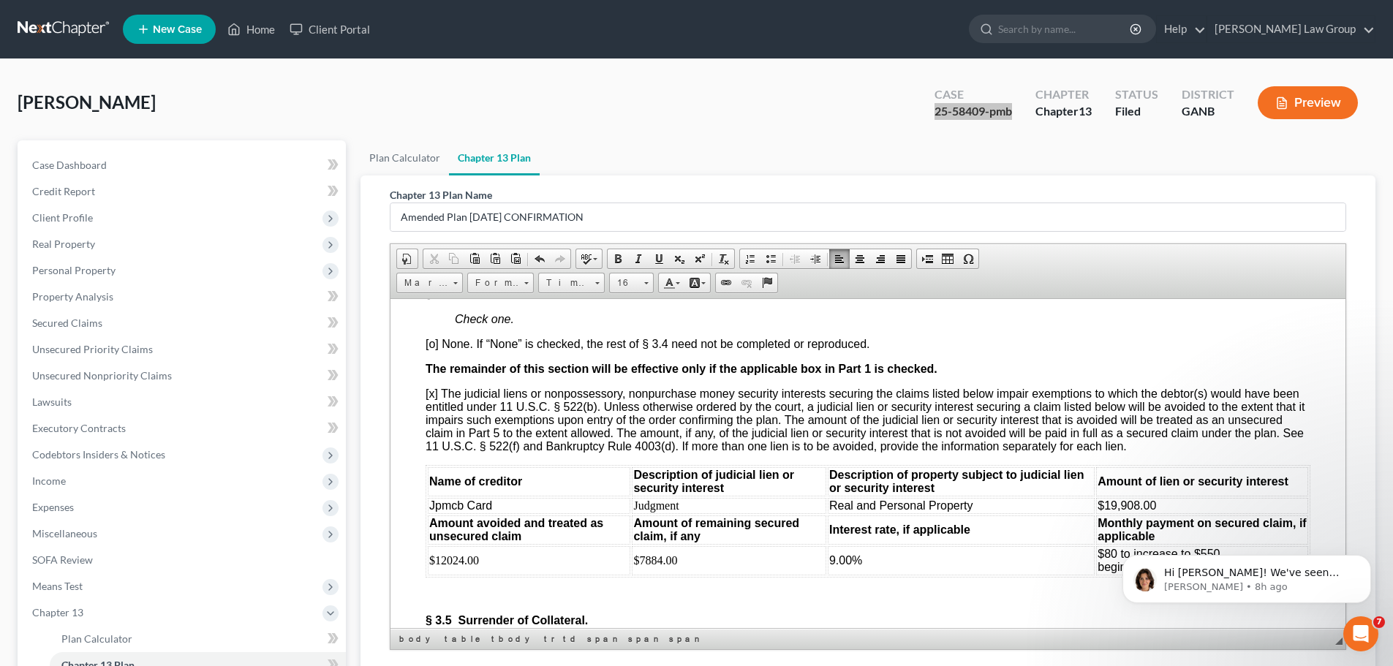
click at [432, 350] on span "[o] None. If “None” is checked, the rest of § 3.4 need not be completed or repr…" at bounding box center [648, 343] width 444 height 12
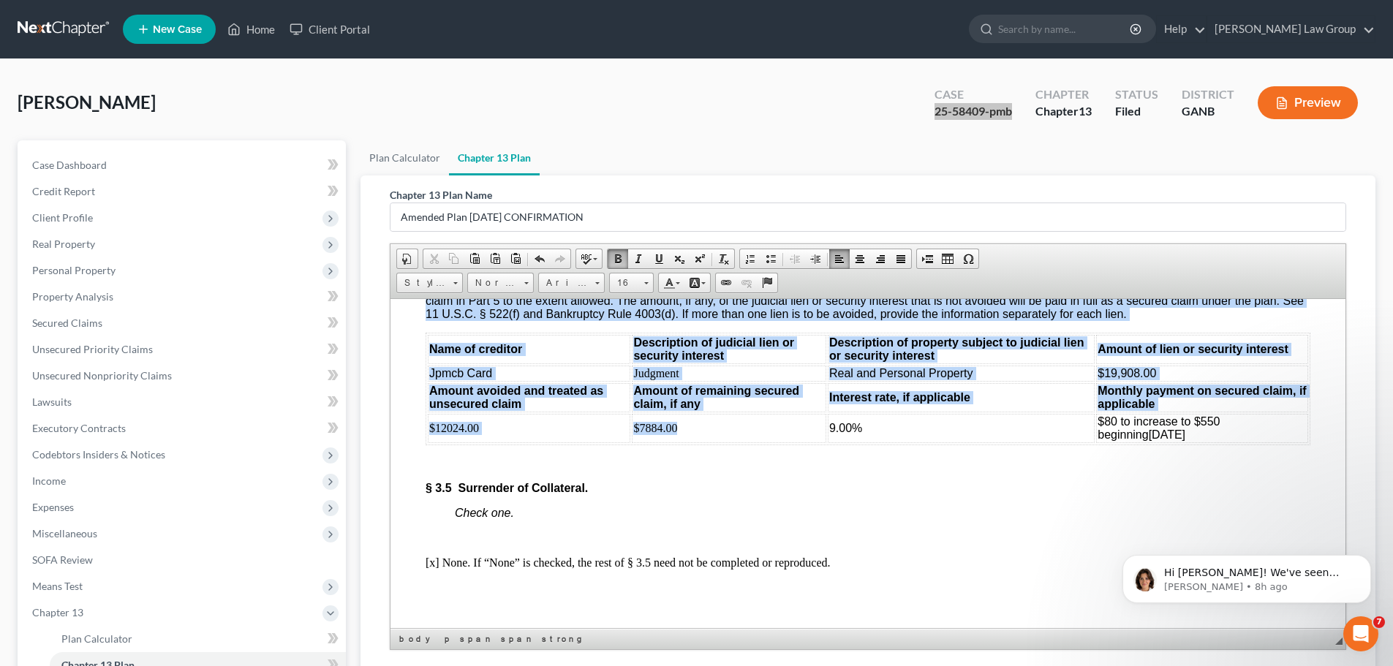
scroll to position [3657, 0]
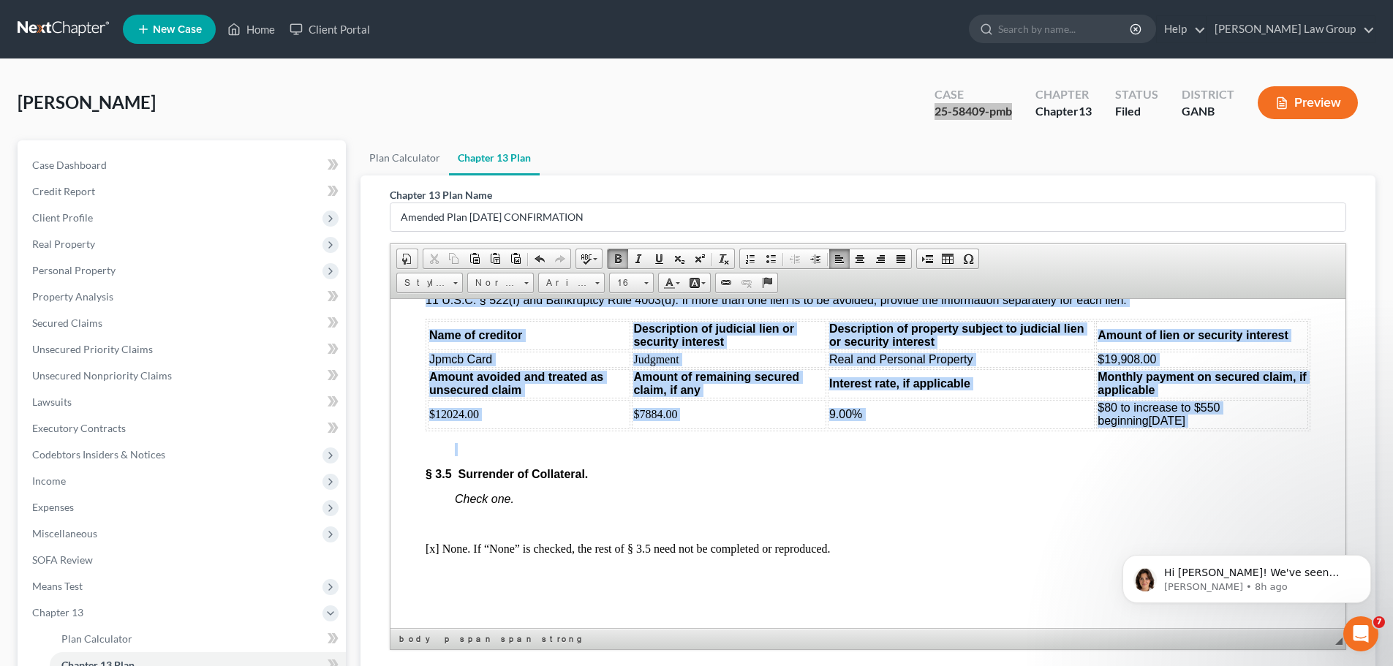
drag, startPoint x: 411, startPoint y: 410, endPoint x: 1312, endPoint y: 473, distance: 903.2
click at [1312, 473] on html "Fill in this information to identify your case: Debtor 1 [PERSON_NAME] 2 (Spous…" at bounding box center [868, 334] width 955 height 7385
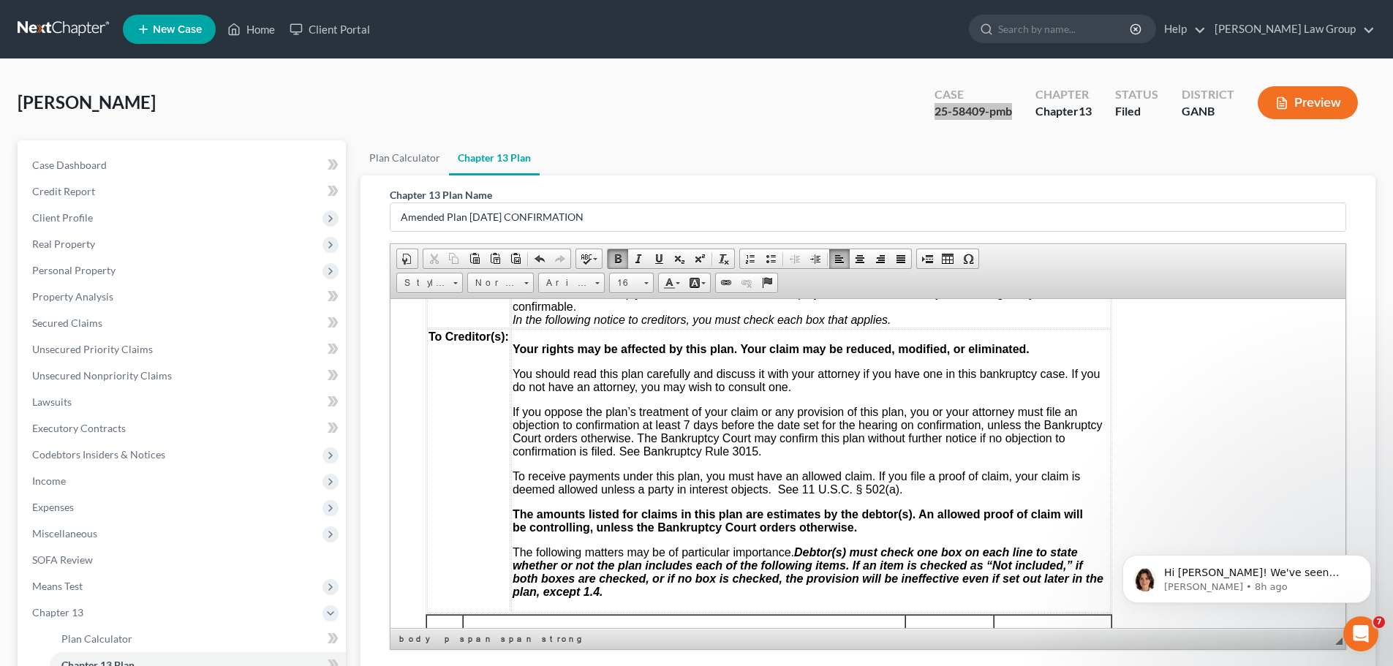
scroll to position [0, 0]
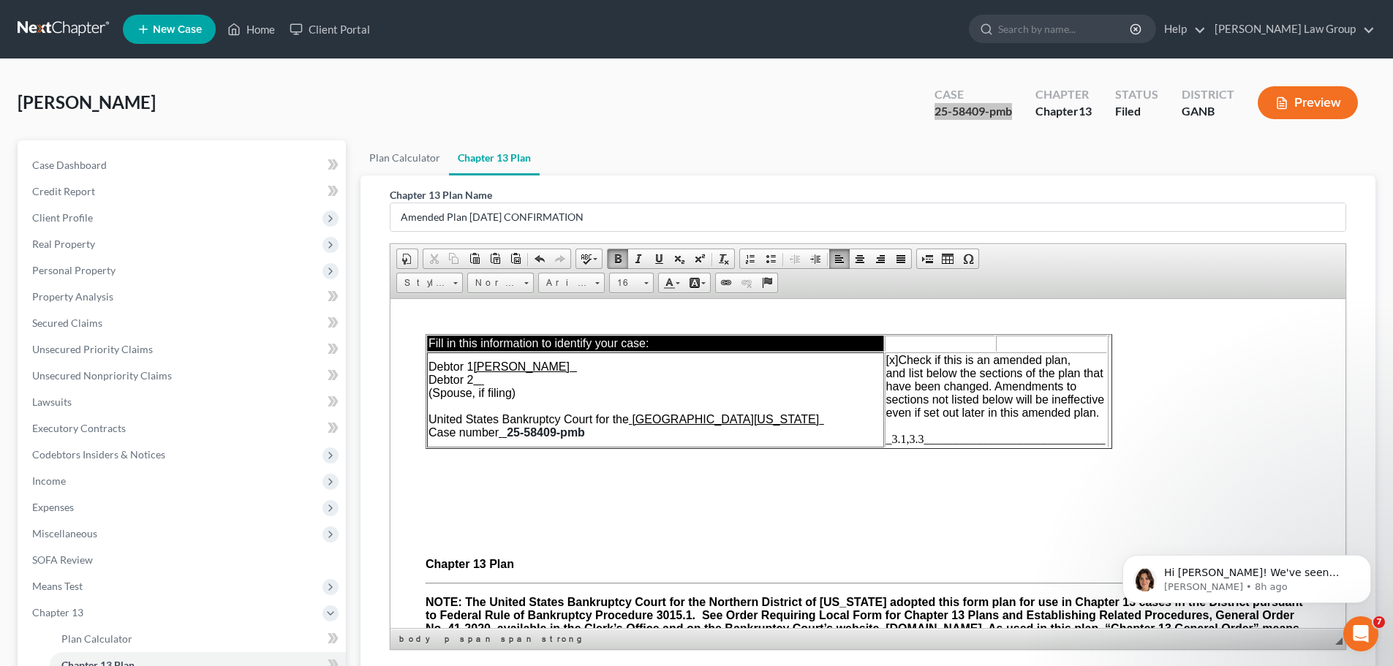
drag, startPoint x: 1338, startPoint y: 449, endPoint x: 1711, endPoint y: 594, distance: 400.1
click at [919, 445] on td "[x] Check if this is an amended plan, and list below the sections of the plan t…" at bounding box center [996, 399] width 222 height 95
click at [921, 438] on span "_3.1,3.3_______________________________" at bounding box center [995, 438] width 219 height 12
click at [923, 437] on span "_3.1,3.3_______________________________" at bounding box center [995, 438] width 219 height 12
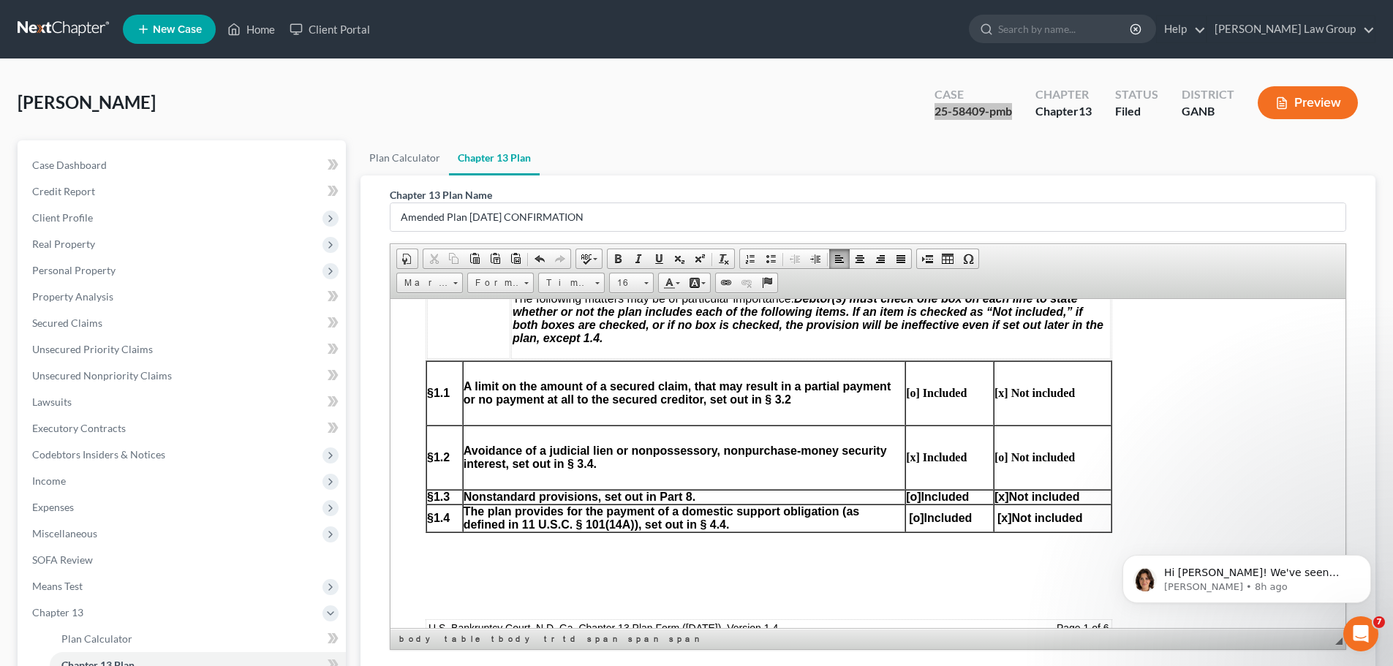
scroll to position [731, 0]
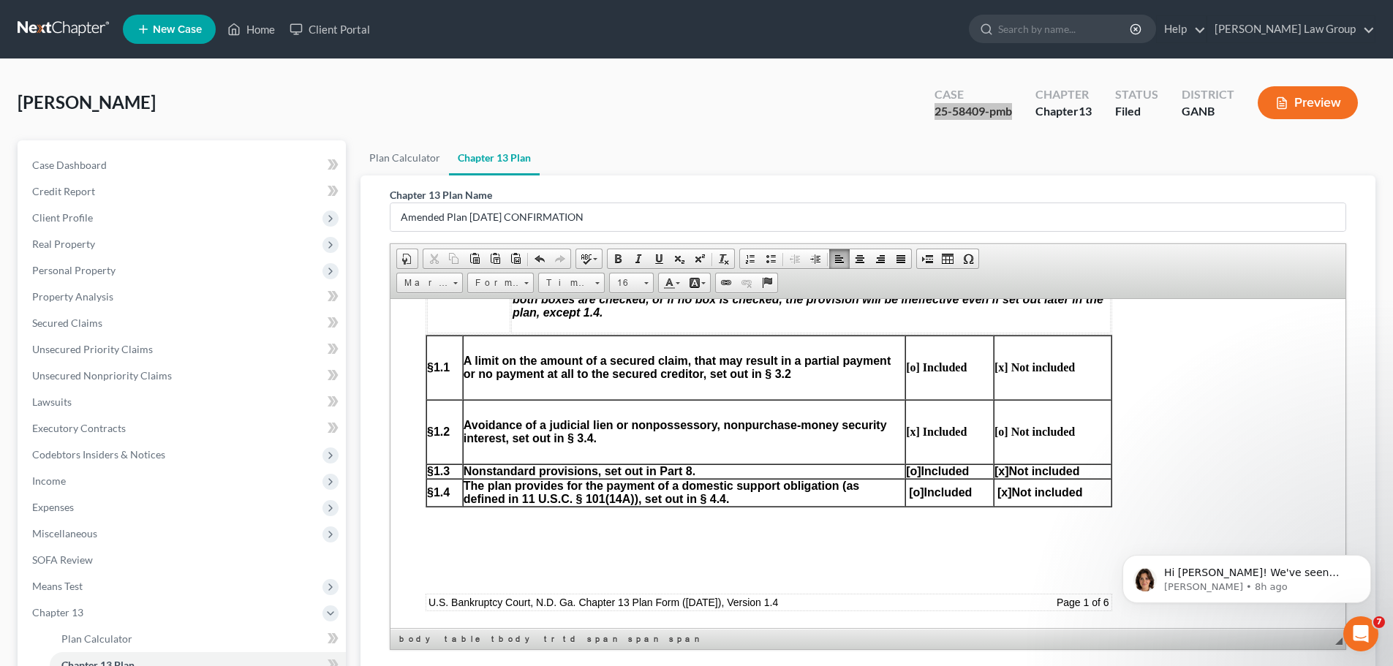
click at [999, 430] on strong "[o] Not included" at bounding box center [1035, 431] width 80 height 12
drag, startPoint x: 909, startPoint y: 429, endPoint x: 957, endPoint y: 437, distance: 48.3
click at [916, 429] on strong "[x] Included" at bounding box center [936, 431] width 61 height 12
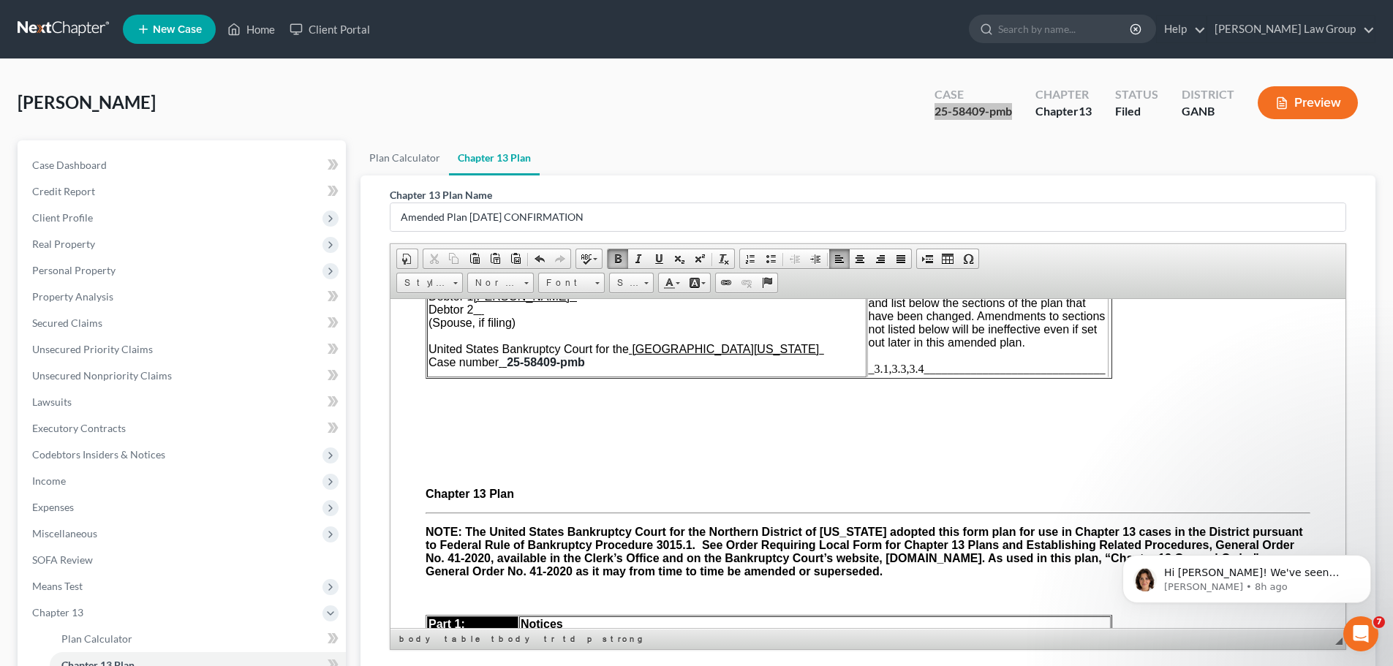
scroll to position [0, 0]
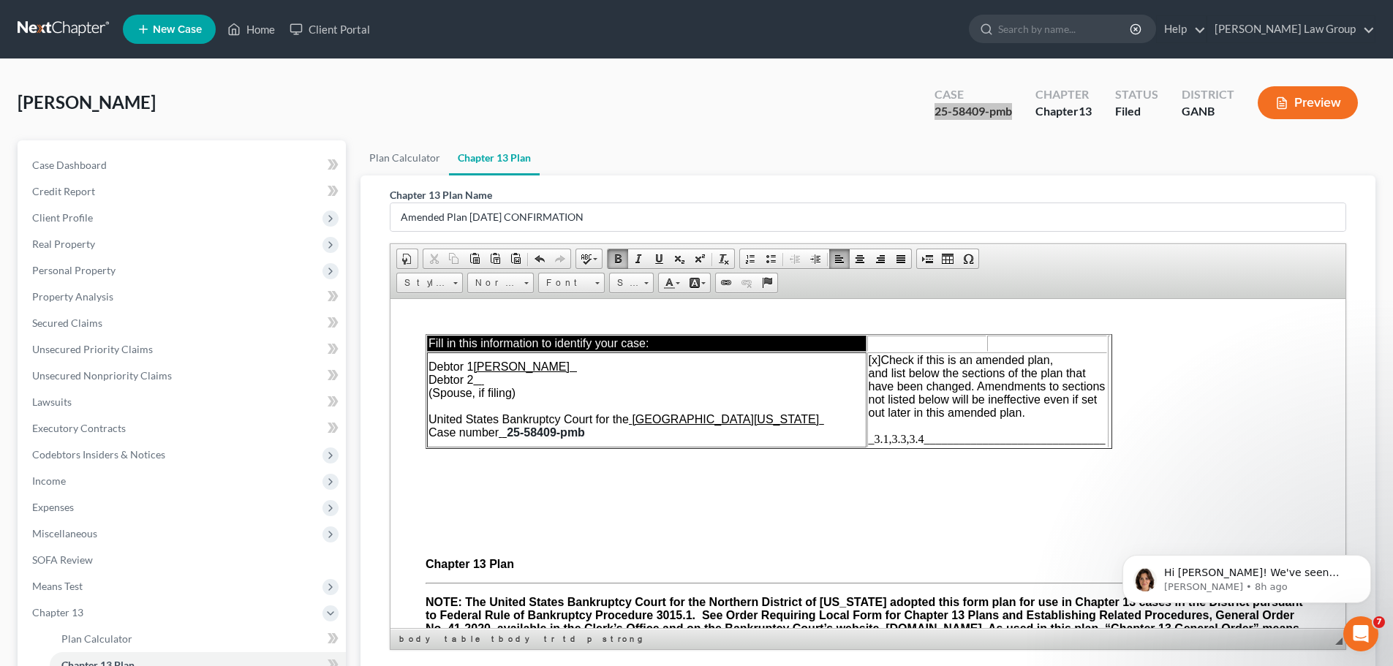
click at [875, 442] on span "_3.1,3.3,3.4_______________________________" at bounding box center [987, 438] width 237 height 12
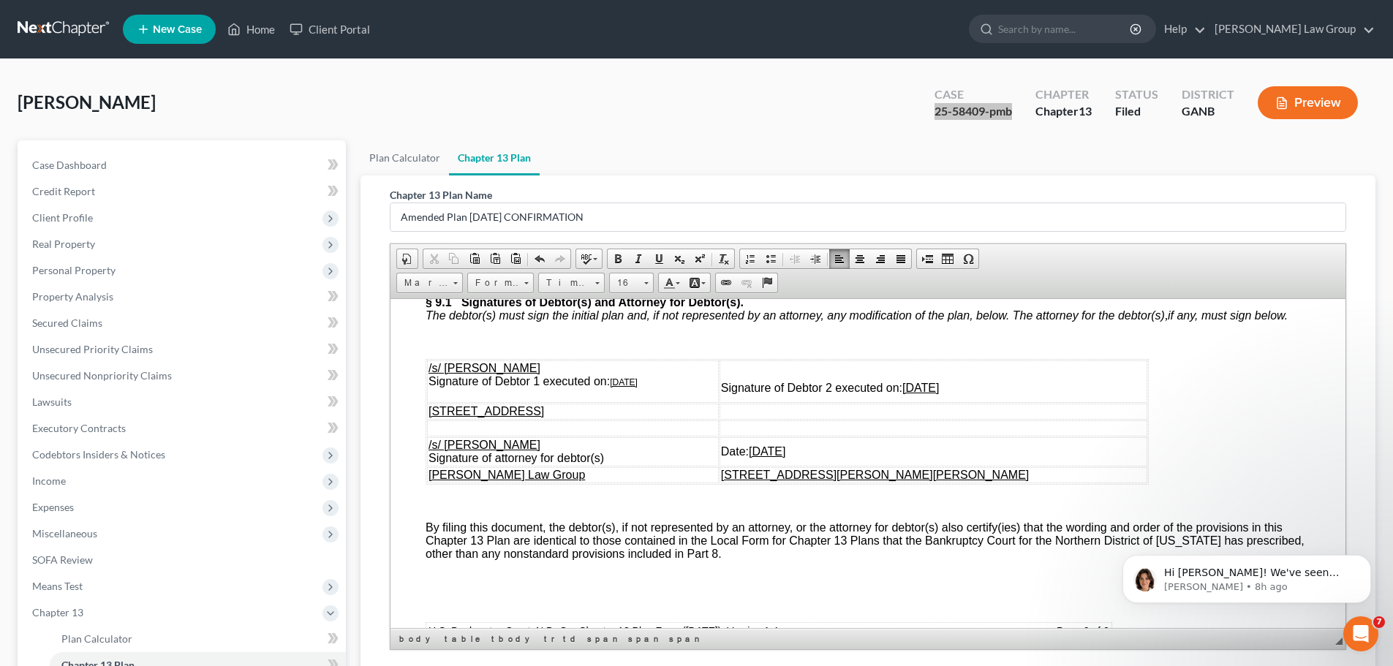
scroll to position [6743, 0]
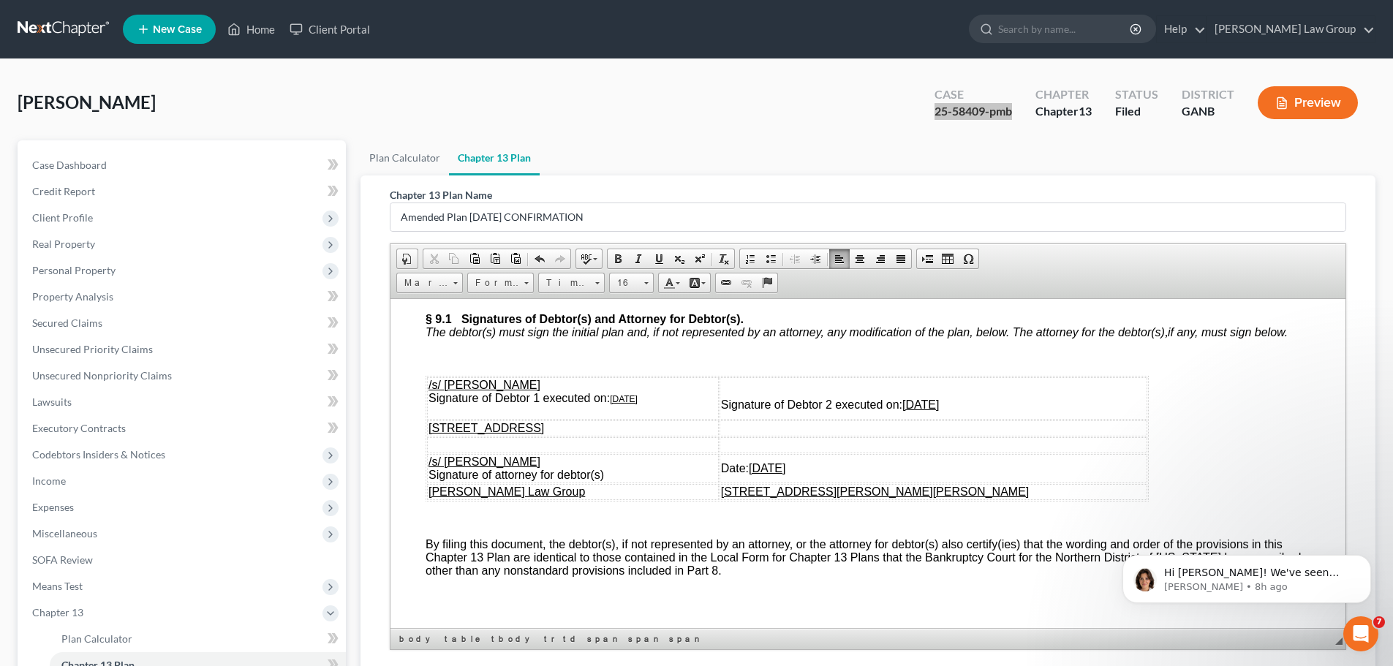
click at [622, 404] on span "/s/ [PERSON_NAME] Signature of Debtor 1 executed on: [DATE]" at bounding box center [533, 391] width 209 height 26
click at [626, 404] on u "[DATE]" at bounding box center [624, 398] width 28 height 10
drag, startPoint x: 614, startPoint y: 455, endPoint x: 656, endPoint y: 454, distance: 42.4
click at [638, 404] on u "[DATE]" at bounding box center [624, 398] width 28 height 10
copy u "[DATE]"
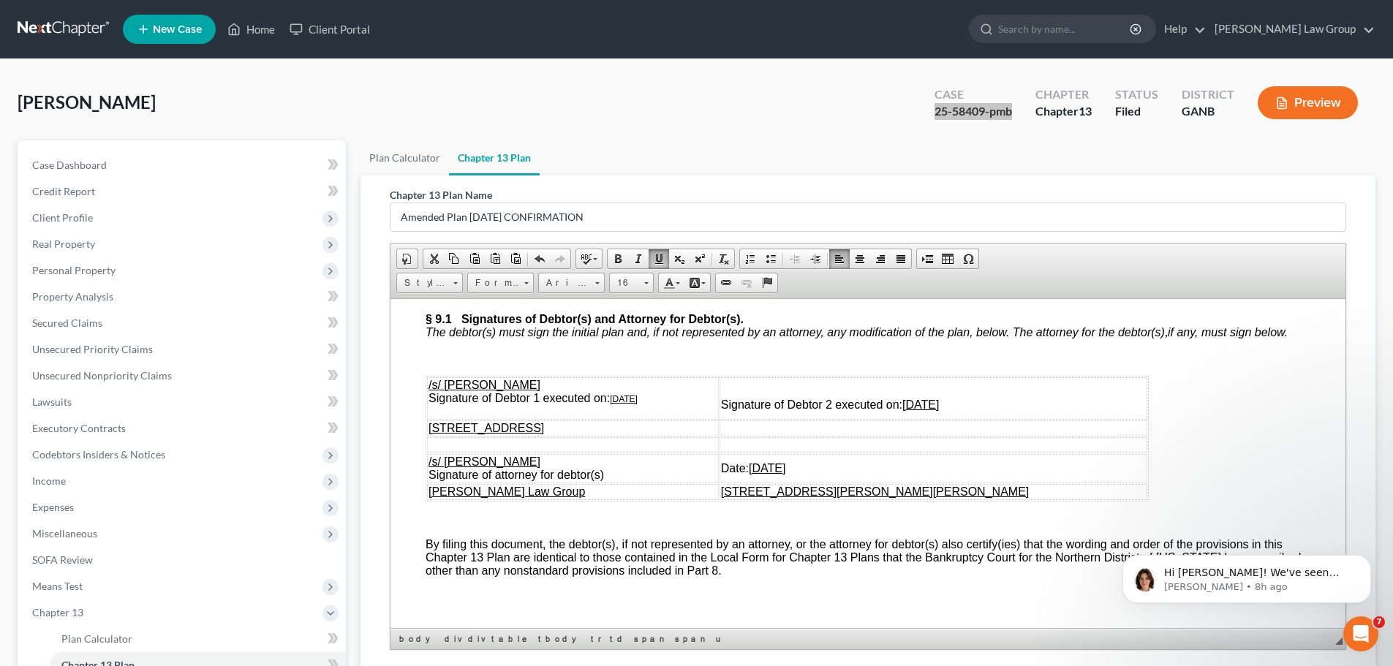
click at [1006, 419] on td "Signature of Debtor 2 executed on: [DATE]" at bounding box center [934, 398] width 428 height 42
drag, startPoint x: 962, startPoint y: 462, endPoint x: 1031, endPoint y: 462, distance: 69.5
click at [1031, 419] on td "Signature of Debtor 2 executed on: [DATE]" at bounding box center [934, 398] width 428 height 42
drag, startPoint x: 821, startPoint y: 523, endPoint x: 889, endPoint y: 521, distance: 68.0
click at [889, 483] on td "Date: [DATE]" at bounding box center [934, 467] width 428 height 29
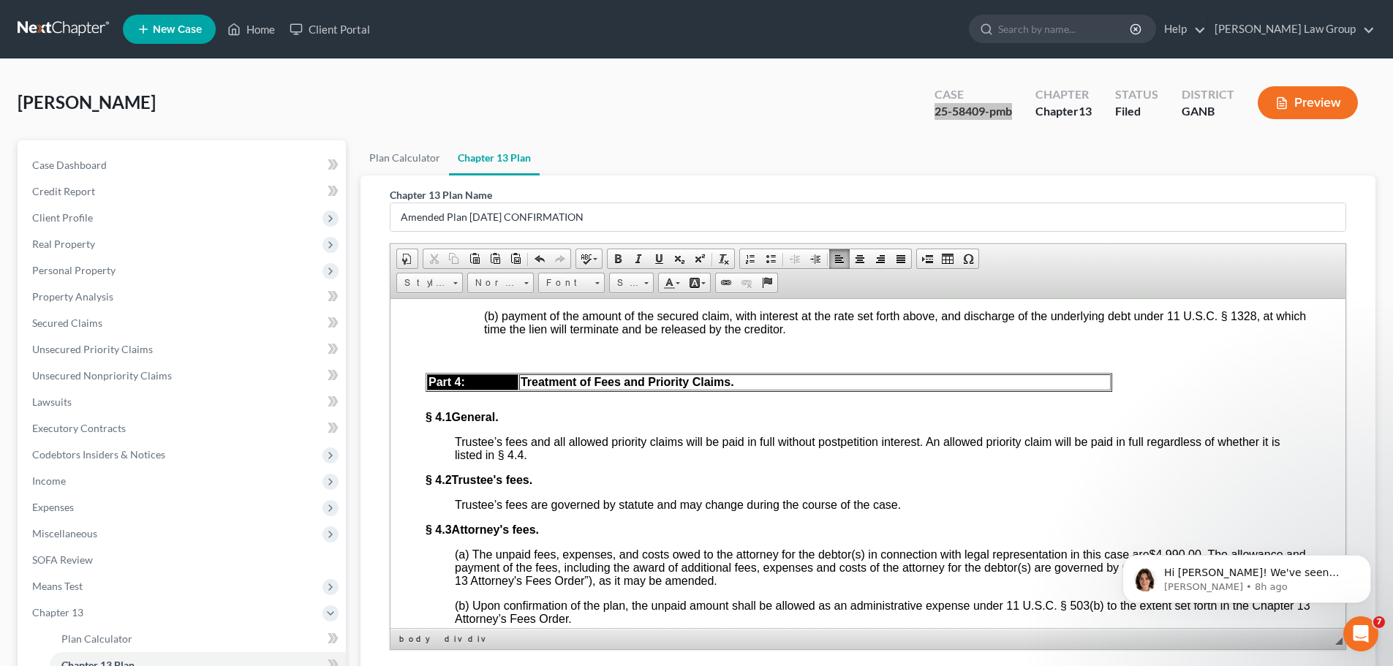
scroll to position [4036, 0]
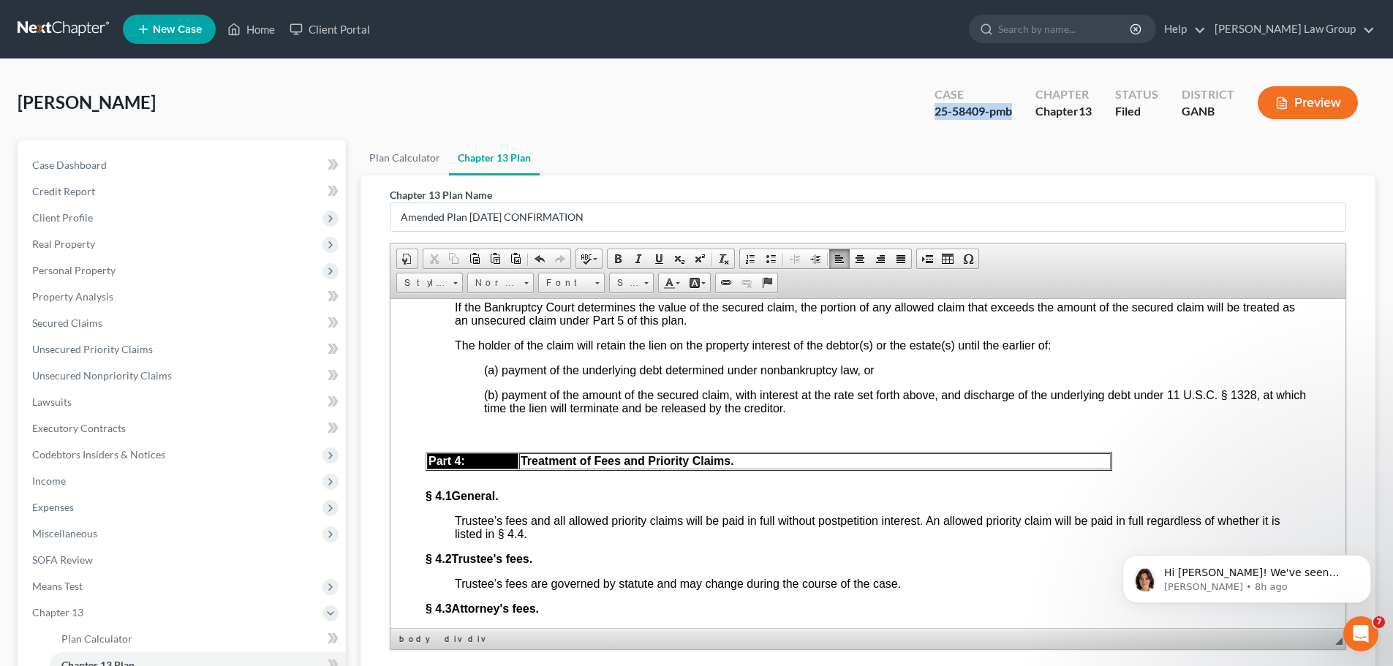
click at [987, 115] on div "25-58409-pmb" at bounding box center [974, 111] width 78 height 17
click at [984, 116] on div "25-58409-pmb" at bounding box center [974, 111] width 78 height 17
drag, startPoint x: 1034, startPoint y: 104, endPoint x: 985, endPoint y: 104, distance: 49.0
click at [1030, 107] on div "Chapter Chapter 13" at bounding box center [1064, 104] width 80 height 43
drag, startPoint x: 985, startPoint y: 112, endPoint x: 1114, endPoint y: 23, distance: 156.2
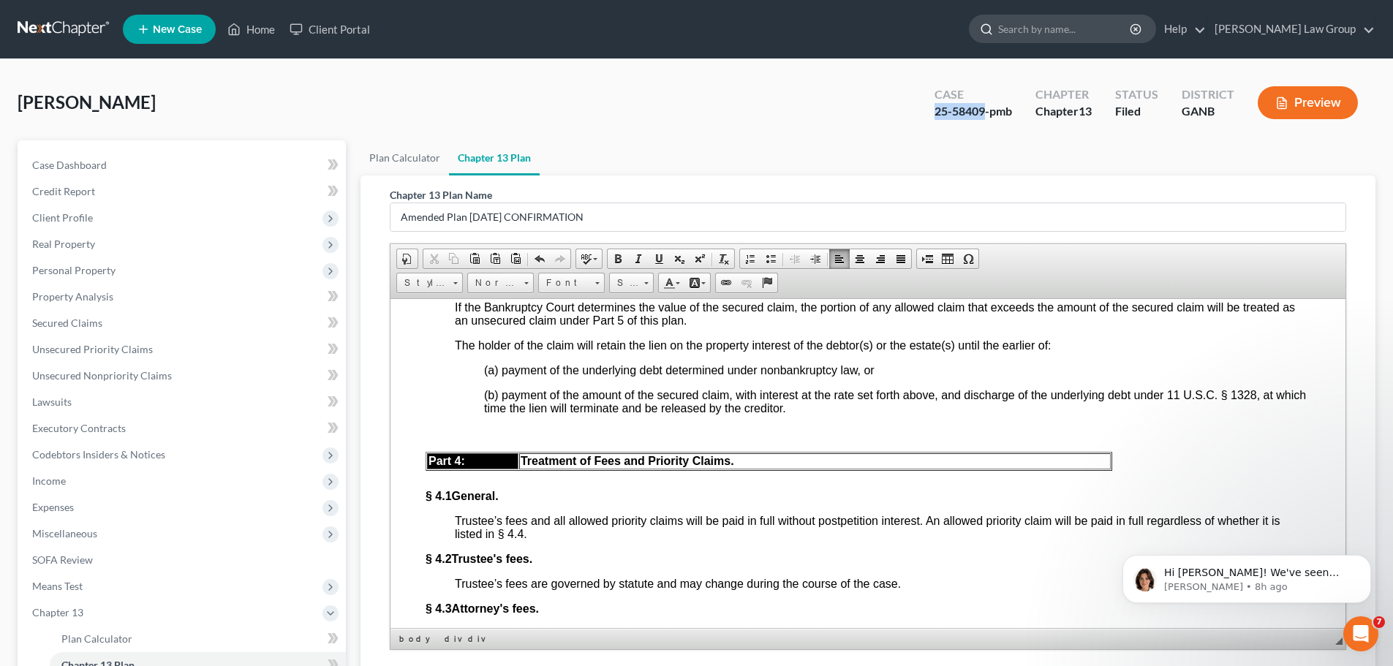
click at [933, 117] on div "Case 25-58409-pmb" at bounding box center [973, 104] width 101 height 43
copy div "25-58409"
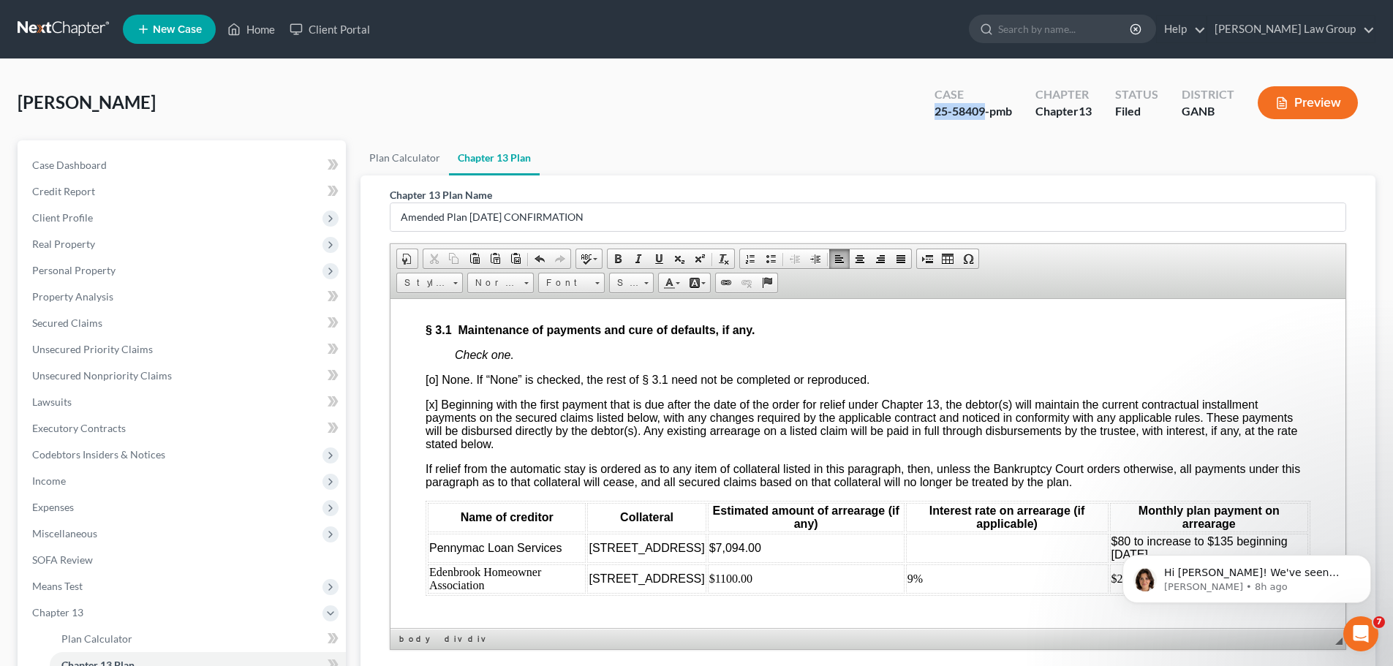
scroll to position [2574, 0]
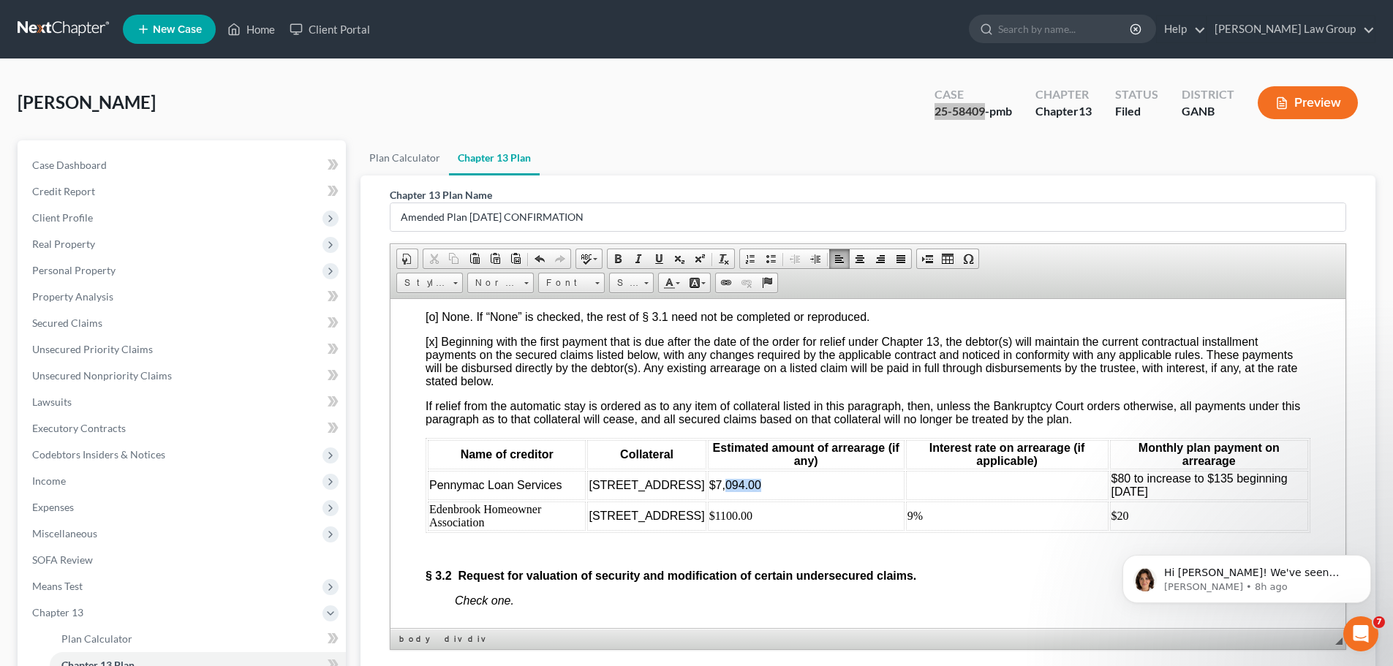
drag, startPoint x: 796, startPoint y: 504, endPoint x: 750, endPoint y: 506, distance: 45.4
click at [750, 500] on td "$7,094.00" at bounding box center [806, 484] width 197 height 29
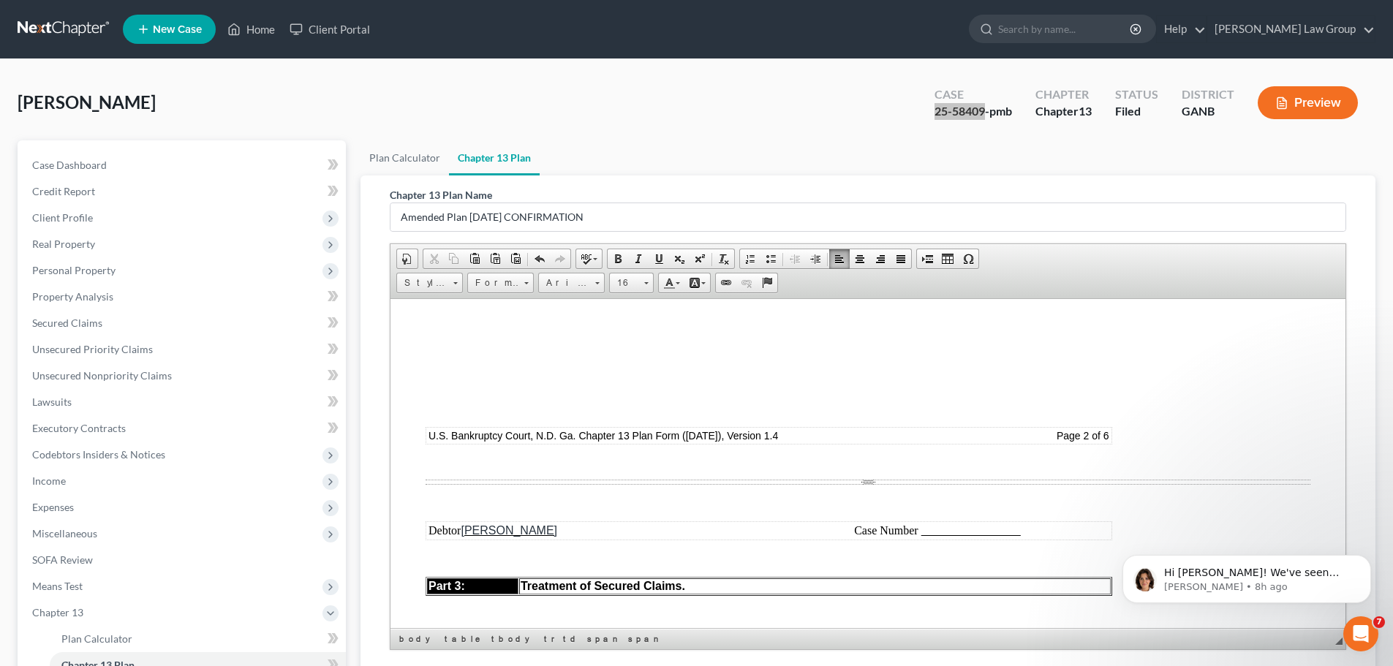
scroll to position [0, 0]
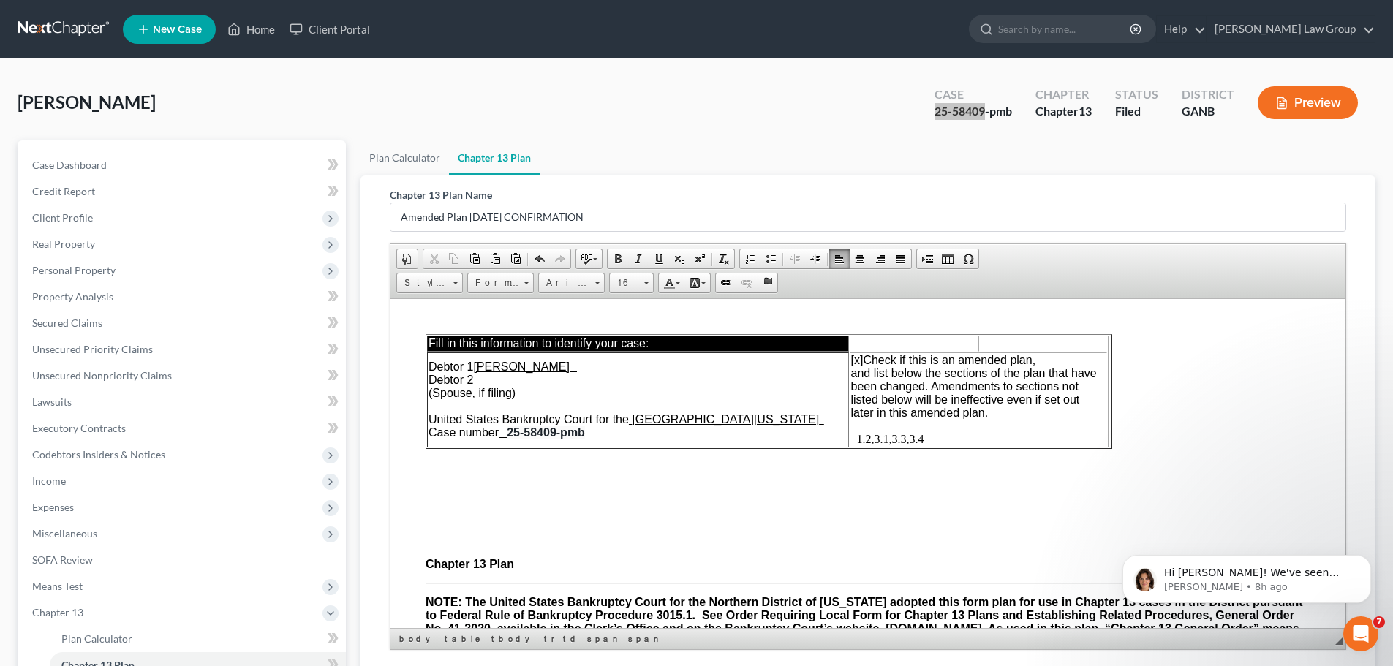
drag, startPoint x: 1338, startPoint y: 415, endPoint x: 1737, endPoint y: 611, distance: 444.2
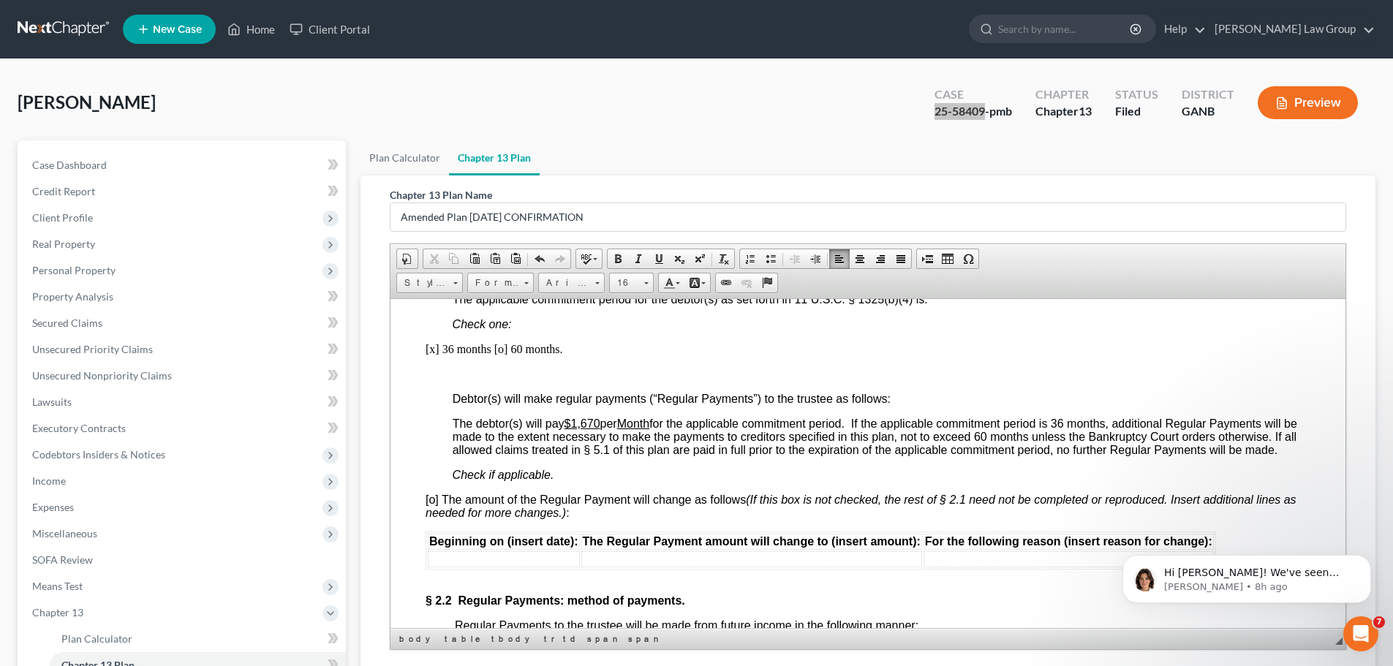
scroll to position [1316, 0]
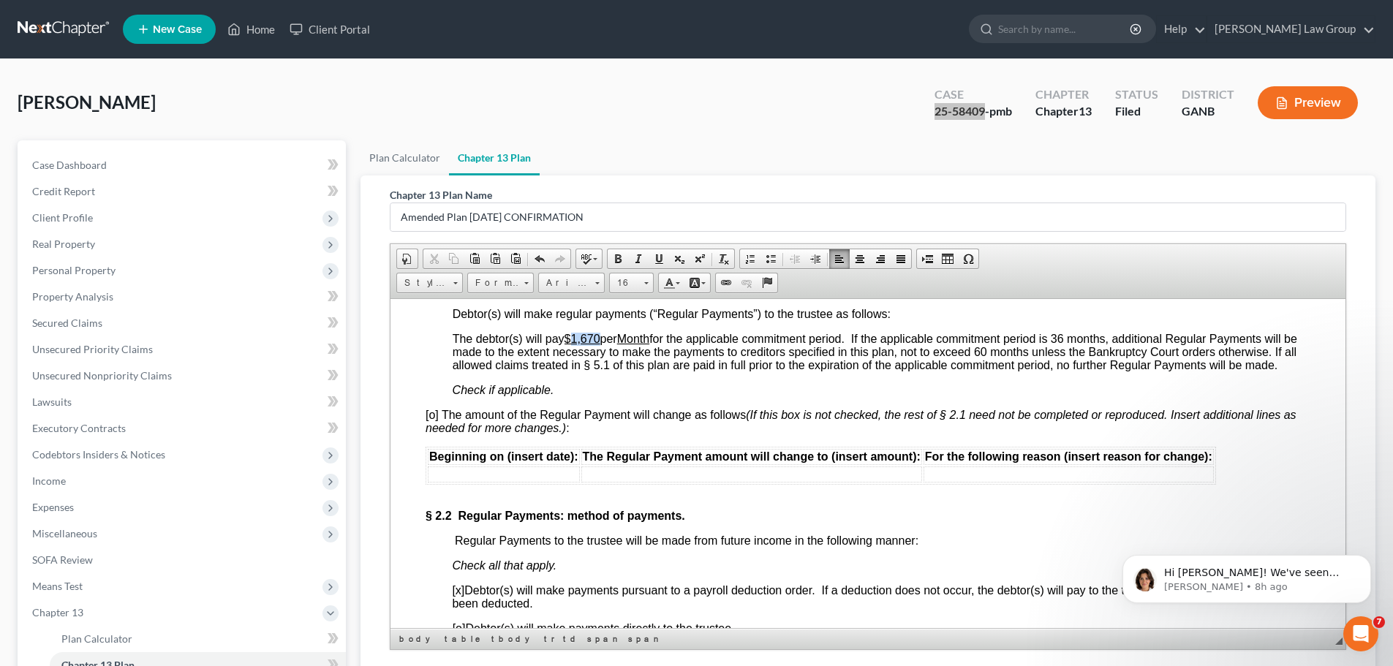
drag, startPoint x: 603, startPoint y: 334, endPoint x: 575, endPoint y: 330, distance: 28.9
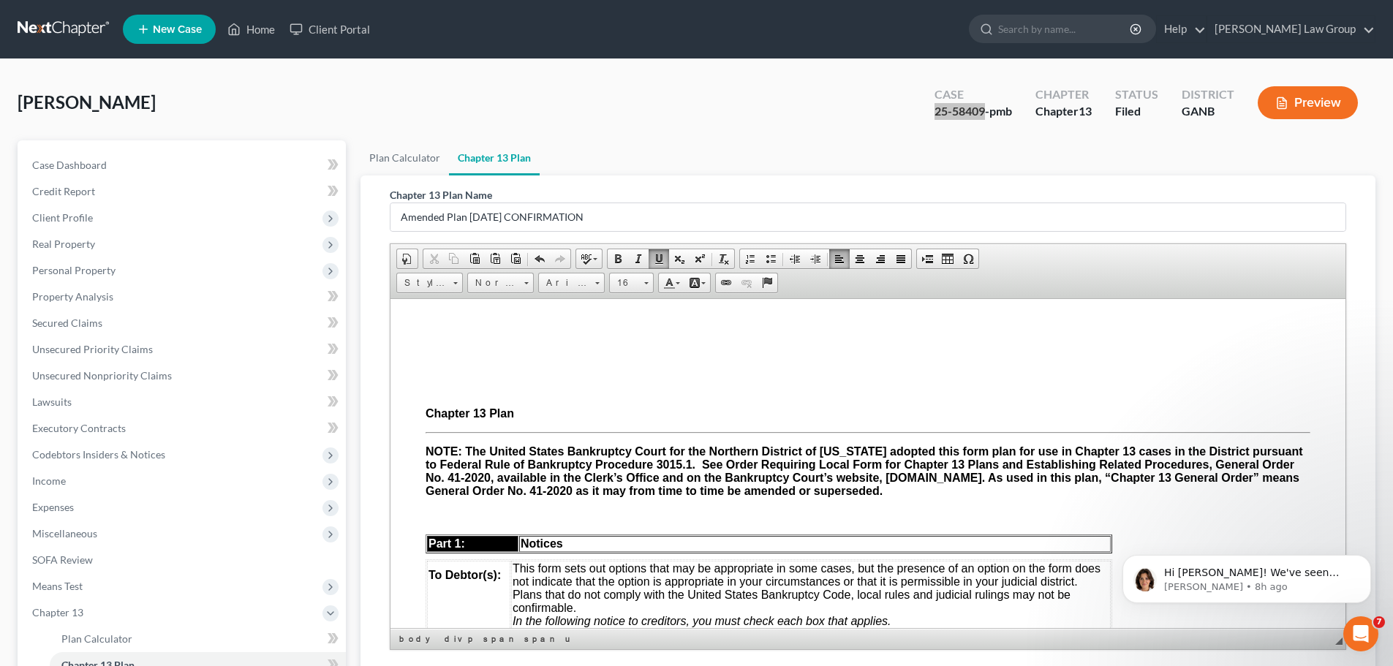
scroll to position [0, 0]
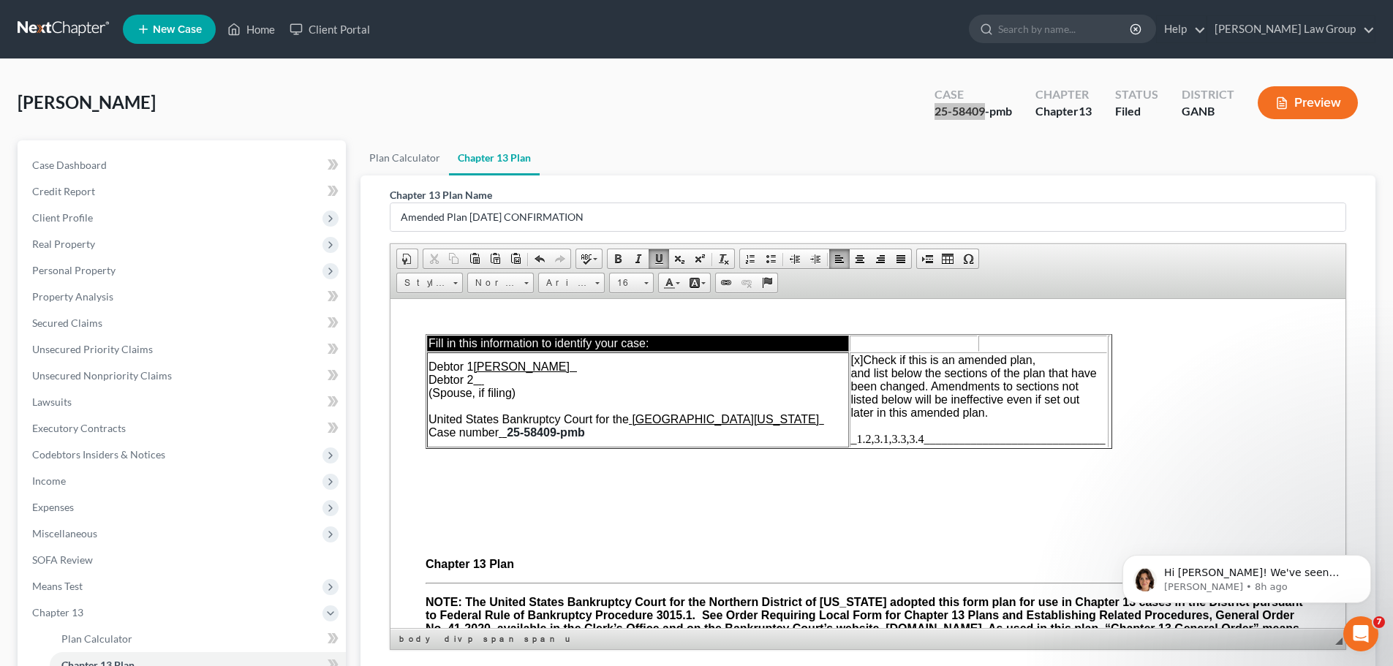
click at [875, 440] on span "_1.2,3.1,3.3,3.4_______________________________" at bounding box center [978, 438] width 255 height 12
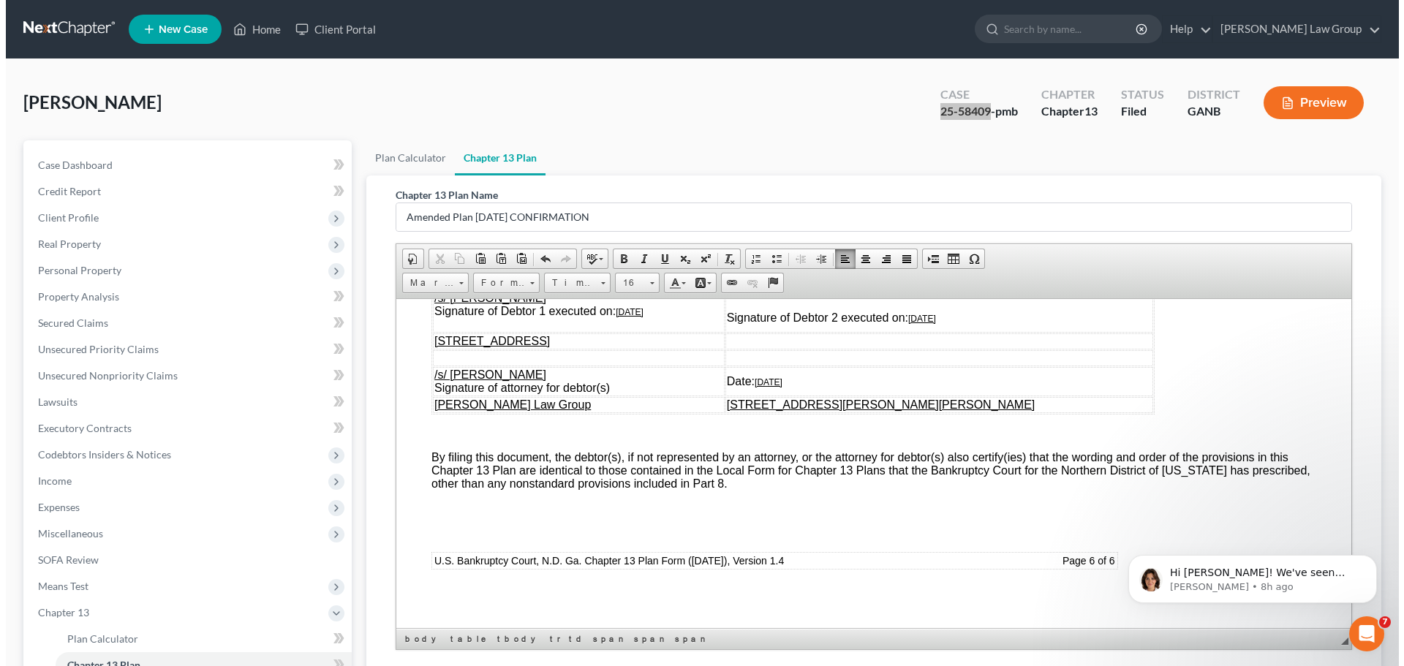
scroll to position [216, 0]
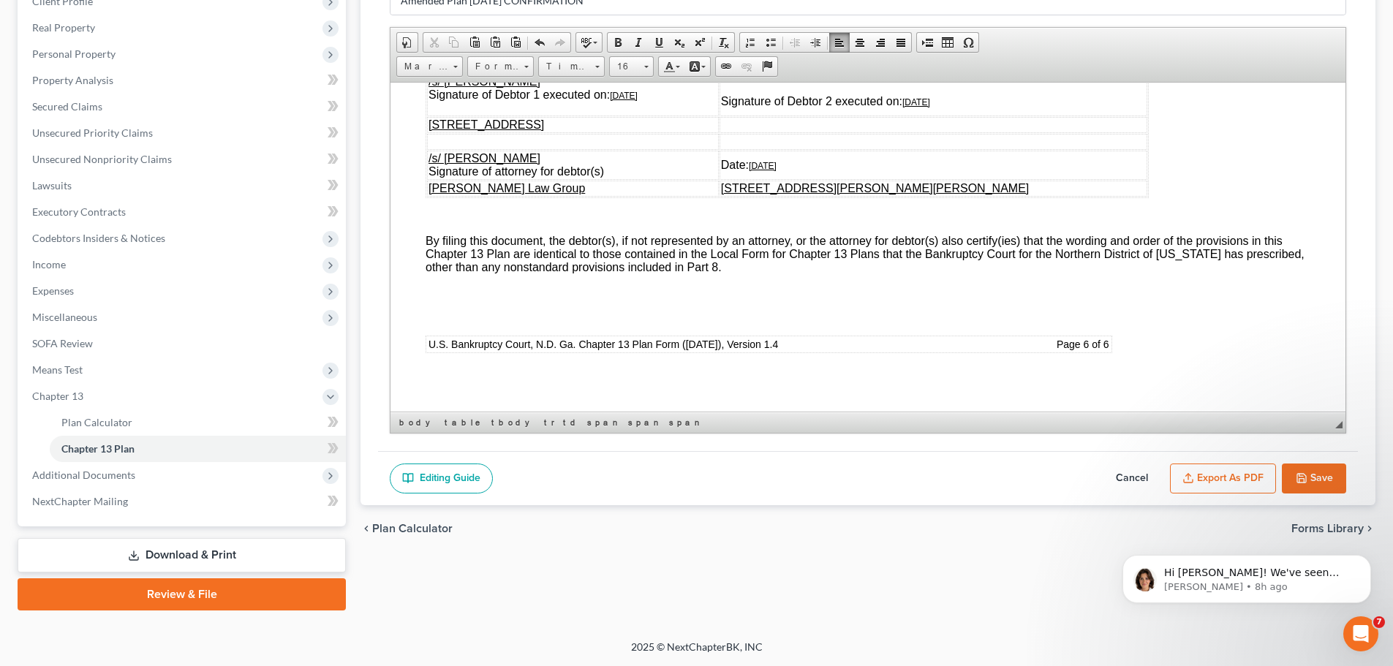
click at [1210, 476] on button "Export as PDF" at bounding box center [1223, 479] width 106 height 31
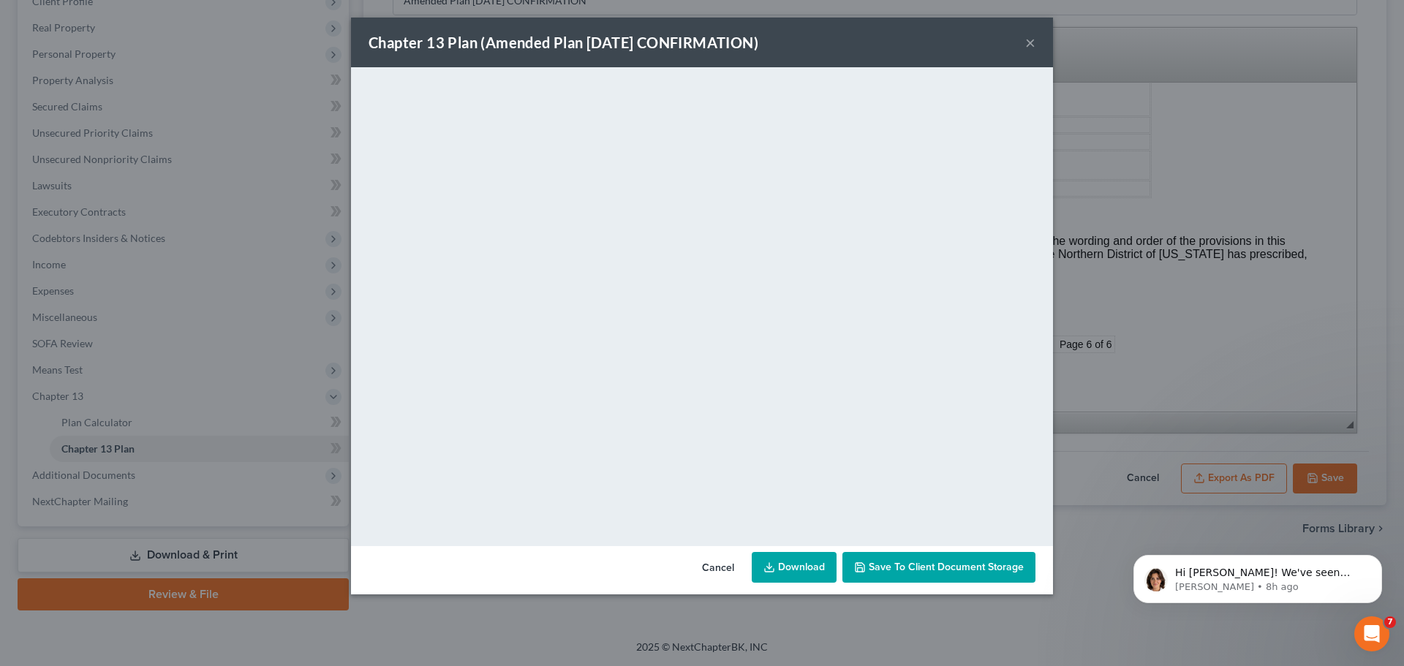
drag, startPoint x: 922, startPoint y: 570, endPoint x: 810, endPoint y: 571, distance: 111.9
click at [810, 571] on div "Cancel Download Save to Client Document Storage" at bounding box center [702, 570] width 702 height 48
click at [927, 565] on span "Save to Client Document Storage" at bounding box center [946, 567] width 155 height 12
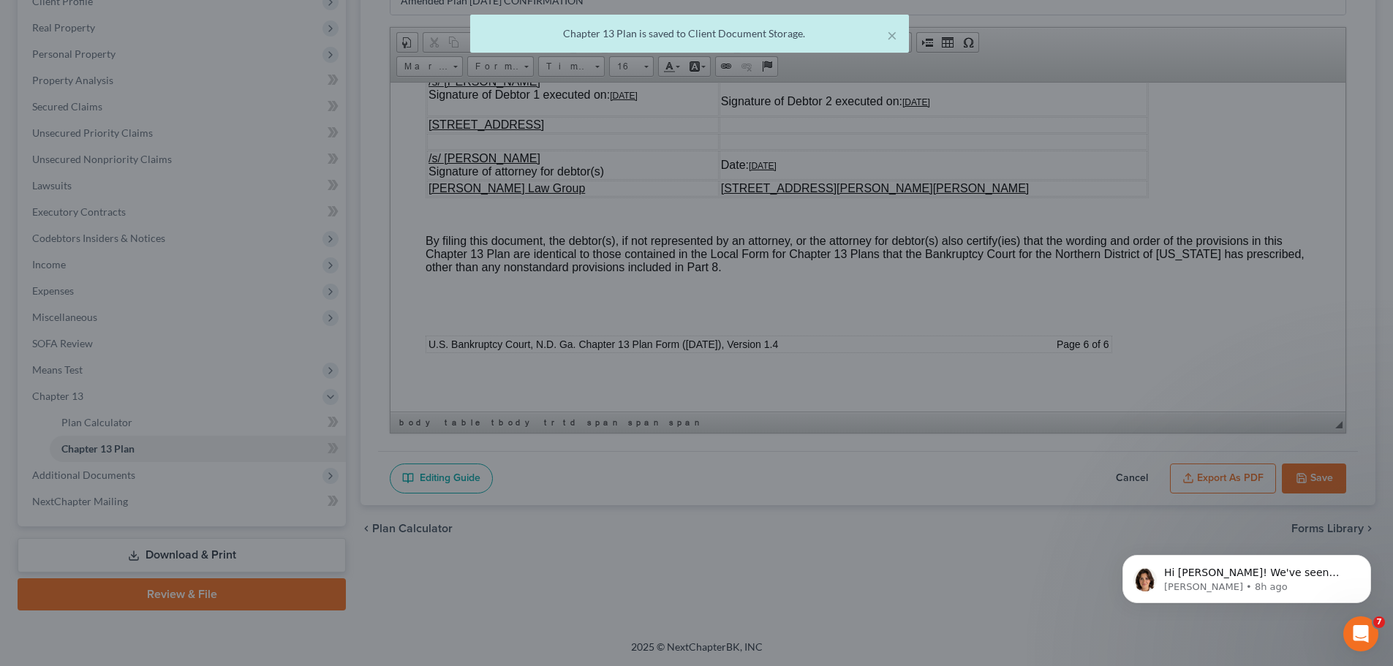
scroll to position [6889, 0]
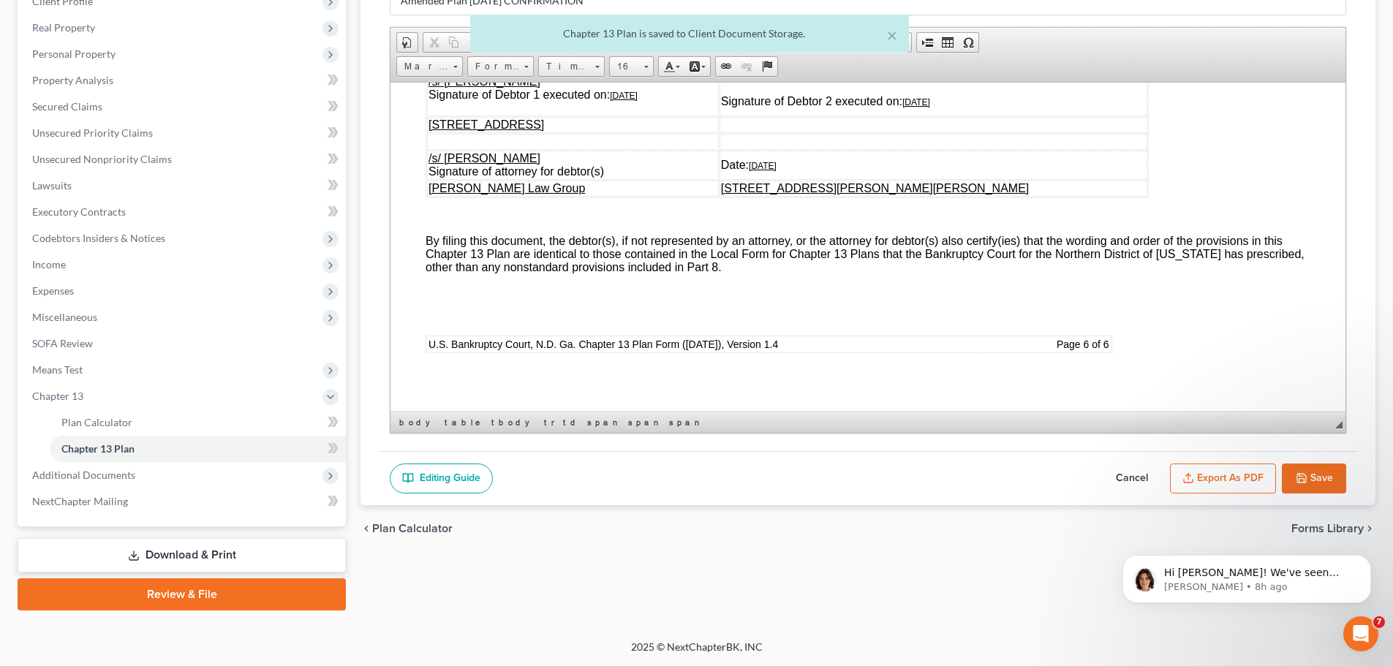
click at [1229, 483] on button "Export as PDF" at bounding box center [1223, 479] width 106 height 31
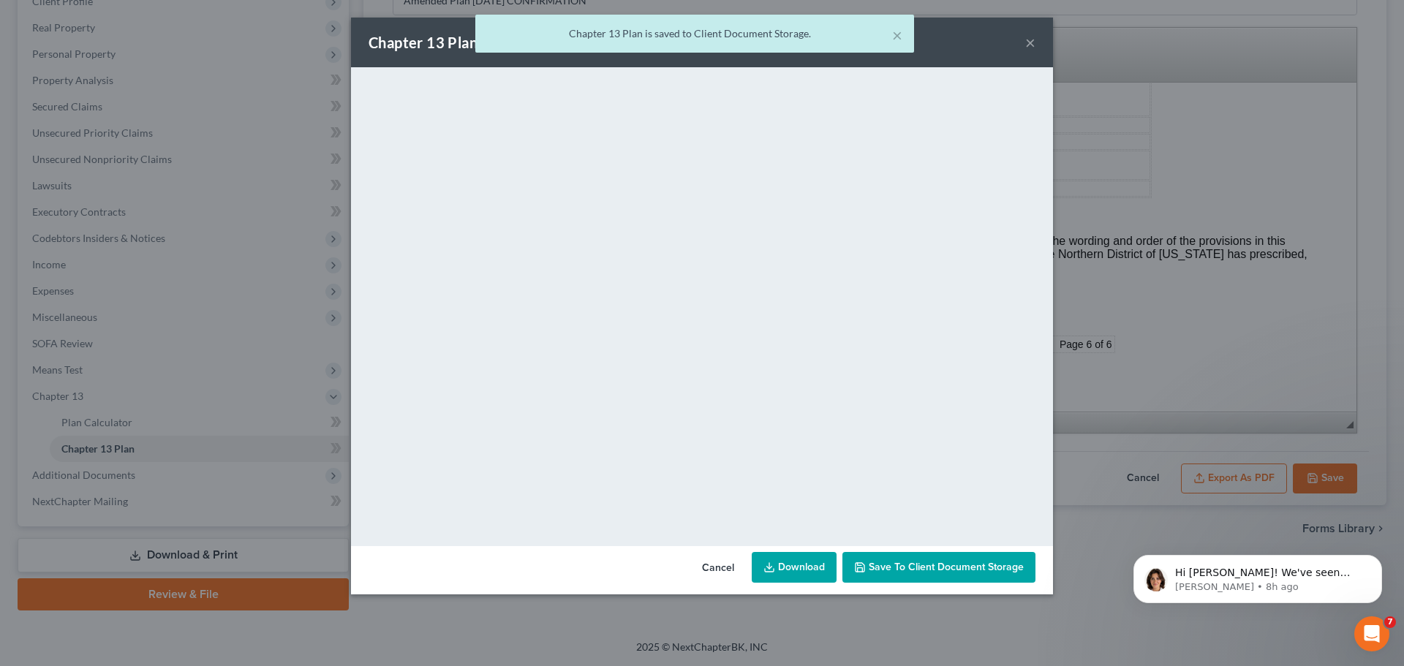
click at [810, 570] on link "Download" at bounding box center [794, 567] width 85 height 31
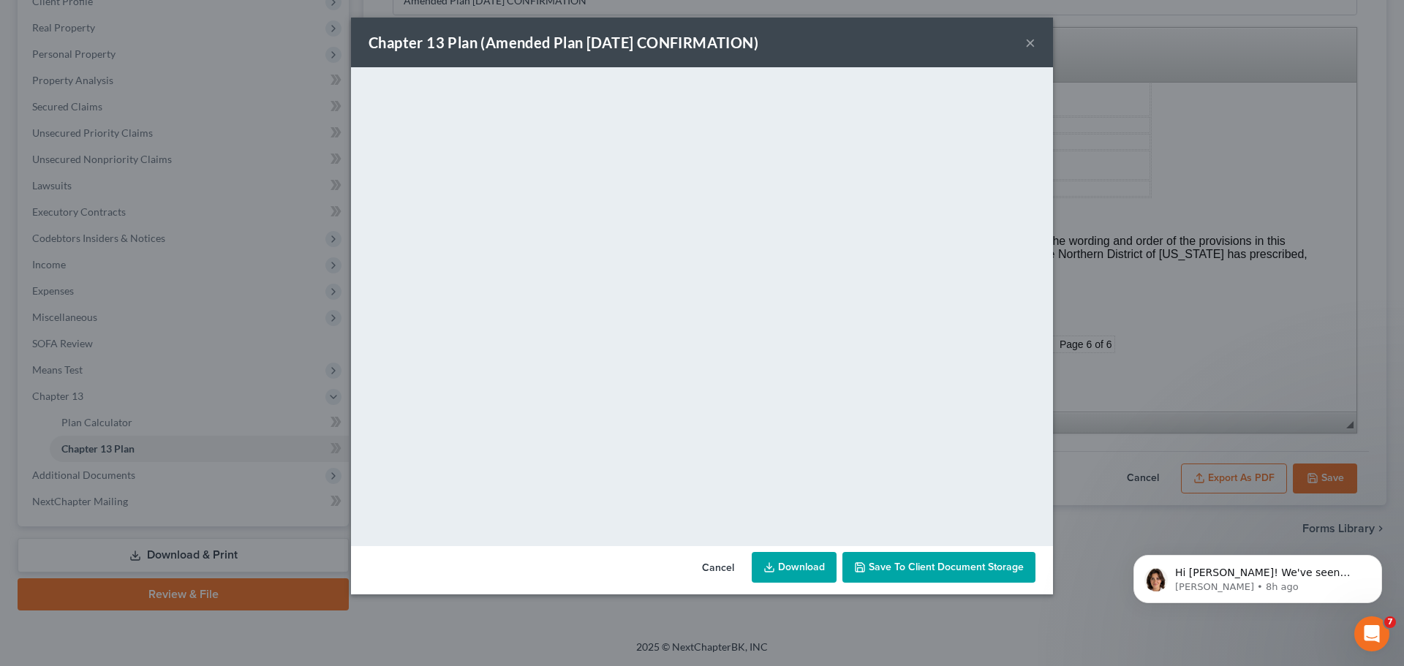
click at [1028, 42] on button "×" at bounding box center [1030, 43] width 10 height 18
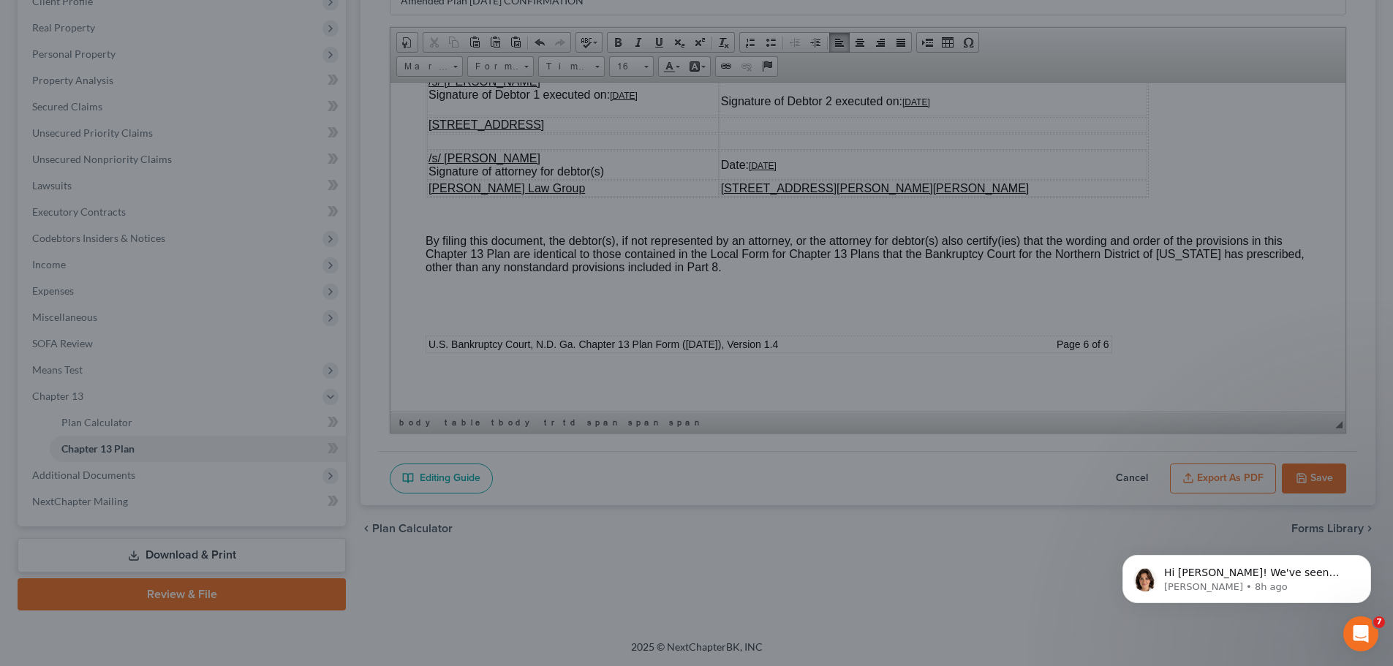
scroll to position [6889, 0]
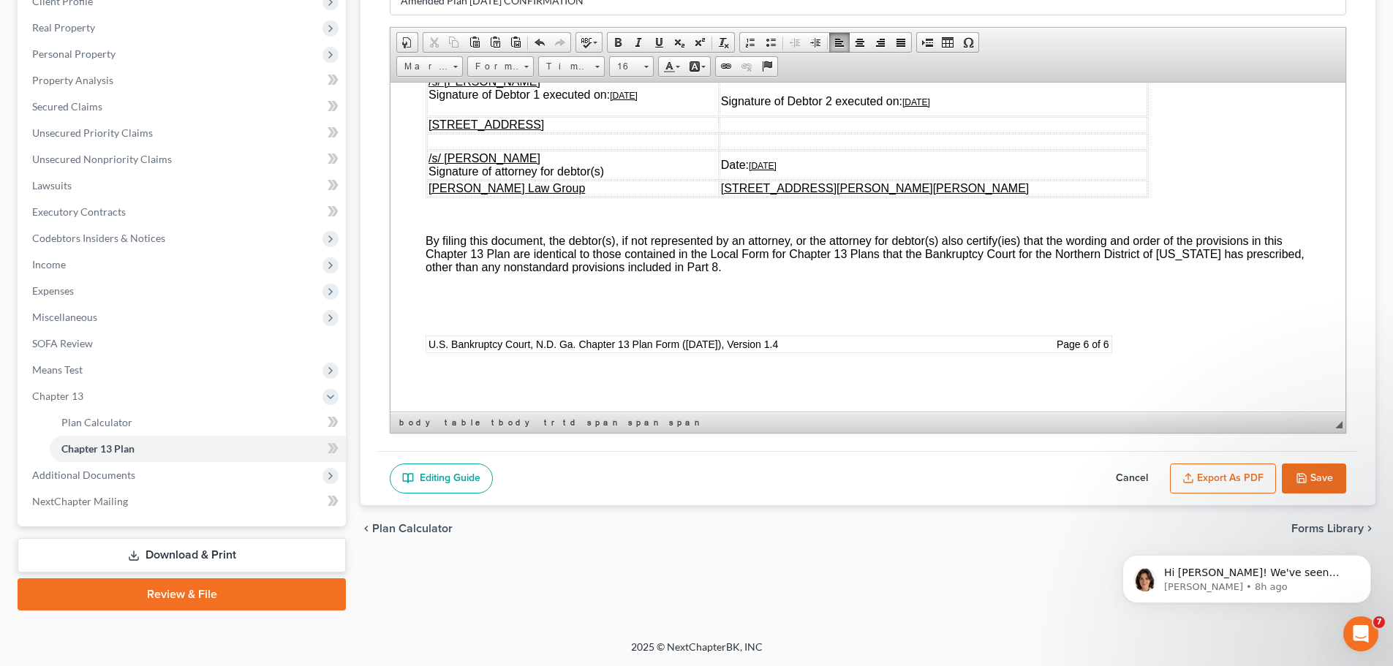
drag, startPoint x: 1304, startPoint y: 468, endPoint x: 1357, endPoint y: 472, distance: 53.5
click at [1304, 468] on button "Save" at bounding box center [1314, 479] width 64 height 31
